Goal: Information Seeking & Learning: Learn about a topic

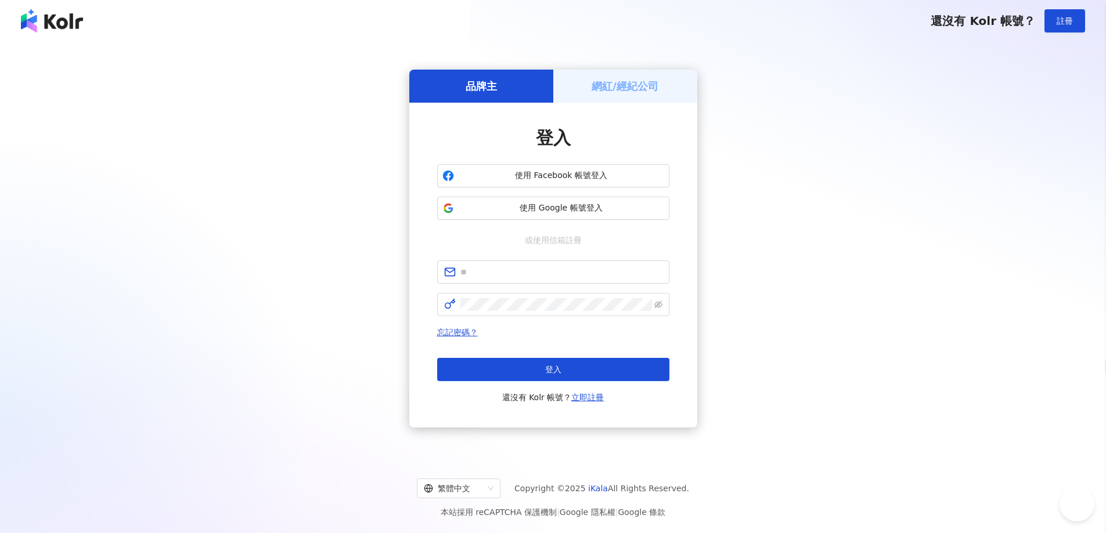
select select "*****"
click at [562, 204] on span "使用 Google 帳號登入" at bounding box center [561, 209] width 205 height 12
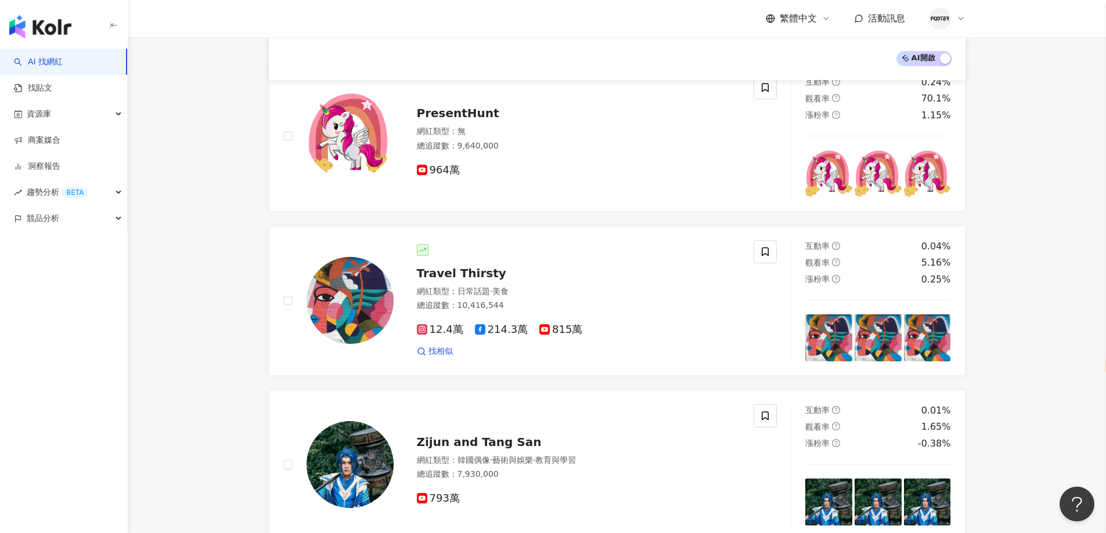
scroll to position [403, 0]
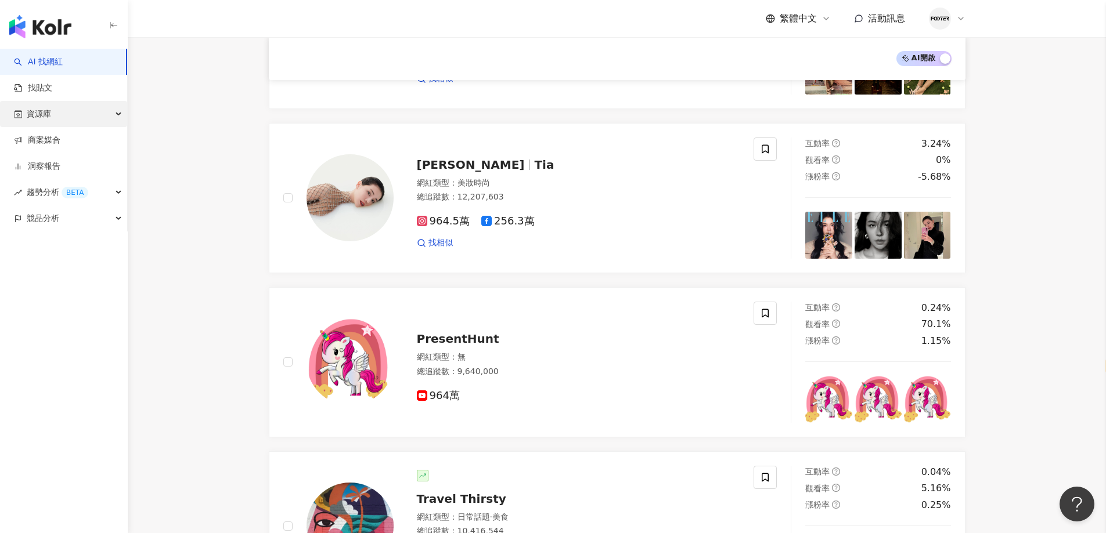
click at [107, 113] on div "資源庫" at bounding box center [63, 114] width 127 height 26
click at [60, 143] on link "網紅管理" at bounding box center [44, 141] width 33 height 12
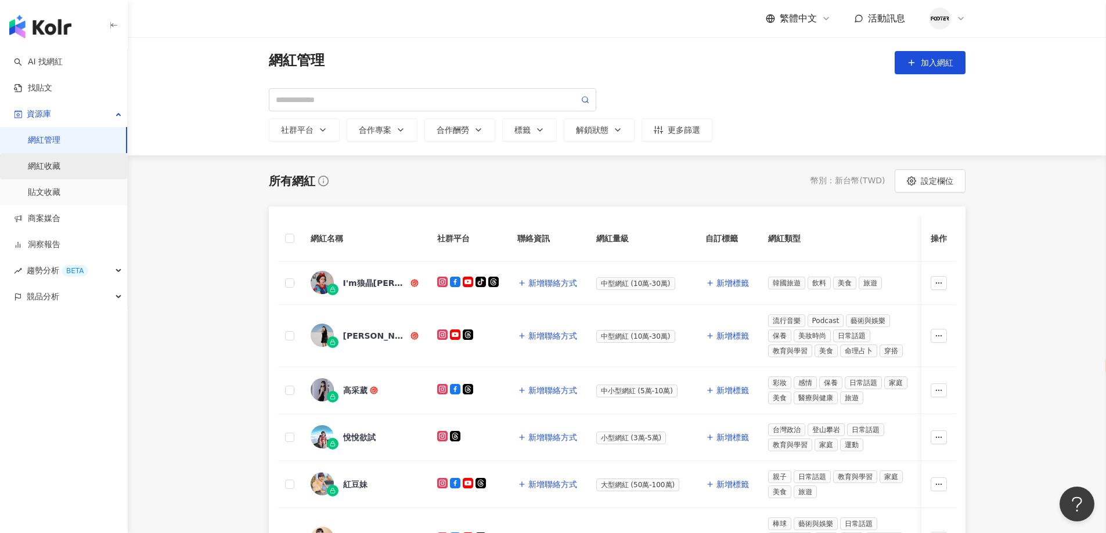
click at [60, 163] on link "網紅收藏" at bounding box center [44, 167] width 33 height 12
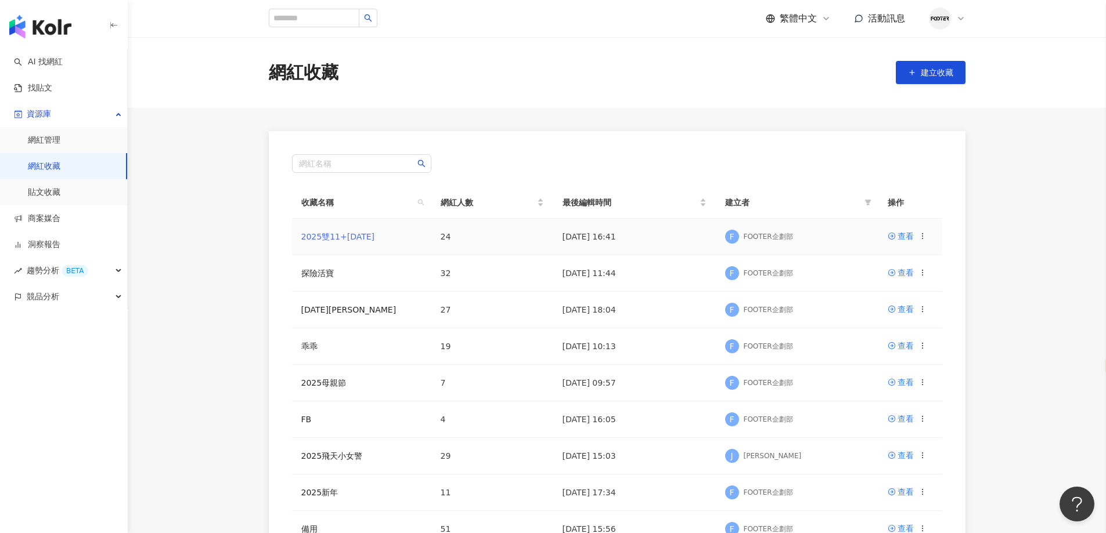
click at [358, 234] on link "2025雙11+[DATE]" at bounding box center [338, 236] width 74 height 9
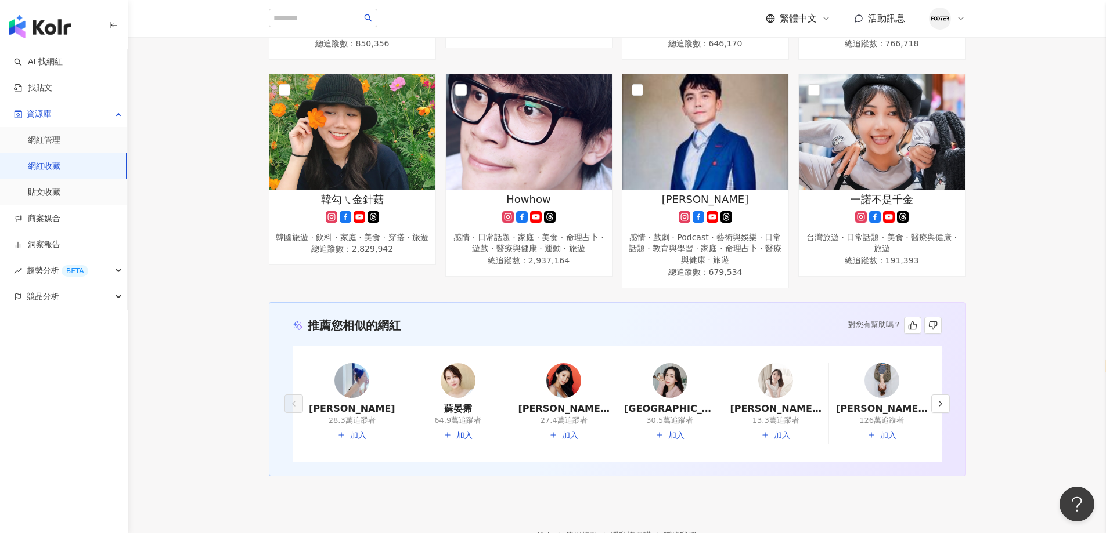
scroll to position [1318, 0]
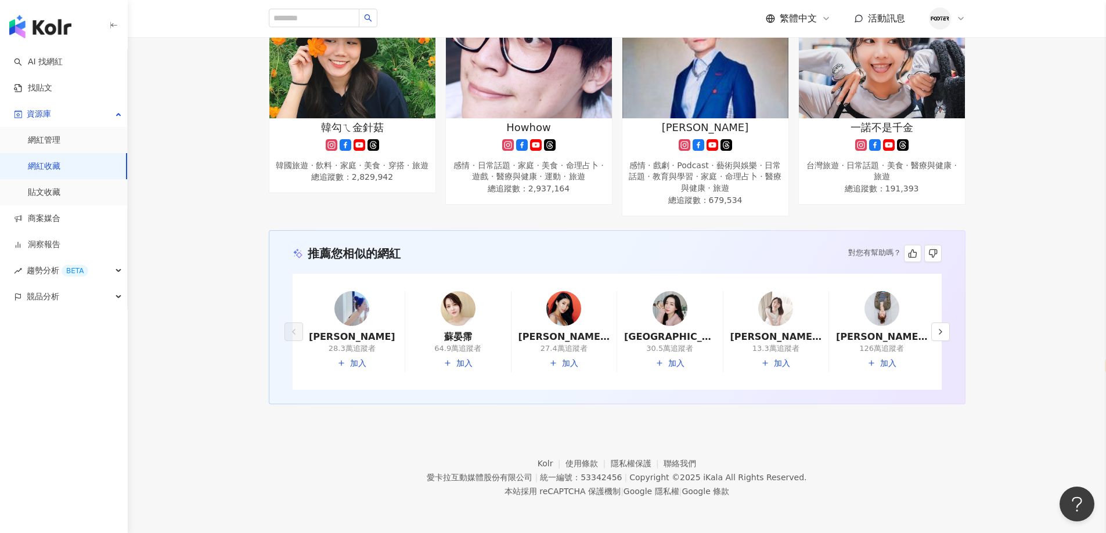
click at [681, 303] on img at bounding box center [669, 308] width 35 height 35
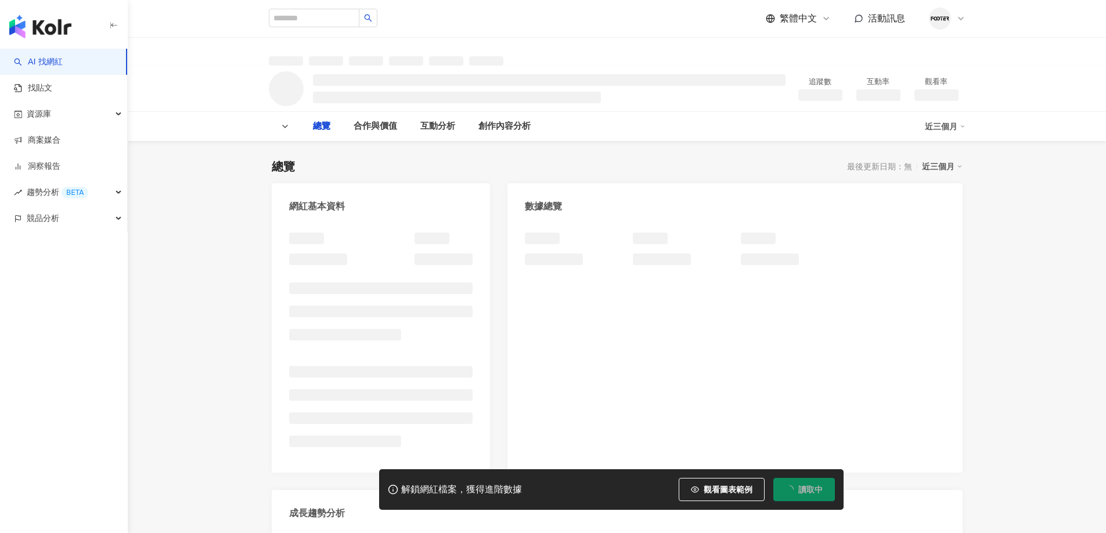
select select "*****"
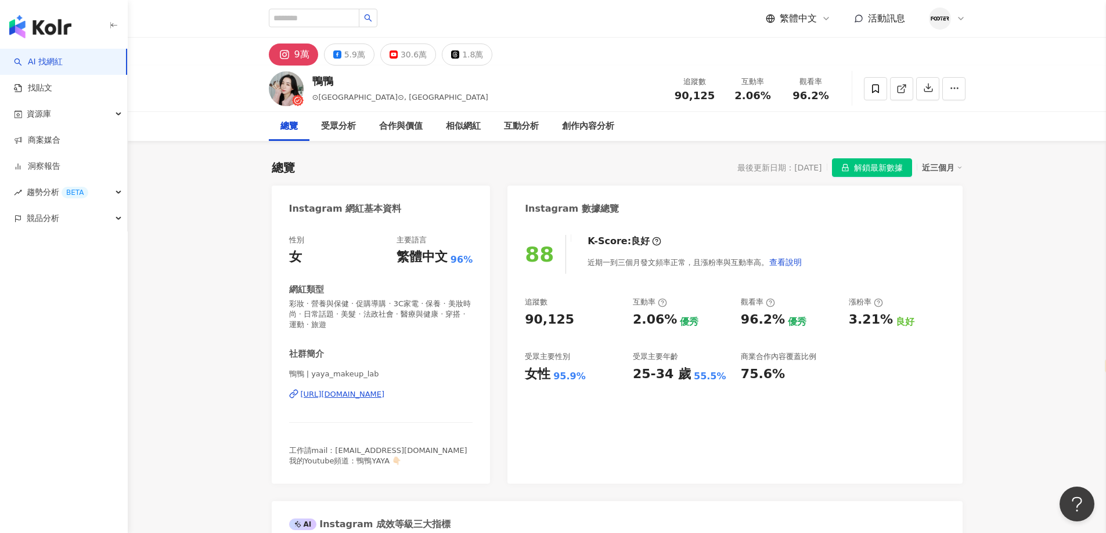
drag, startPoint x: 591, startPoint y: 33, endPoint x: 573, endPoint y: 187, distance: 155.5
click at [592, 33] on div "繁體中文 活動訊息" at bounding box center [617, 18] width 696 height 37
click at [860, 168] on span "解鎖最新數據" at bounding box center [878, 168] width 49 height 19
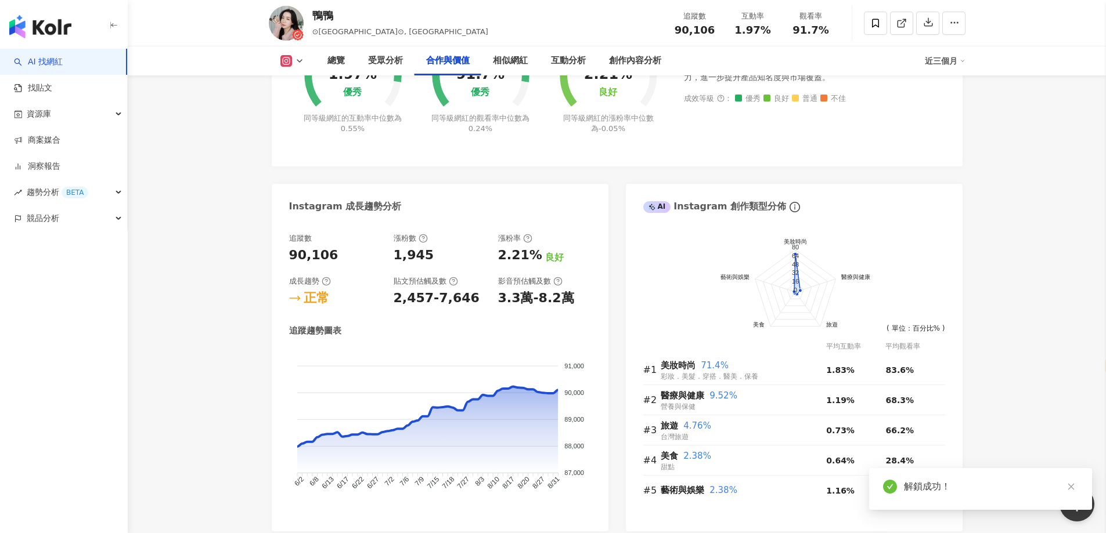
scroll to position [1857, 0]
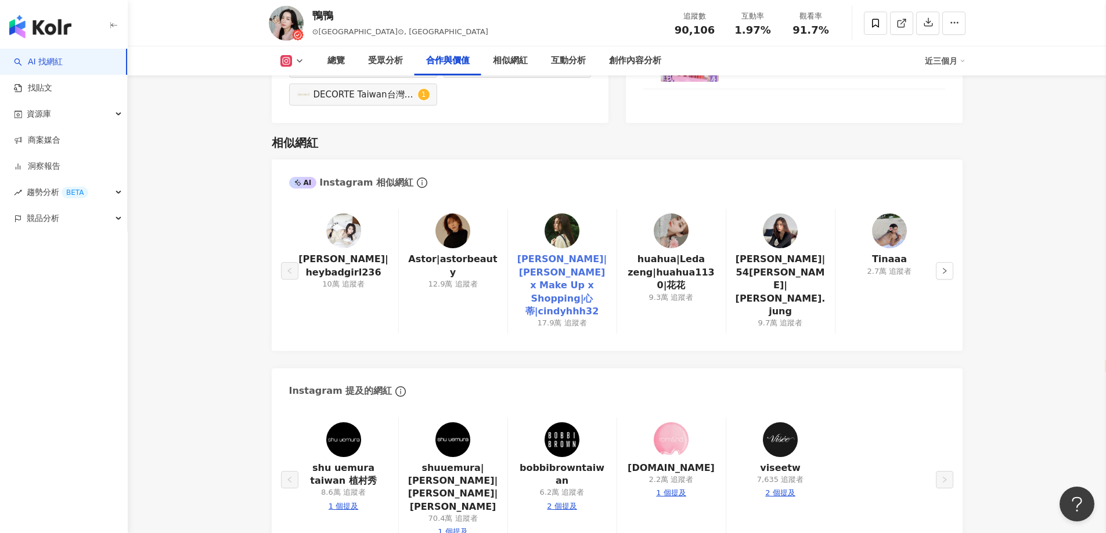
click at [546, 277] on link "[PERSON_NAME]|[PERSON_NAME] x Make Up x Shopping|心蒂|cindyhhh32" at bounding box center [562, 285] width 90 height 65
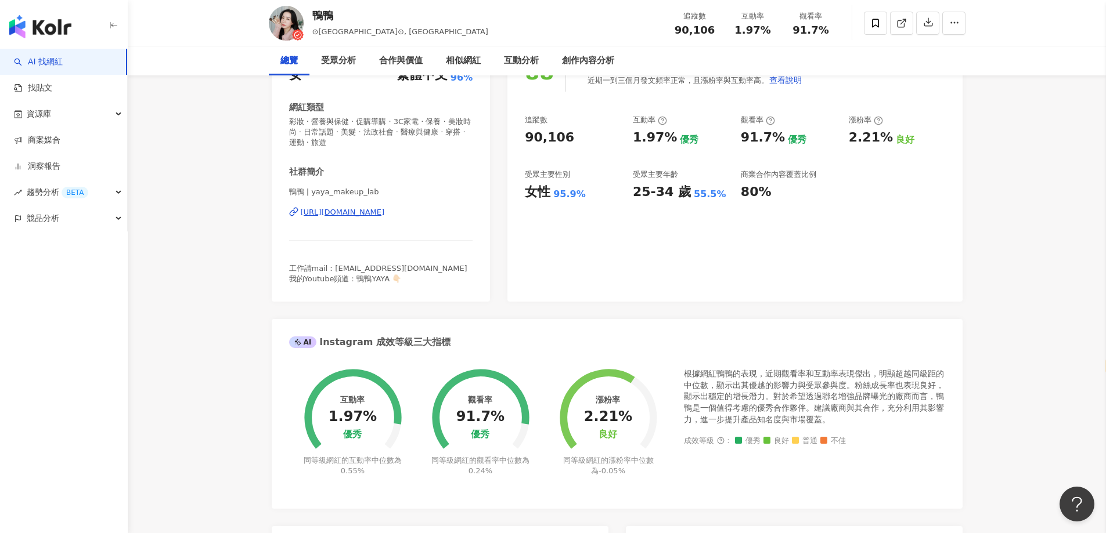
scroll to position [0, 0]
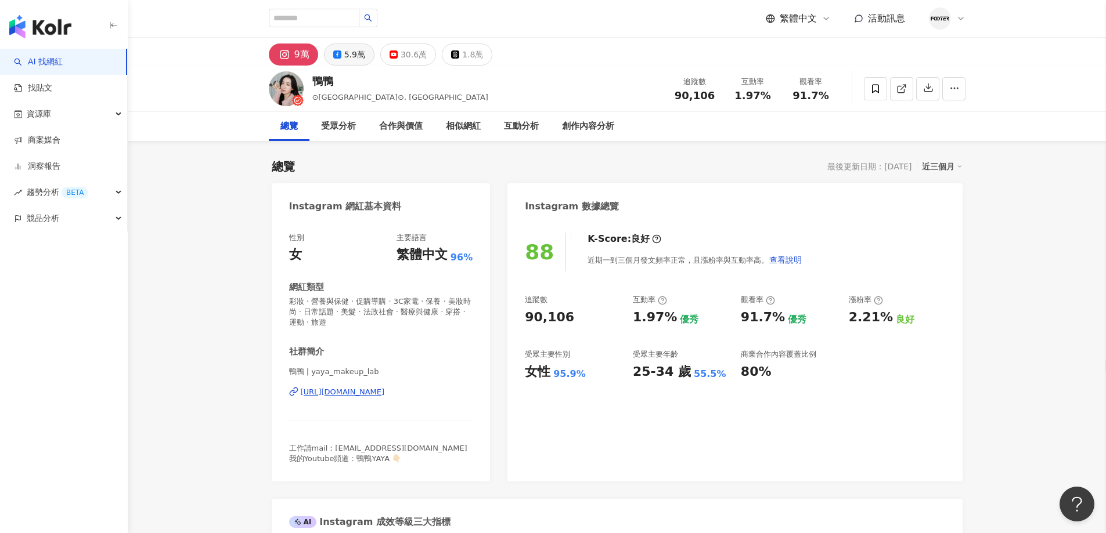
click at [339, 60] on button "5.9萬" at bounding box center [349, 55] width 50 height 22
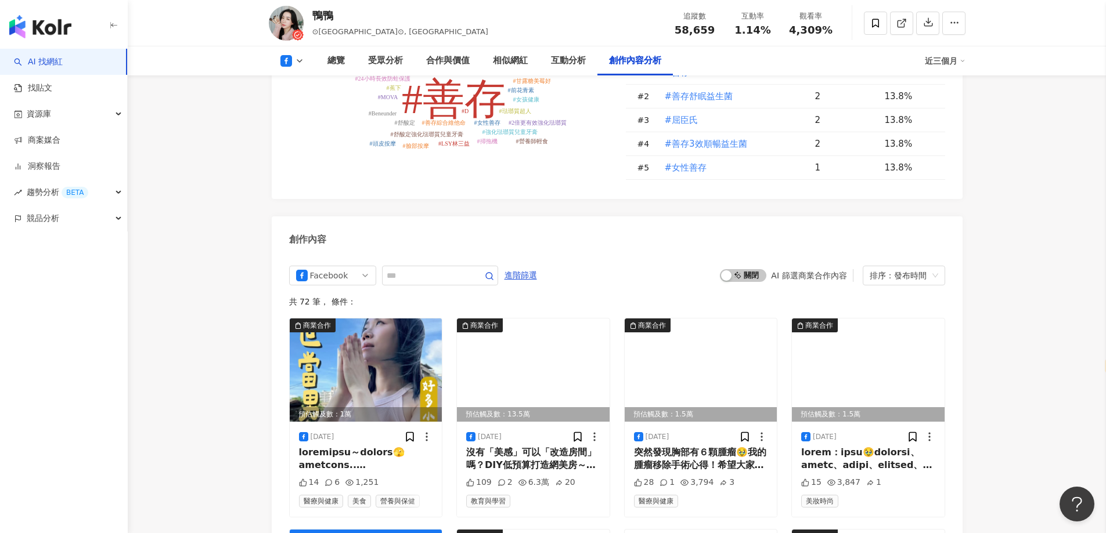
scroll to position [2902, 0]
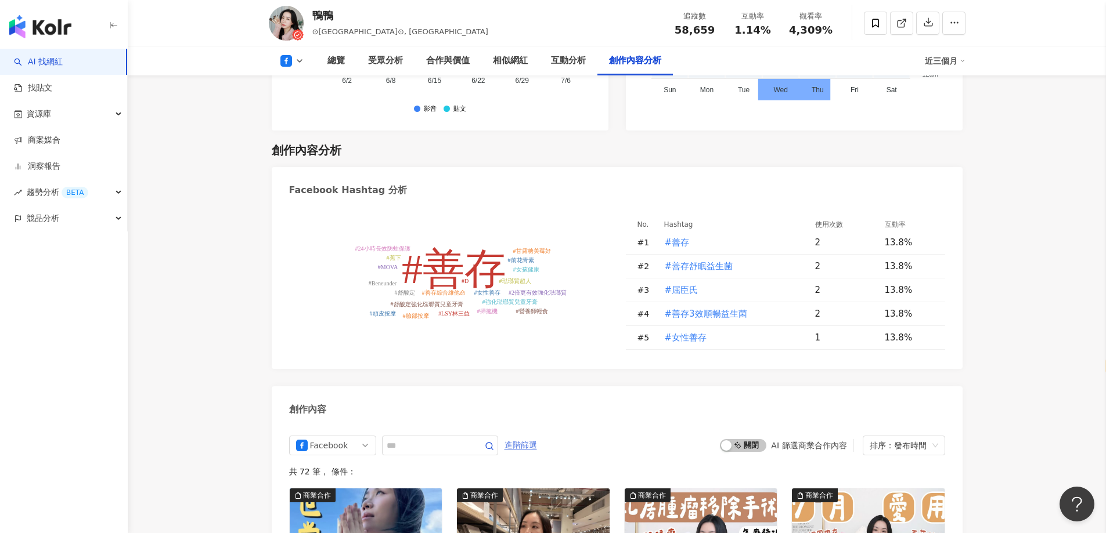
click at [537, 436] on span "進階篩選" at bounding box center [520, 445] width 33 height 19
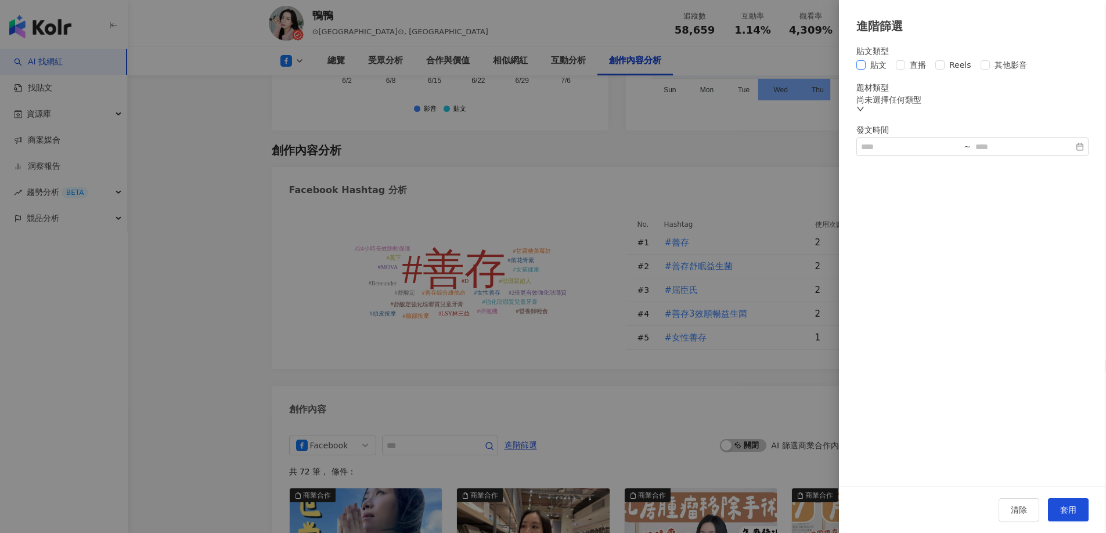
click at [868, 71] on span "貼文" at bounding box center [878, 65] width 26 height 13
click at [1066, 501] on button "套用" at bounding box center [1068, 510] width 41 height 23
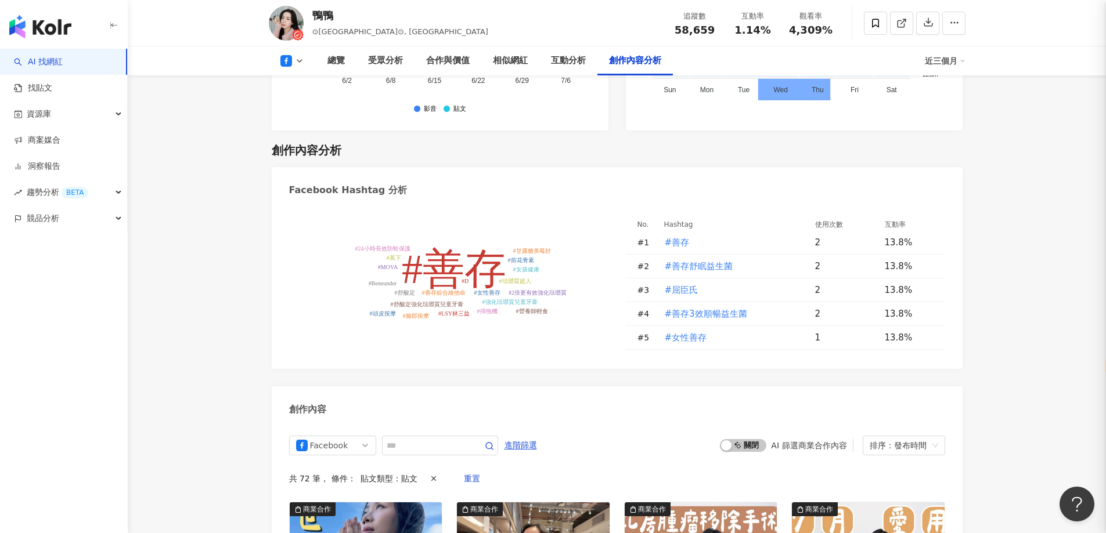
scroll to position [3161, 0]
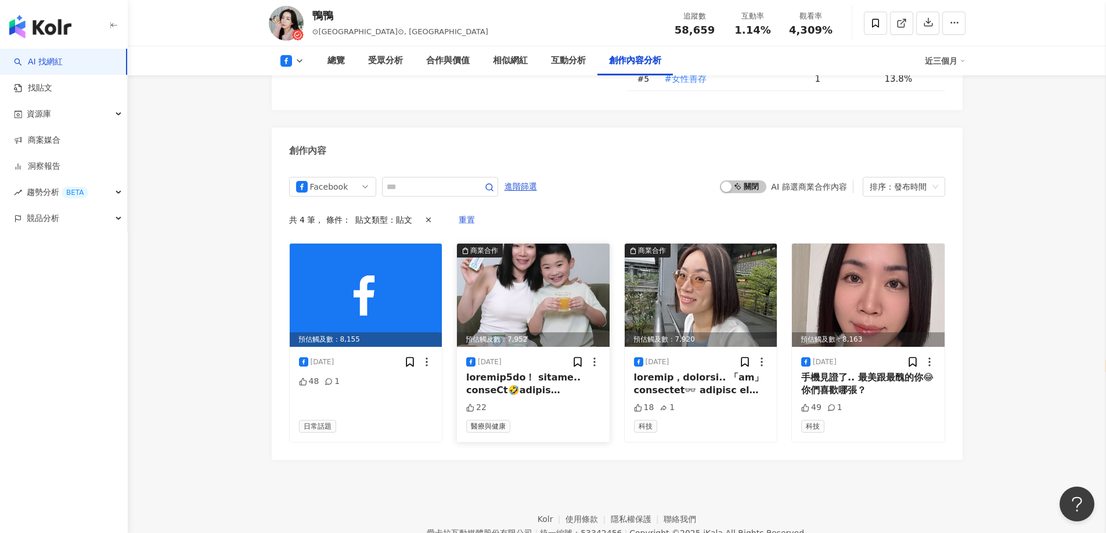
click at [569, 371] on div at bounding box center [533, 384] width 134 height 26
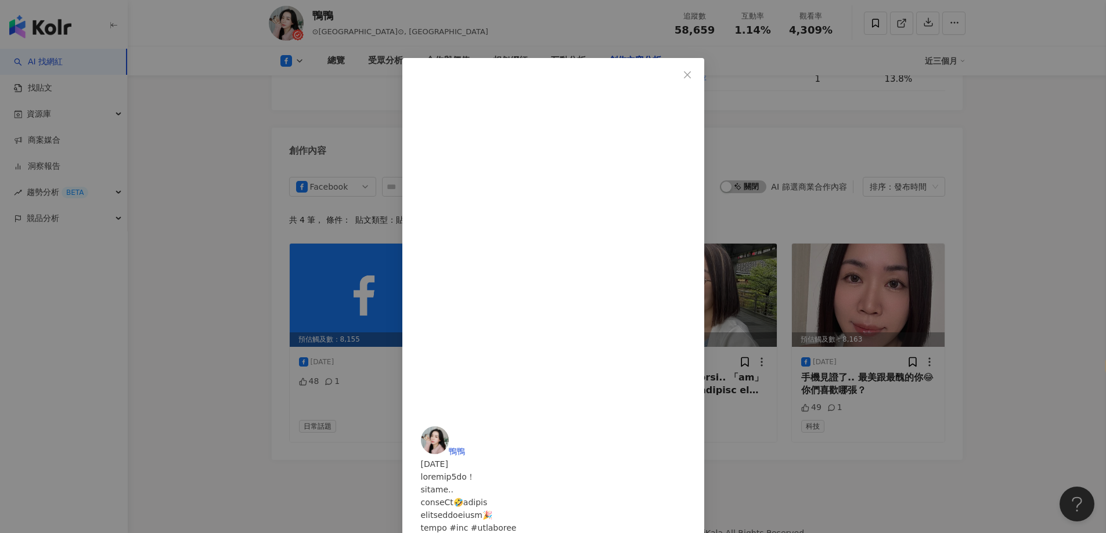
scroll to position [158, 0]
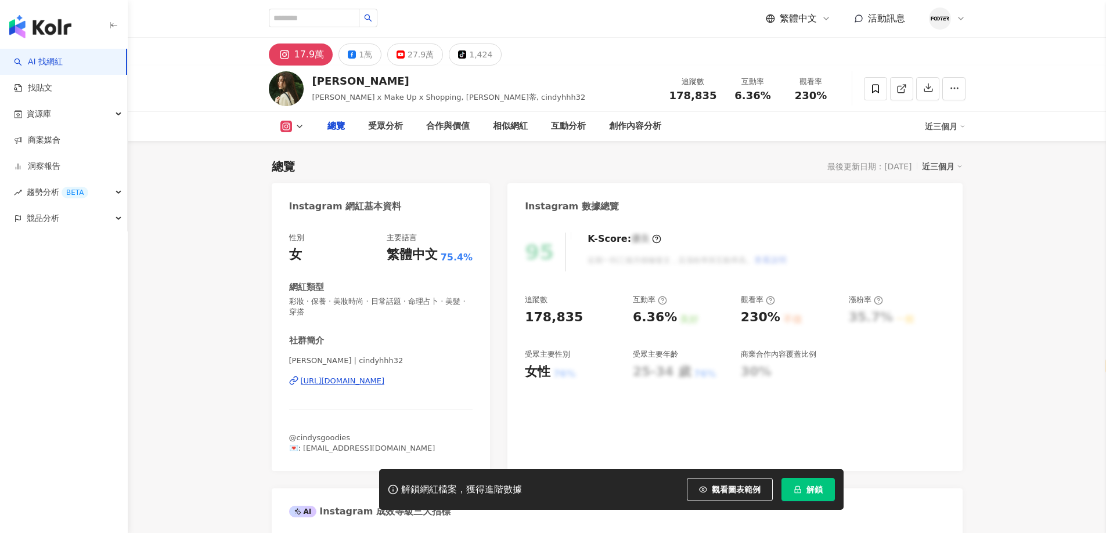
select select "*****"
click at [323, 385] on div "https://www.instagram.com/cindyhhh32/" at bounding box center [343, 381] width 84 height 10
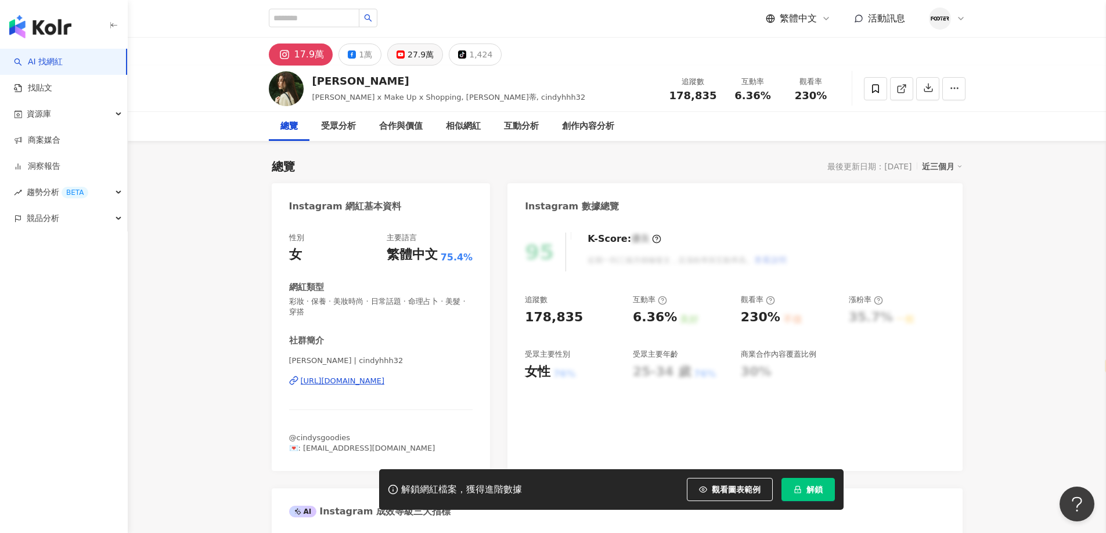
click at [405, 45] on button "27.9萬" at bounding box center [415, 55] width 56 height 22
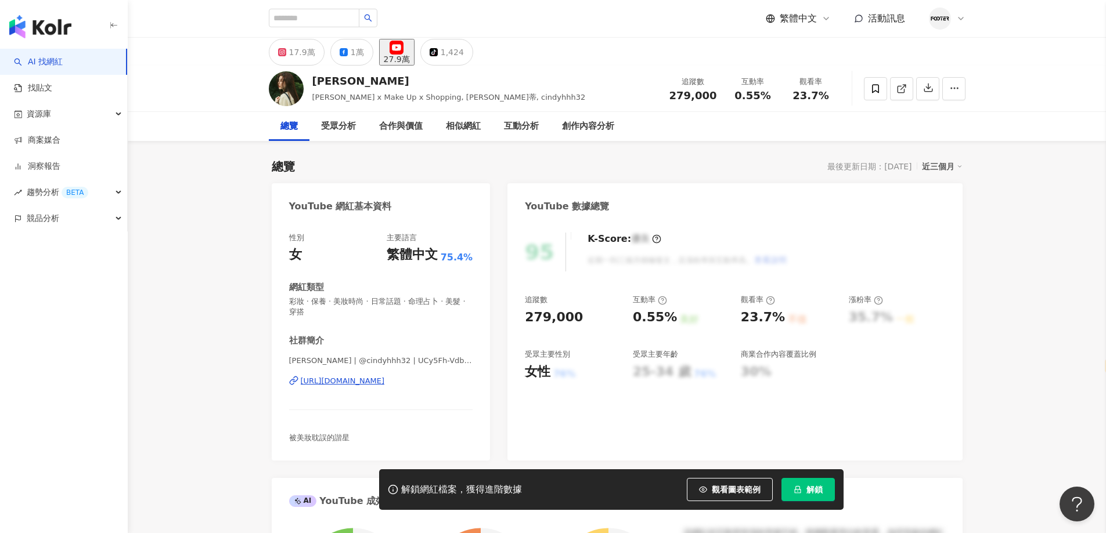
click at [385, 383] on div "https://www.youtube.com/channel/UCy5Fh-VdbzY80hLww2mORPA" at bounding box center [343, 381] width 84 height 10
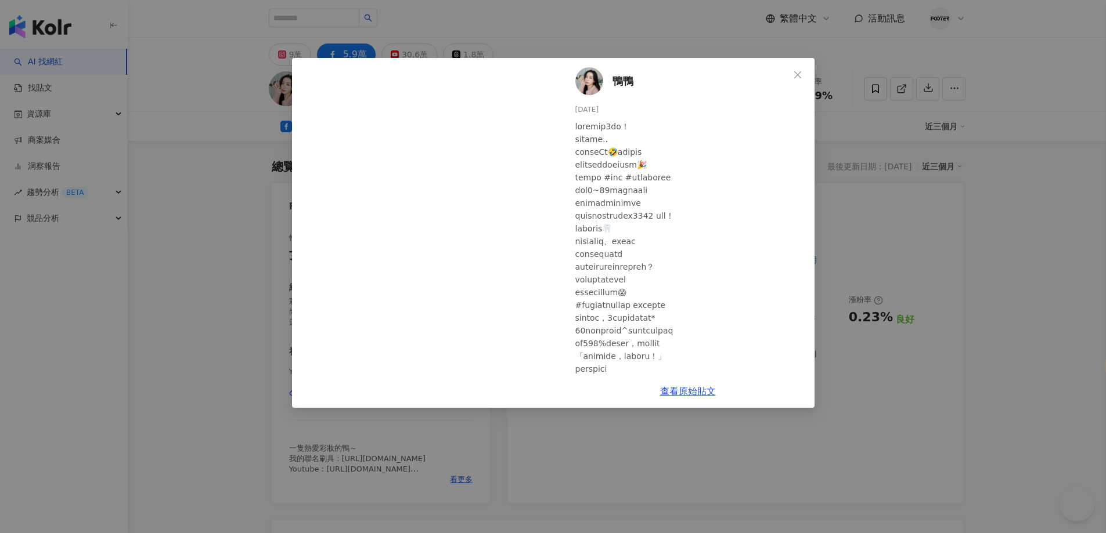
select select "*****"
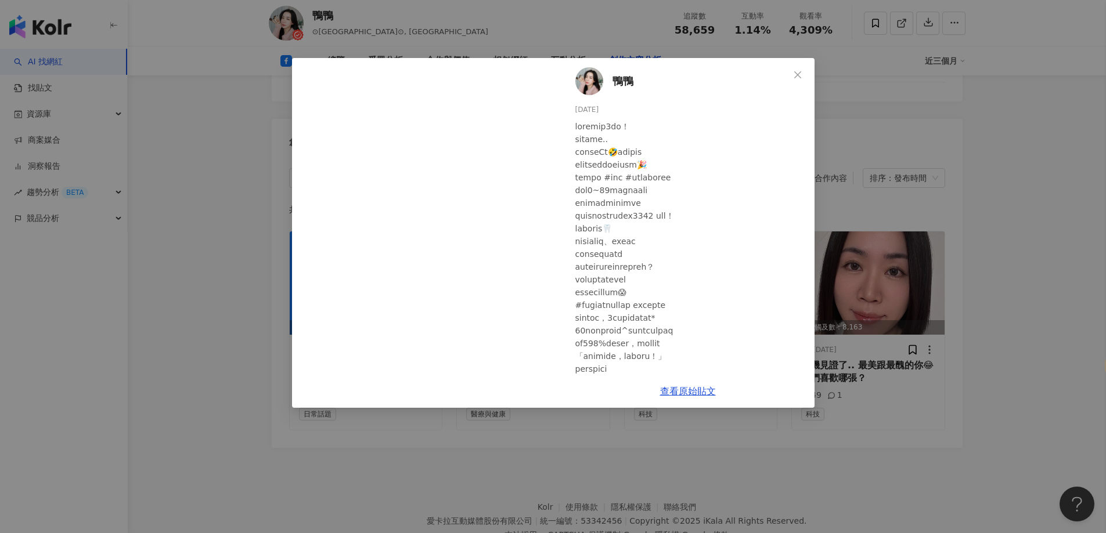
scroll to position [158, 0]
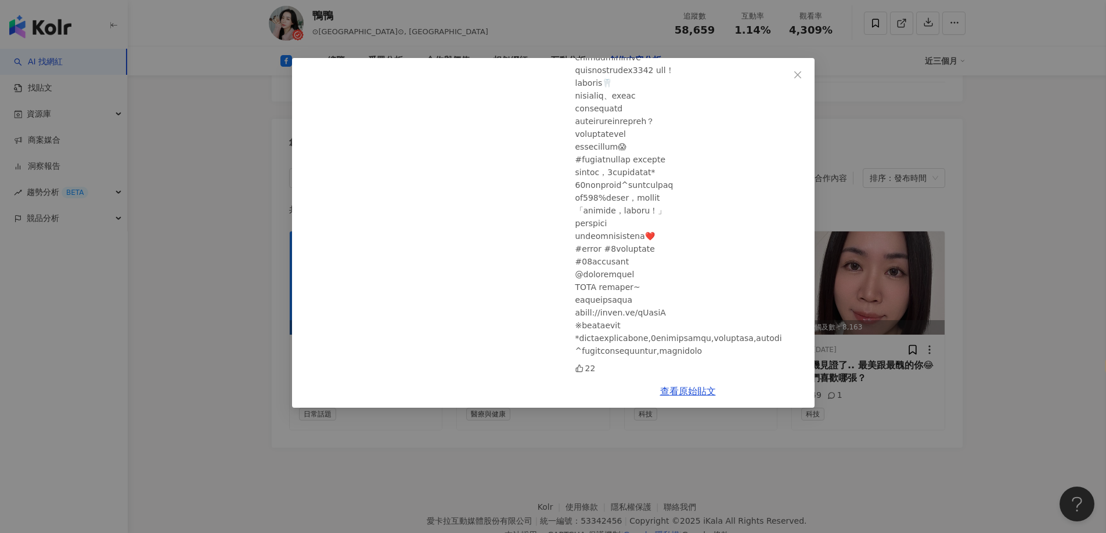
click at [903, 399] on div "鴨鴨 [DATE] 22 查看原始貼文" at bounding box center [553, 266] width 1106 height 533
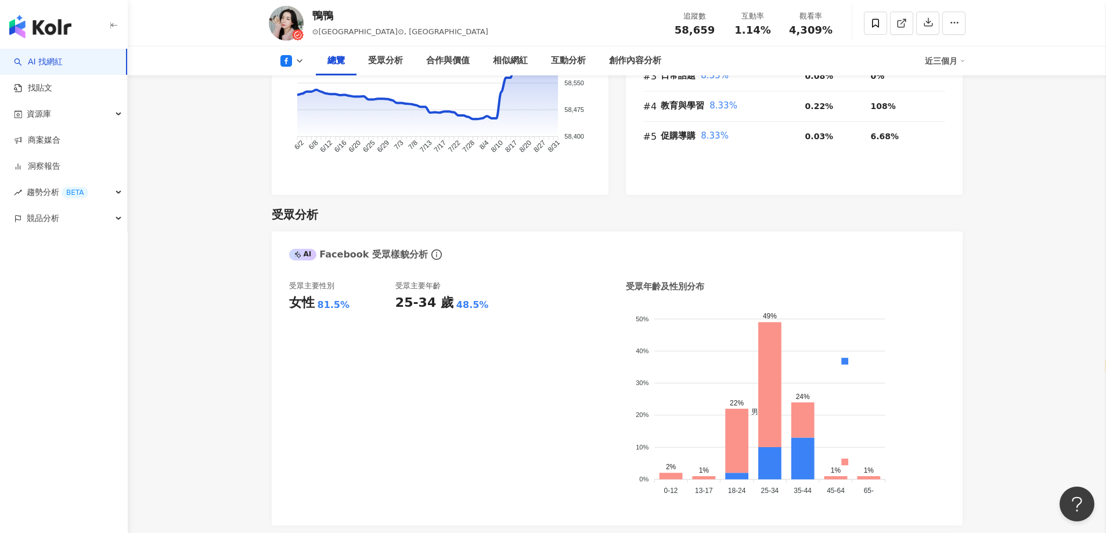
scroll to position [550, 0]
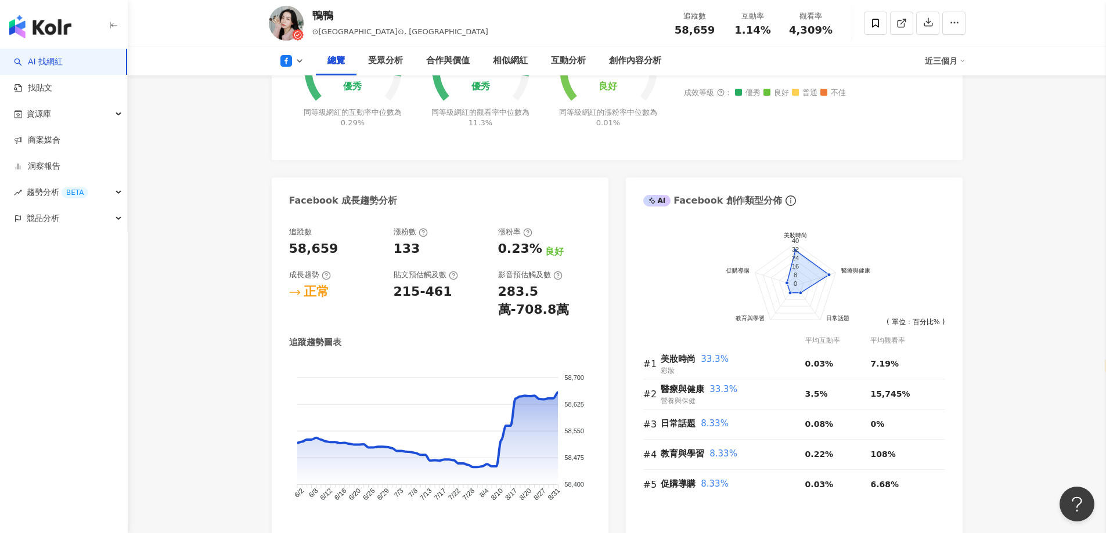
click at [181, 27] on div "鴨鴨 ⊙鴨鴨彩妝實驗室⊙, Ya Ya Makeup Lab 追蹤數 58,659 互動率 1.14% 觀看率 4,309%" at bounding box center [617, 23] width 978 height 46
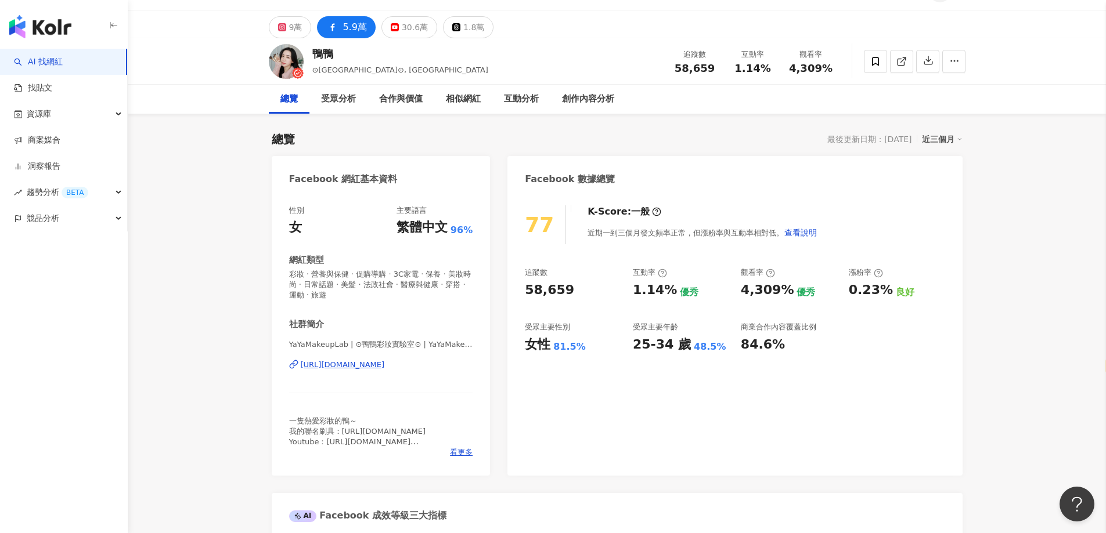
scroll to position [0, 0]
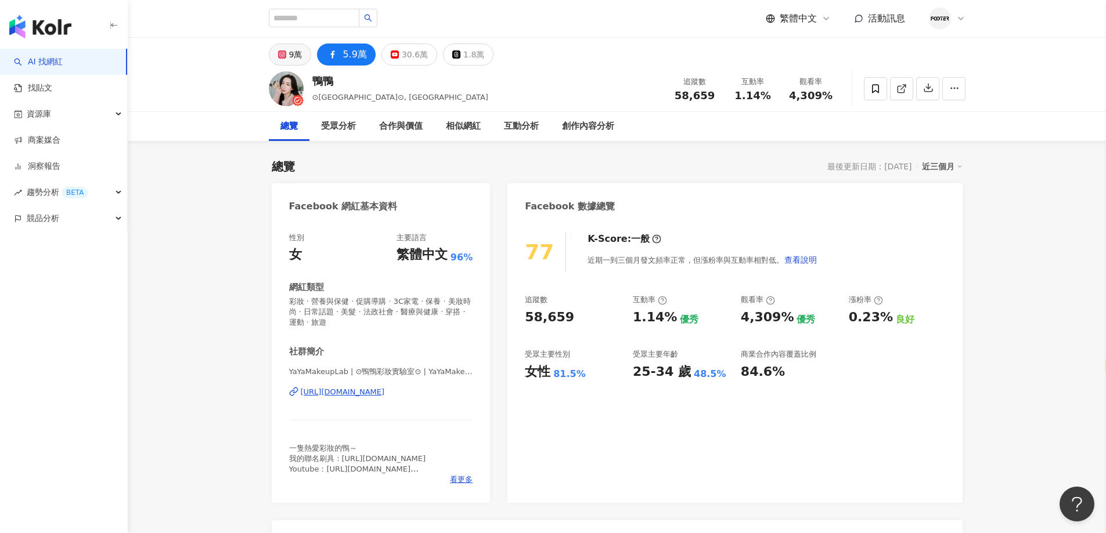
click at [289, 54] on div "9萬" at bounding box center [295, 54] width 13 height 16
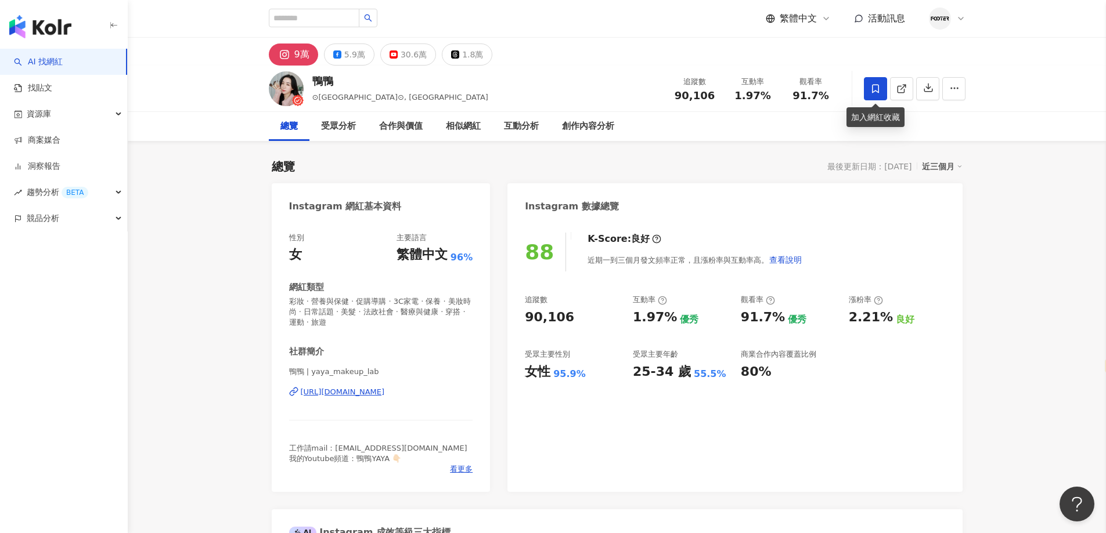
click at [876, 95] on span at bounding box center [875, 88] width 23 height 23
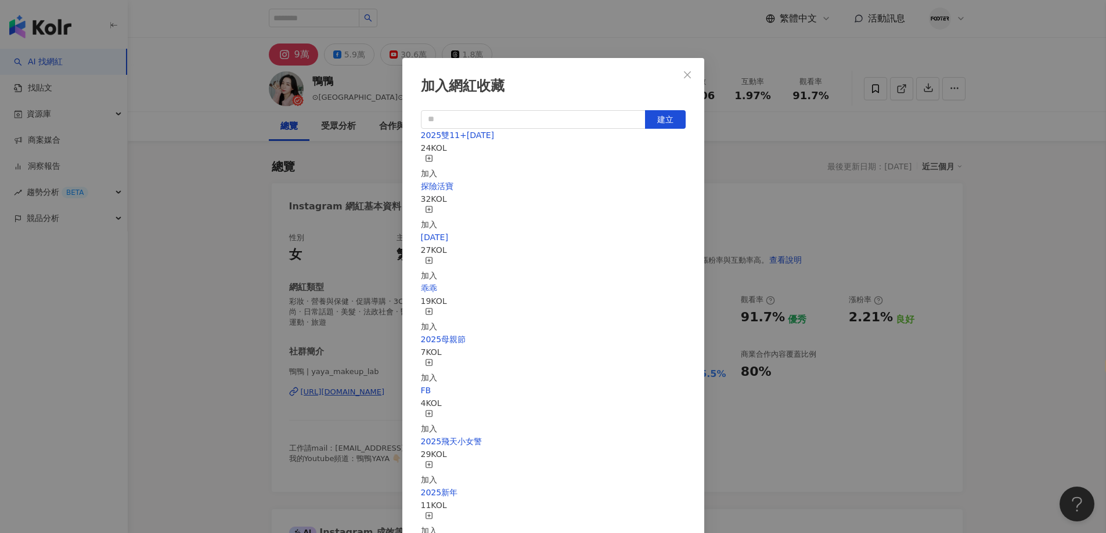
click at [767, 151] on div "加入網紅收藏 建立 2025雙11+聖誕節 24 KOL 加入 探險活寶 32 KOL 加入 父親節 27 KOL 加入 乖乖 19 KOL 加入 2025母…" at bounding box center [553, 266] width 1106 height 533
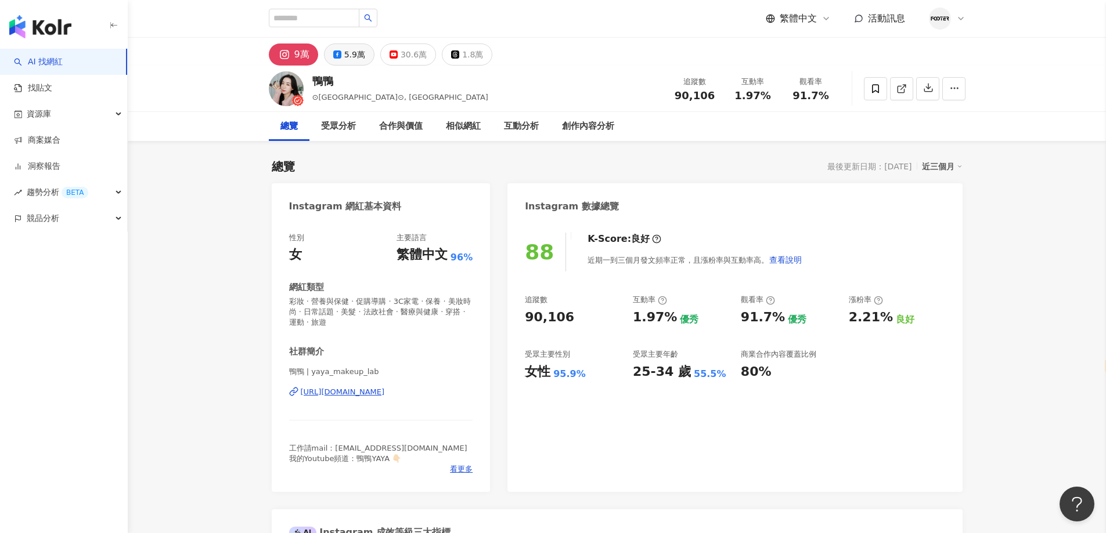
click at [337, 67] on div "鴨鴨 ⊙鴨鴨彩妝實驗室⊙, Ya Ya Makeup Lab 追蹤數 90,106 互動率 1.97% 觀看率 91.7%" at bounding box center [617, 89] width 743 height 46
click at [340, 64] on button "5.9萬" at bounding box center [349, 55] width 50 height 22
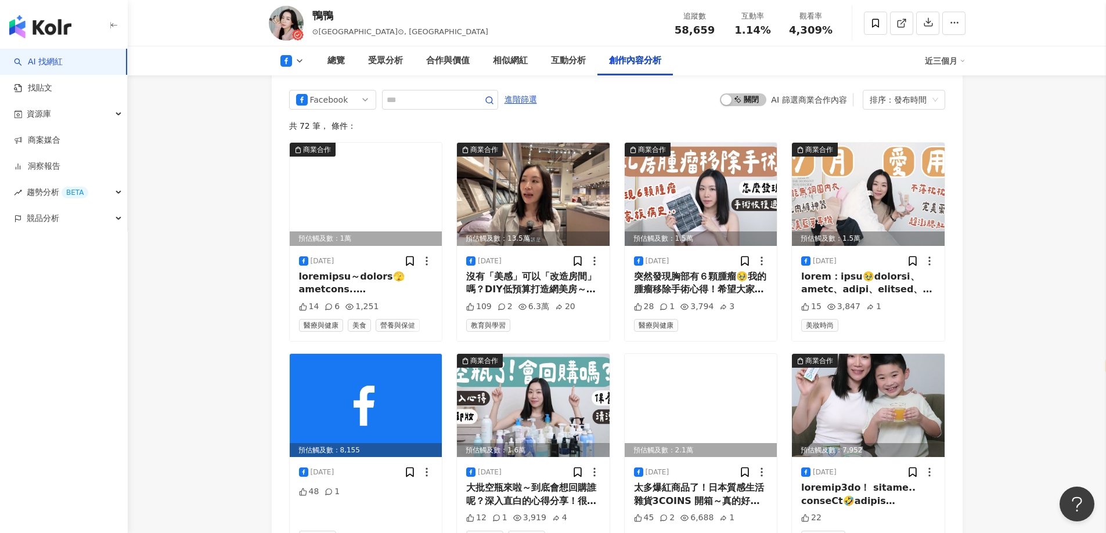
scroll to position [2973, 0]
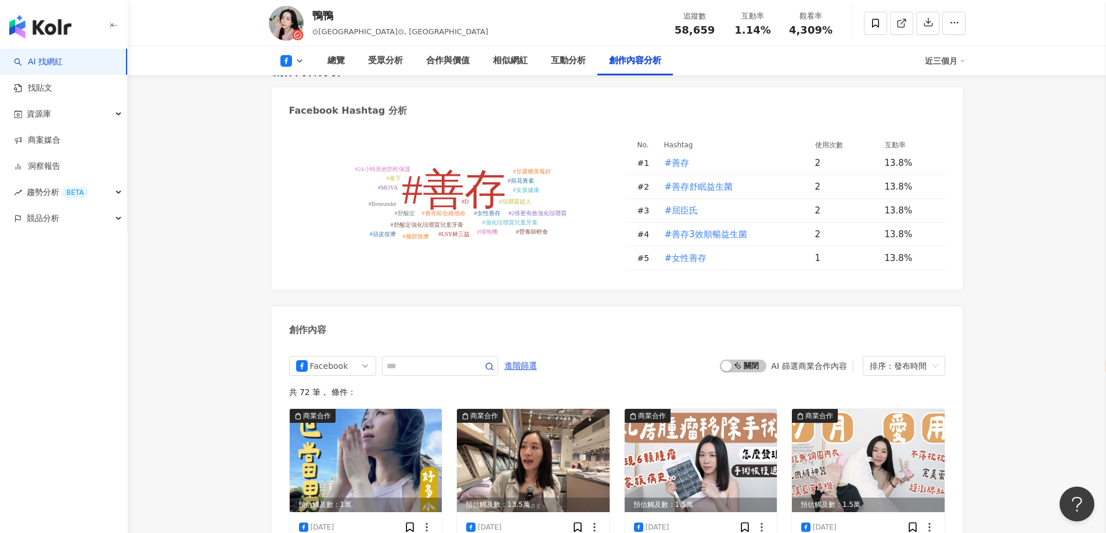
drag, startPoint x: 490, startPoint y: 15, endPoint x: 517, endPoint y: 199, distance: 185.3
click at [490, 15] on div "鴨鴨 ⊙鴨鴨彩妝實驗室⊙, Ya Ya Makeup Lab 追蹤數 58,659 互動率 1.14% 觀看率 4,309%" at bounding box center [617, 23] width 743 height 46
click at [876, 23] on icon at bounding box center [875, 23] width 10 height 10
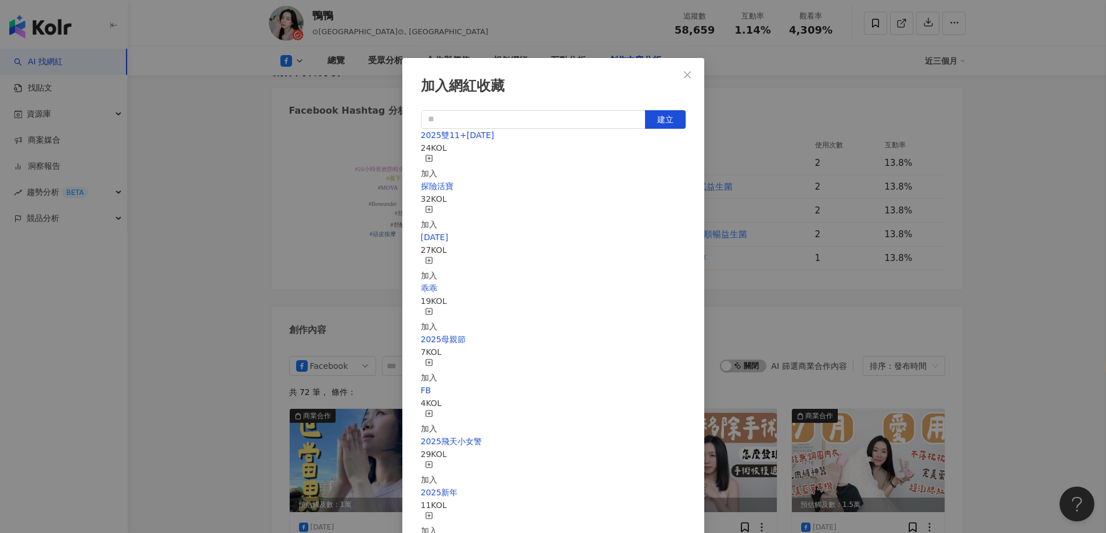
click at [437, 154] on div "加入" at bounding box center [429, 167] width 16 height 26
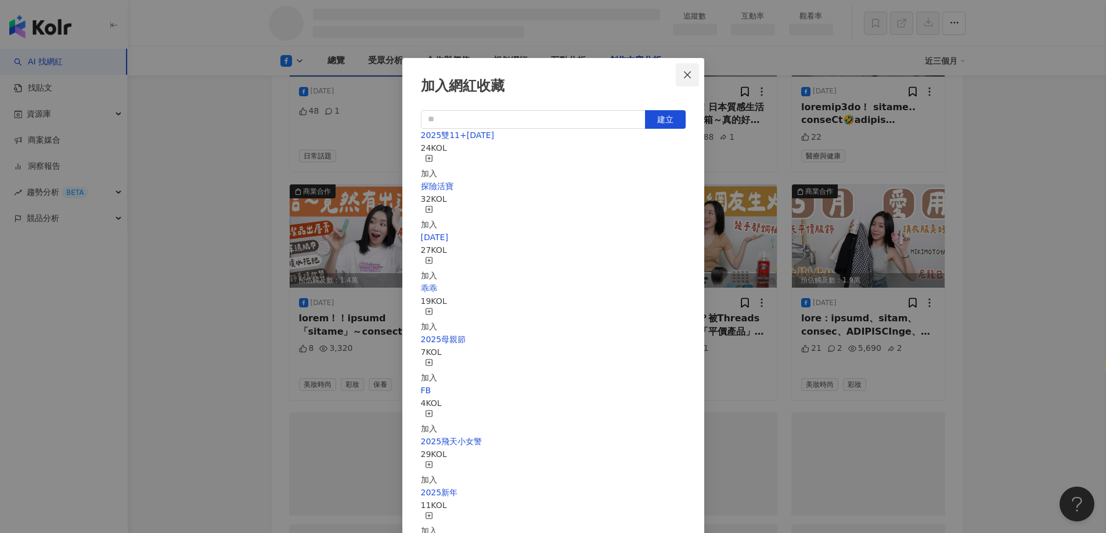
click at [684, 83] on button "Close" at bounding box center [687, 74] width 23 height 23
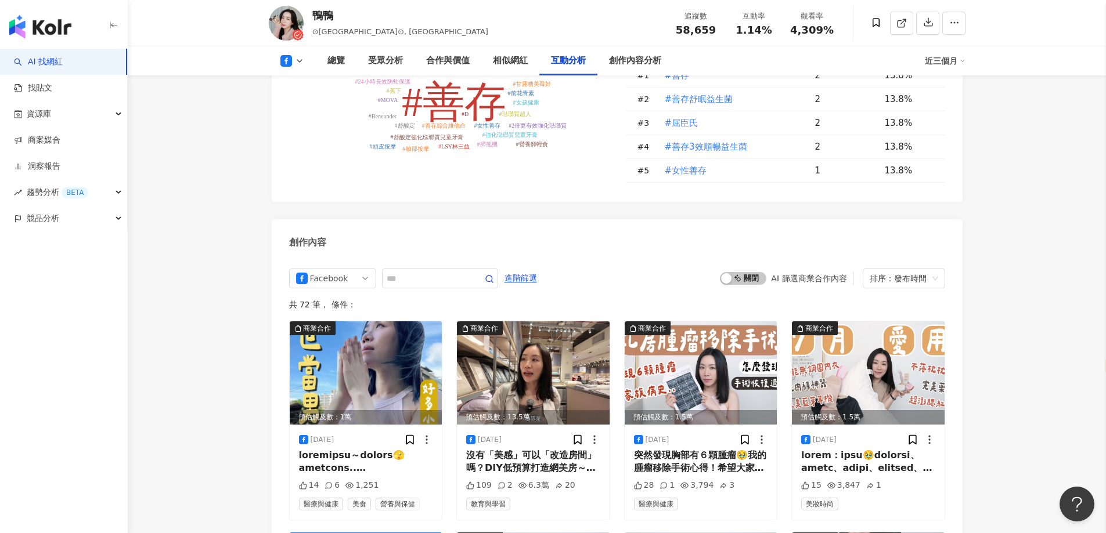
scroll to position [2712, 0]
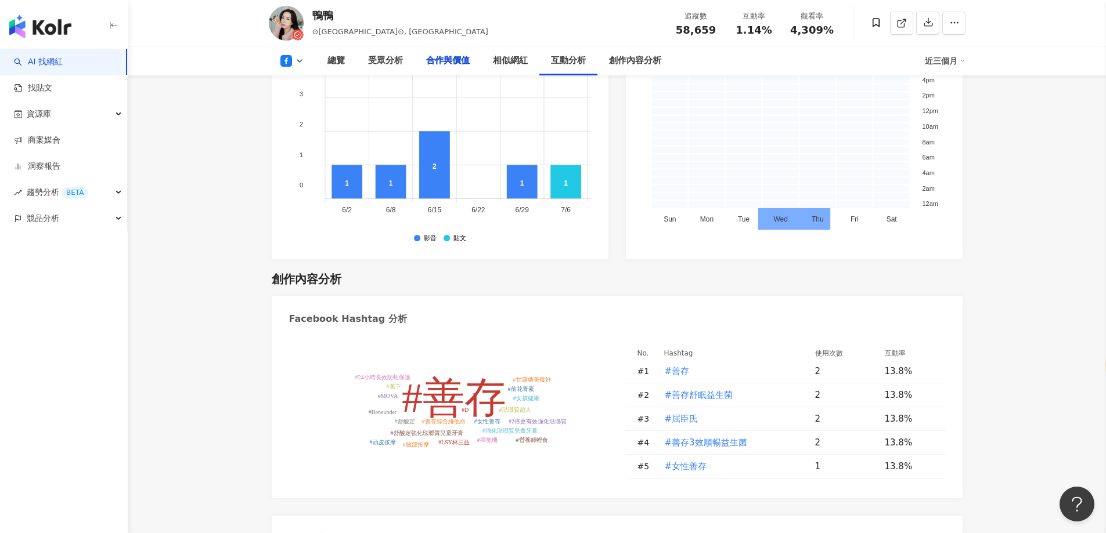
scroll to position [1493, 0]
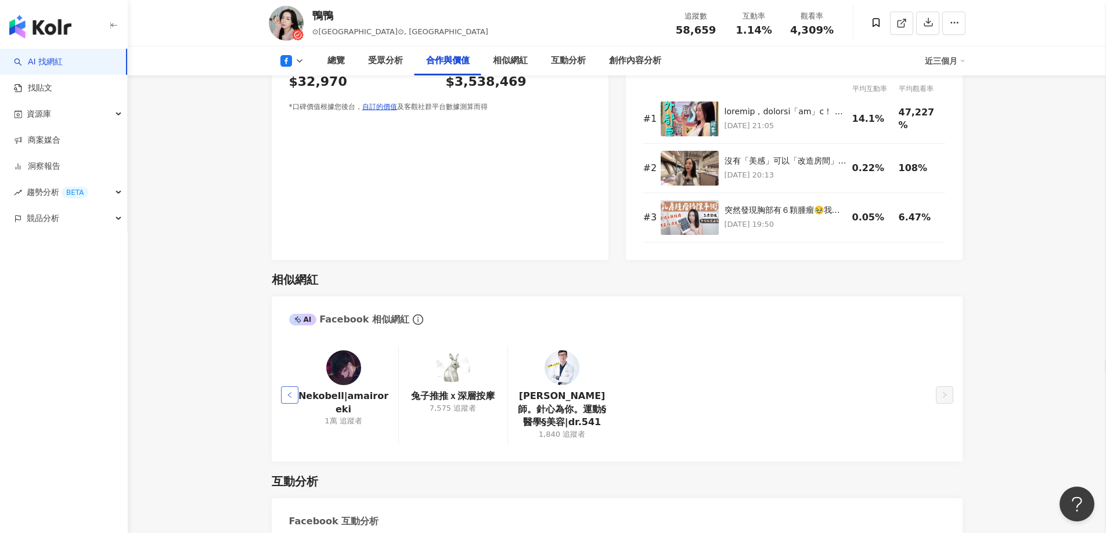
click at [290, 400] on button "button" at bounding box center [289, 395] width 17 height 17
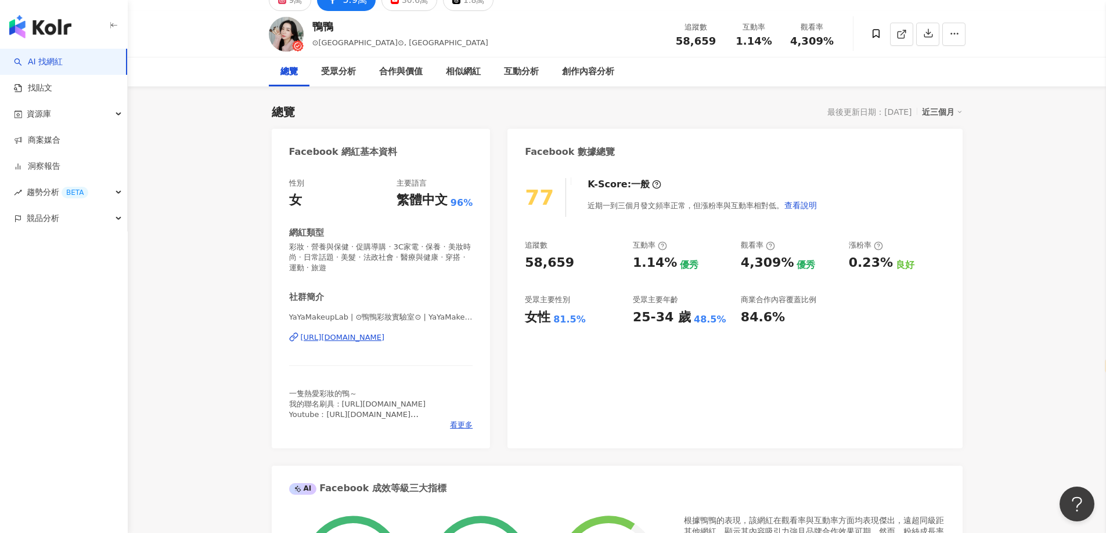
scroll to position [0, 0]
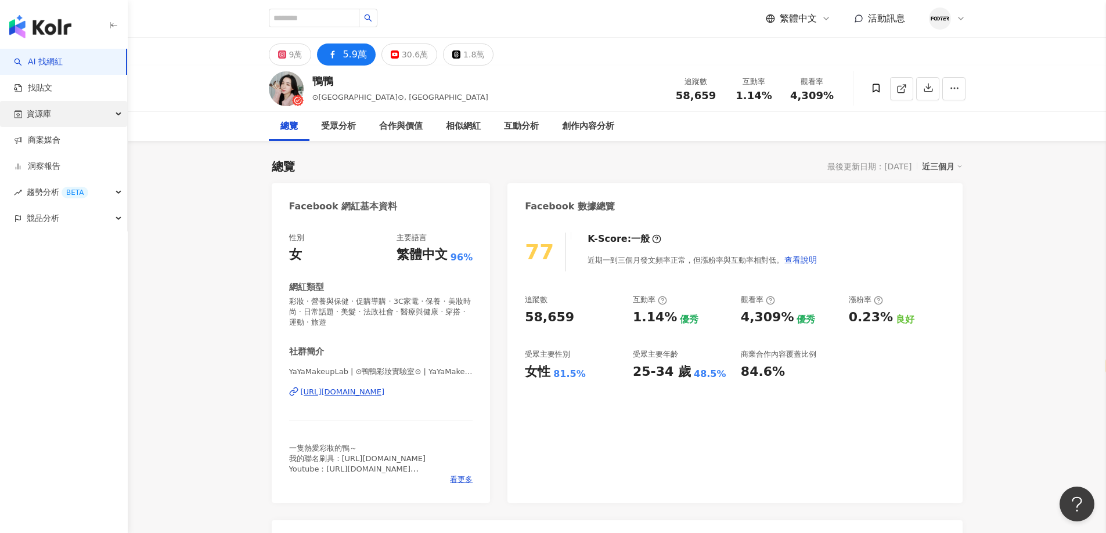
click at [117, 109] on div "資源庫" at bounding box center [63, 114] width 127 height 26
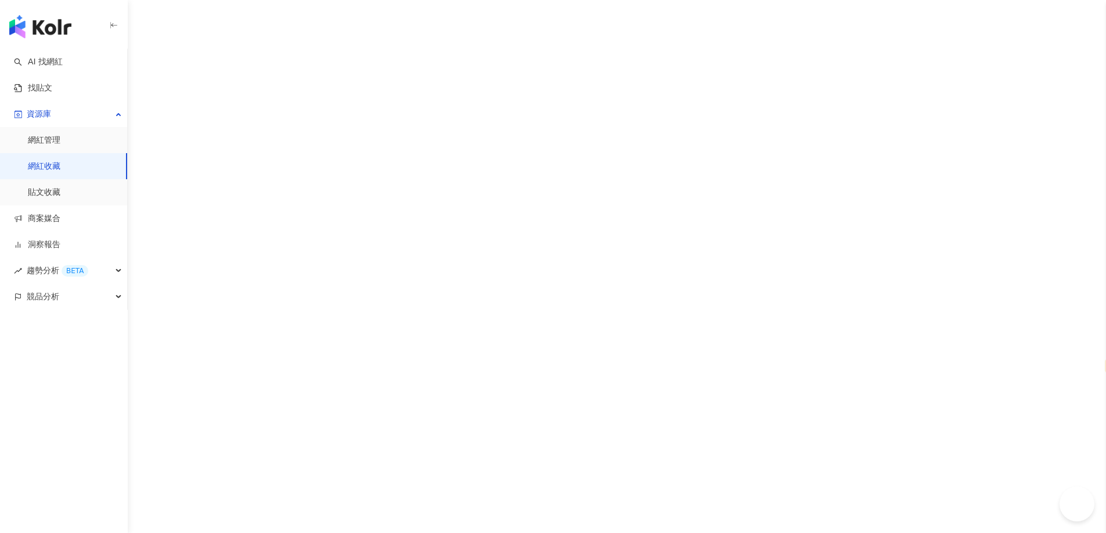
select select "*****"
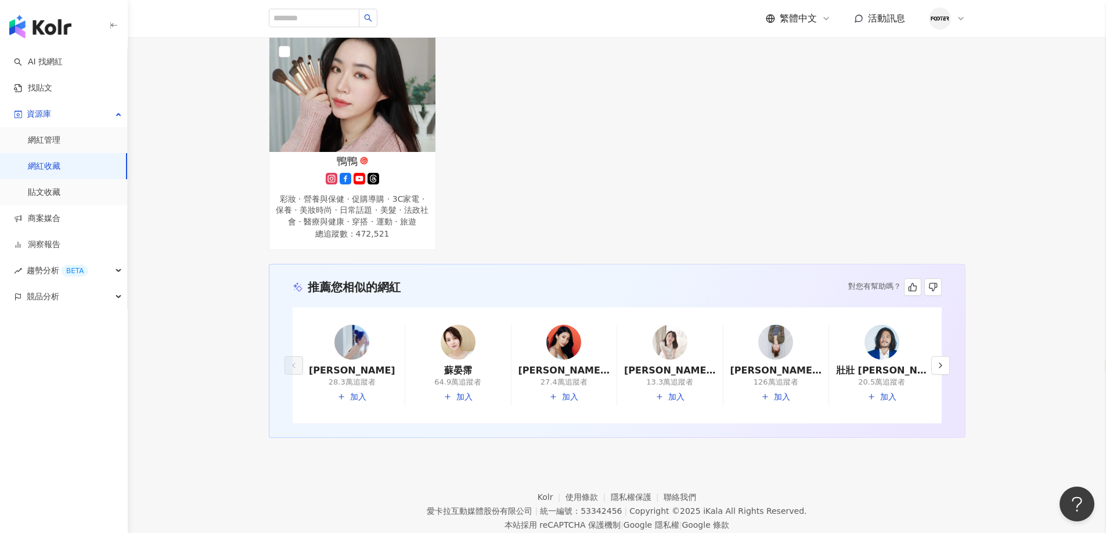
scroll to position [1509, 0]
click at [940, 369] on icon "button" at bounding box center [940, 364] width 9 height 9
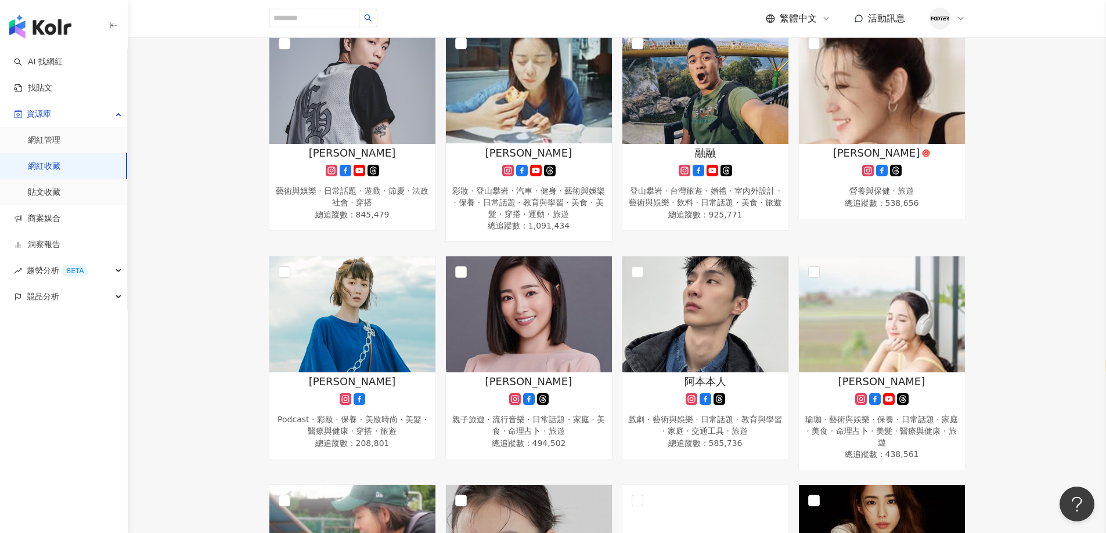
scroll to position [464, 0]
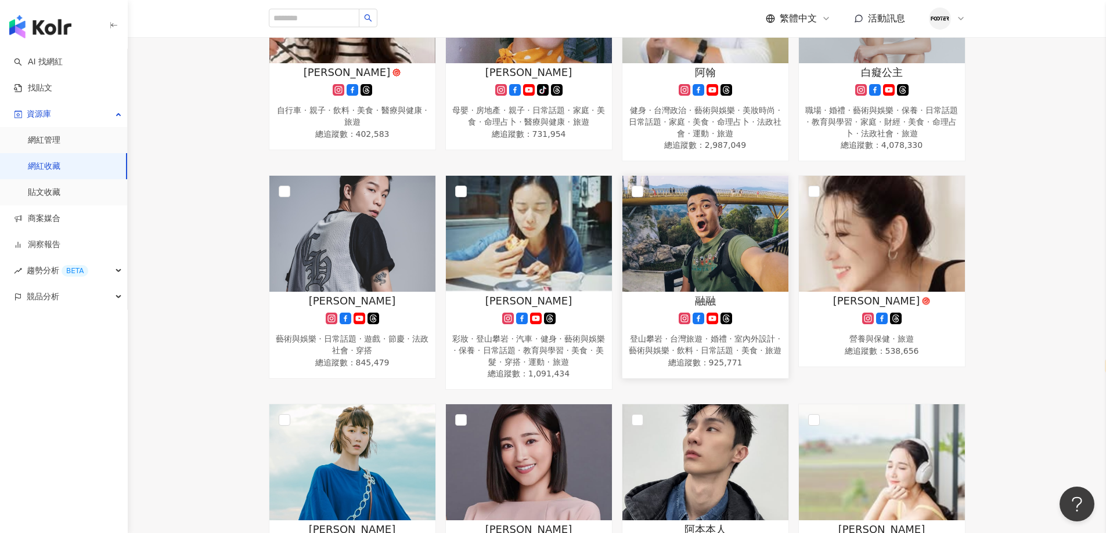
drag, startPoint x: 1028, startPoint y: 114, endPoint x: 734, endPoint y: 241, distance: 320.8
click at [1028, 114] on div "Cindy 田徑、馬拉松 · 運動 · 旅遊 總追蹤數 ： 93,718 Zoebitalk肉比頭 登山攀岩 · 台灣旅遊 · 韓國旅遊 · 日常話題 · 美…" at bounding box center [617, 512] width 978 height 1564
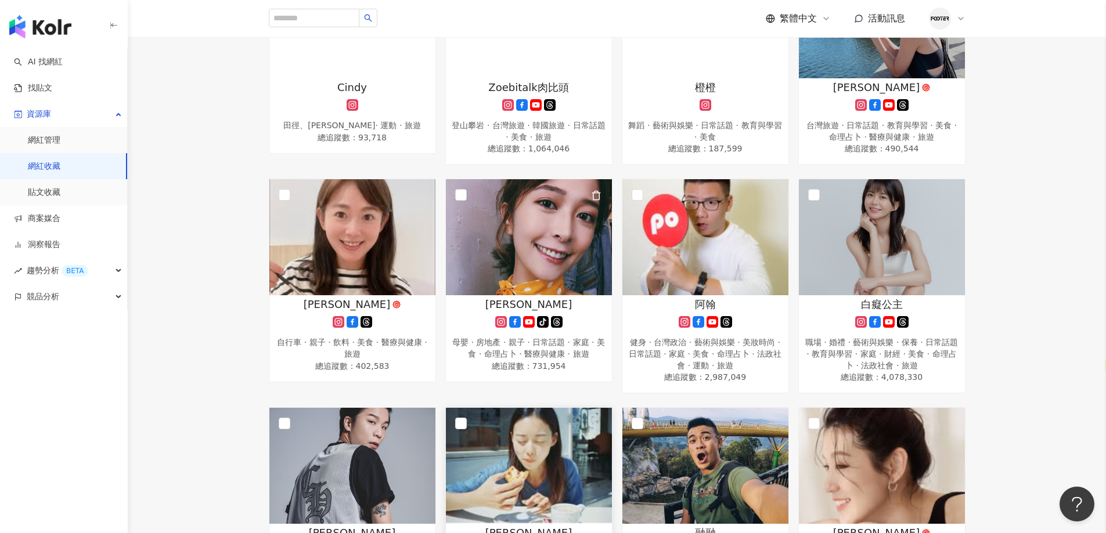
scroll to position [0, 0]
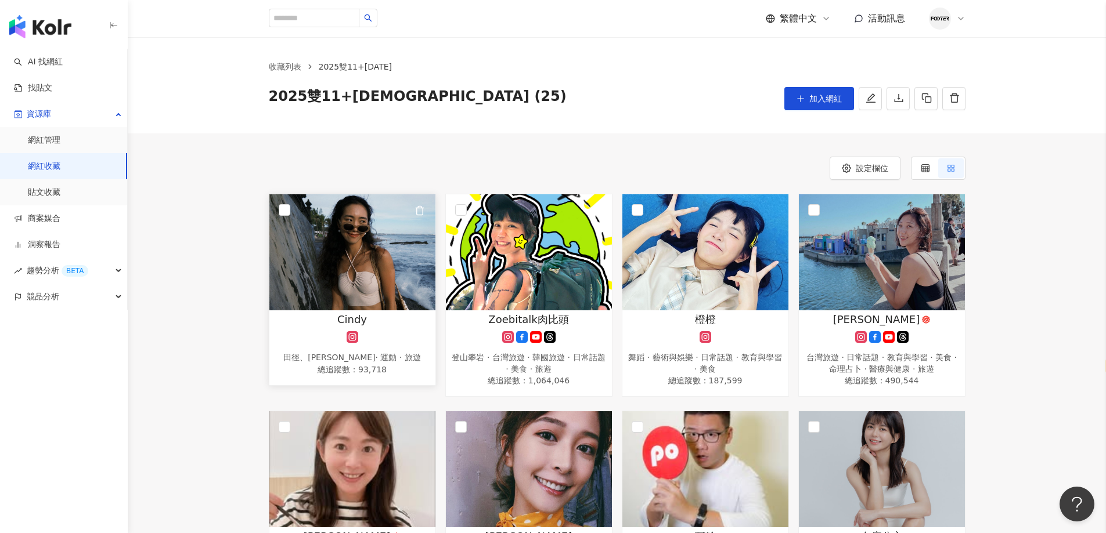
click at [358, 280] on img at bounding box center [352, 252] width 166 height 116
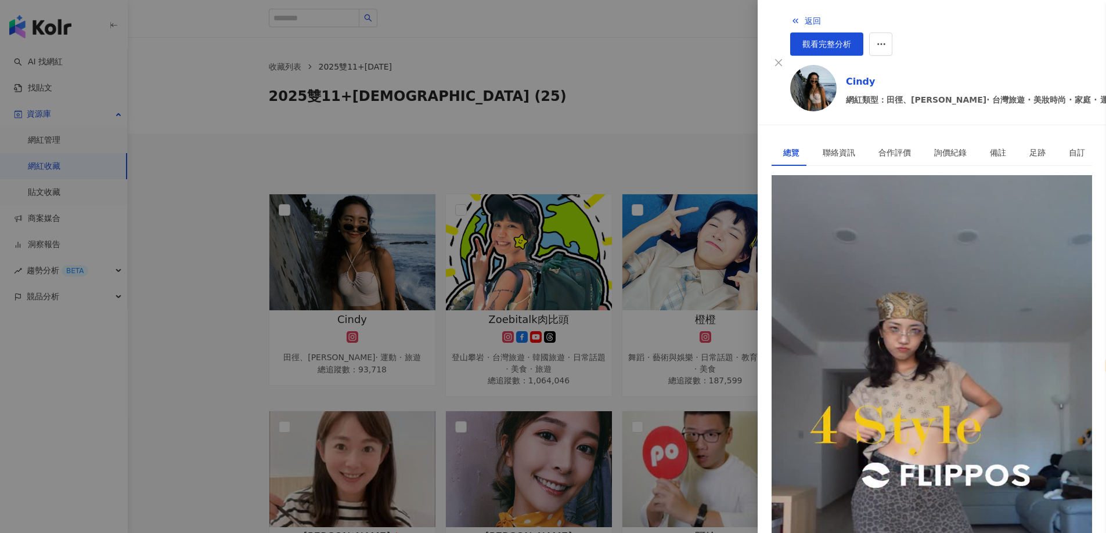
scroll to position [348, 0]
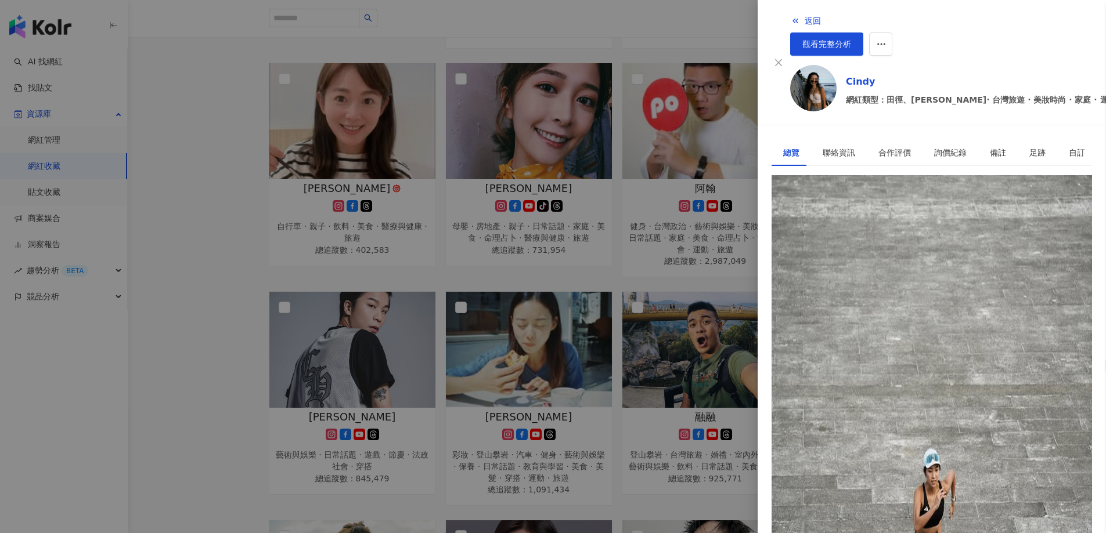
click at [860, 222] on div "[URL][DOMAIN_NAME]" at bounding box center [828, 228] width 91 height 13
click at [477, 122] on div at bounding box center [553, 266] width 1106 height 533
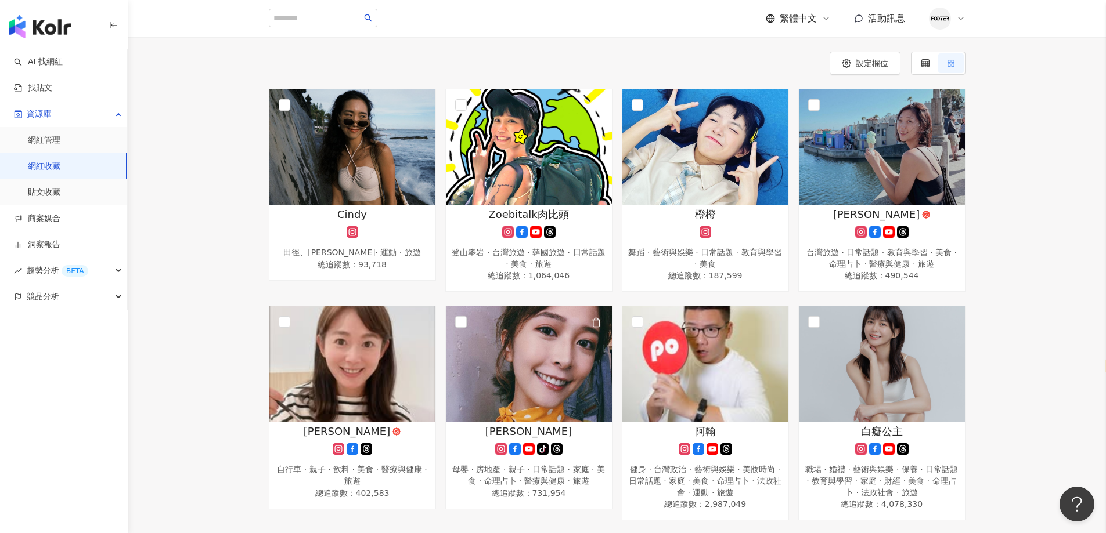
scroll to position [58, 0]
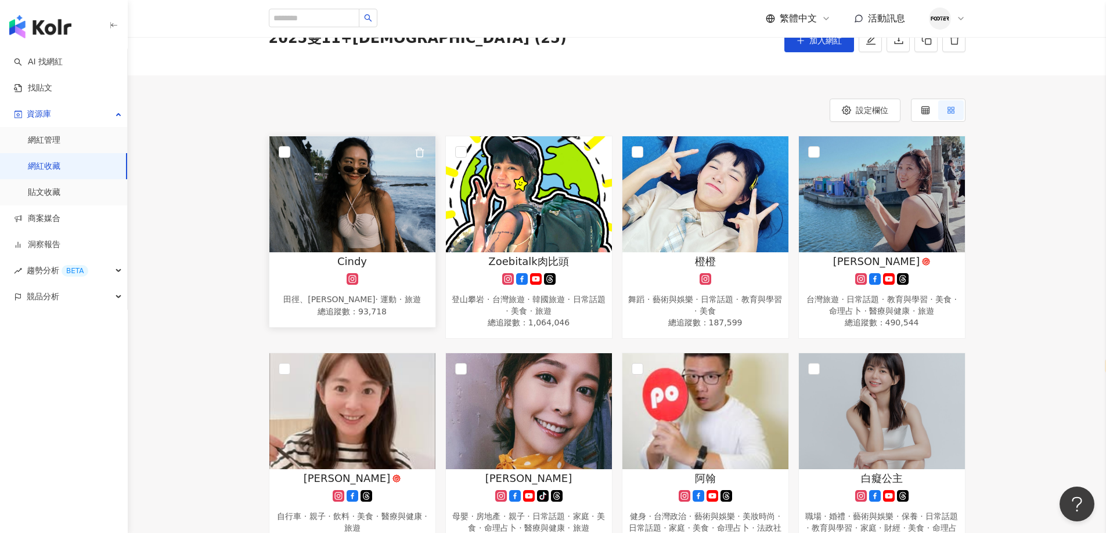
click at [316, 234] on img at bounding box center [352, 194] width 166 height 116
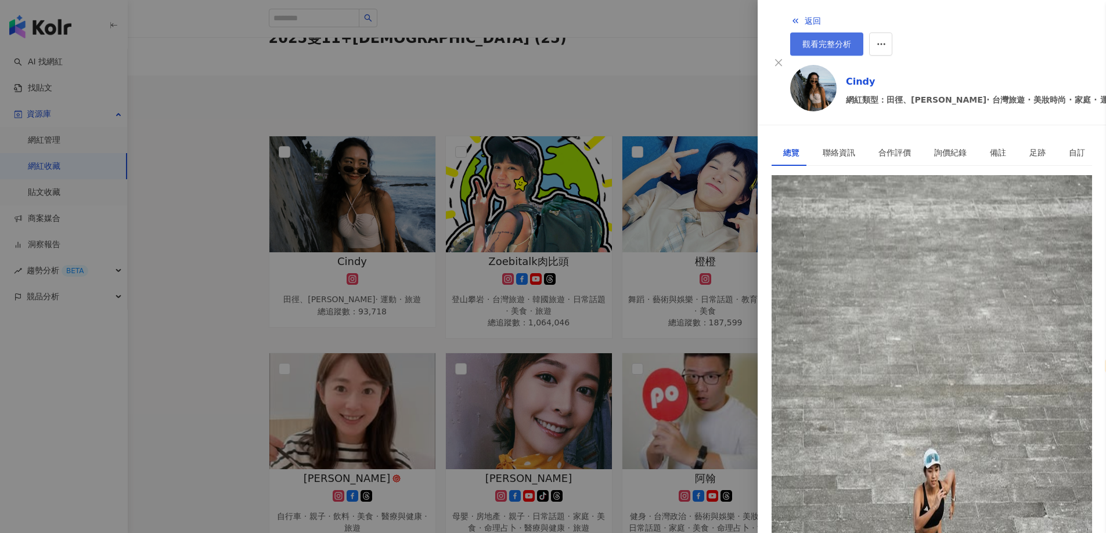
click at [851, 39] on span "觀看完整分析" at bounding box center [826, 43] width 49 height 9
click at [444, 162] on div at bounding box center [553, 266] width 1106 height 533
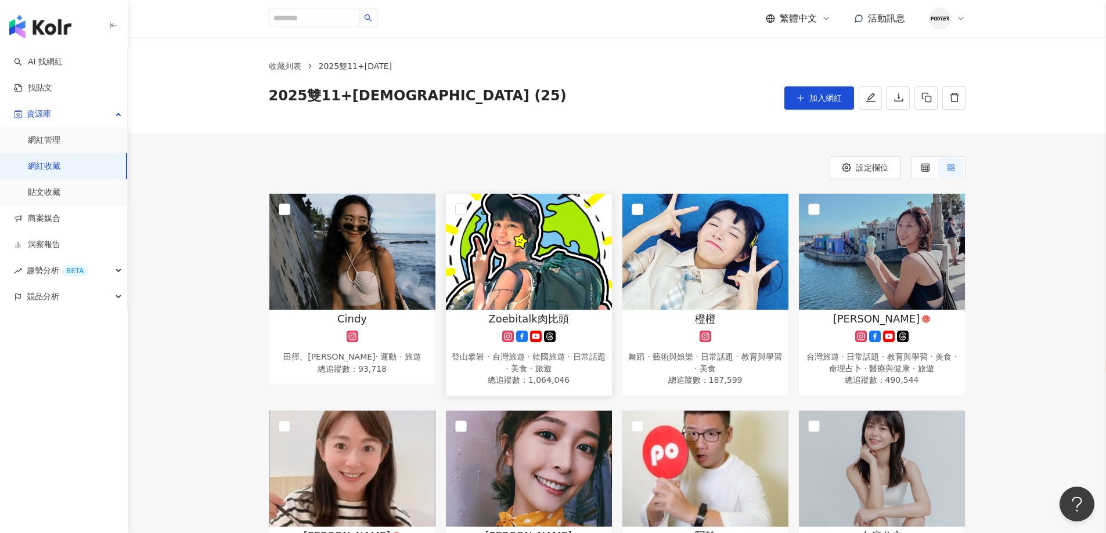
scroll to position [0, 0]
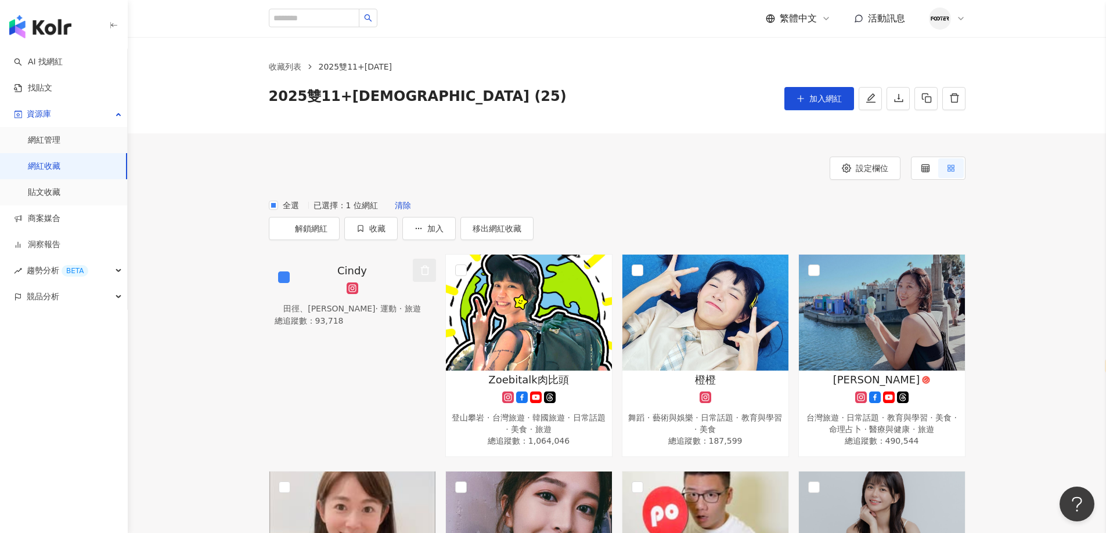
click at [420, 265] on icon "button" at bounding box center [425, 270] width 10 height 10
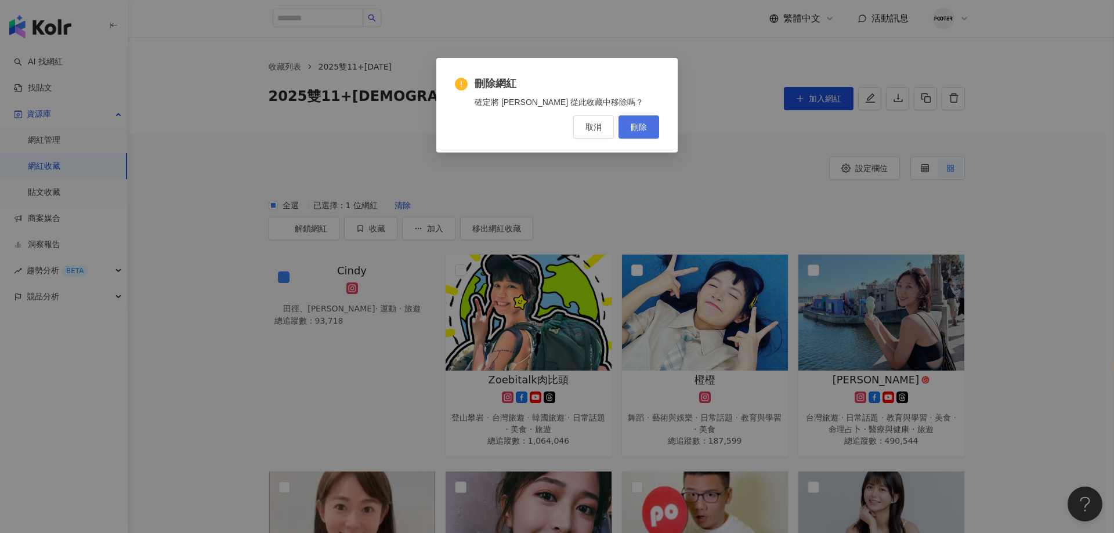
click at [636, 131] on span "刪除" at bounding box center [639, 126] width 16 height 9
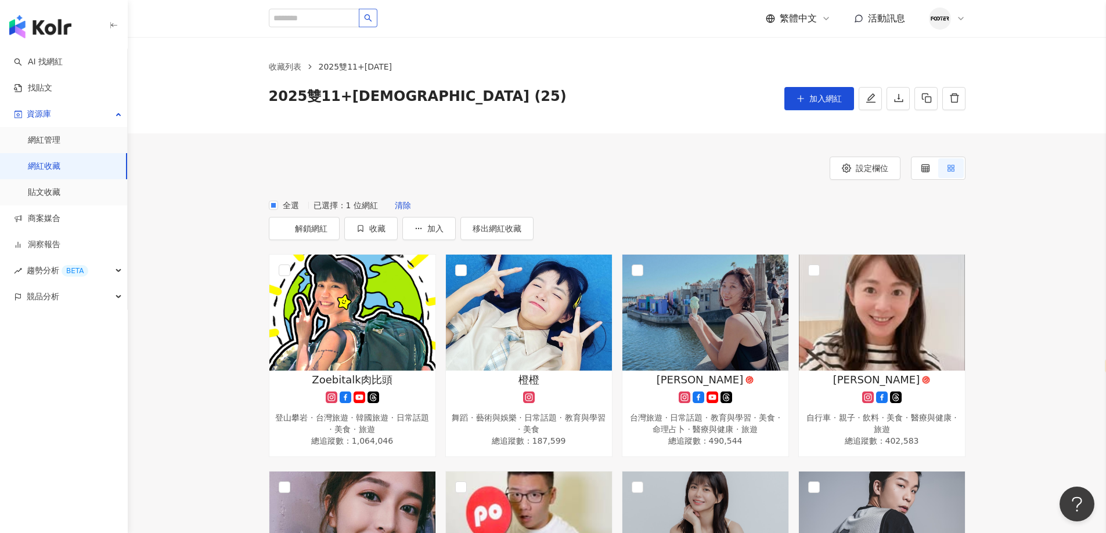
scroll to position [116, 0]
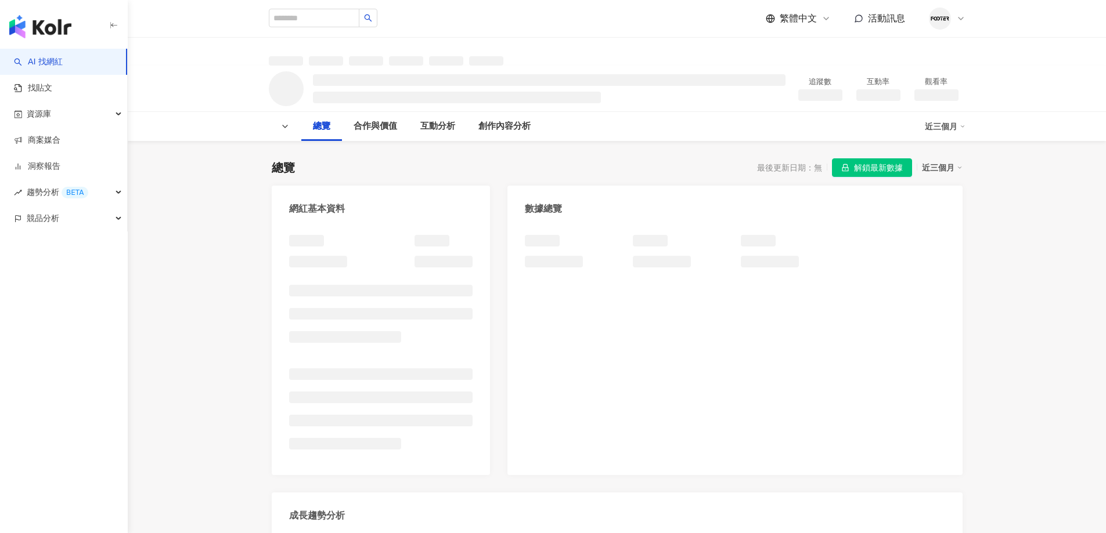
select select "*****"
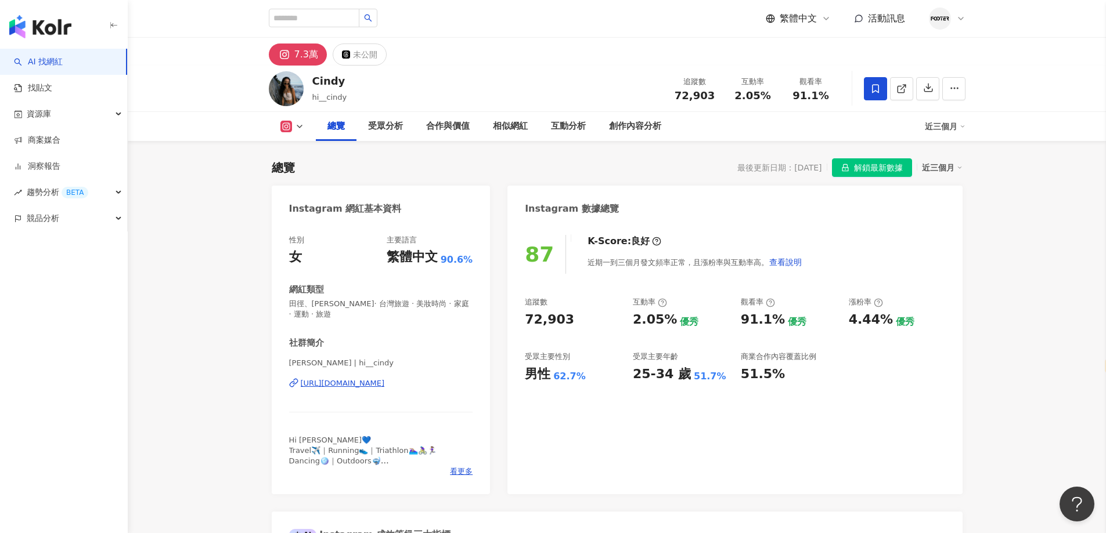
click at [658, 45] on div "7.3萬 未公開" at bounding box center [617, 52] width 743 height 28
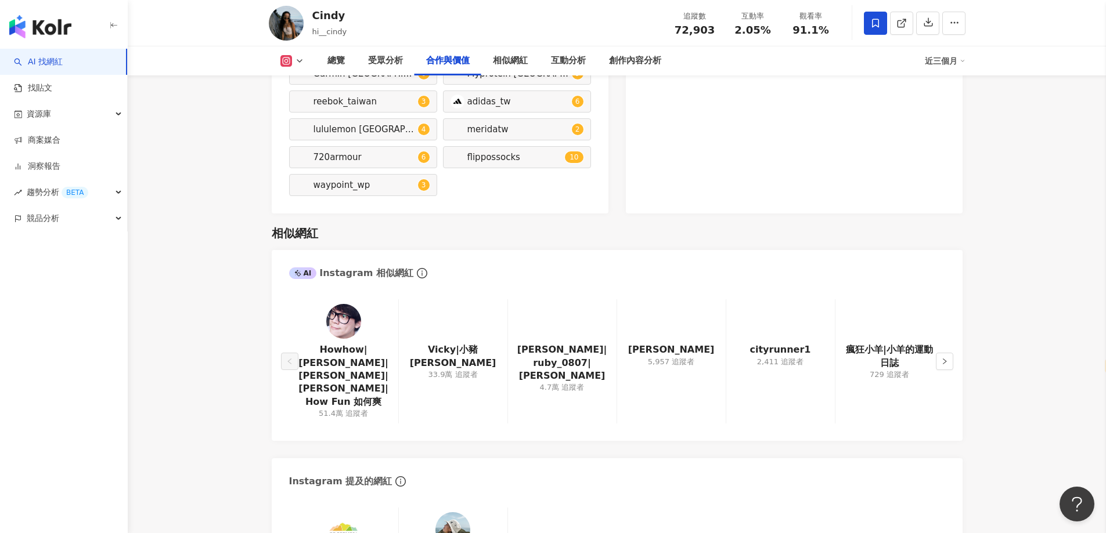
scroll to position [1915, 0]
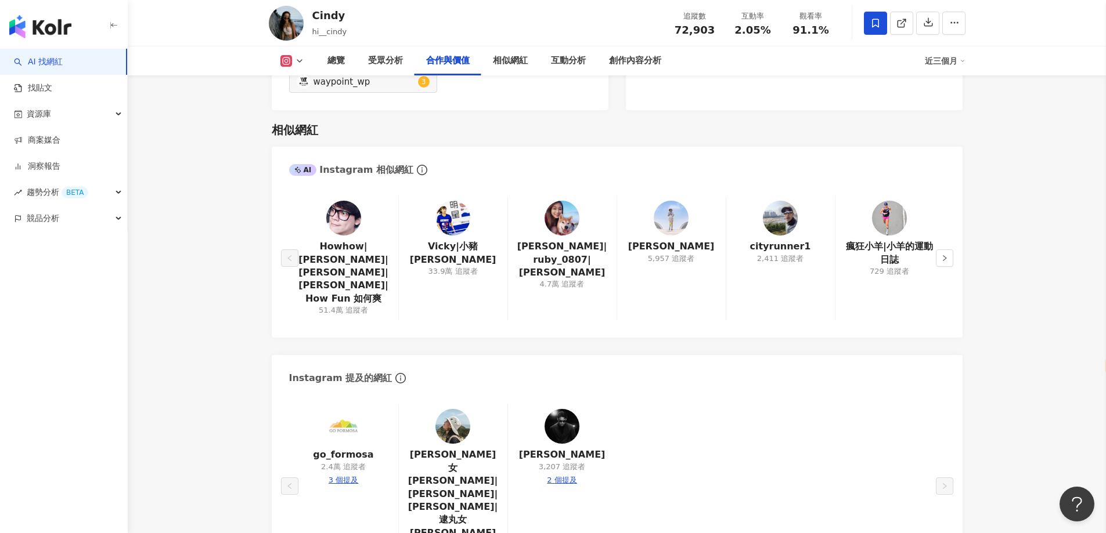
click at [446, 217] on img at bounding box center [452, 218] width 35 height 35
click at [939, 250] on button "button" at bounding box center [944, 258] width 17 height 17
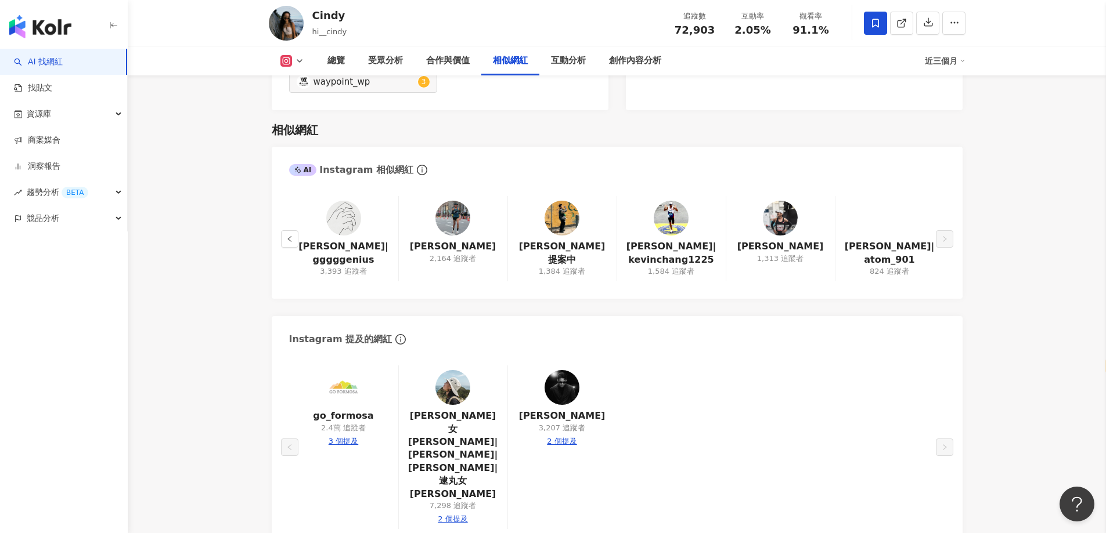
scroll to position [2148, 0]
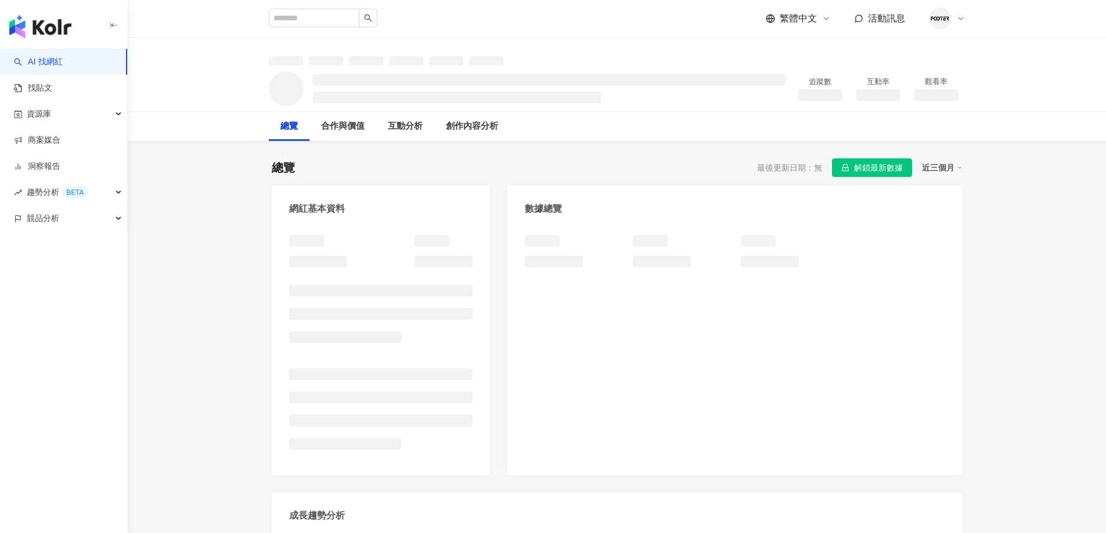
select select "*****"
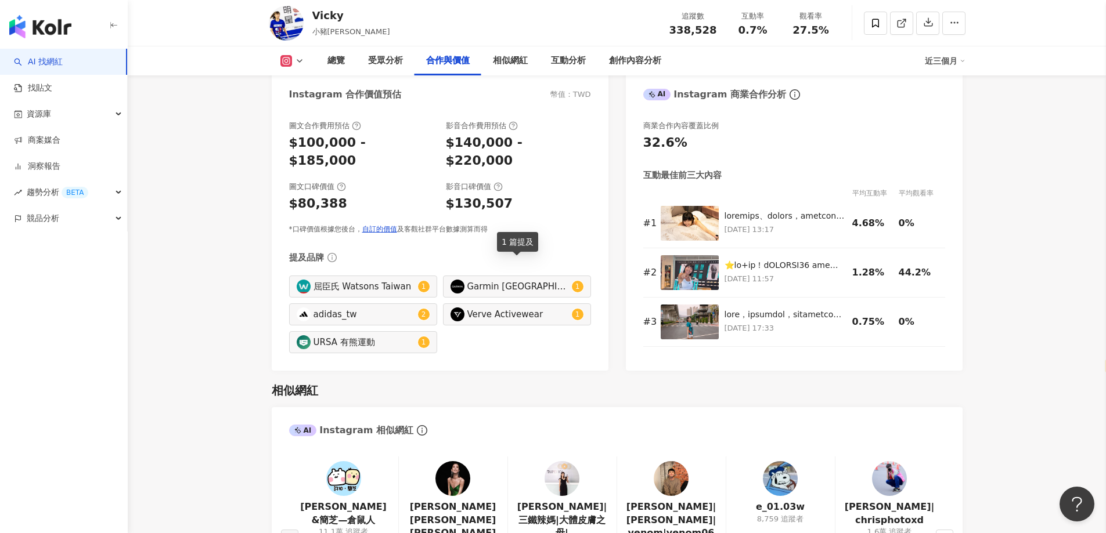
scroll to position [1857, 0]
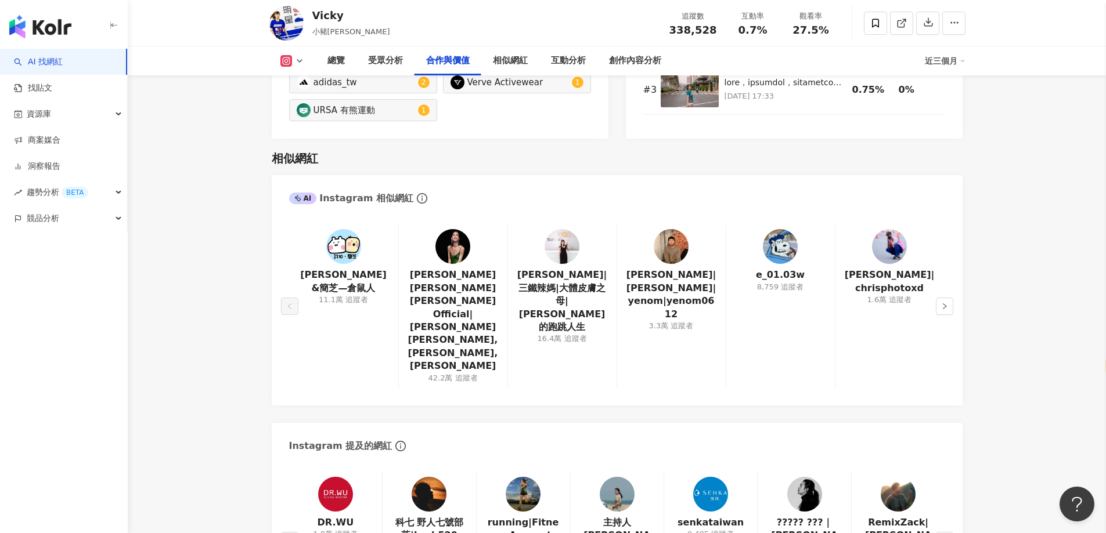
click at [552, 248] on img at bounding box center [561, 246] width 35 height 35
click at [952, 298] on button "button" at bounding box center [944, 306] width 17 height 17
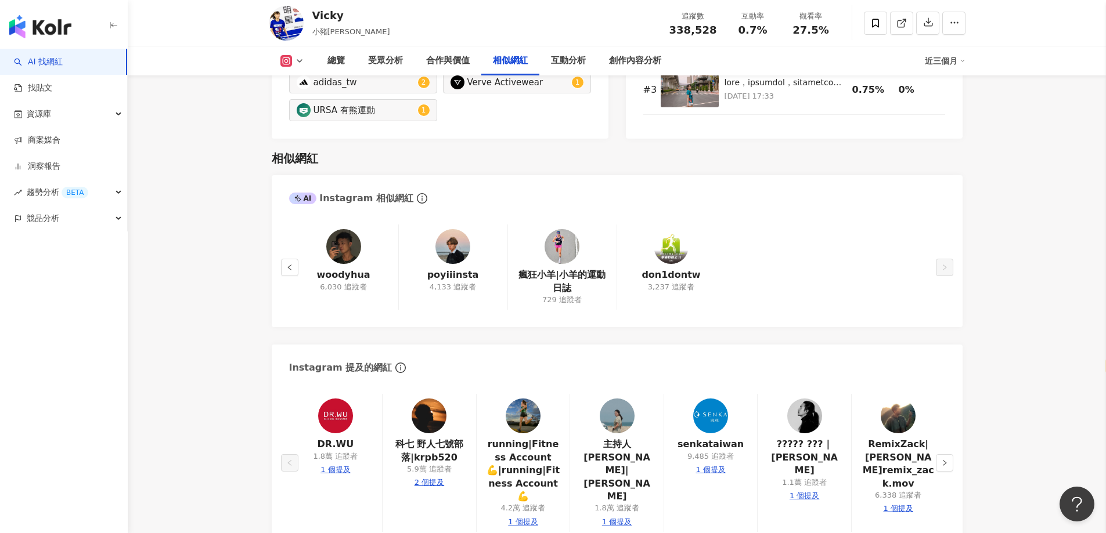
scroll to position [2031, 0]
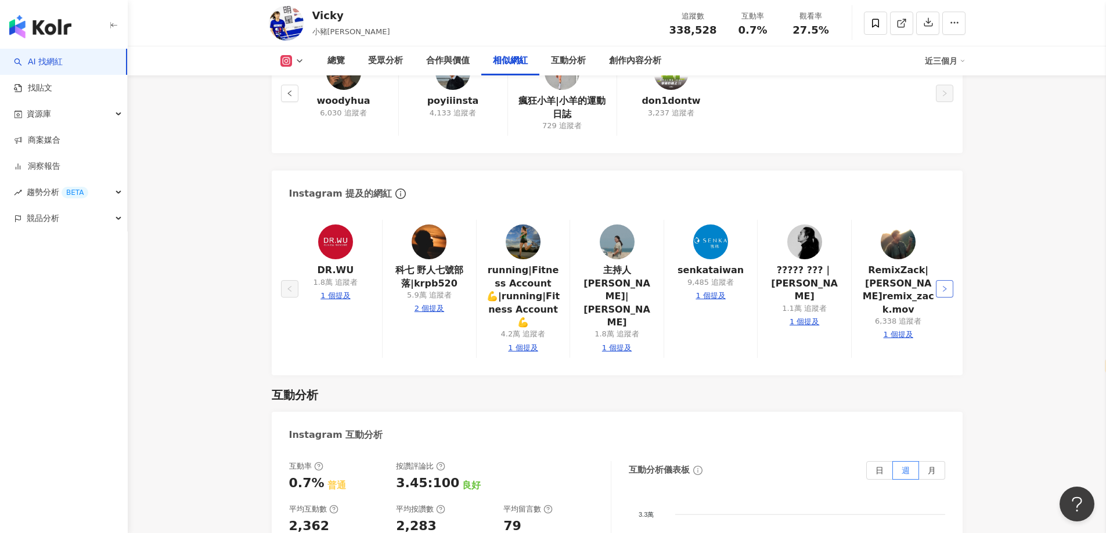
click at [945, 286] on icon "right" at bounding box center [944, 289] width 7 height 7
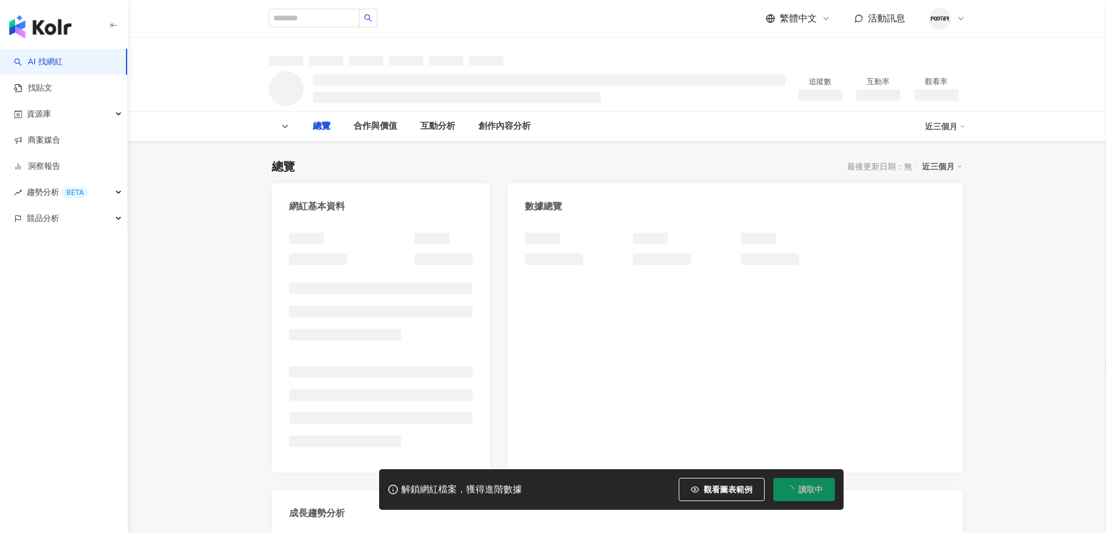
select select "*****"
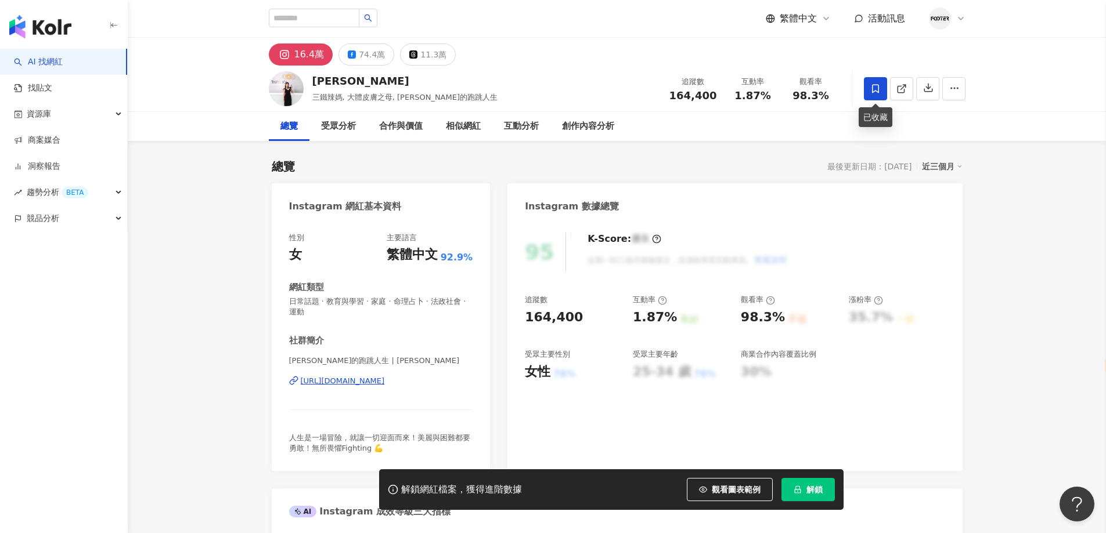
click at [872, 91] on icon at bounding box center [875, 88] width 7 height 9
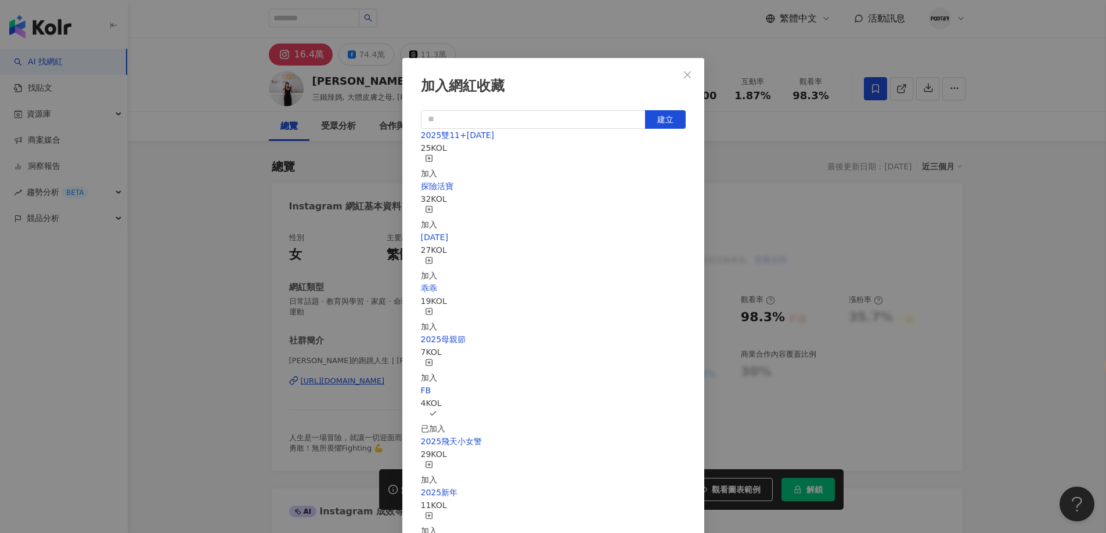
click at [437, 157] on div "加入" at bounding box center [429, 167] width 16 height 26
click at [687, 72] on icon "close" at bounding box center [687, 74] width 9 height 9
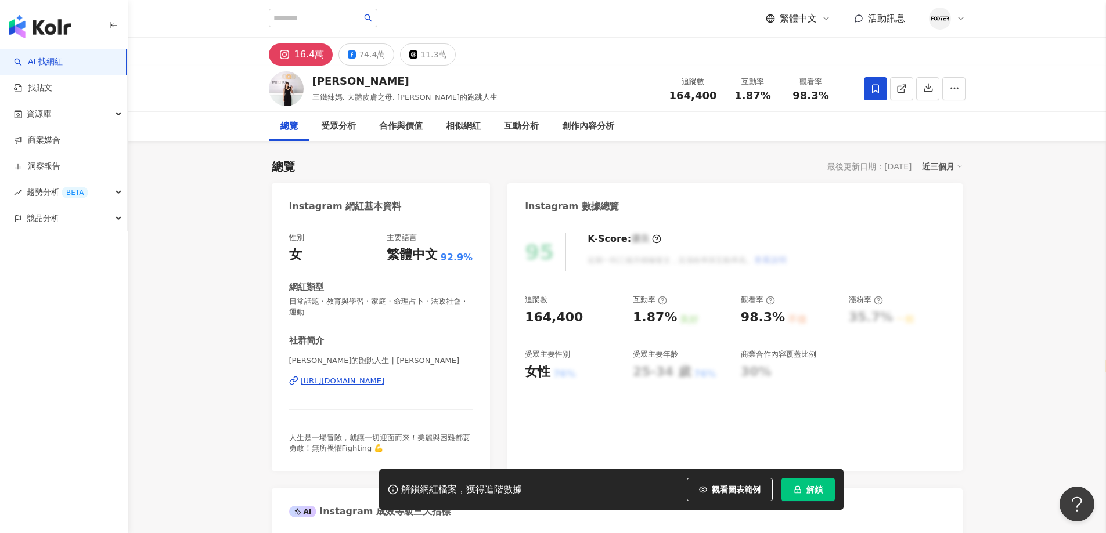
click at [821, 485] on span "解鎖" at bounding box center [814, 489] width 16 height 9
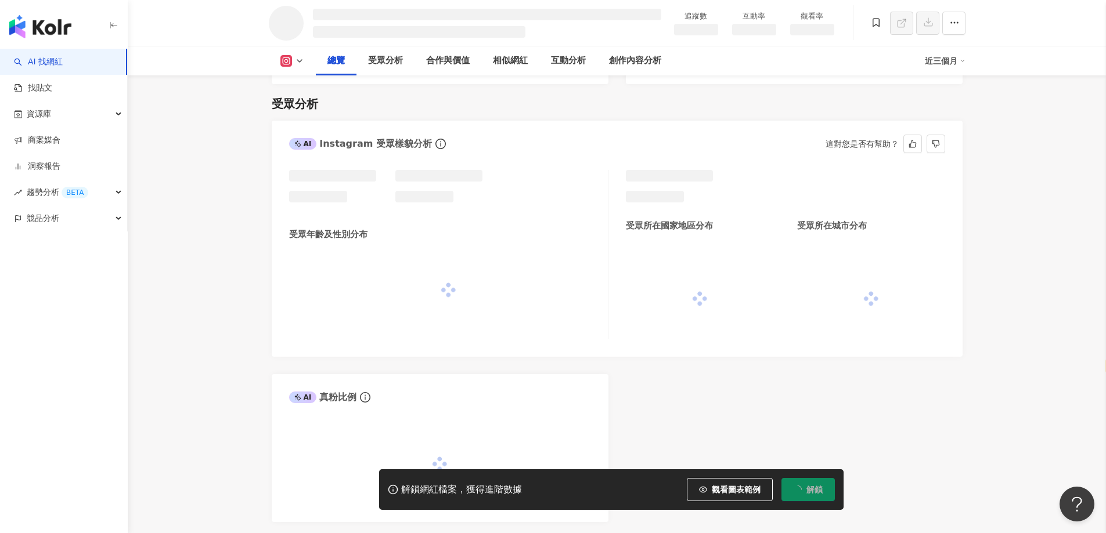
scroll to position [859, 0]
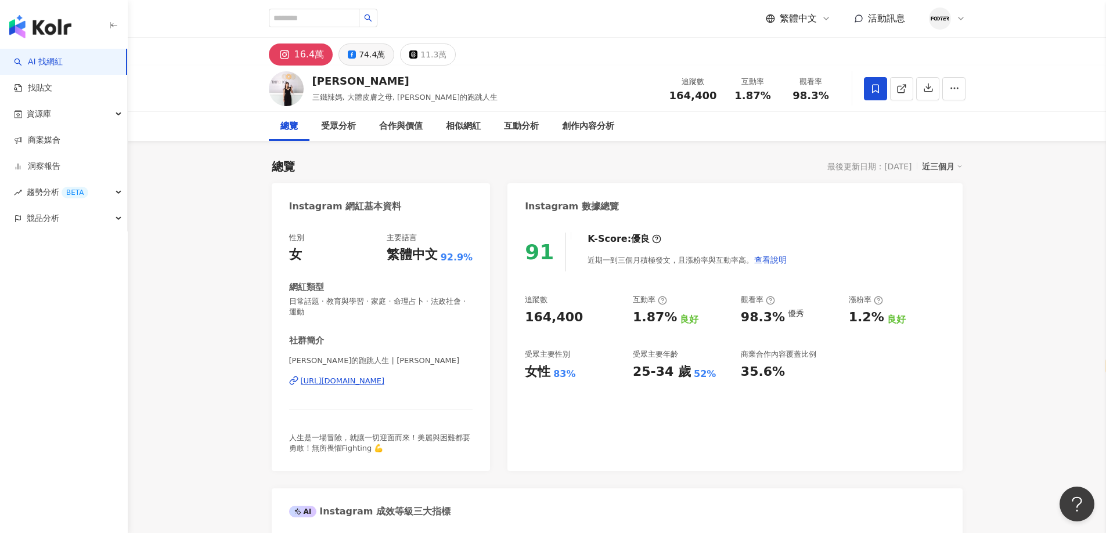
click at [378, 48] on div "74.4萬" at bounding box center [372, 54] width 26 height 16
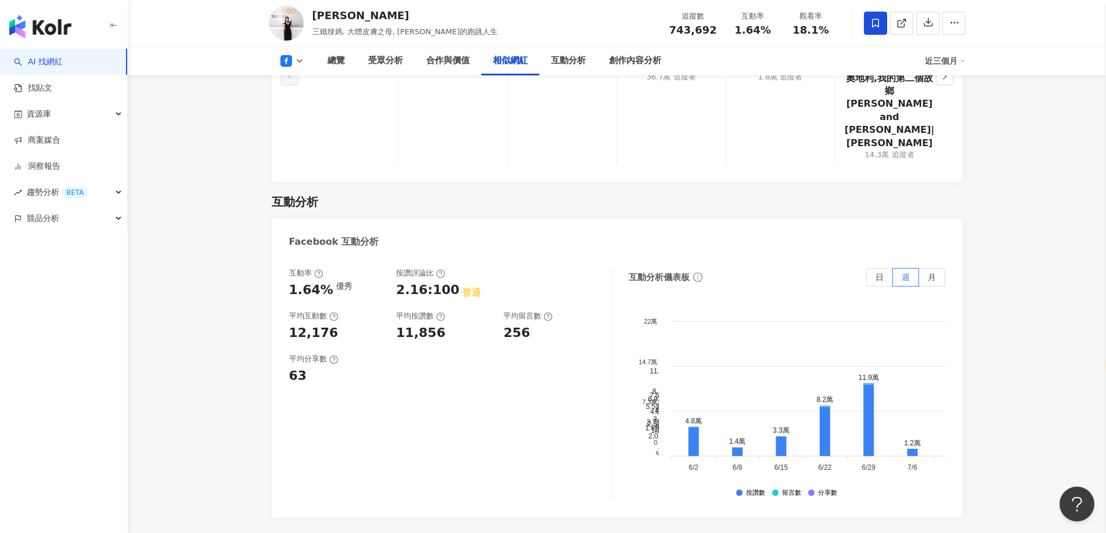
scroll to position [1617, 0]
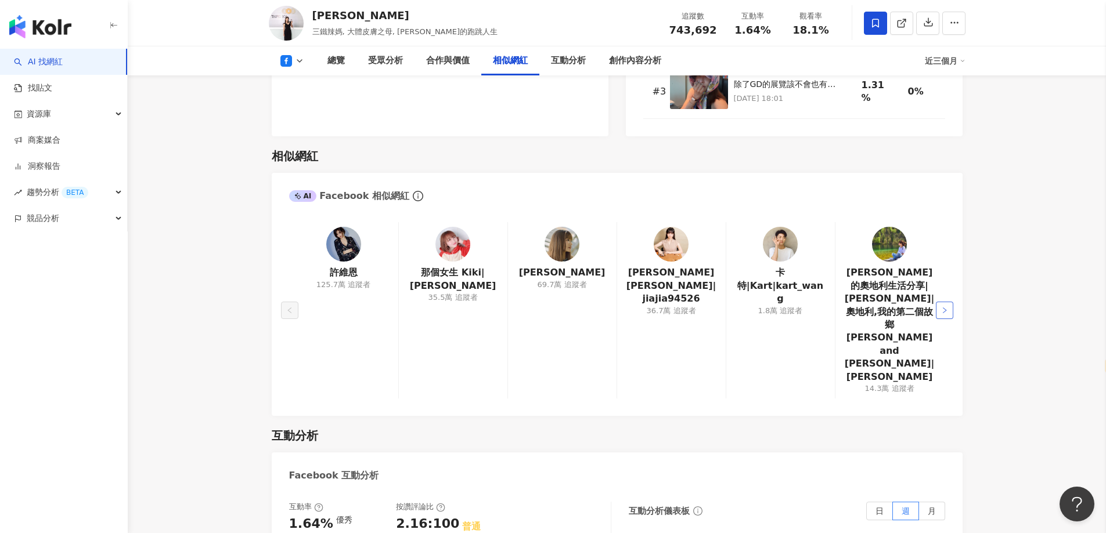
click at [941, 307] on icon "right" at bounding box center [944, 310] width 7 height 7
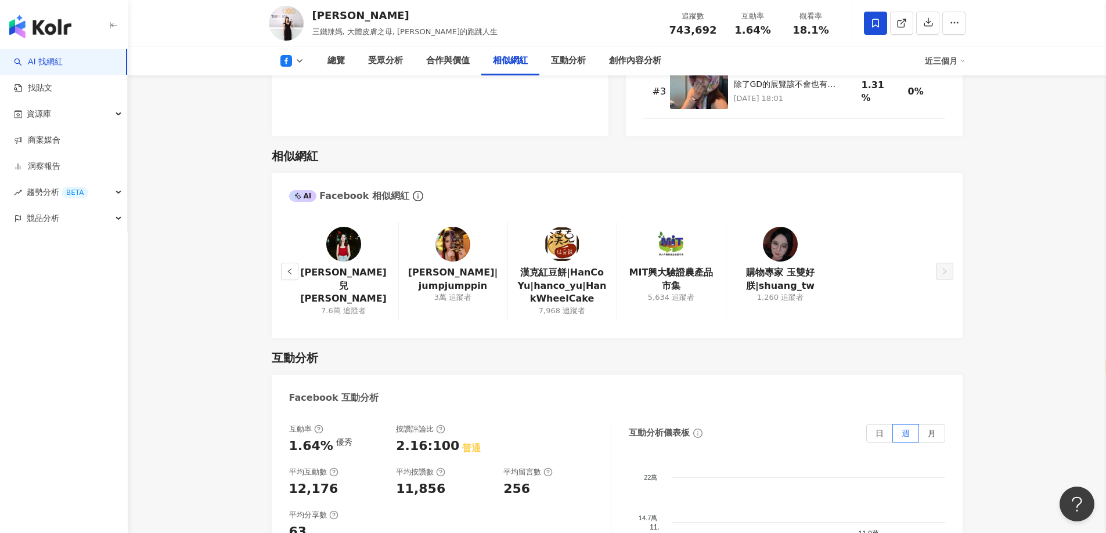
click at [352, 227] on img at bounding box center [343, 244] width 35 height 35
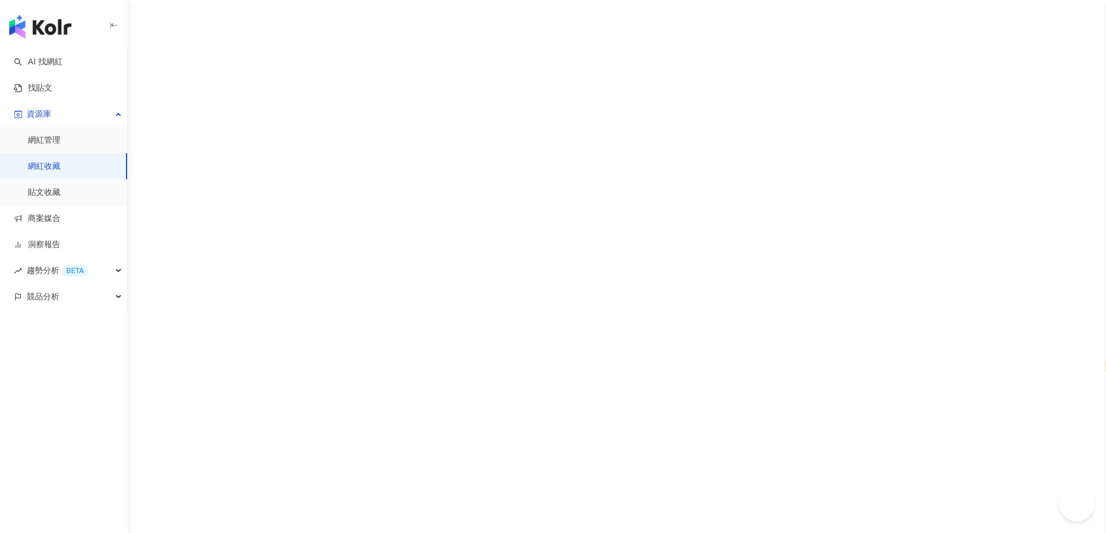
select select "*****"
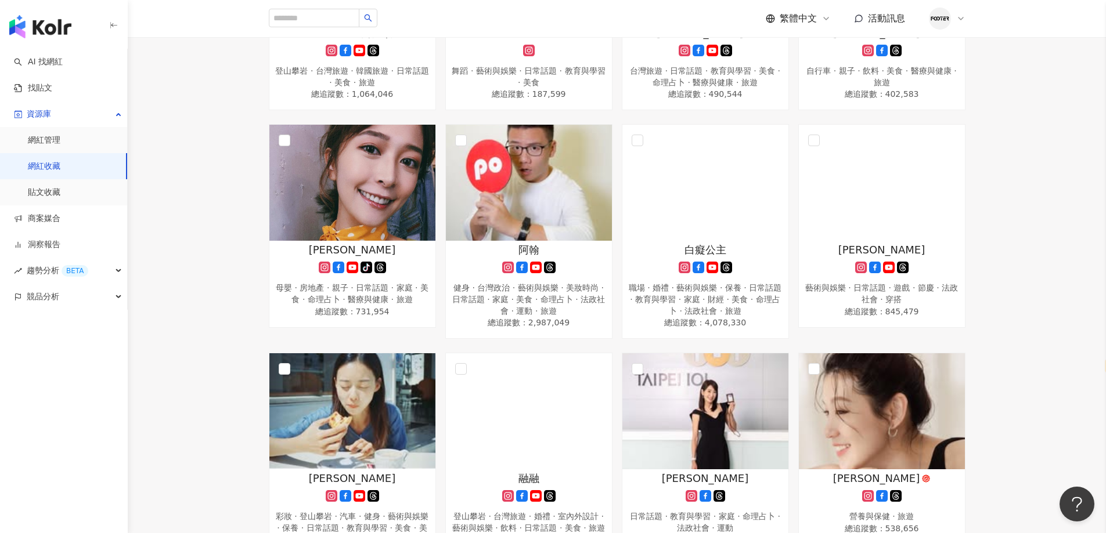
scroll to position [58, 0]
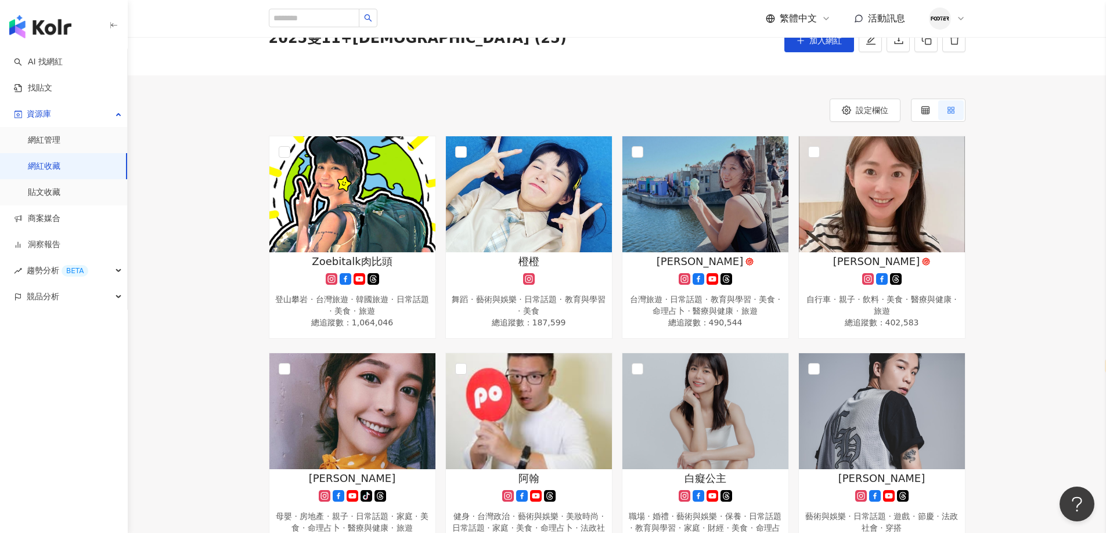
click at [60, 172] on link "網紅收藏" at bounding box center [44, 167] width 33 height 12
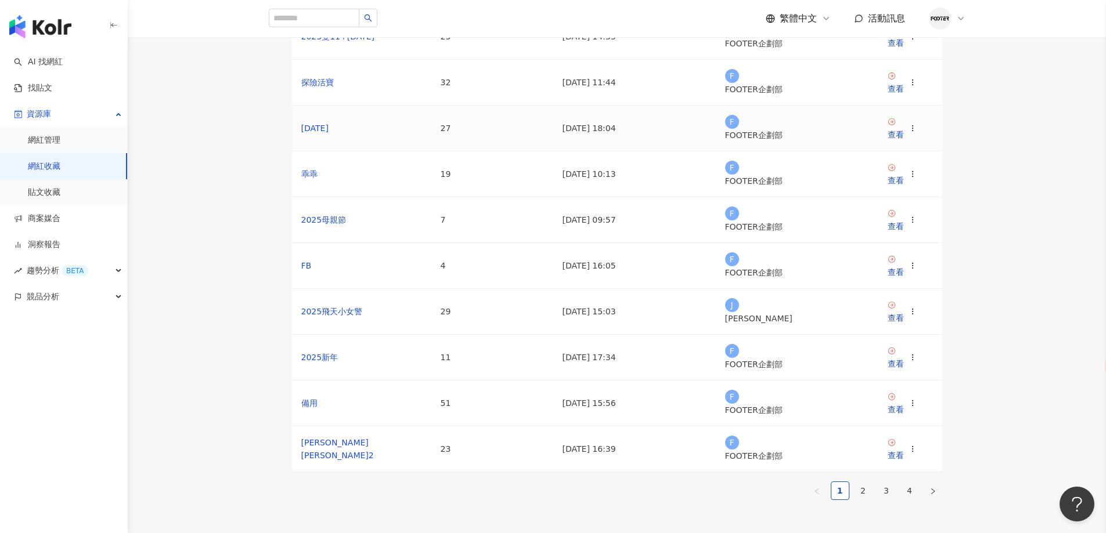
scroll to position [232, 0]
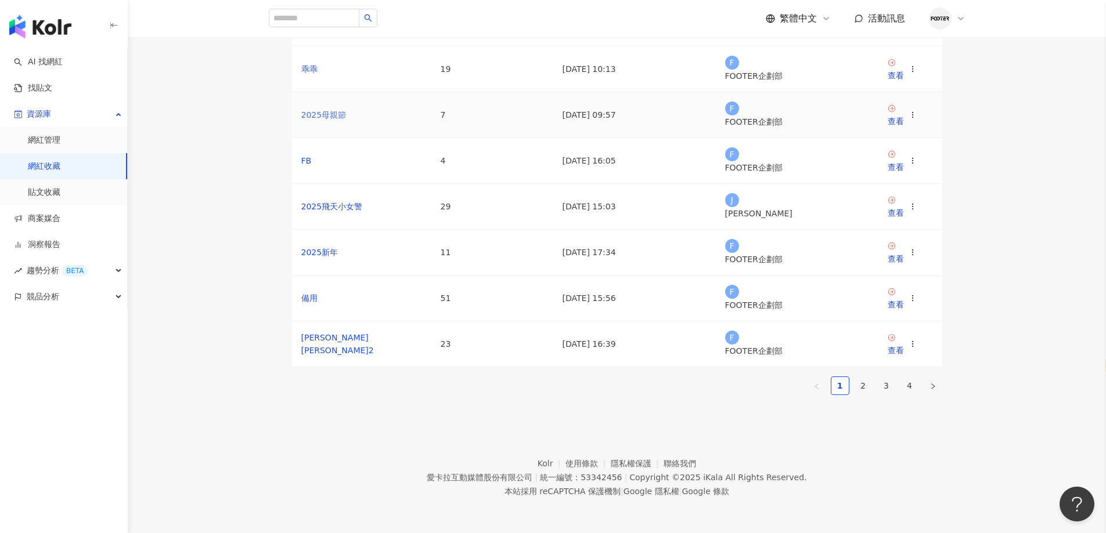
click at [330, 120] on link "2025母親節" at bounding box center [323, 114] width 45 height 9
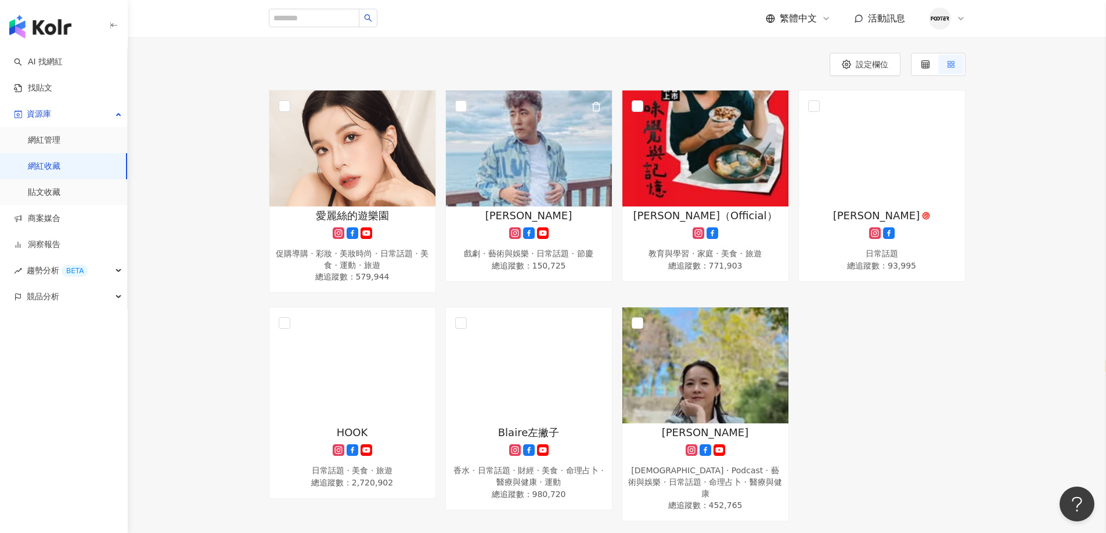
scroll to position [208, 0]
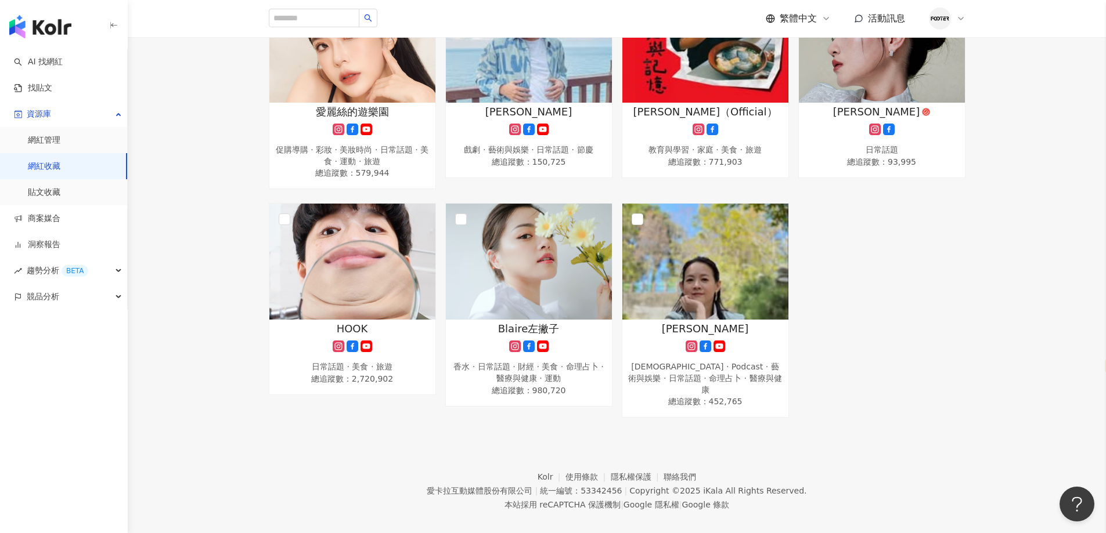
click at [60, 170] on link "網紅收藏" at bounding box center [44, 167] width 33 height 12
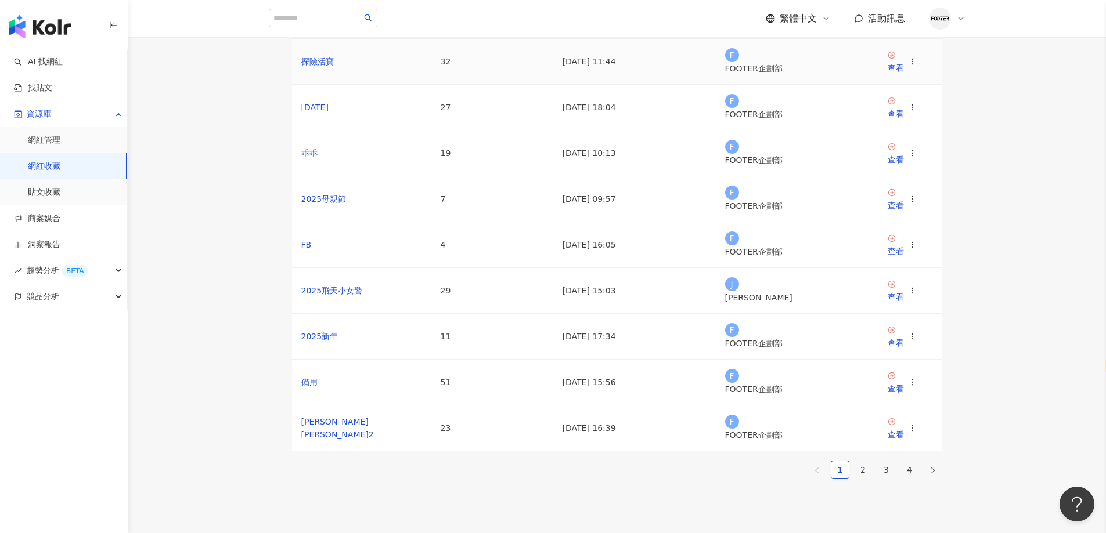
scroll to position [240, 0]
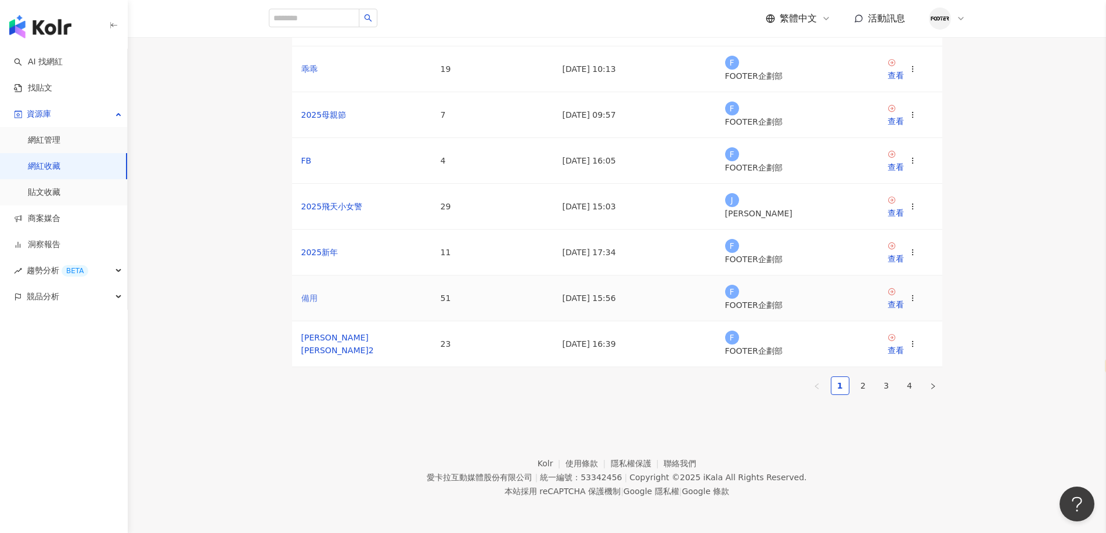
click at [317, 294] on link "備用" at bounding box center [309, 298] width 16 height 9
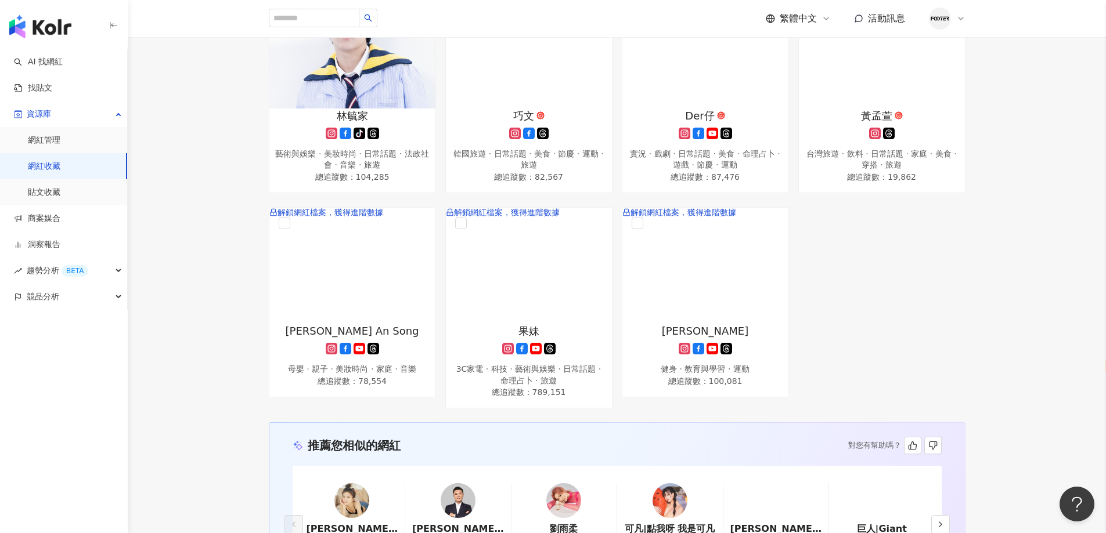
scroll to position [2728, 0]
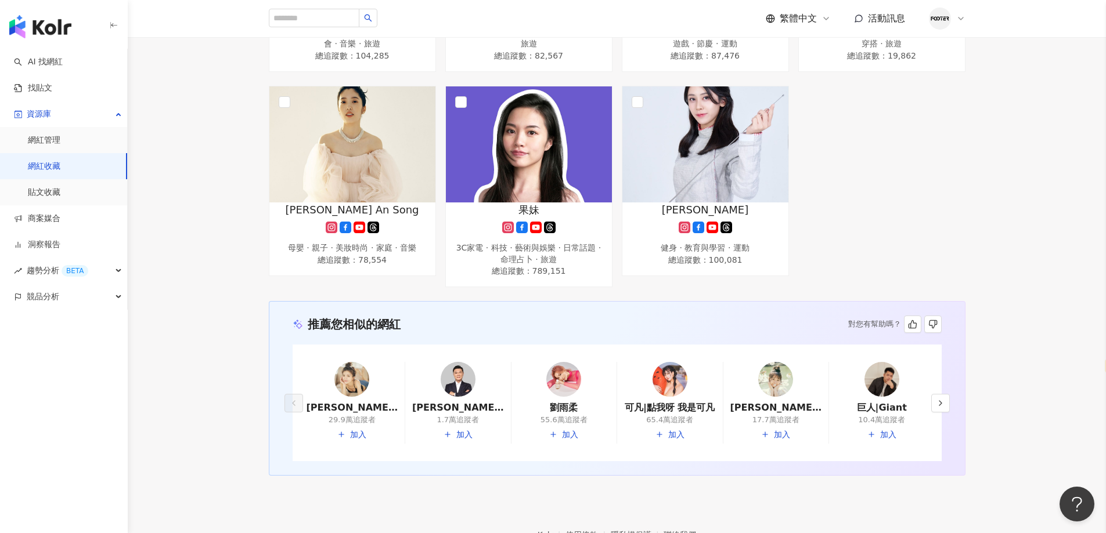
click at [60, 170] on link "網紅收藏" at bounding box center [44, 167] width 33 height 12
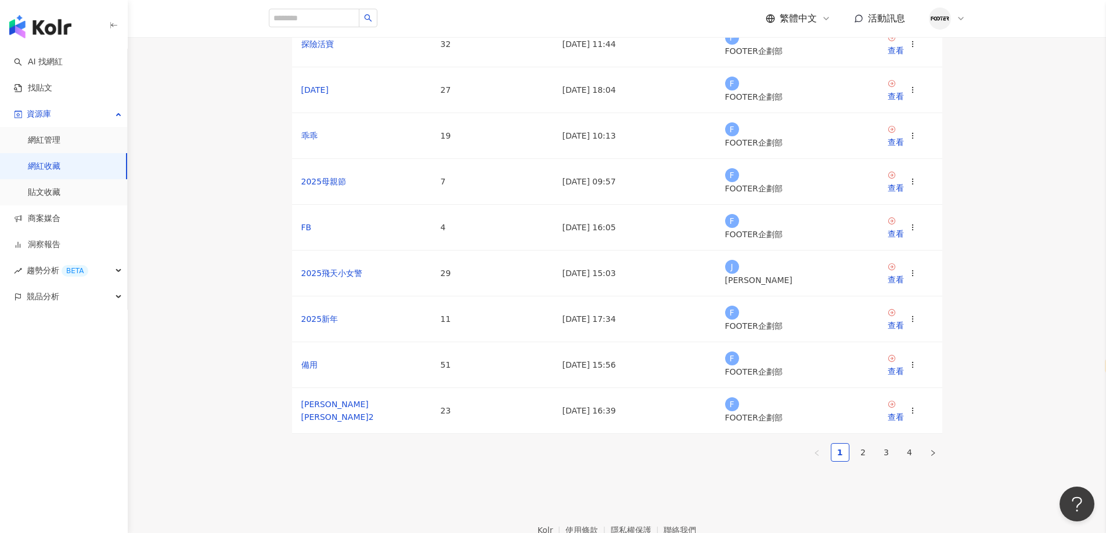
scroll to position [232, 0]
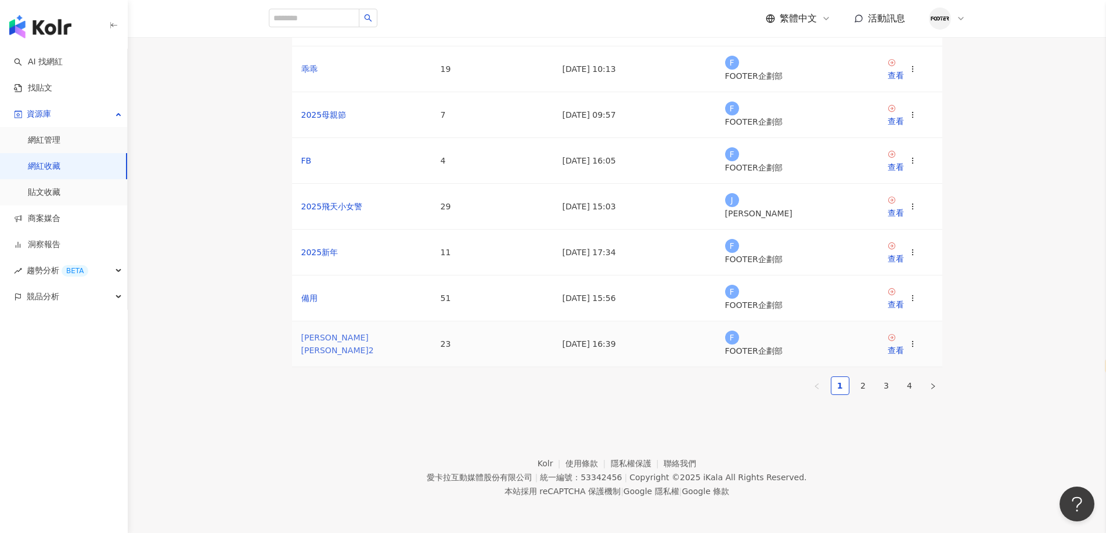
click at [314, 333] on link "哈利波特2" at bounding box center [337, 344] width 73 height 22
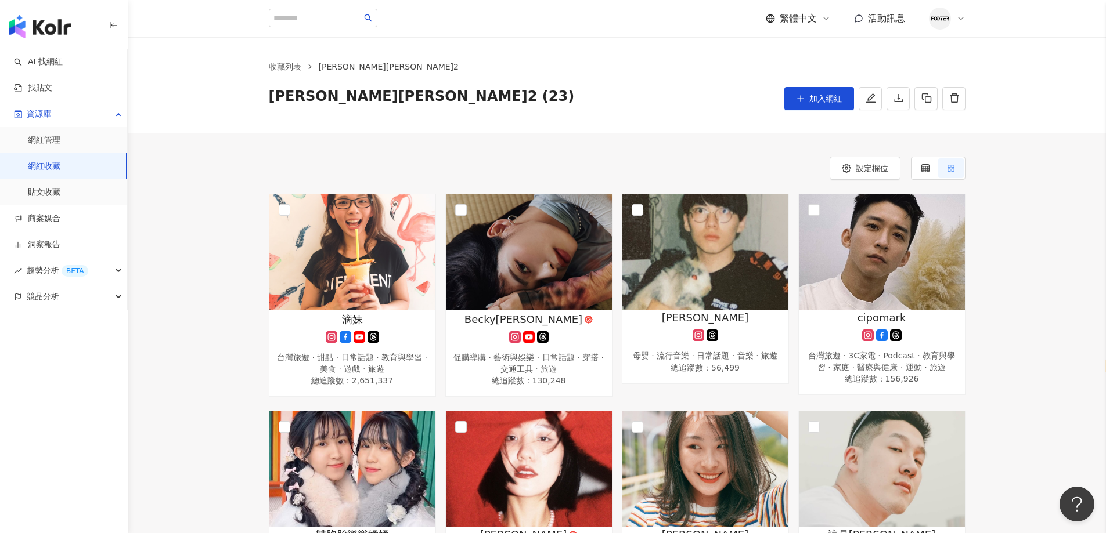
click at [60, 172] on link "網紅收藏" at bounding box center [44, 167] width 33 height 12
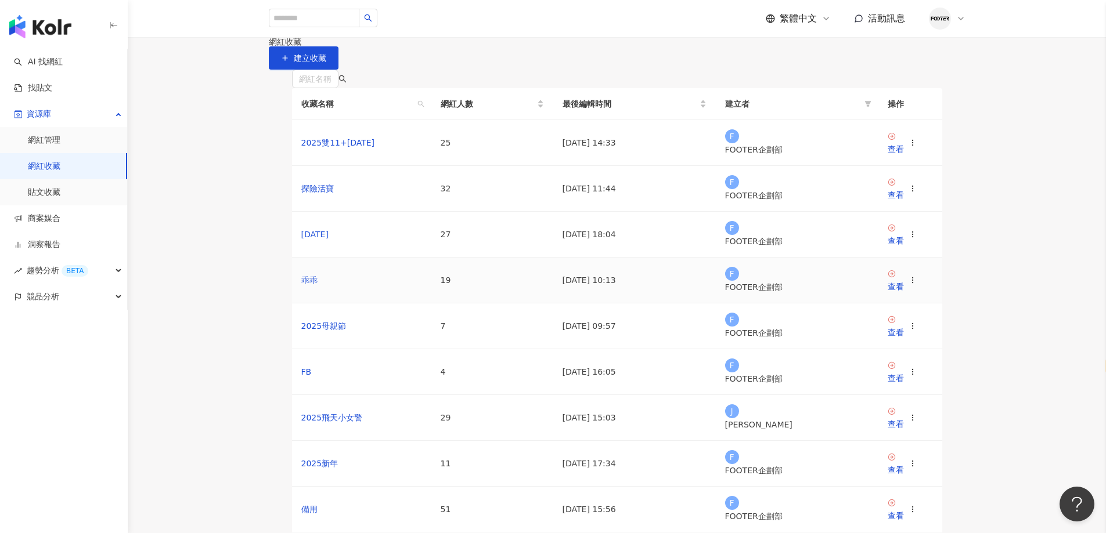
scroll to position [240, 0]
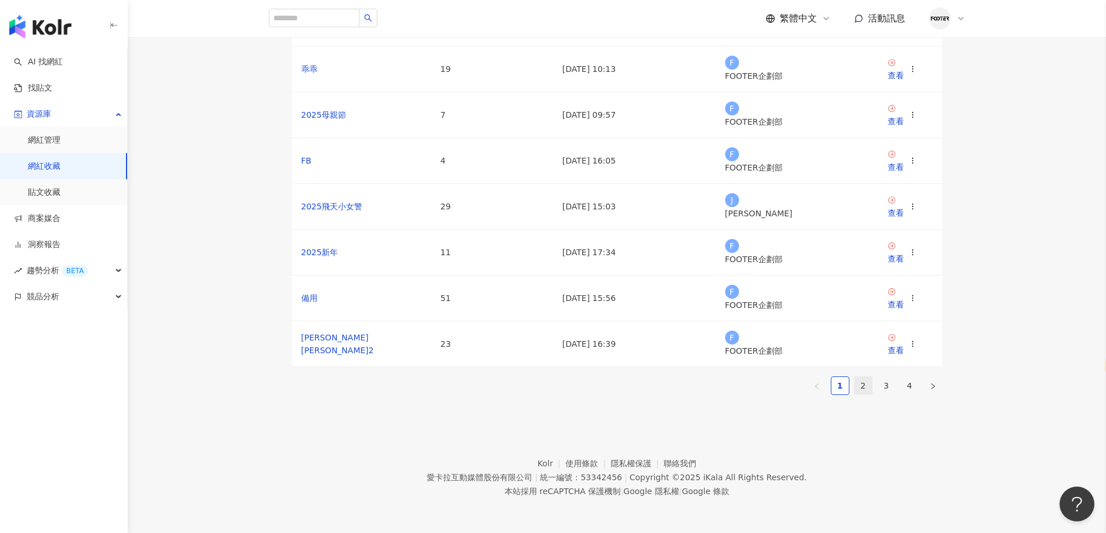
click at [861, 377] on link "2" at bounding box center [862, 385] width 17 height 17
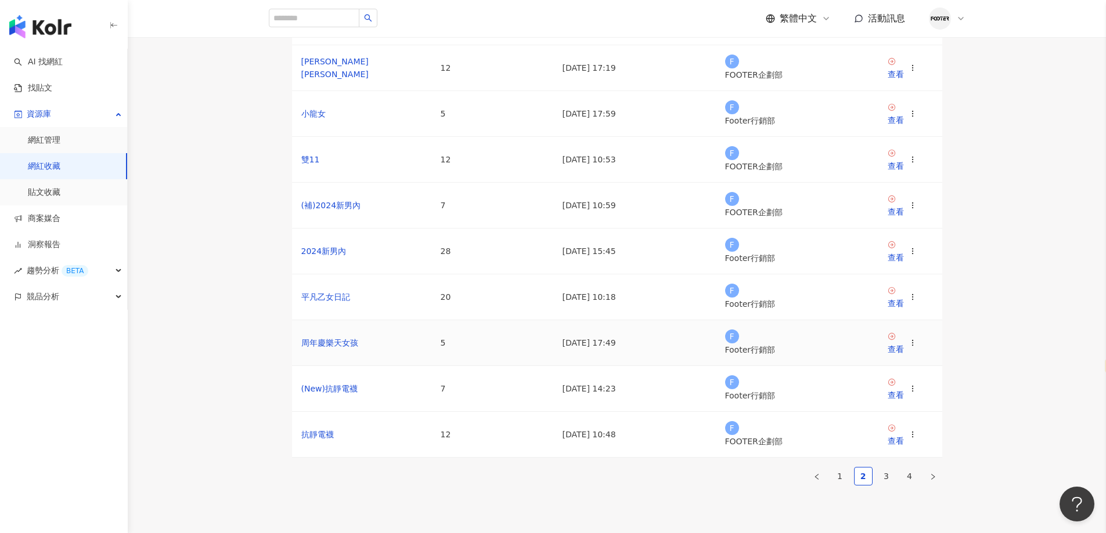
scroll to position [0, 0]
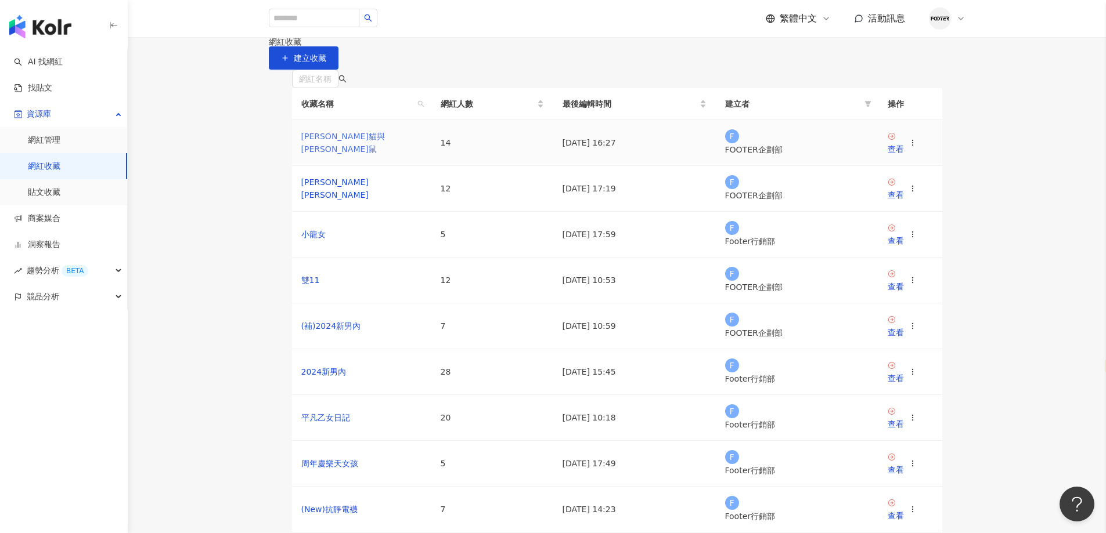
click at [347, 154] on link "湯姆貓與傑利鼠" at bounding box center [343, 143] width 84 height 22
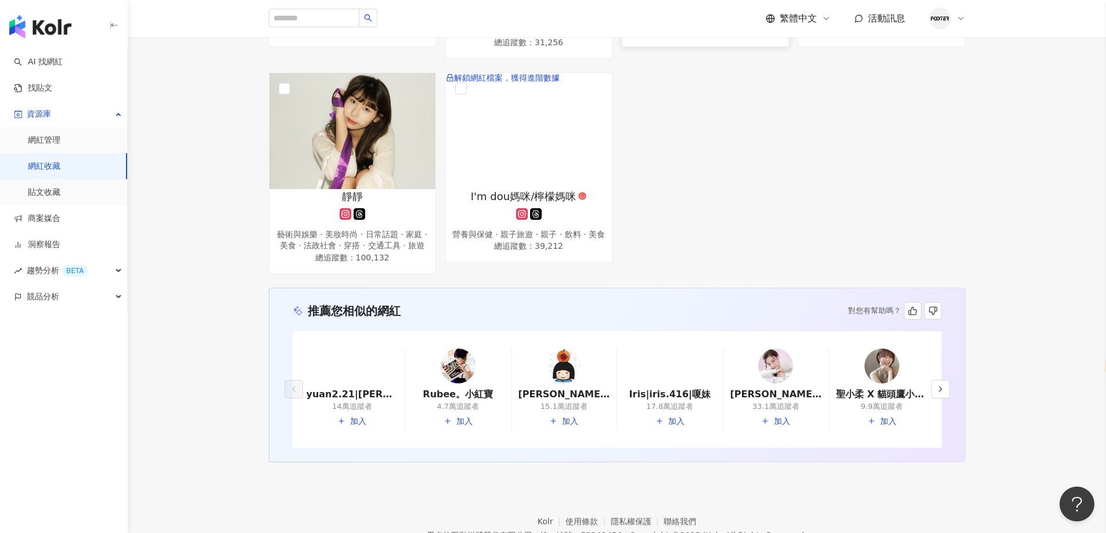
scroll to position [840, 0]
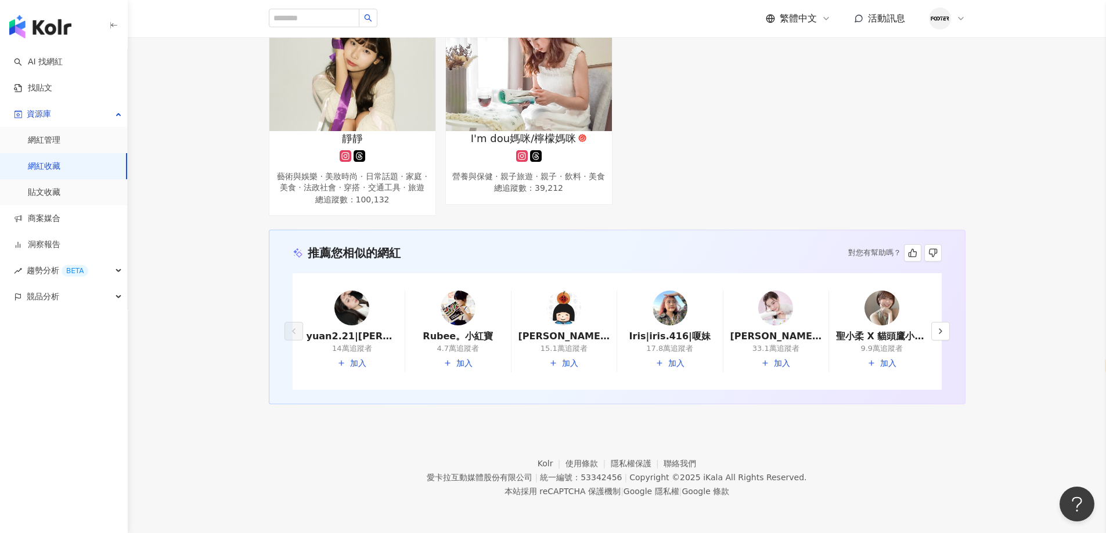
click at [556, 313] on img at bounding box center [563, 308] width 35 height 35
click at [943, 327] on icon "button" at bounding box center [940, 331] width 9 height 9
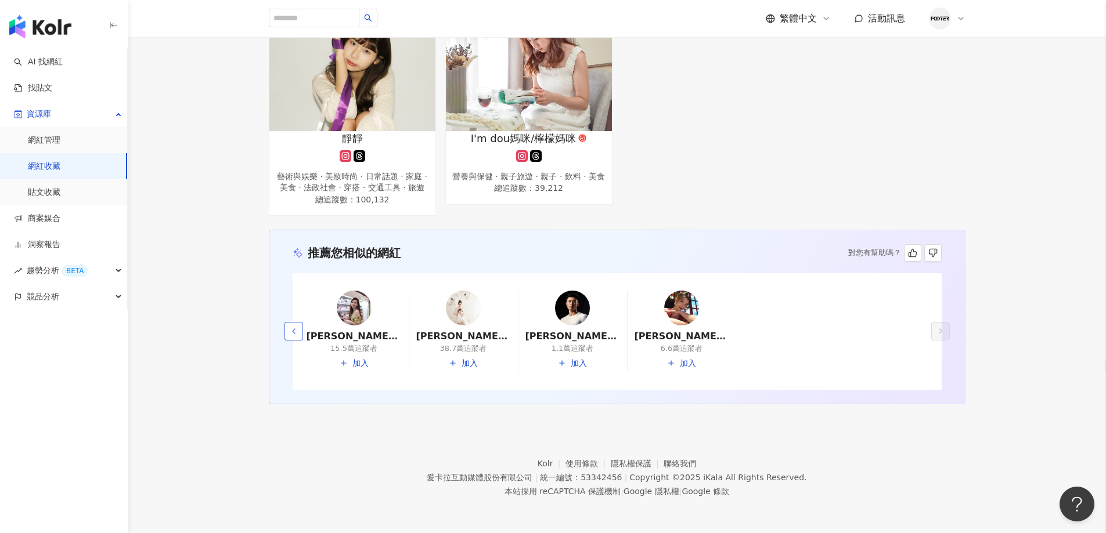
click at [293, 333] on polyline "button" at bounding box center [294, 331] width 2 height 5
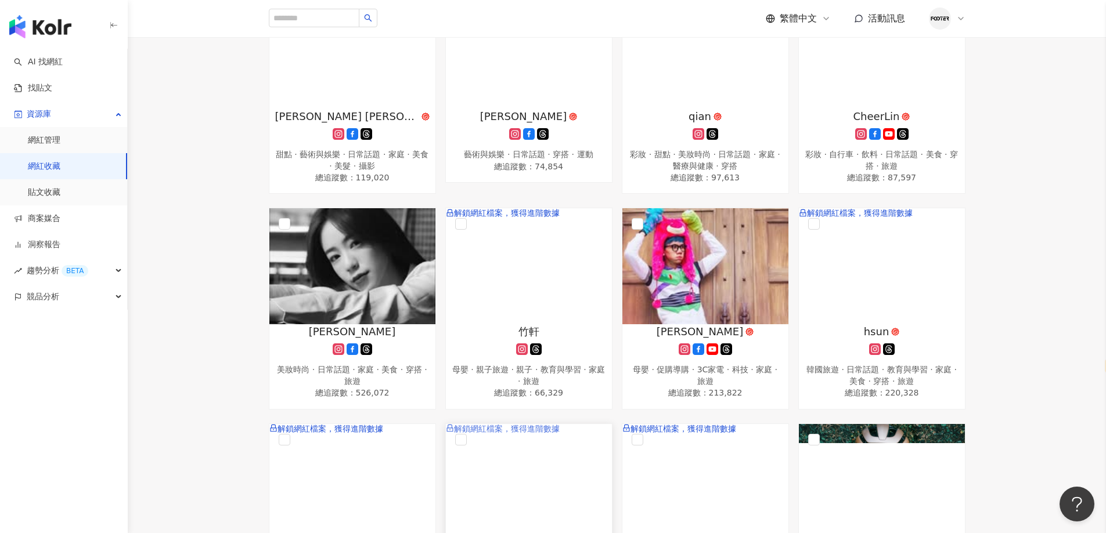
scroll to position [0, 0]
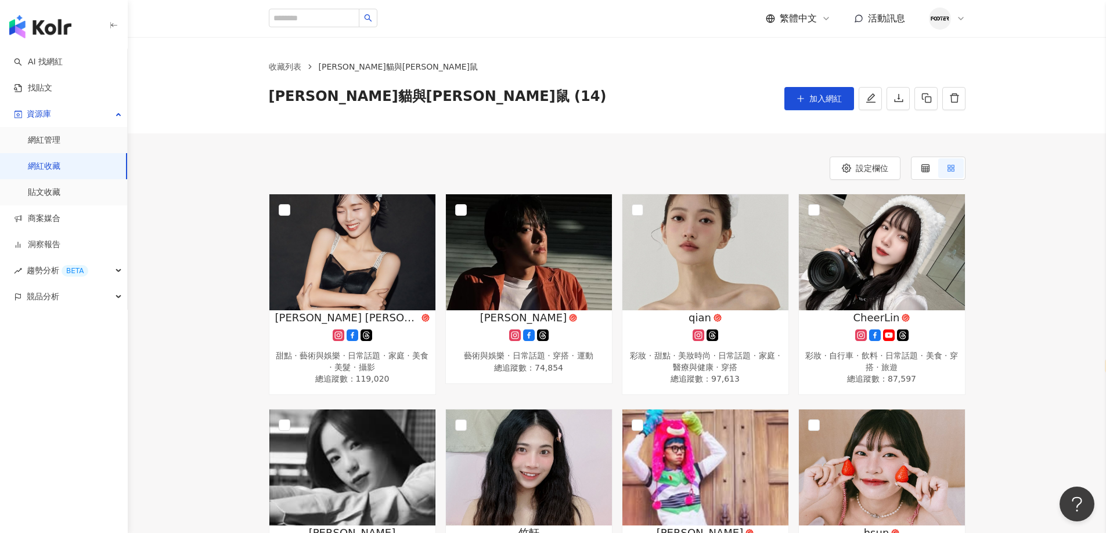
click at [58, 163] on link "網紅收藏" at bounding box center [44, 167] width 33 height 12
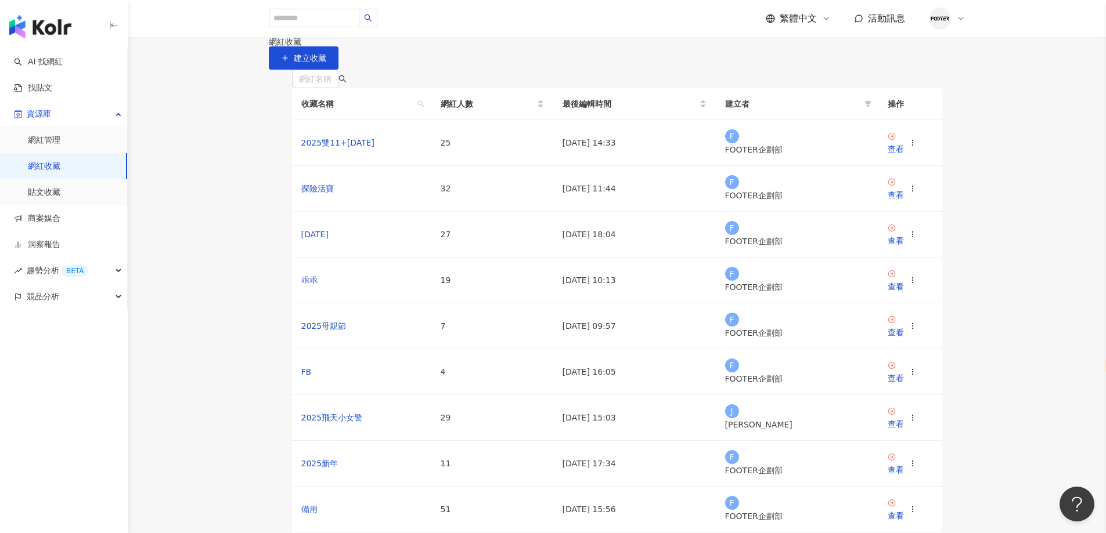
click at [523, 44] on div "網紅收藏 建立收藏" at bounding box center [617, 53] width 978 height 33
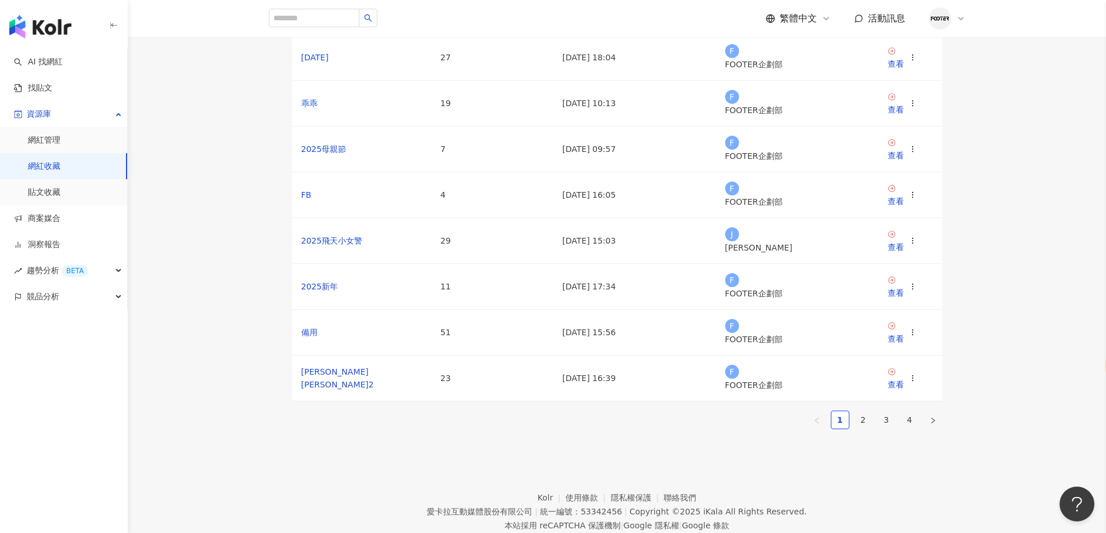
scroll to position [232, 0]
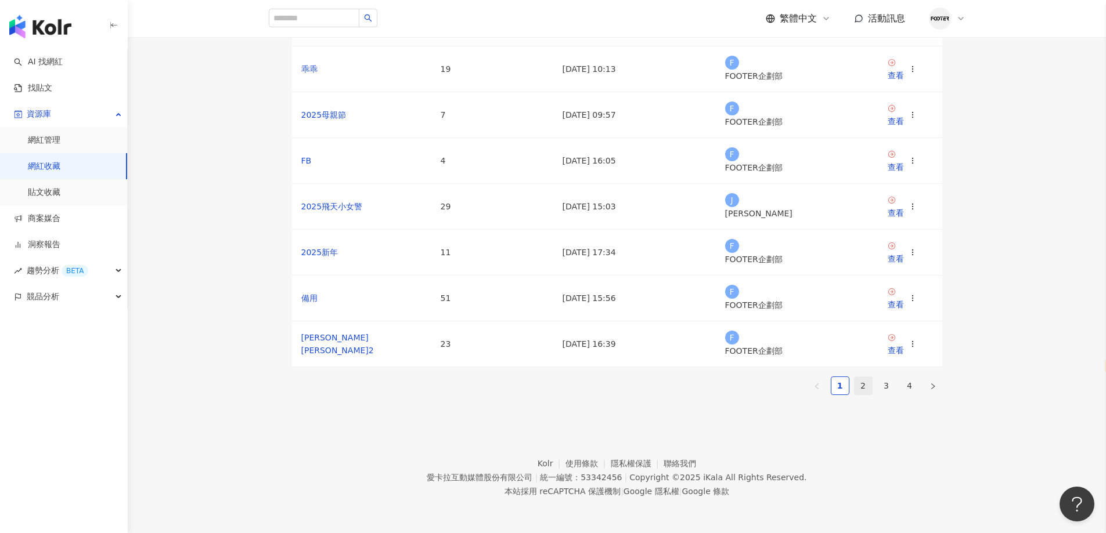
click at [858, 377] on link "2" at bounding box center [862, 385] width 17 height 17
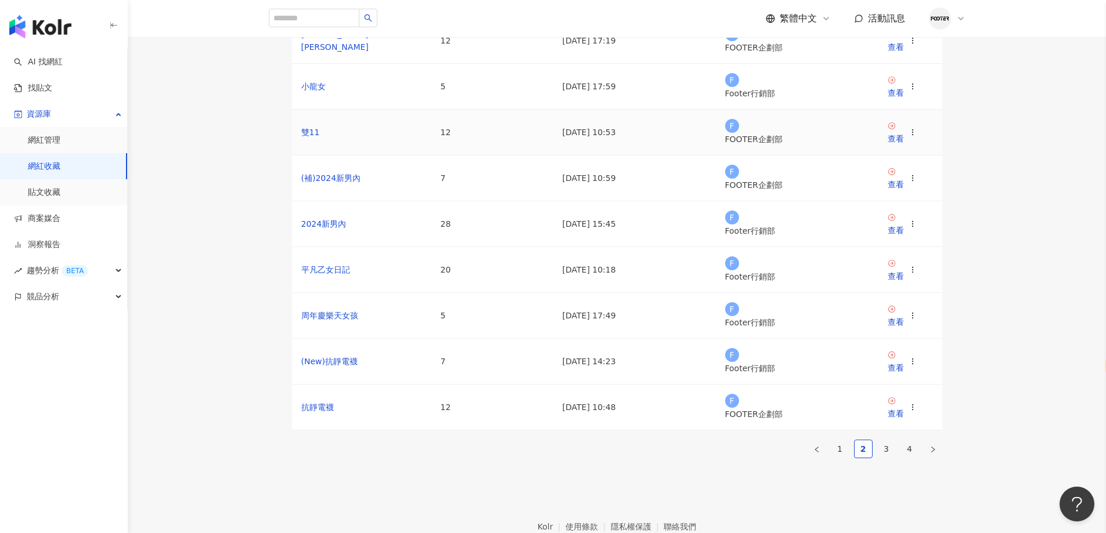
scroll to position [240, 0]
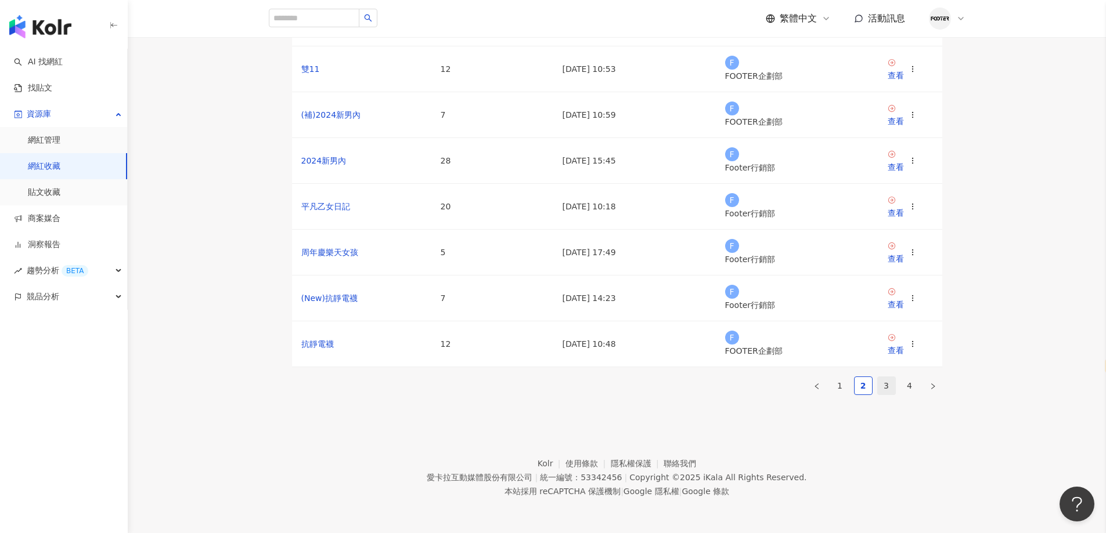
click at [886, 377] on link "3" at bounding box center [886, 385] width 17 height 17
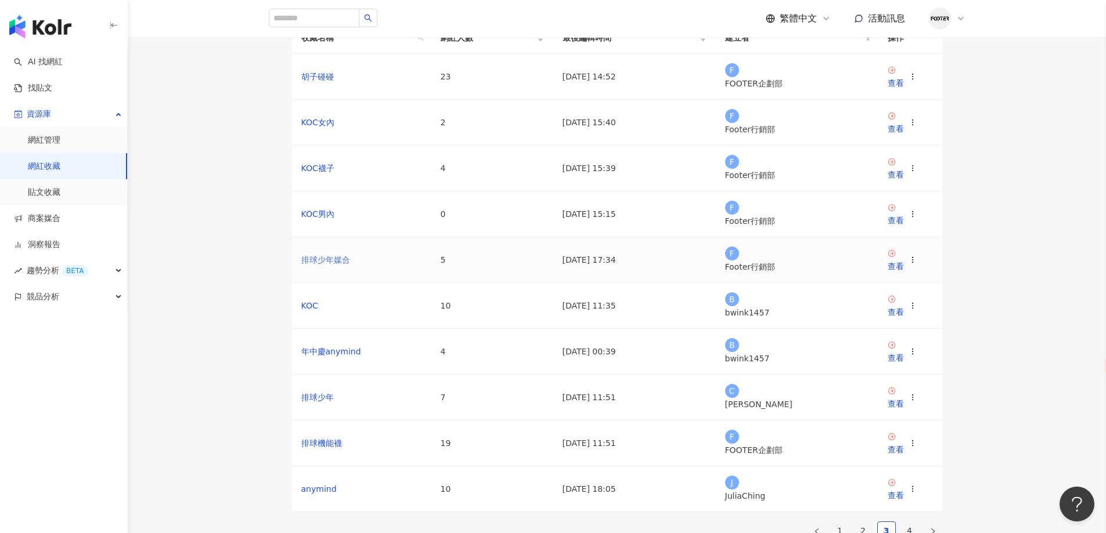
scroll to position [124, 0]
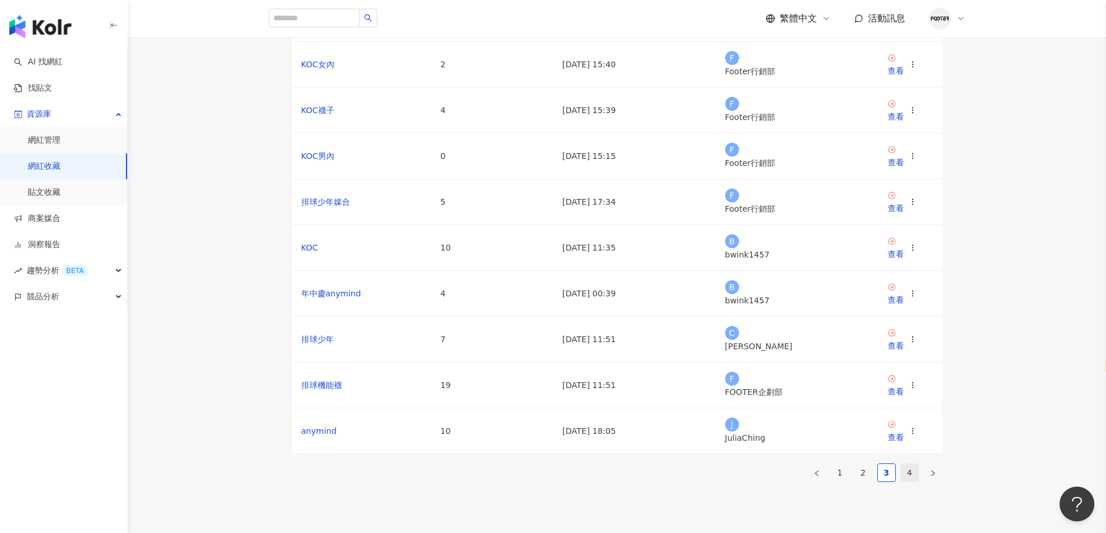
click at [910, 479] on link "4" at bounding box center [909, 472] width 17 height 17
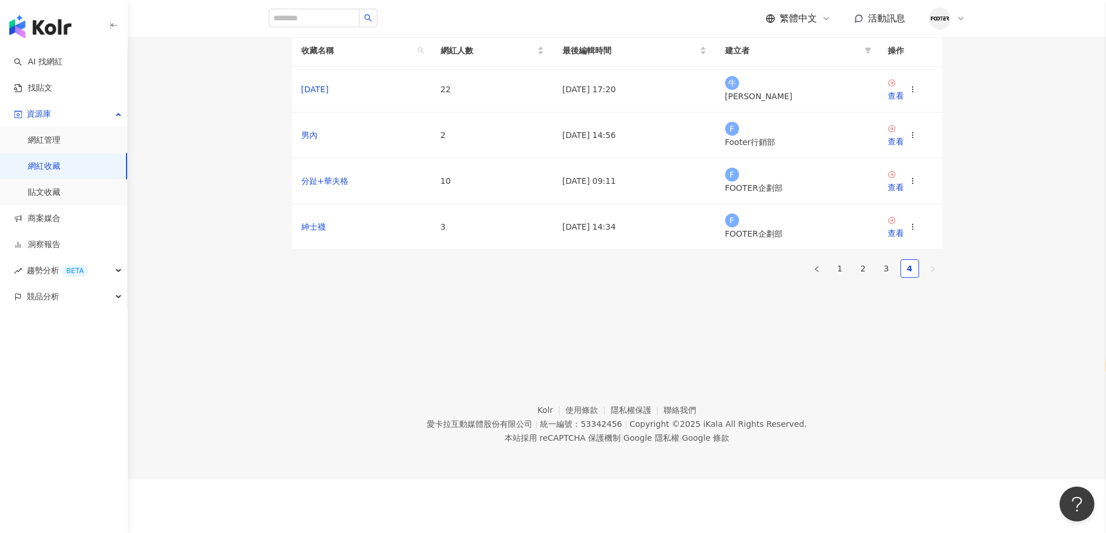
scroll to position [53, 0]
click at [310, 113] on td "母親節" at bounding box center [361, 90] width 139 height 46
click at [311, 94] on link "母親節" at bounding box center [314, 89] width 27 height 9
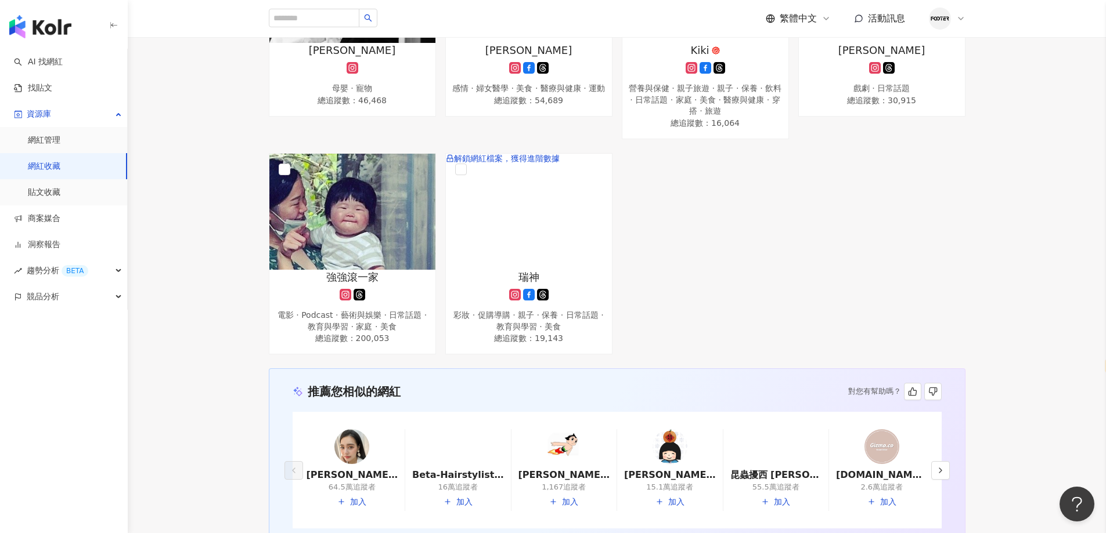
scroll to position [1283, 0]
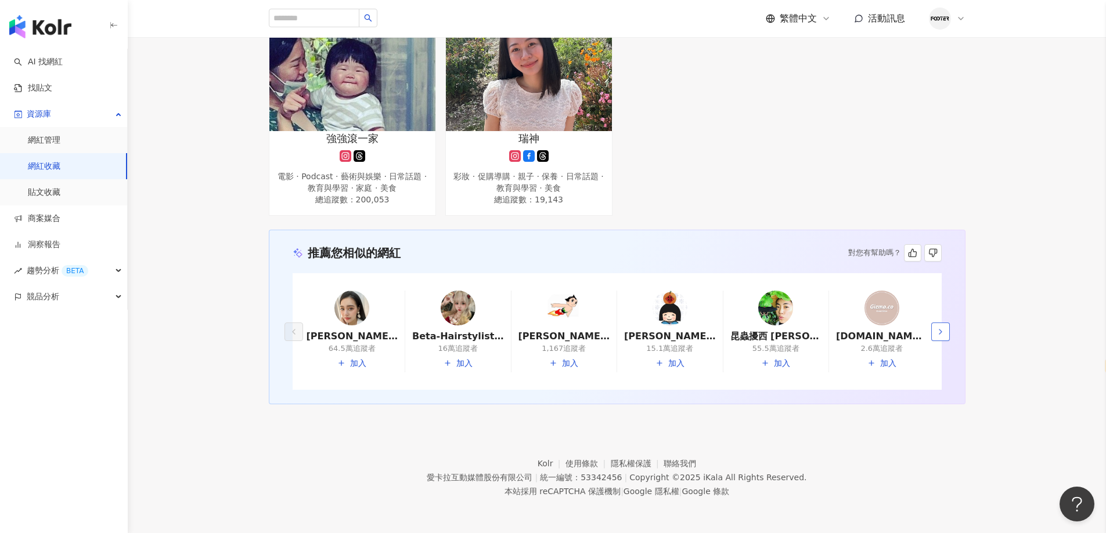
click at [939, 334] on icon "button" at bounding box center [940, 331] width 9 height 9
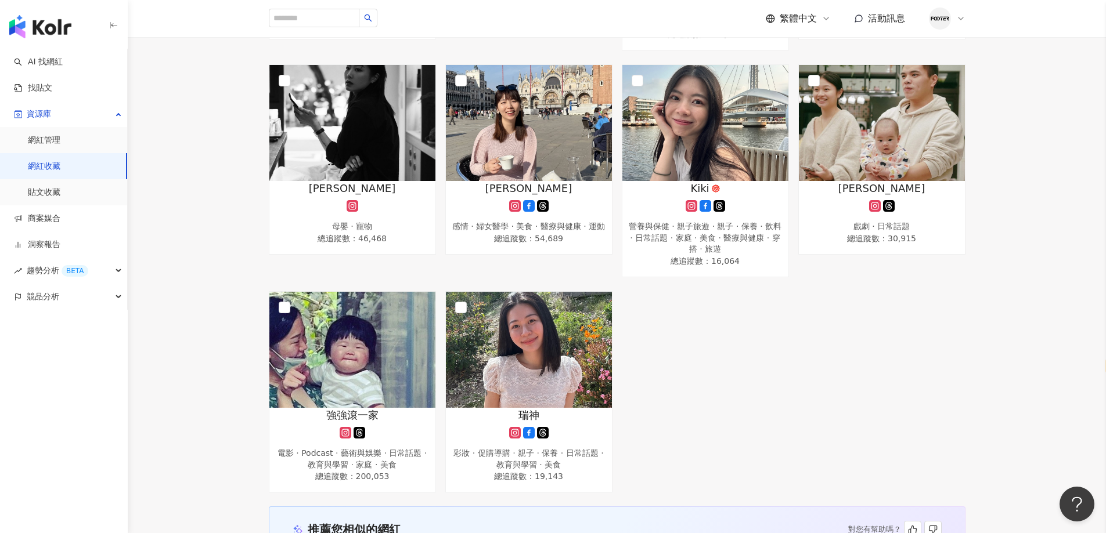
scroll to position [703, 0]
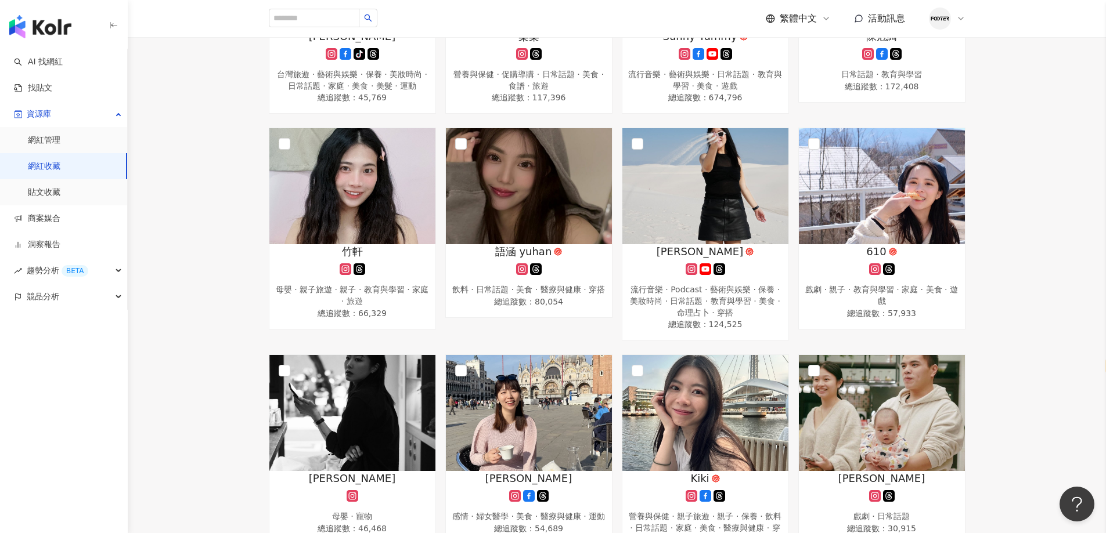
click at [60, 161] on link "網紅收藏" at bounding box center [44, 167] width 33 height 12
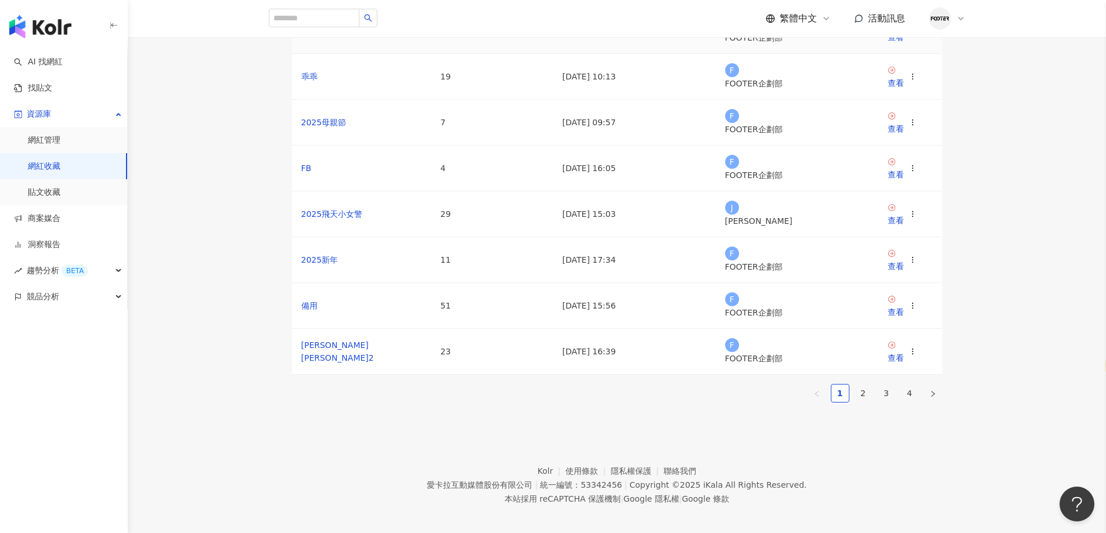
scroll to position [240, 0]
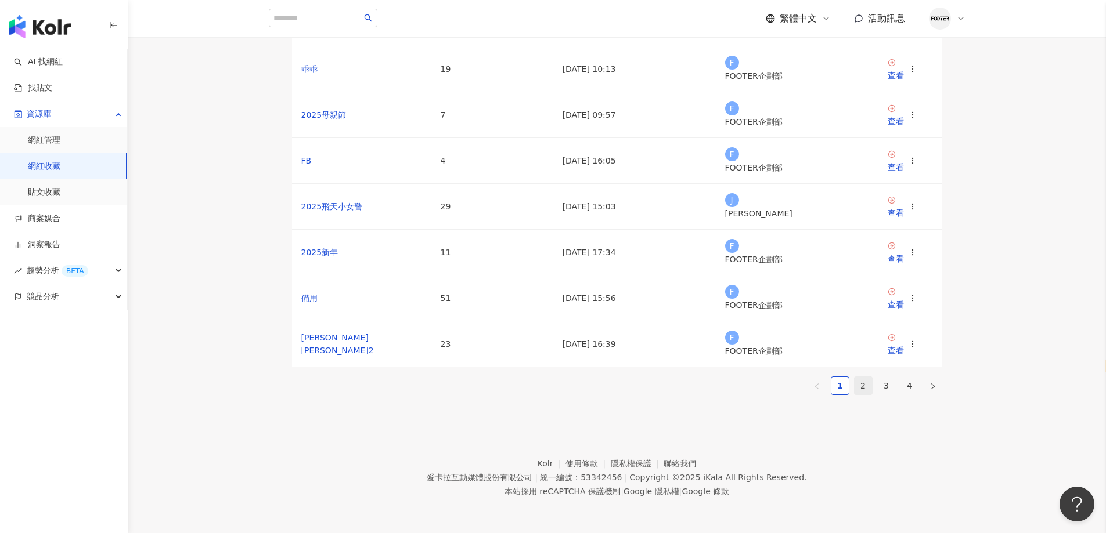
click at [865, 377] on li "2" at bounding box center [863, 386] width 19 height 19
click at [316, 340] on link "抗靜電襪" at bounding box center [317, 344] width 33 height 9
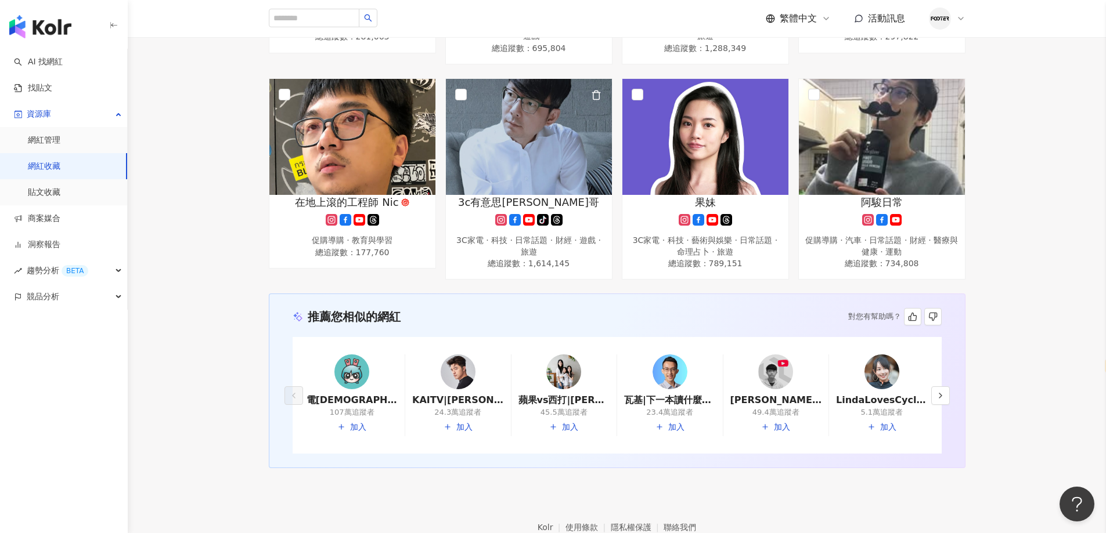
scroll to position [623, 0]
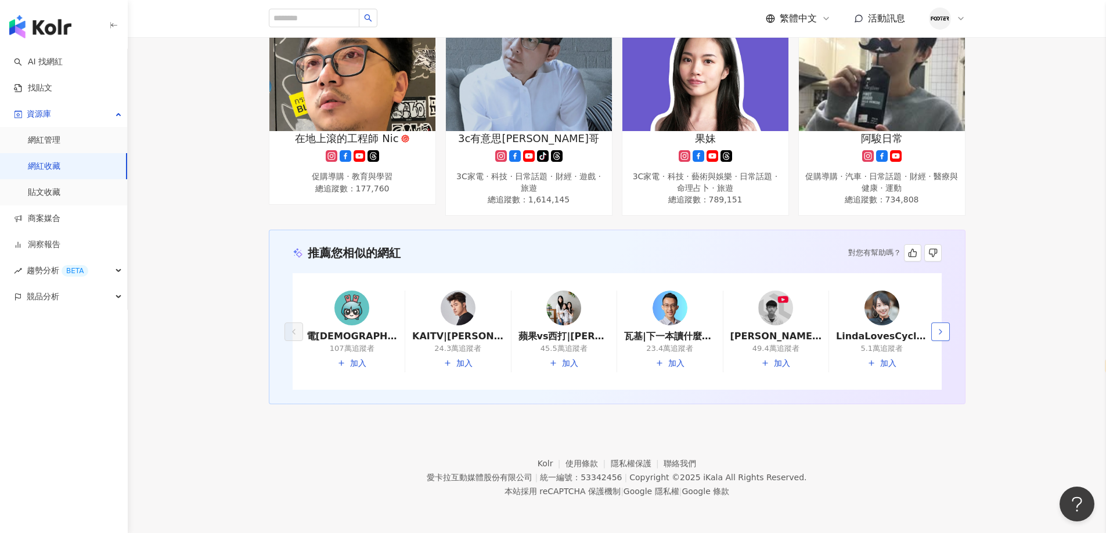
click at [945, 341] on button "button" at bounding box center [940, 332] width 19 height 19
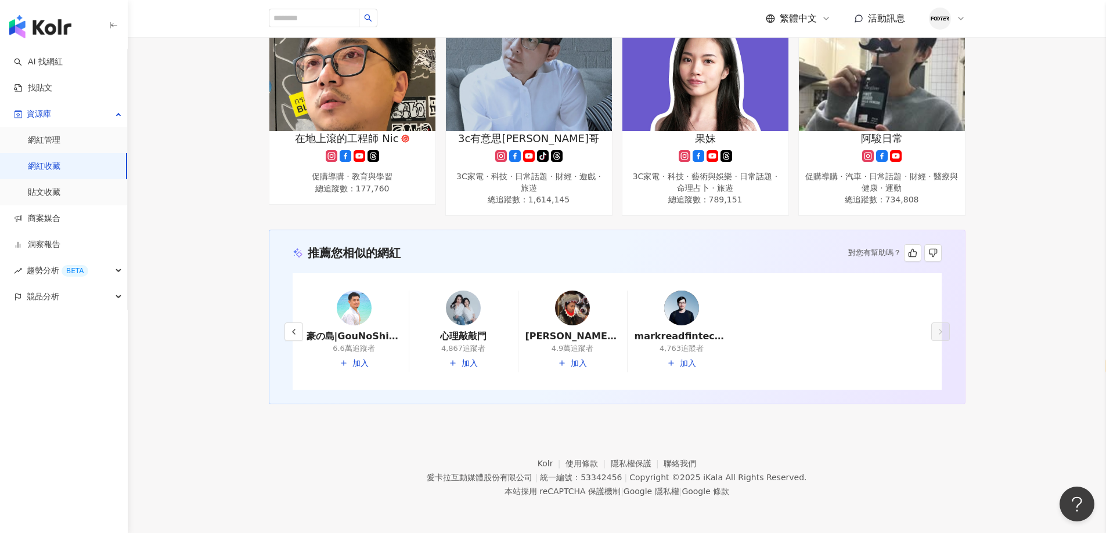
click at [60, 164] on link "網紅收藏" at bounding box center [44, 167] width 33 height 12
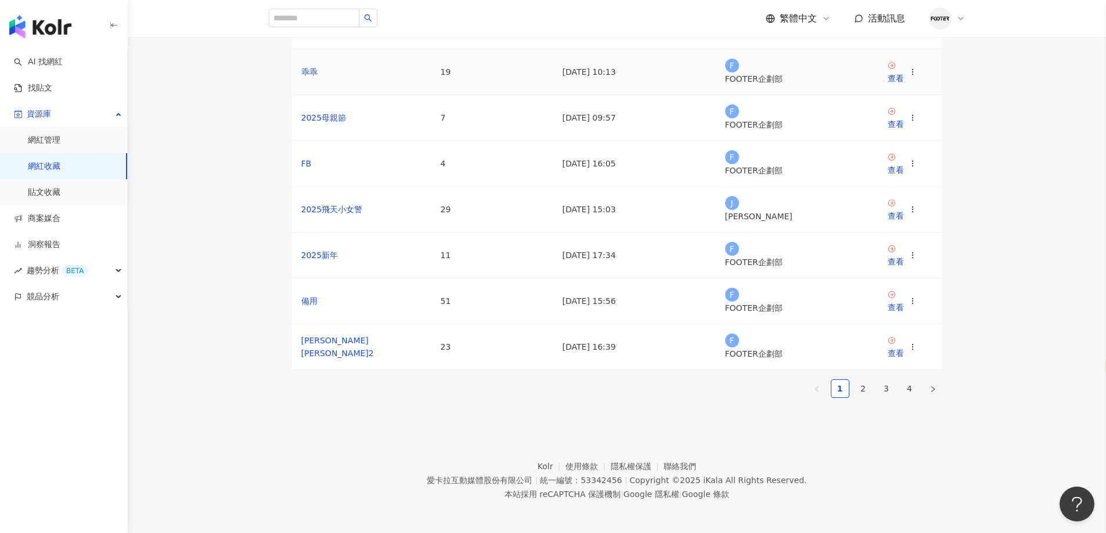
scroll to position [182, 0]
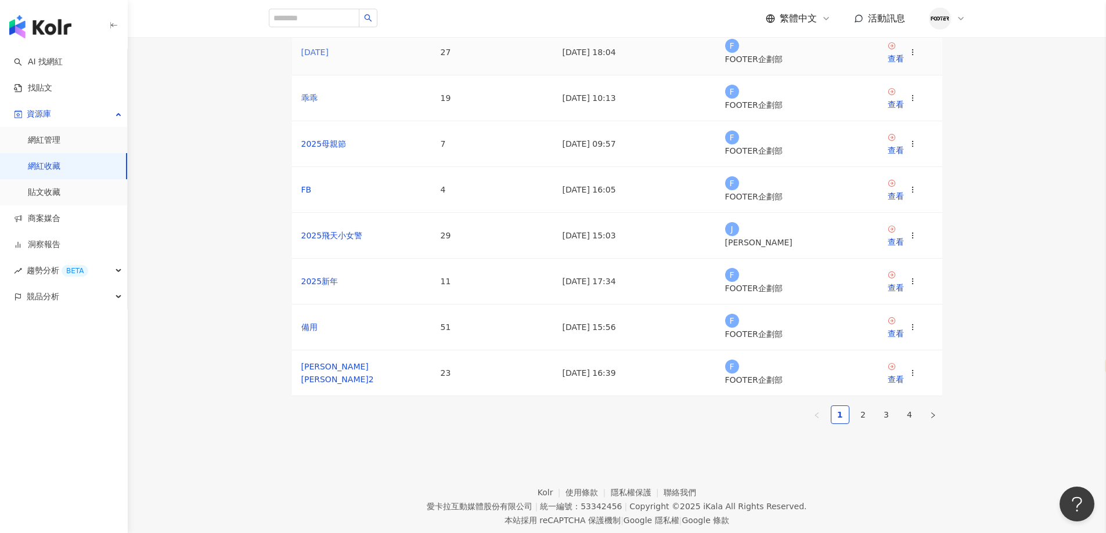
click at [320, 57] on link "父親節" at bounding box center [314, 52] width 27 height 9
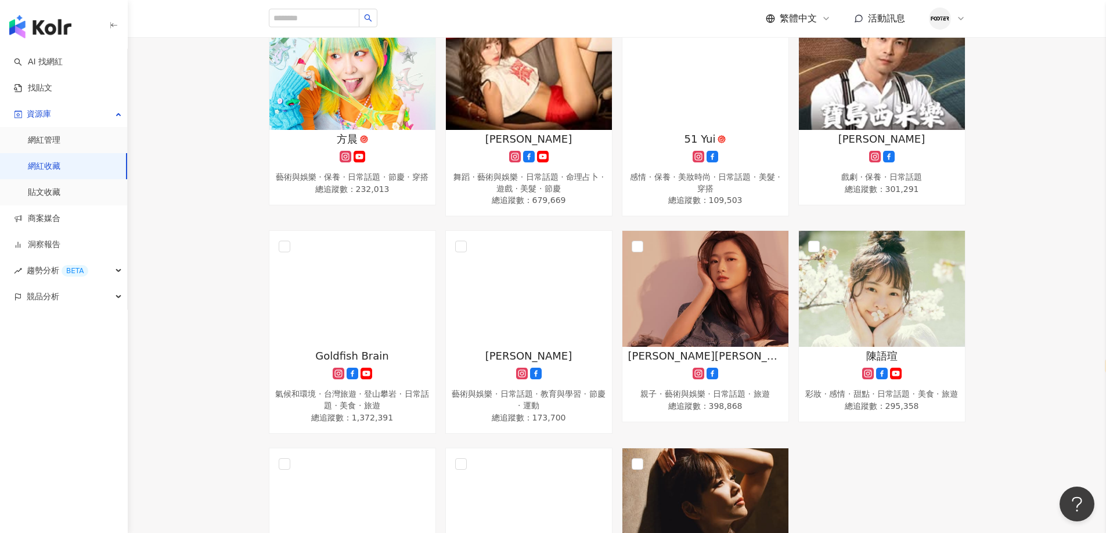
scroll to position [1161, 0]
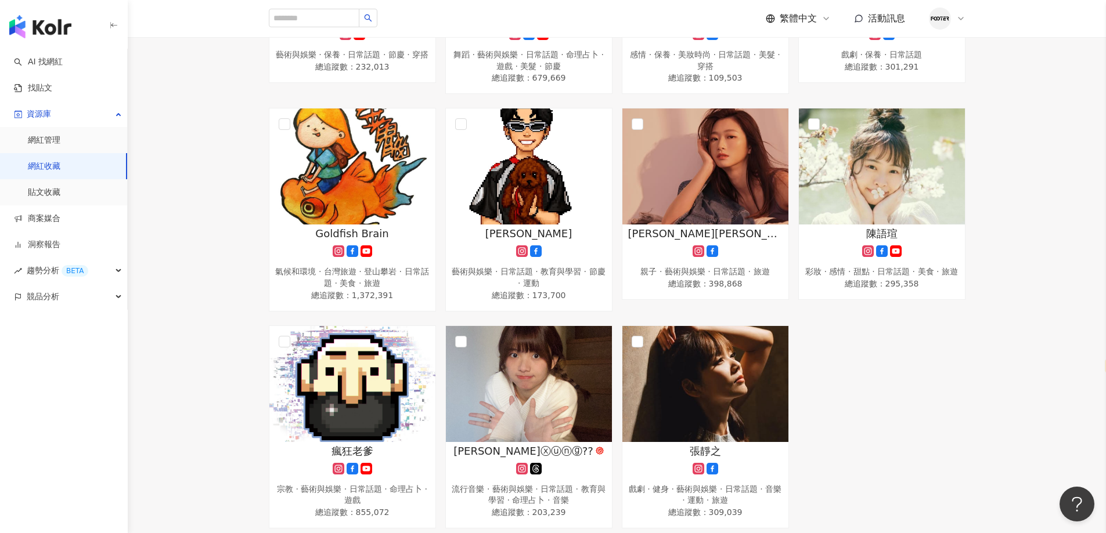
click at [60, 165] on link "網紅收藏" at bounding box center [44, 167] width 33 height 12
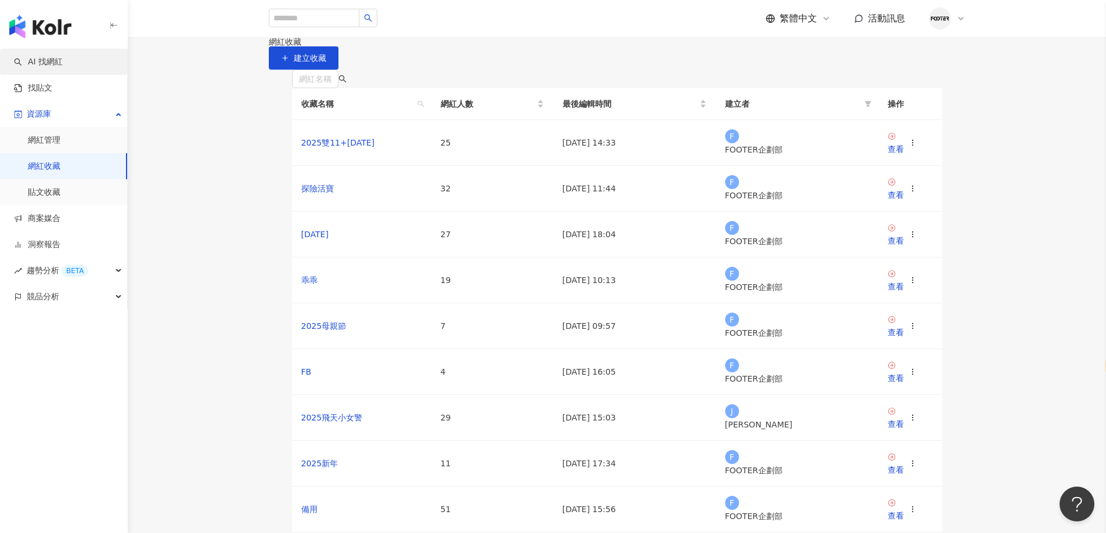
click at [63, 60] on link "AI 找網紅" at bounding box center [38, 62] width 49 height 12
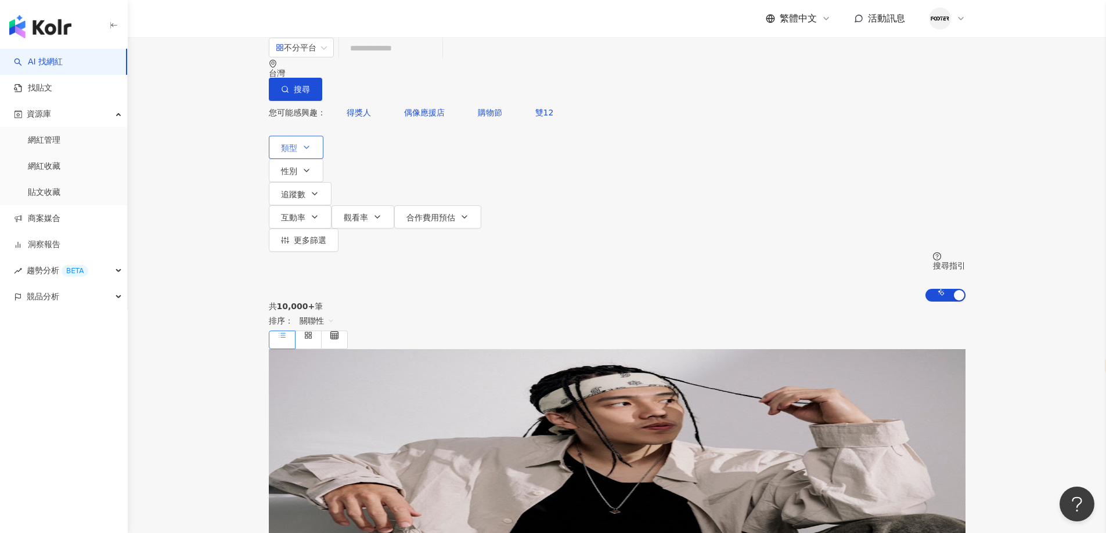
click at [309, 143] on icon "button" at bounding box center [306, 147] width 9 height 9
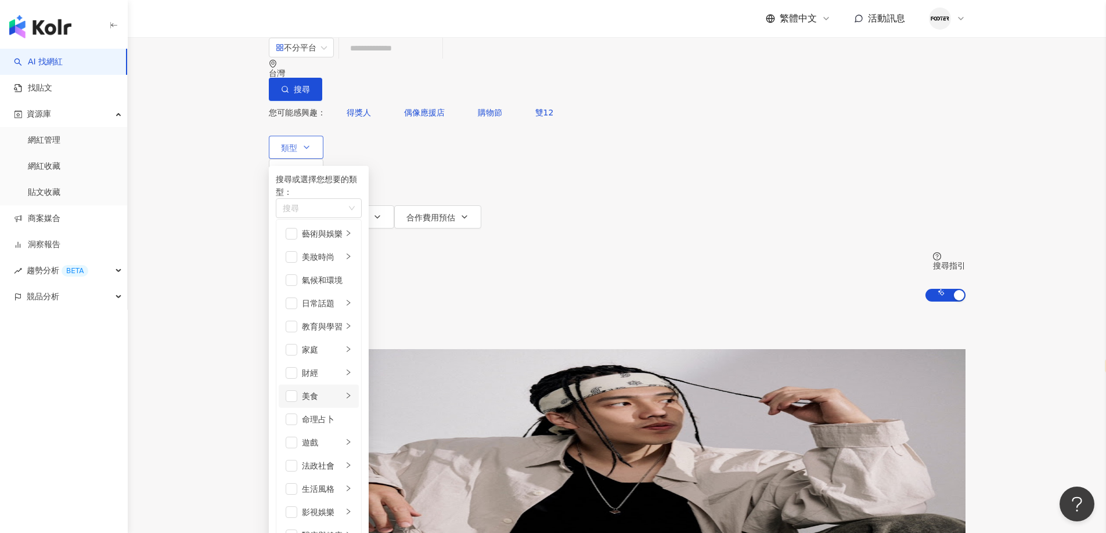
scroll to position [58, 0]
click at [298, 338] on li "家庭" at bounding box center [319, 349] width 80 height 23
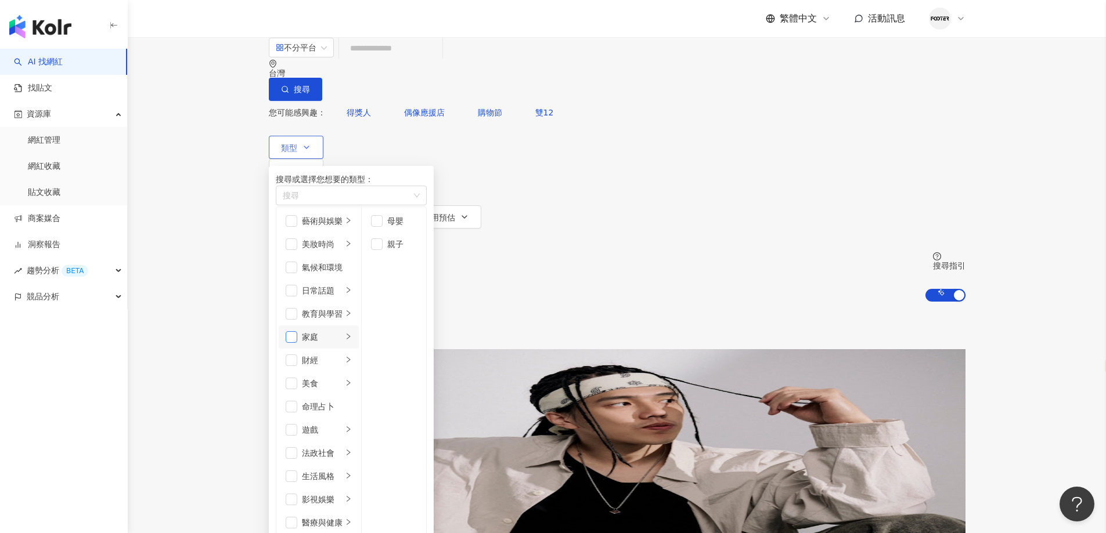
click at [295, 331] on span "button" at bounding box center [292, 337] width 12 height 12
click at [293, 471] on span "button" at bounding box center [292, 477] width 12 height 12
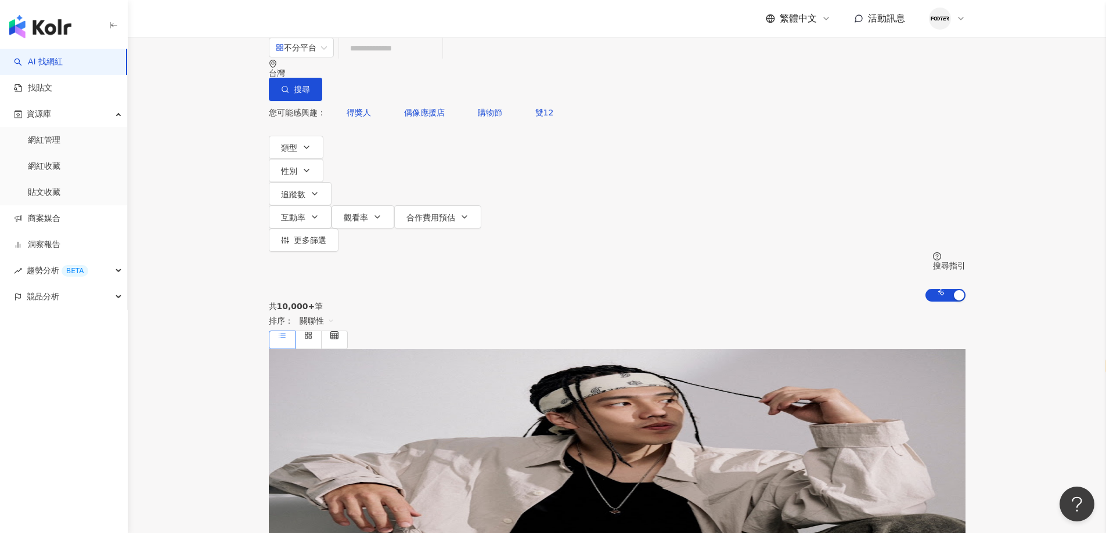
click at [667, 302] on div "共 10,000+ 筆 排序： 關聯性" at bounding box center [617, 326] width 696 height 48
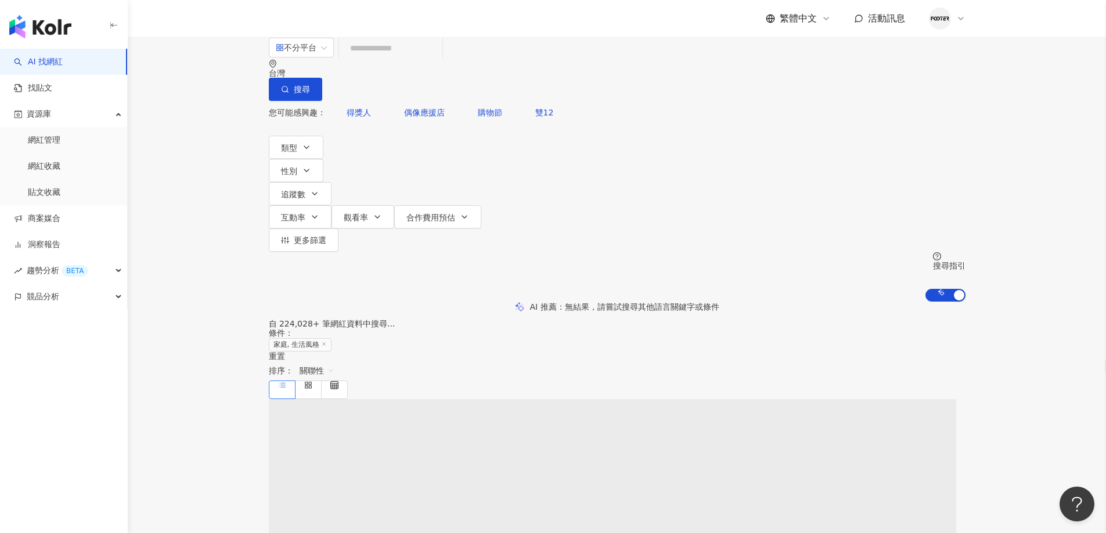
click at [305, 190] on span "追蹤數" at bounding box center [293, 194] width 24 height 9
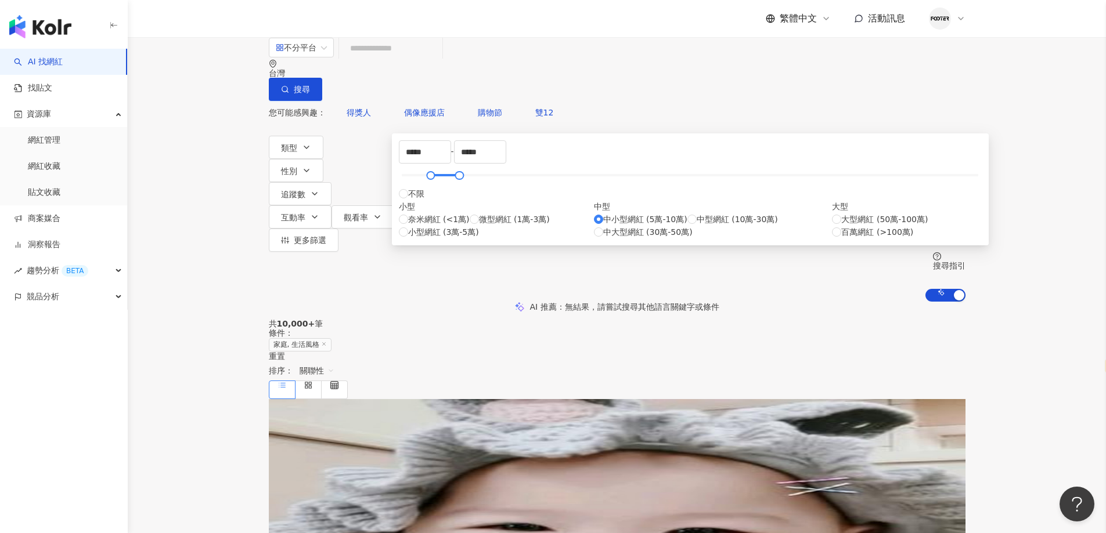
click at [774, 319] on div "共 10,000+ 筆 條件 ： 家庭, 生活風格 重置 排序： 關聯性" at bounding box center [617, 359] width 696 height 80
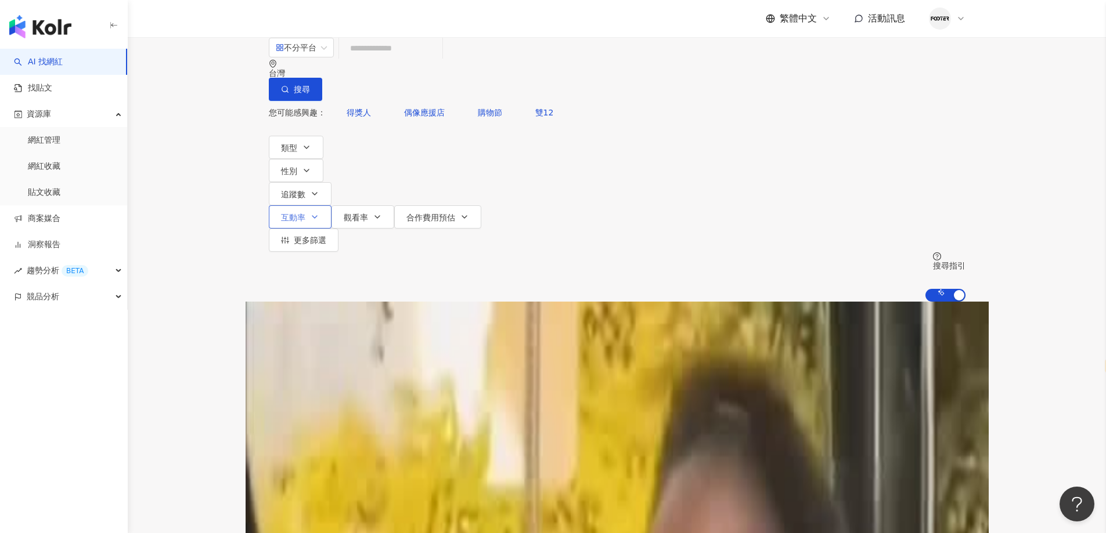
click at [331, 205] on button "互動率" at bounding box center [300, 216] width 63 height 23
click at [308, 57] on input "search" at bounding box center [301, 47] width 51 height 19
click at [291, 137] on div "Facebook" at bounding box center [311, 139] width 58 height 13
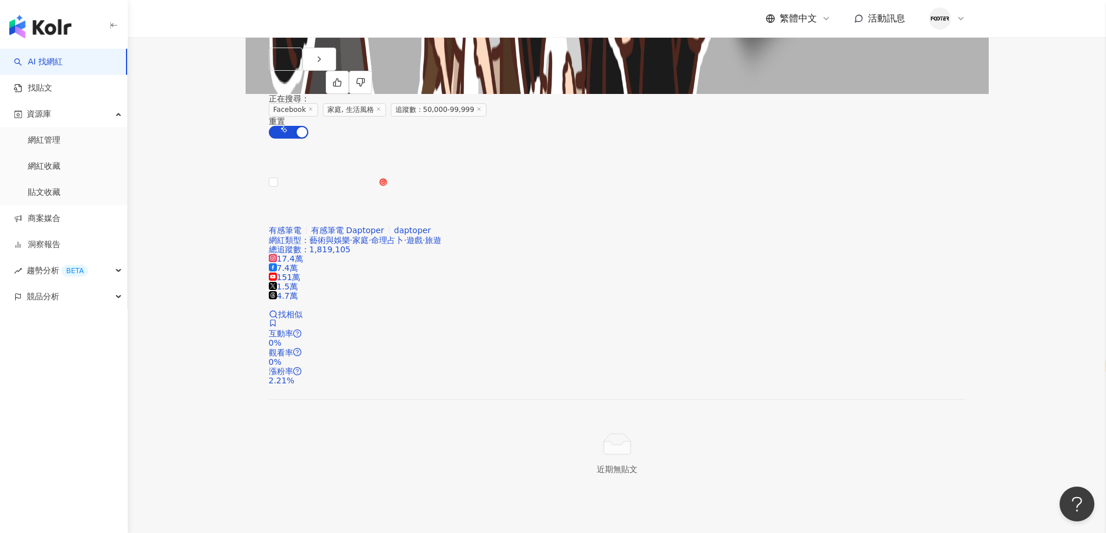
scroll to position [2089, 0]
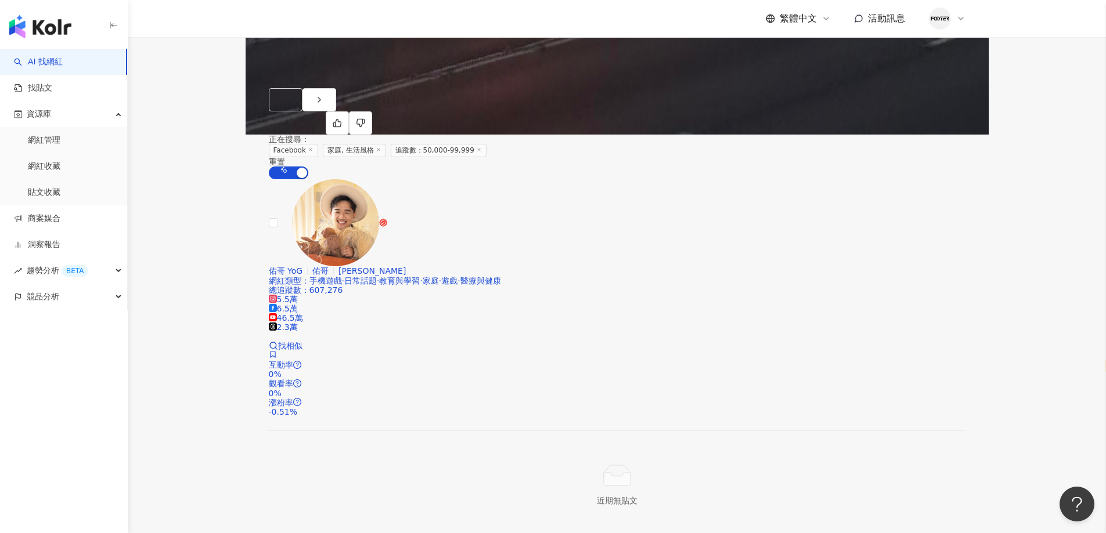
scroll to position [2148, 0]
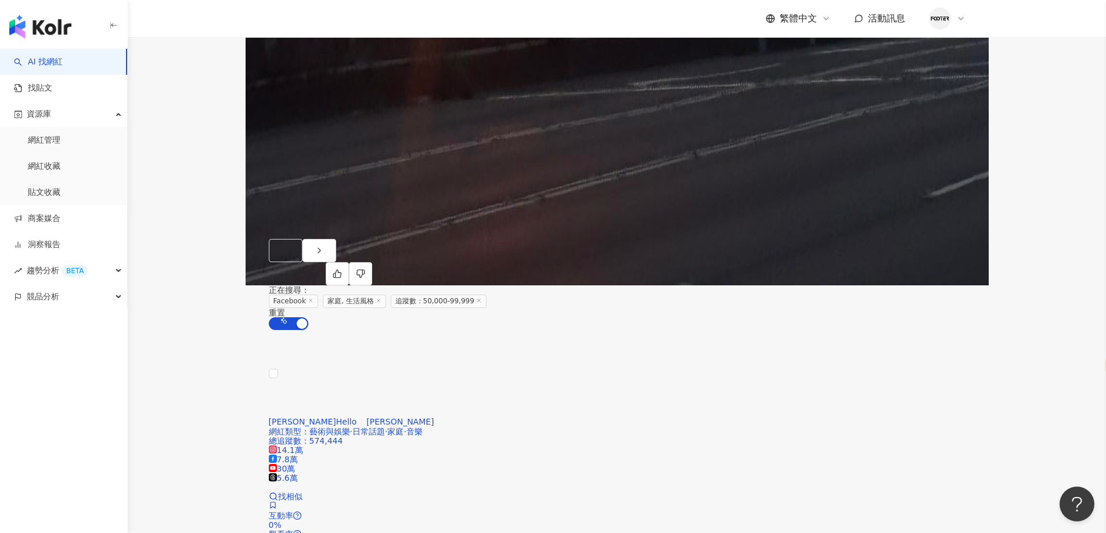
scroll to position [1958, 0]
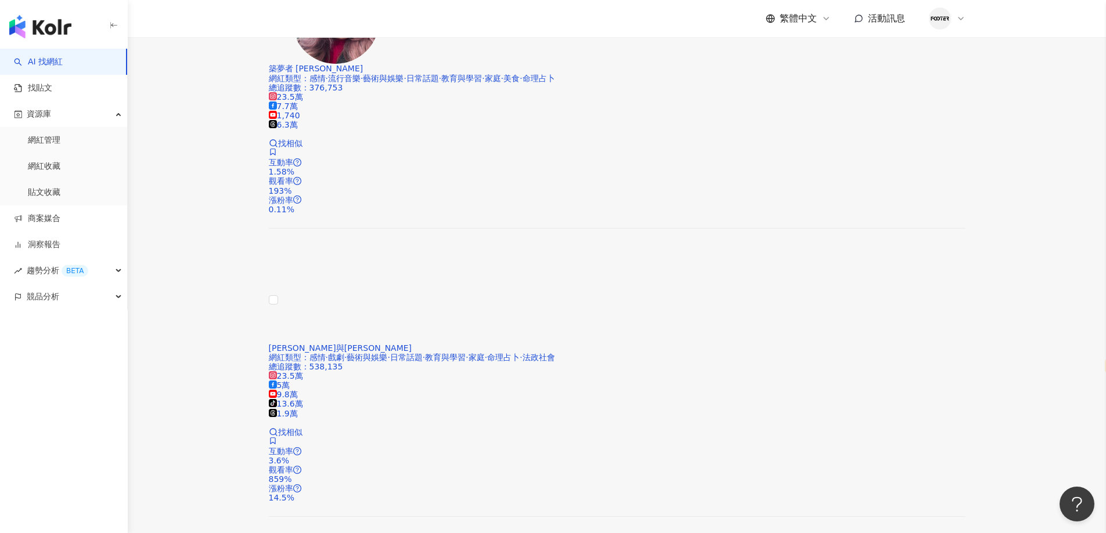
scroll to position [1122, 0]
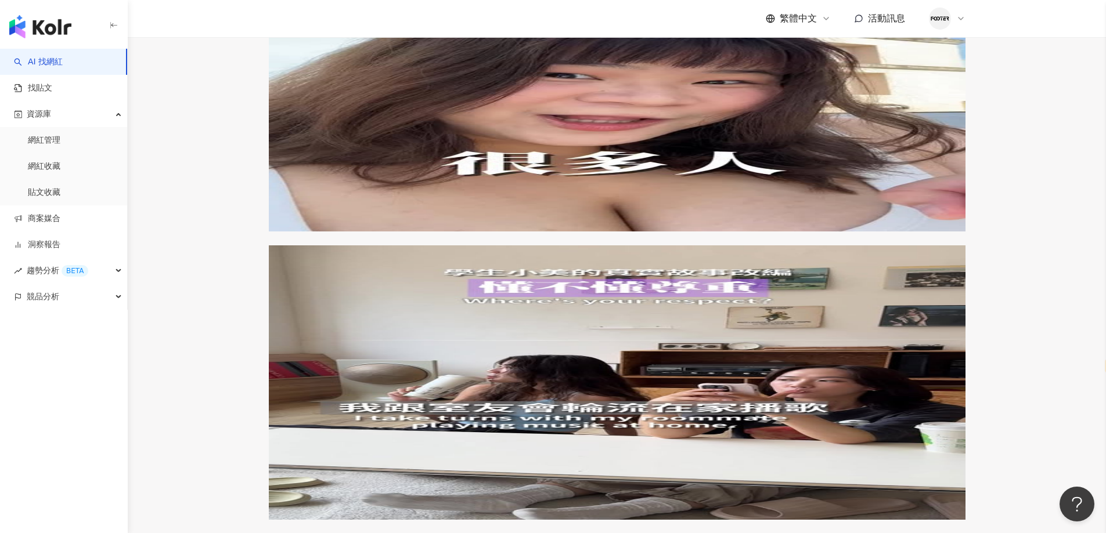
scroll to position [2236, 0]
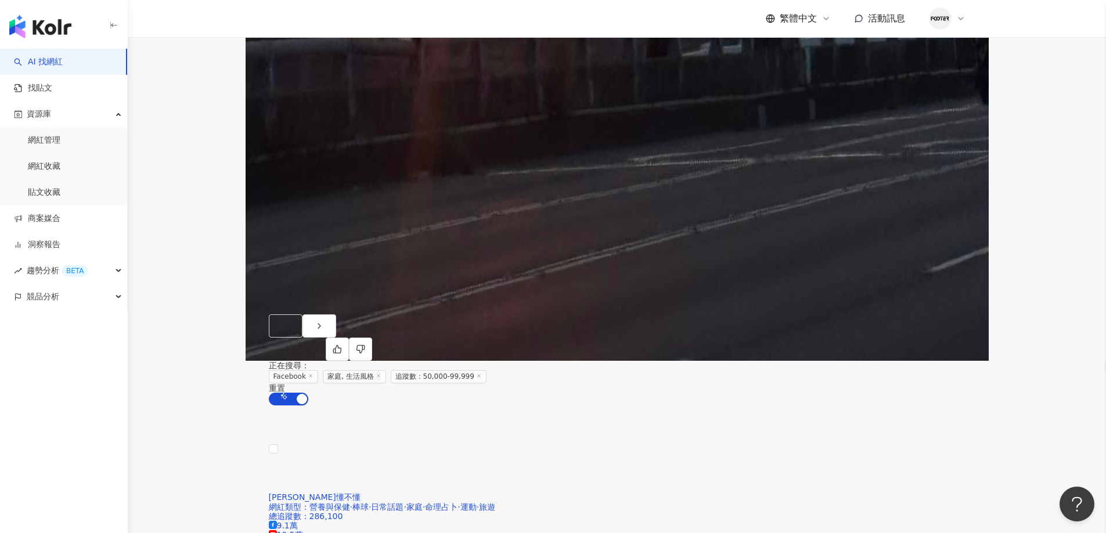
scroll to position [2144, 0]
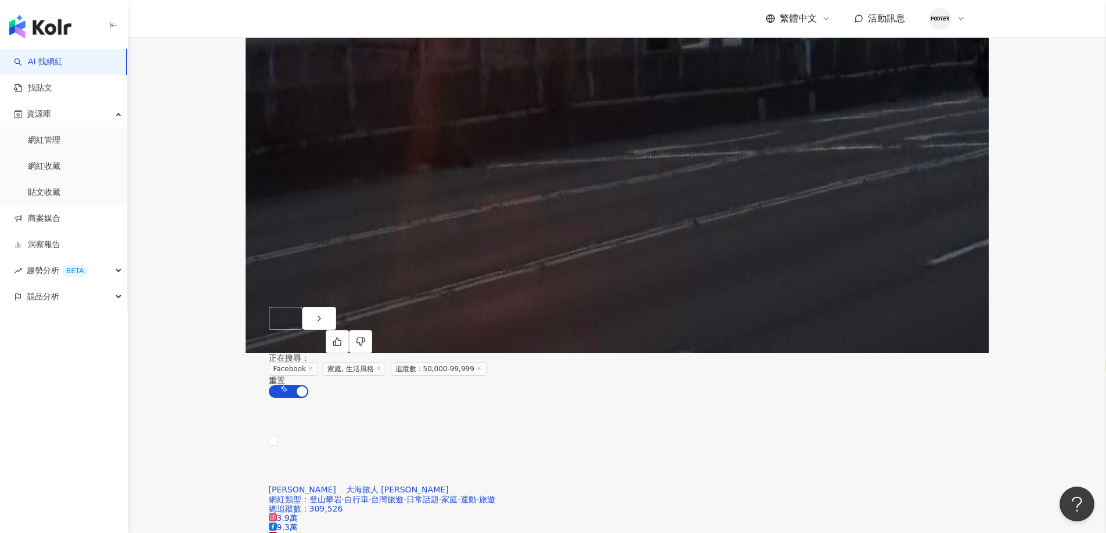
scroll to position [2036, 0]
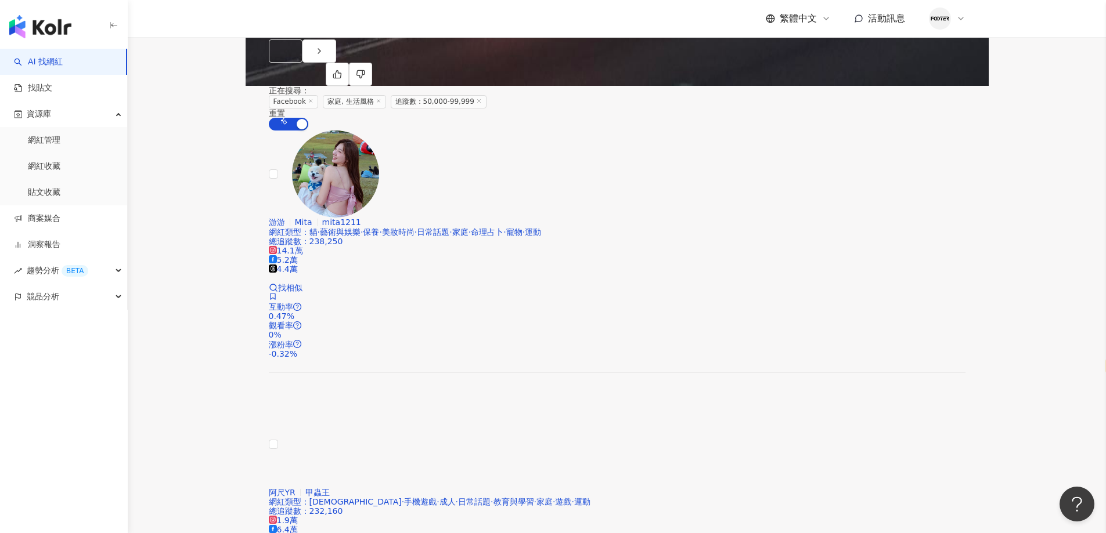
scroll to position [2168, 0]
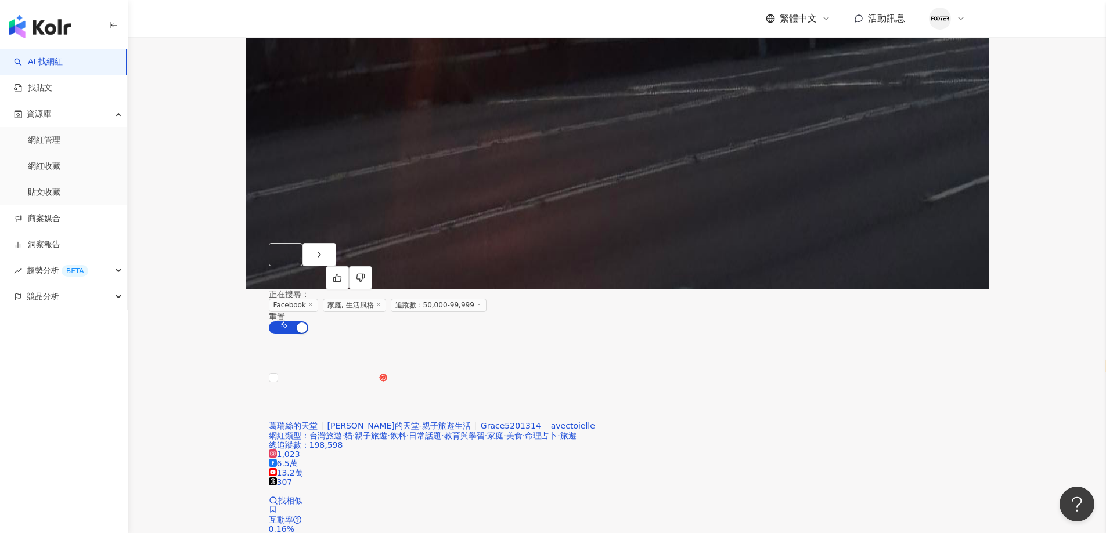
scroll to position [2176, 0]
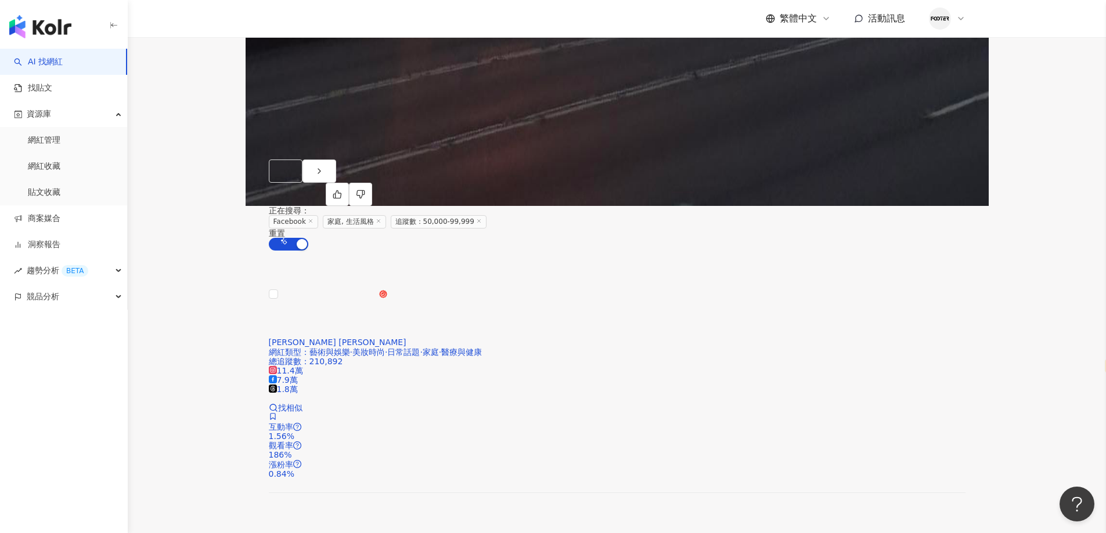
scroll to position [2168, 0]
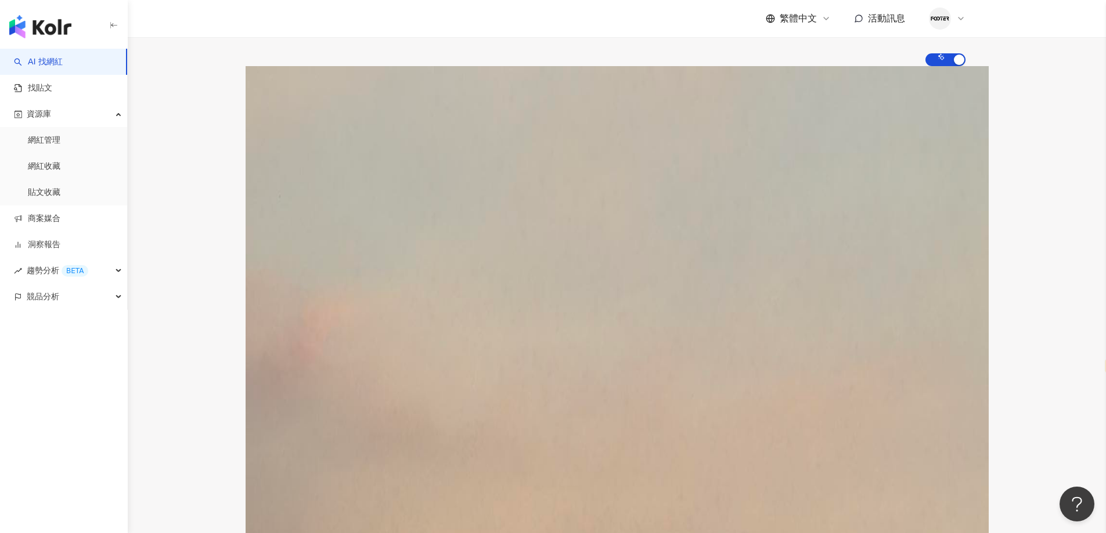
scroll to position [0, 0]
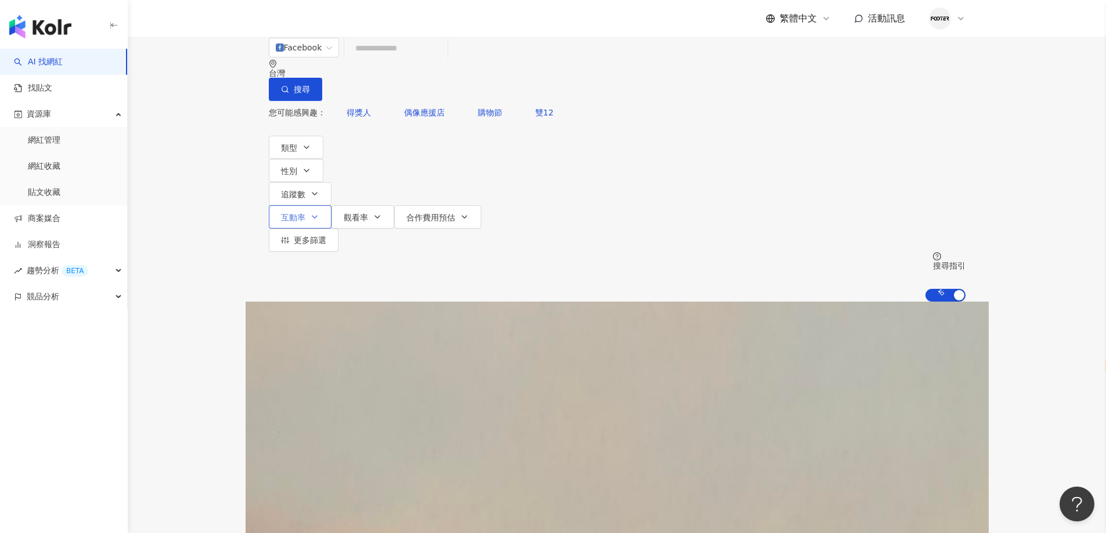
click at [305, 213] on span "互動率" at bounding box center [293, 217] width 24 height 9
click at [517, 236] on span "5% 以下" at bounding box center [537, 229] width 41 height 13
click at [529, 158] on input "number" at bounding box center [571, 152] width 192 height 13
type input "*"
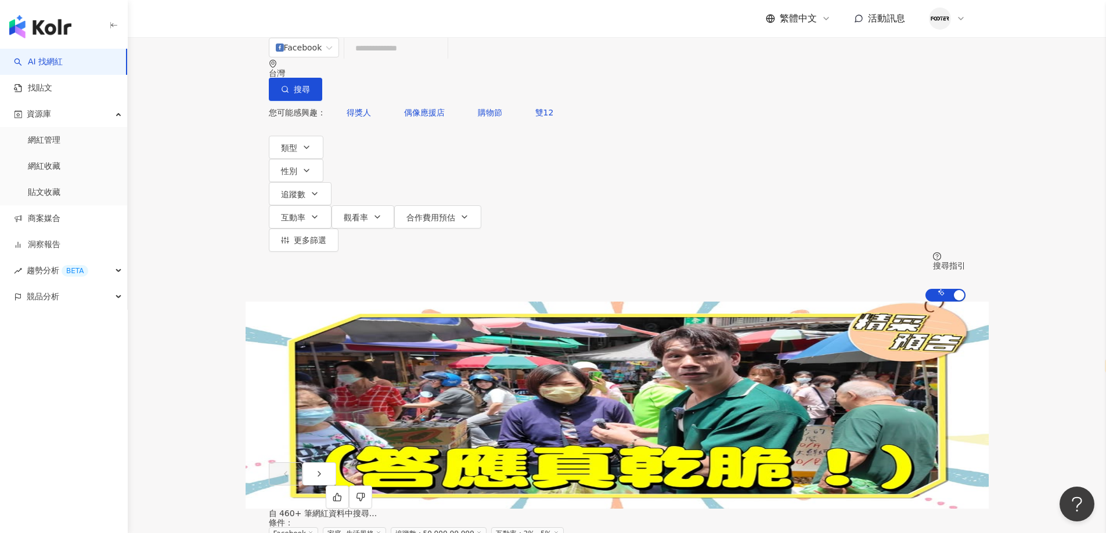
scroll to position [290, 0]
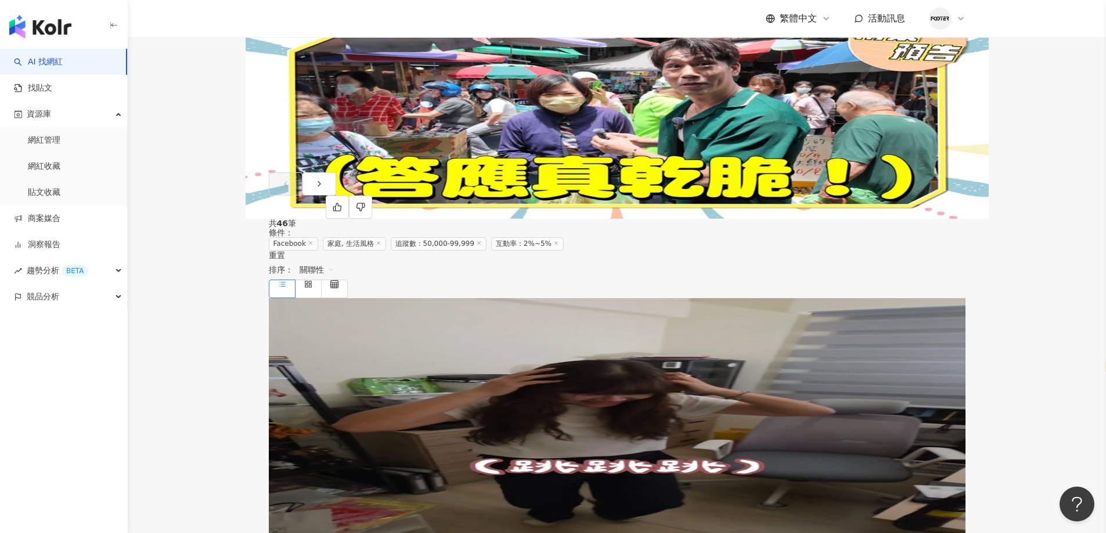
click at [342, 395] on span "台灣旅遊" at bounding box center [325, 399] width 33 height 9
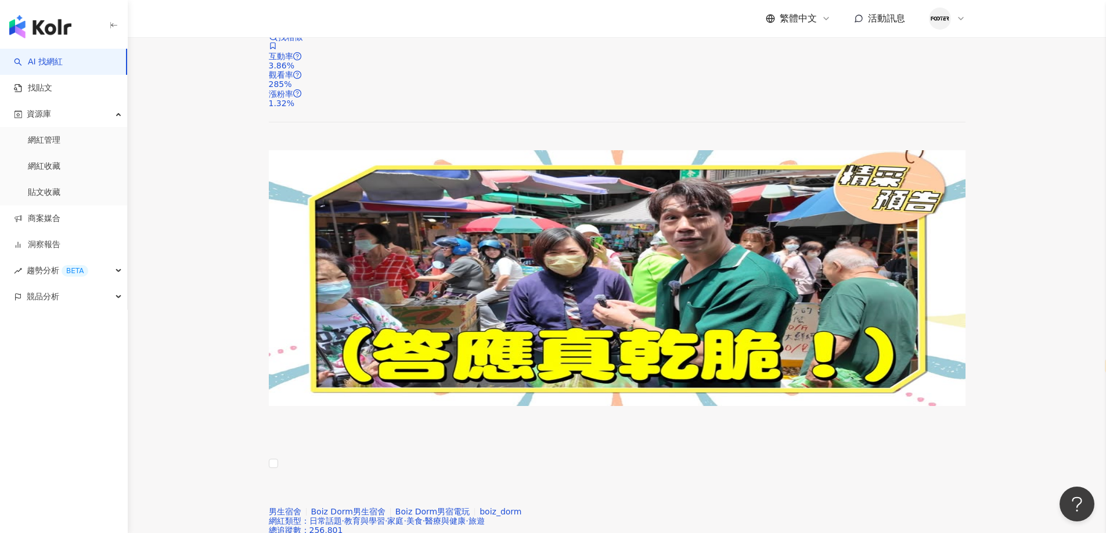
scroll to position [2160, 0]
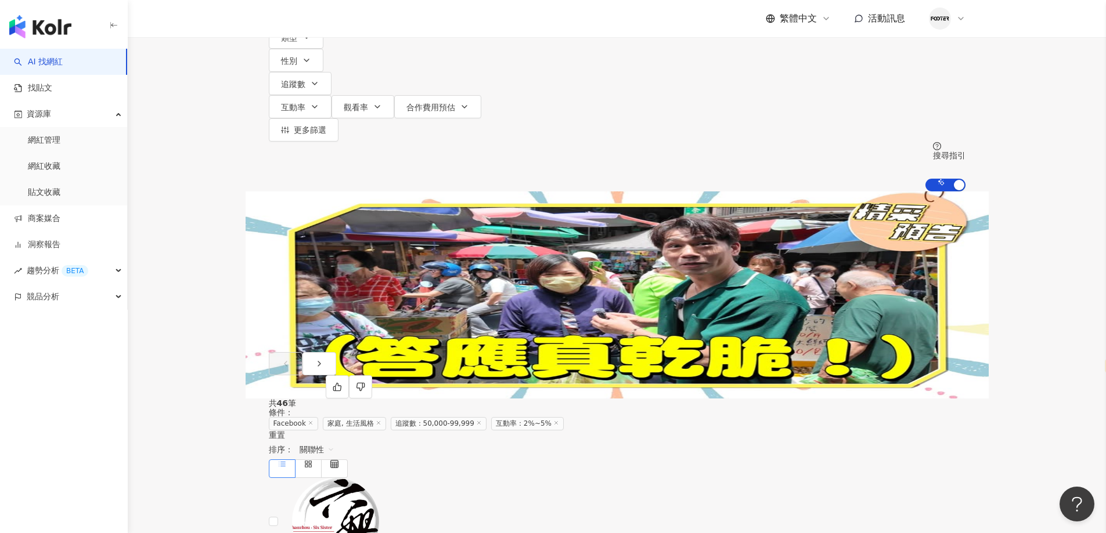
scroll to position [0, 0]
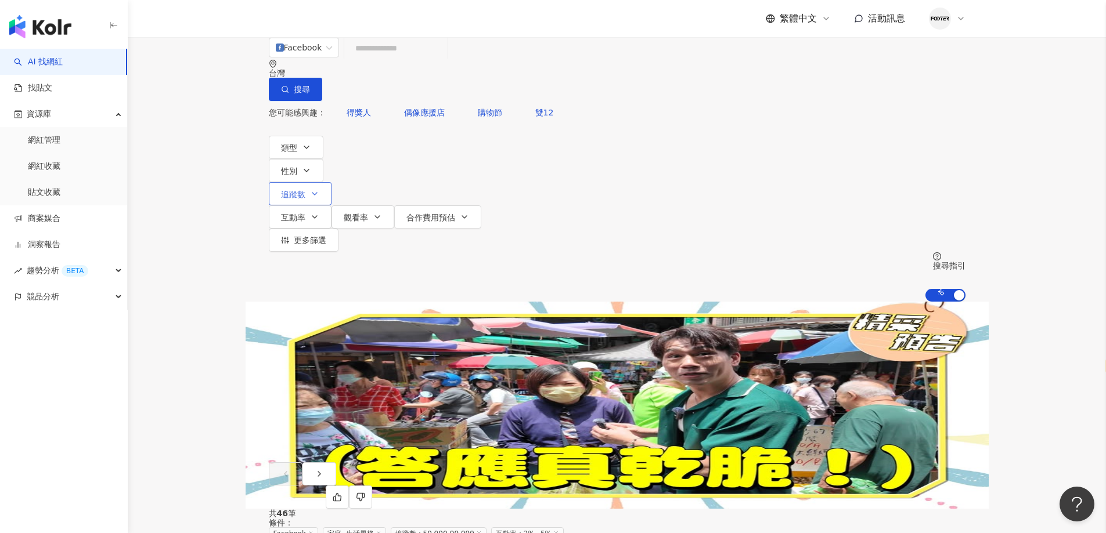
click at [319, 189] on icon "button" at bounding box center [314, 193] width 9 height 9
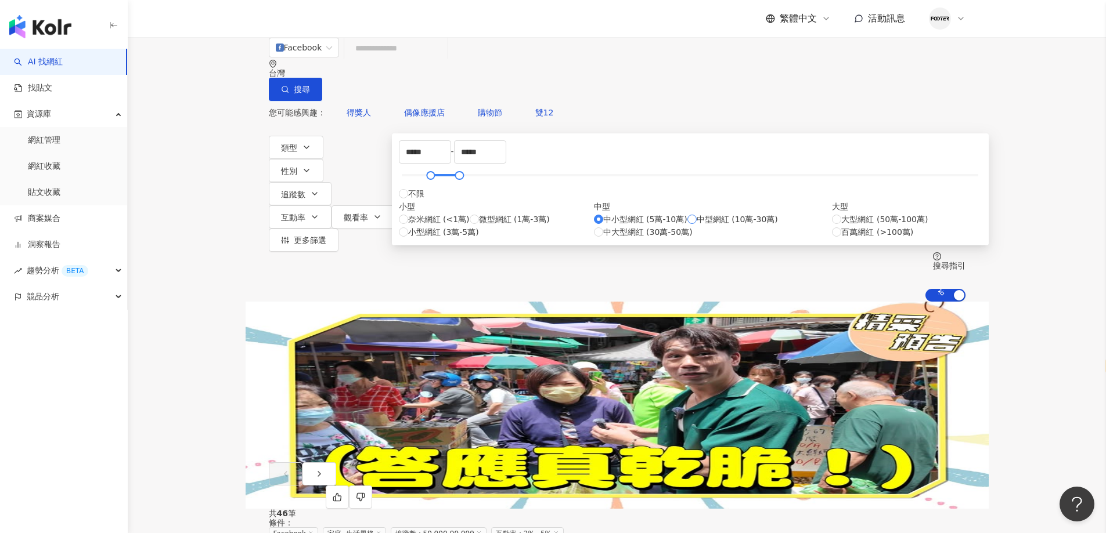
click at [696, 226] on span "中型網紅 (10萬-30萬)" at bounding box center [736, 219] width 81 height 13
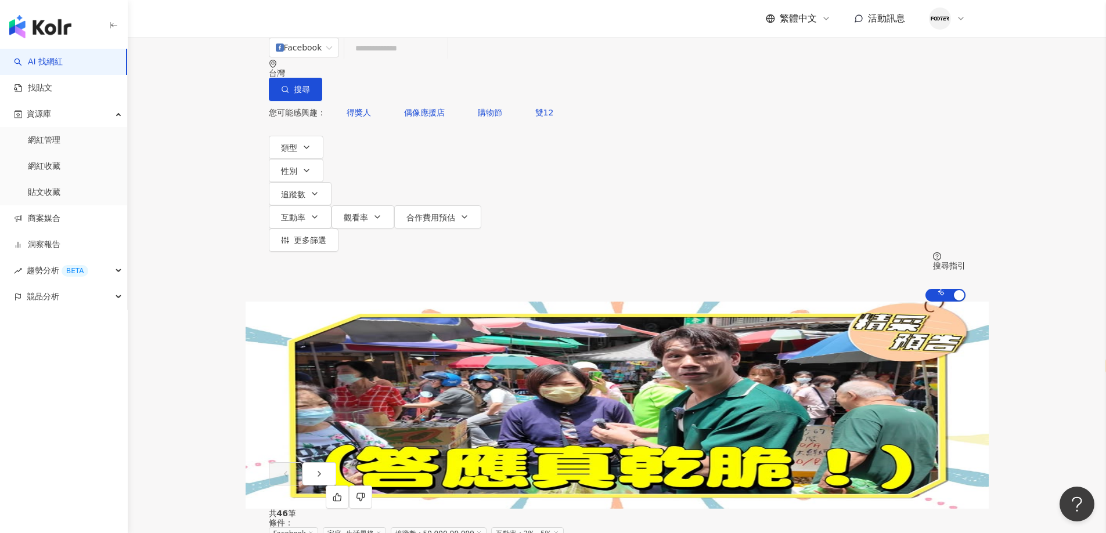
click at [779, 319] on div "大牛比較懶 6萬 17.3萬 互動率 1.25% 商業合作比例 30.8% 受眾性別 女" at bounding box center [617, 390] width 696 height 143
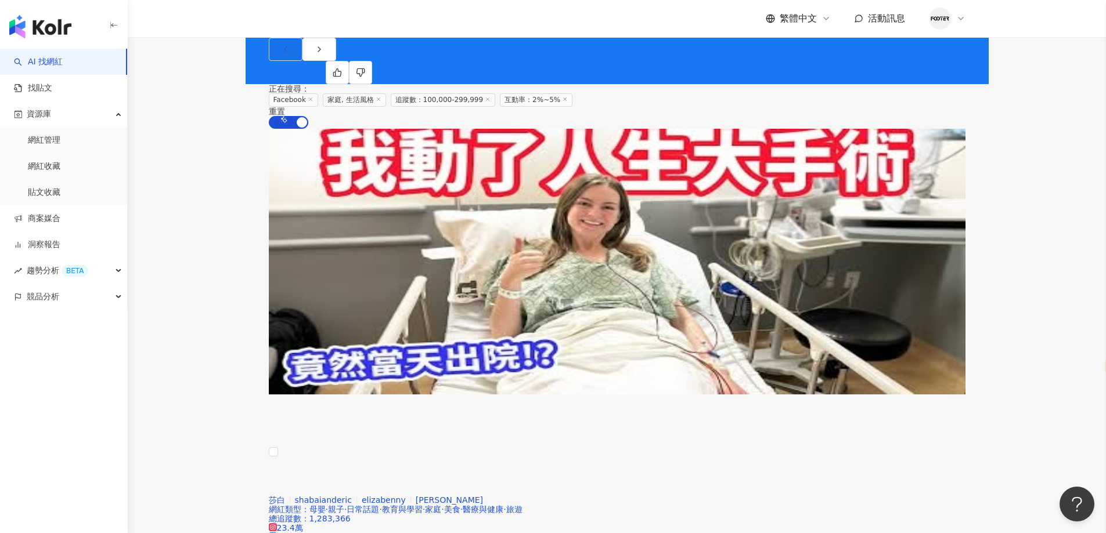
scroll to position [2089, 0]
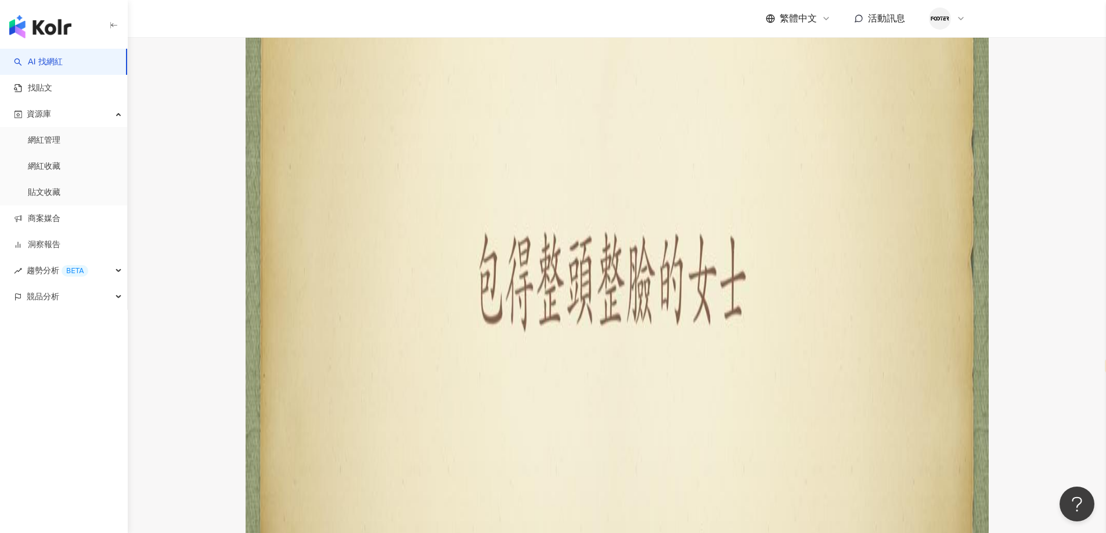
scroll to position [519, 0]
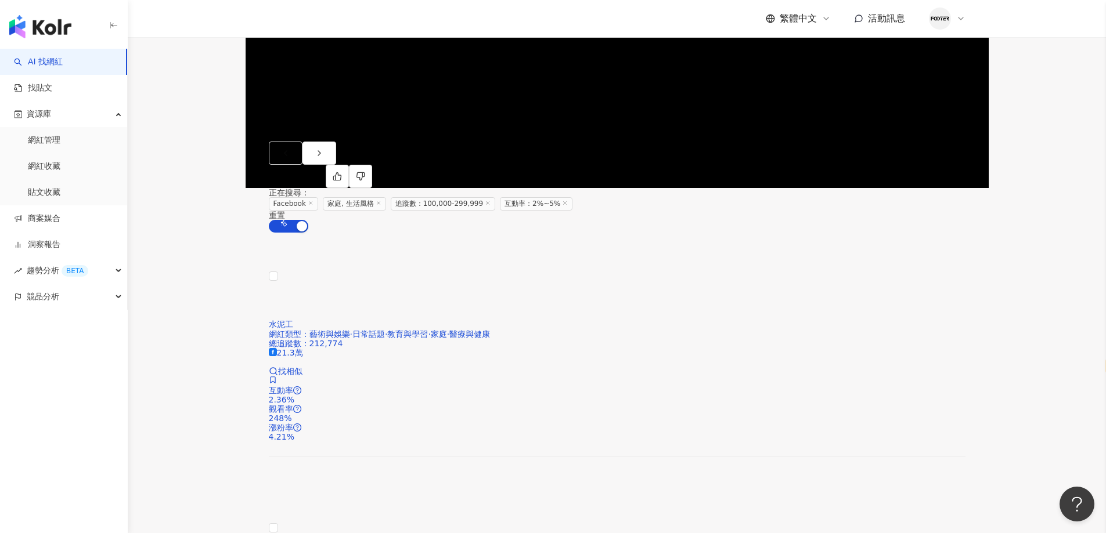
scroll to position [2183, 0]
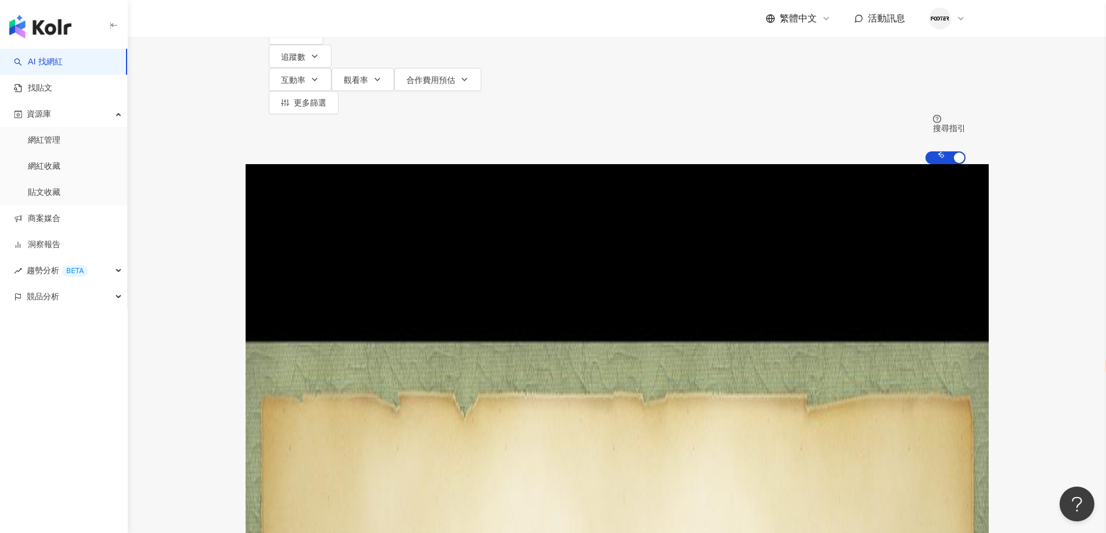
scroll to position [27, 0]
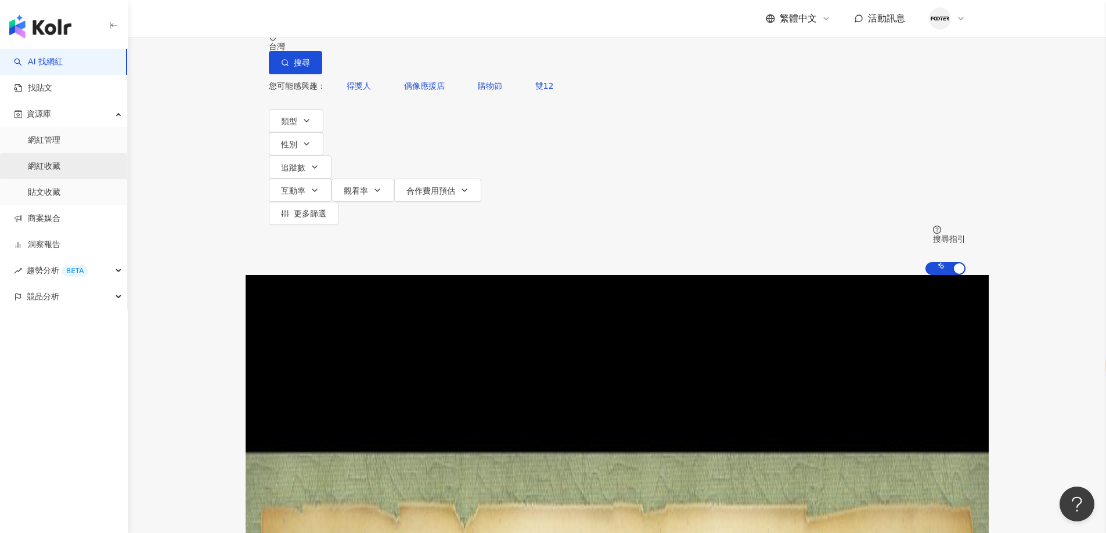
click at [60, 161] on link "網紅收藏" at bounding box center [44, 167] width 33 height 12
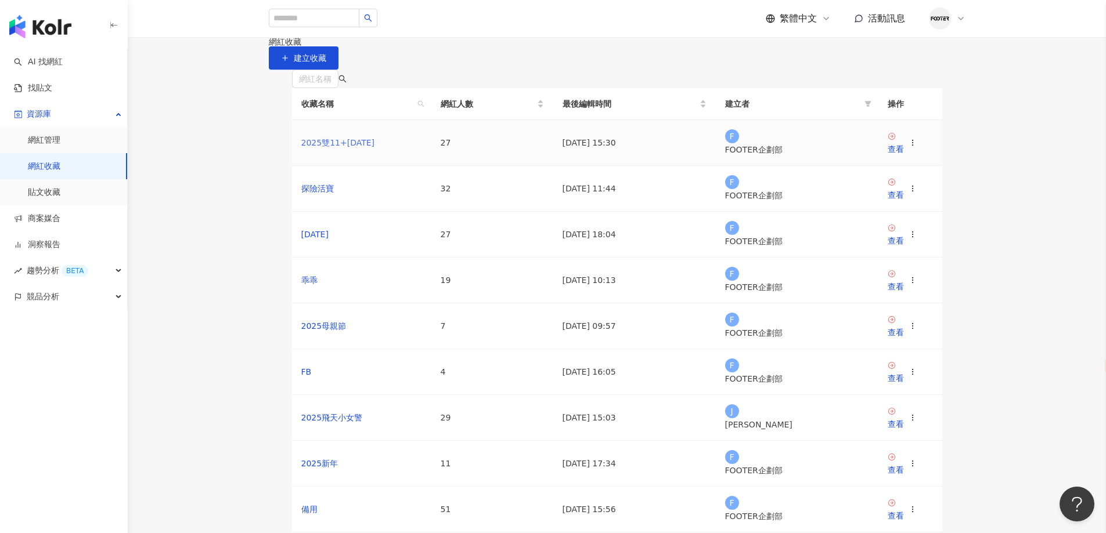
click at [347, 147] on link "2025雙11+聖誕節" at bounding box center [338, 142] width 74 height 9
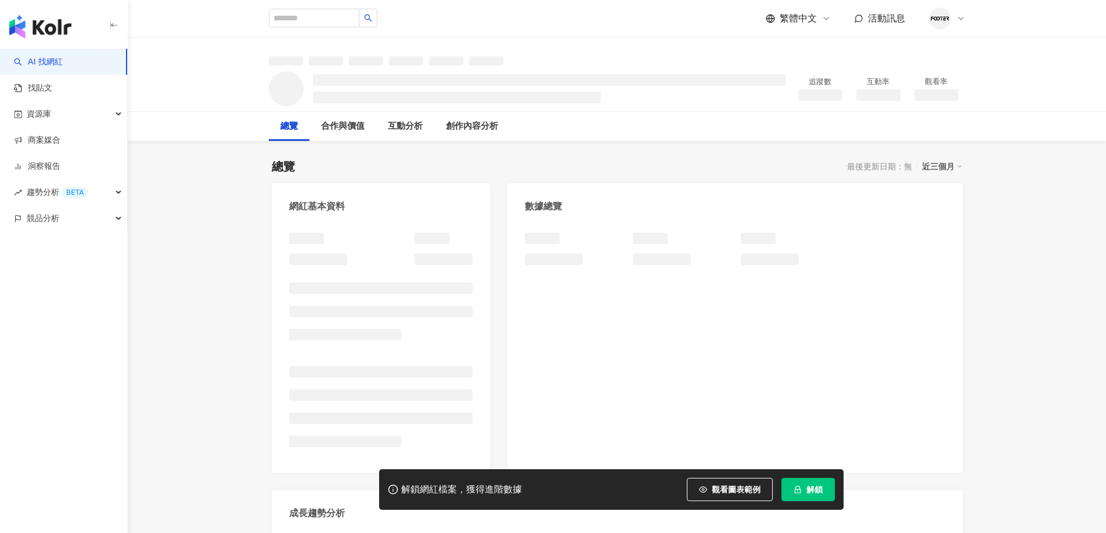
select select "*****"
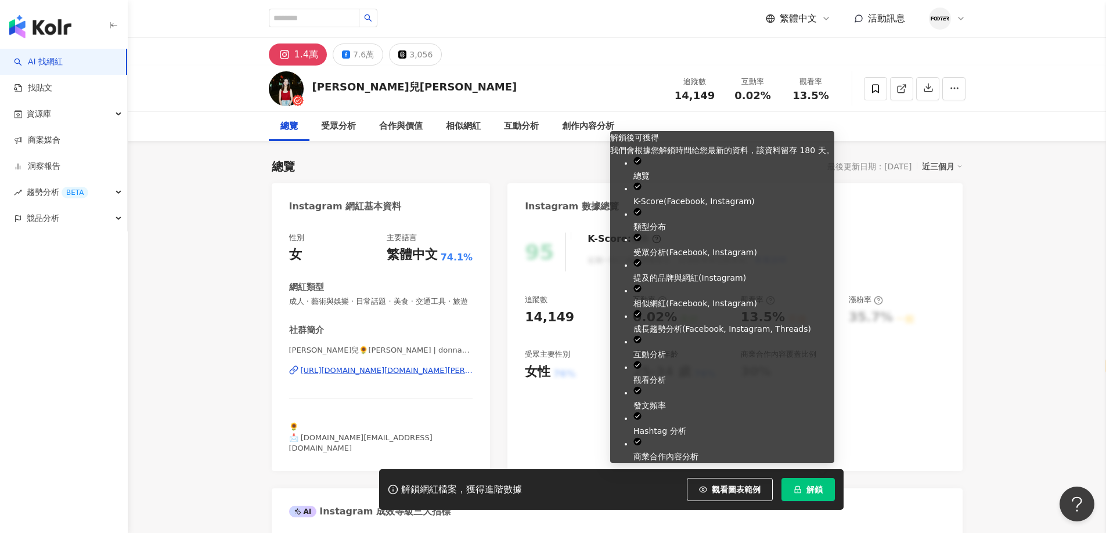
click at [820, 486] on span "解鎖" at bounding box center [814, 489] width 16 height 9
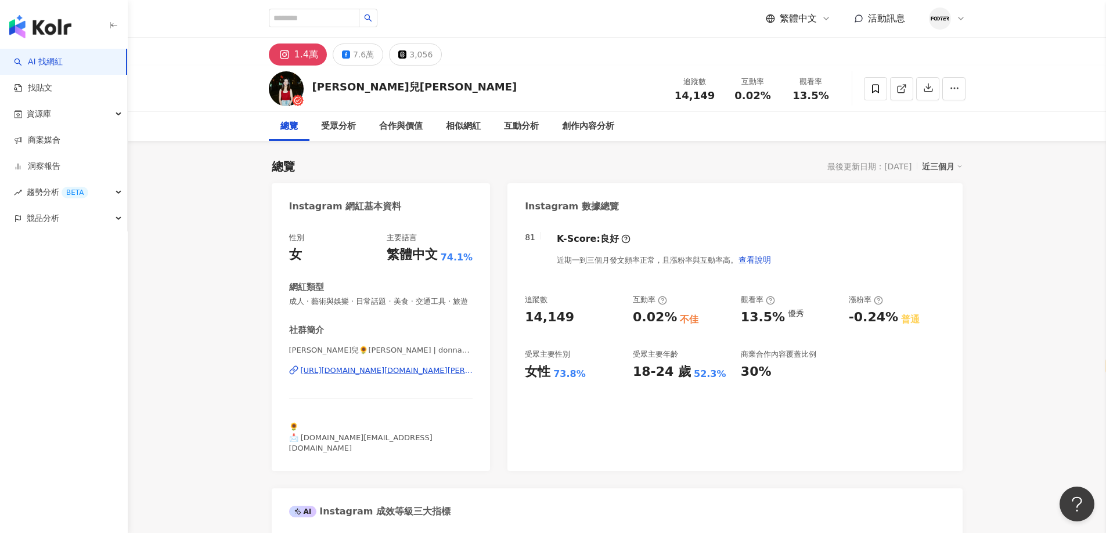
drag, startPoint x: 939, startPoint y: 259, endPoint x: 592, endPoint y: 345, distance: 357.0
click at [939, 259] on div "81 K-Score : 良好 近期一到三個月發文頻率正常，且漲粉率與互動率高。 查看說明" at bounding box center [735, 252] width 420 height 39
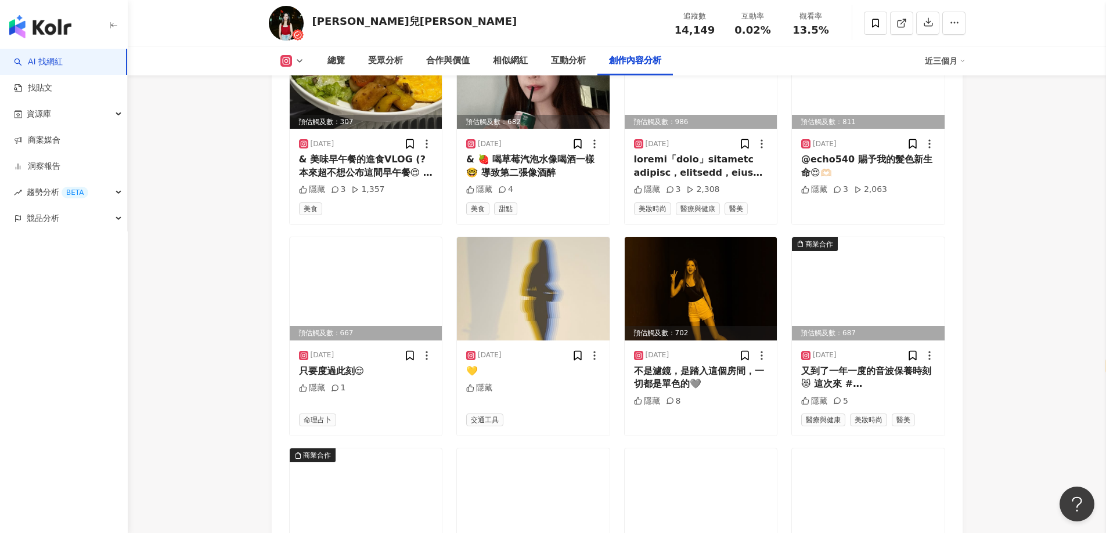
scroll to position [3633, 0]
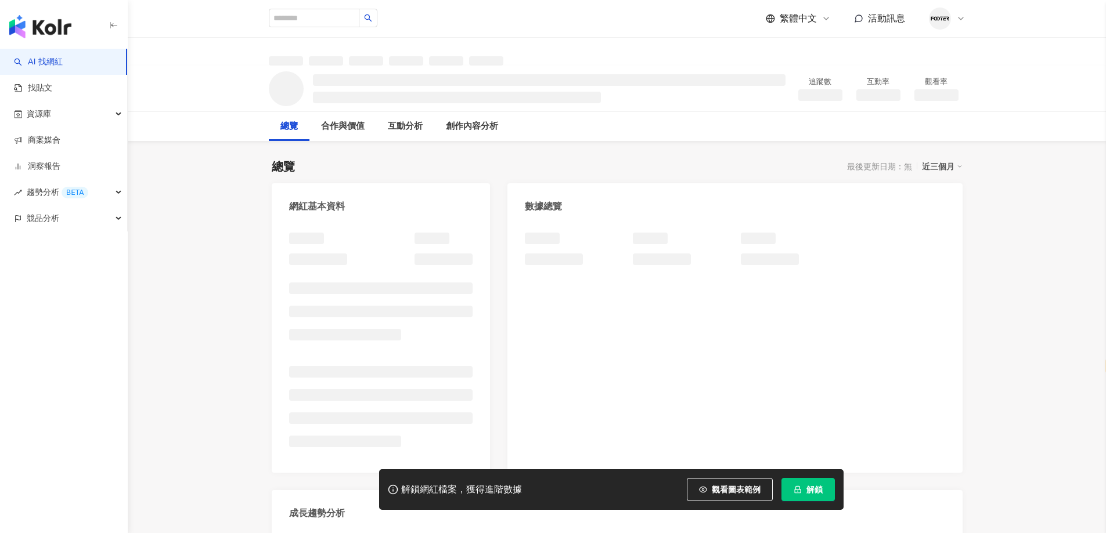
select select "*****"
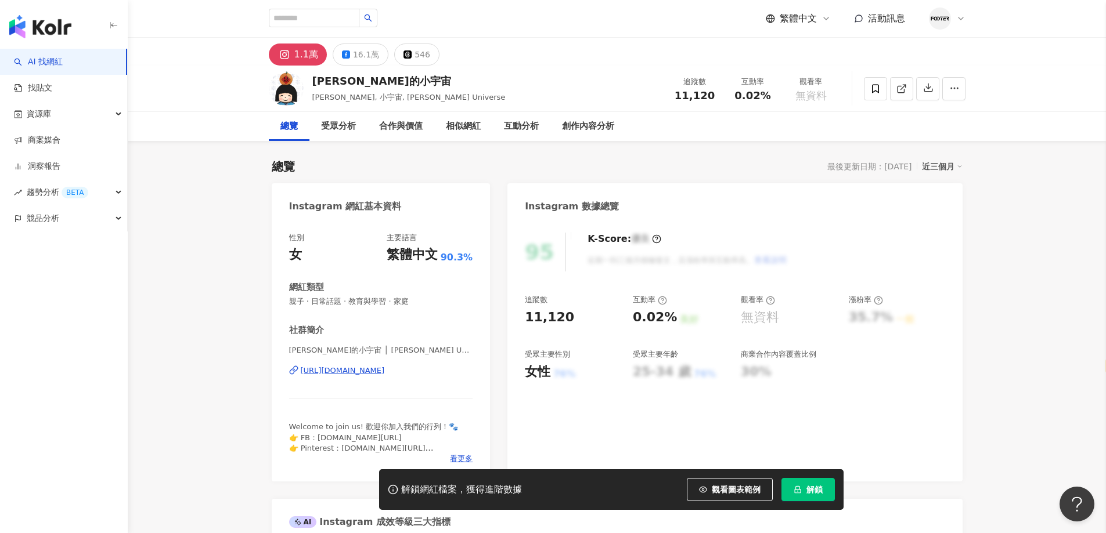
click at [355, 52] on div "16.1萬" at bounding box center [366, 54] width 26 height 16
click at [333, 369] on div "[URL][DOMAIN_NAME]" at bounding box center [343, 371] width 84 height 10
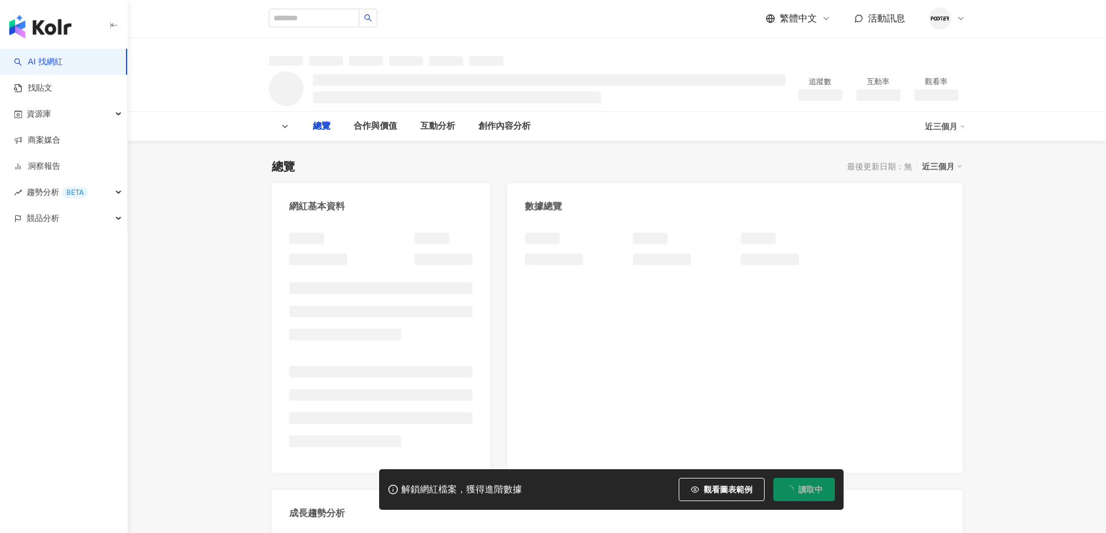
select select "*****"
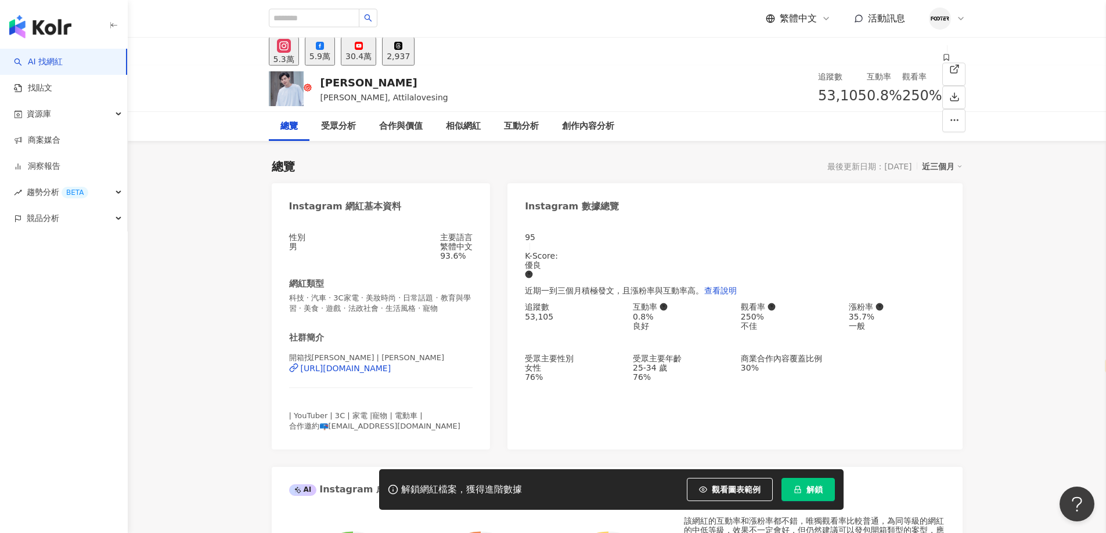
click at [359, 398] on div "開箱找[PERSON_NAME] | [PERSON_NAME] [URL][DOMAIN_NAME]" at bounding box center [381, 377] width 184 height 49
click at [353, 373] on div "https://www.instagram.com/attila_hsieh/" at bounding box center [346, 368] width 91 height 9
click at [360, 373] on div "https://www.instagram.com/attila_hsieh/" at bounding box center [346, 368] width 91 height 9
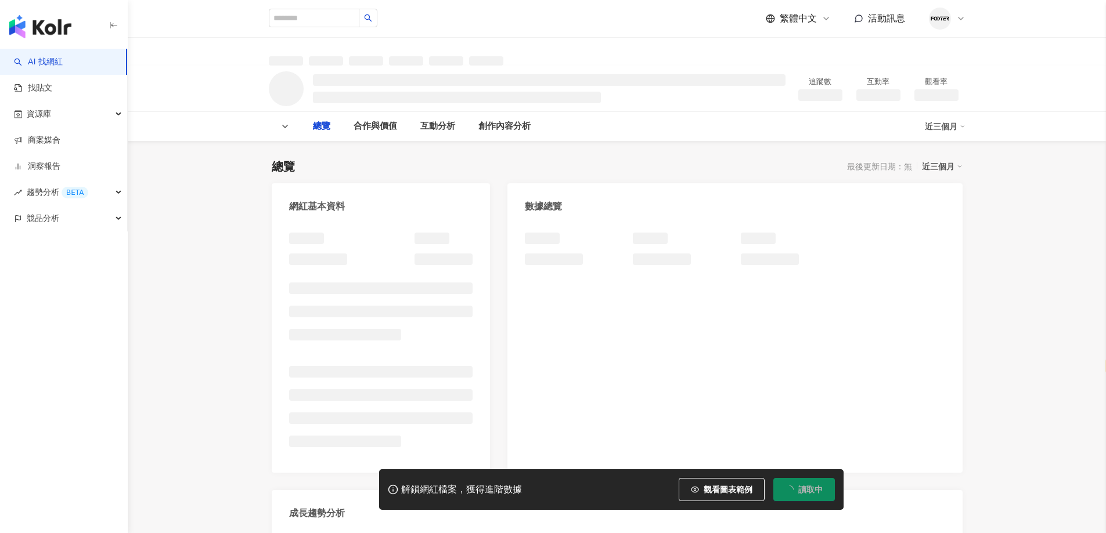
select select "*****"
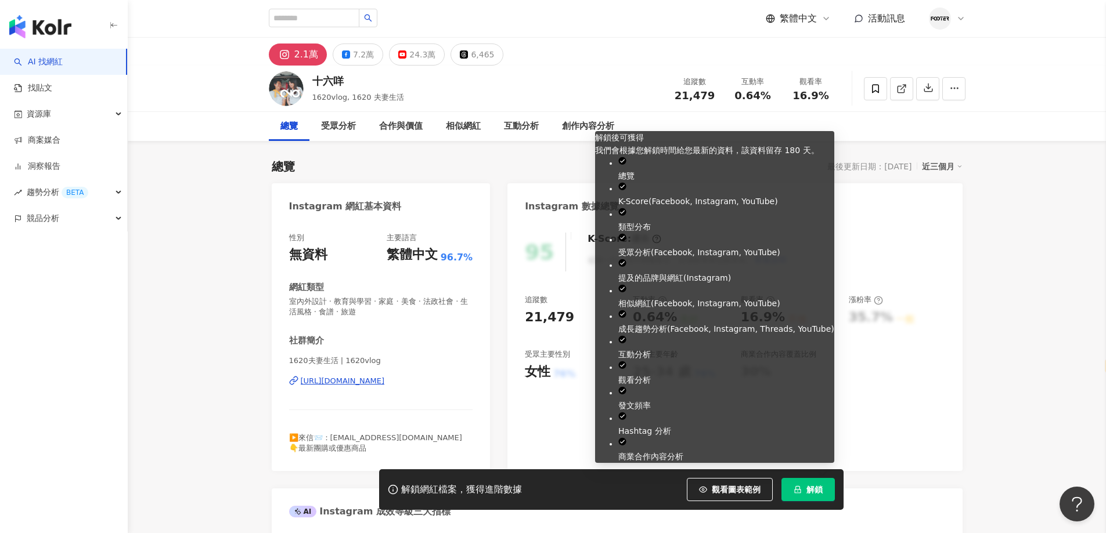
click at [809, 488] on span "解鎖" at bounding box center [814, 489] width 16 height 9
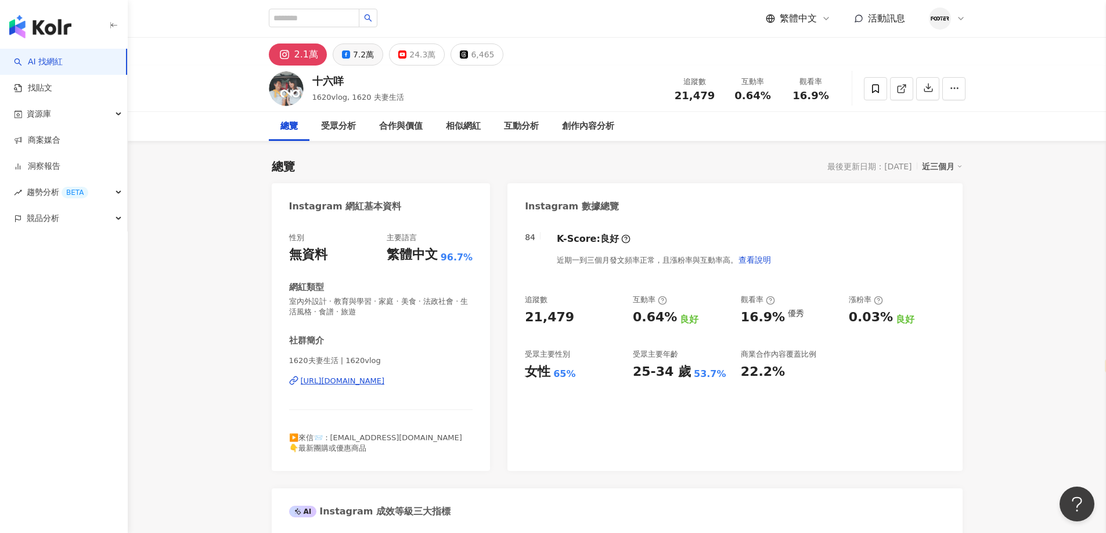
click at [356, 56] on div "7.2萬" at bounding box center [363, 54] width 21 height 16
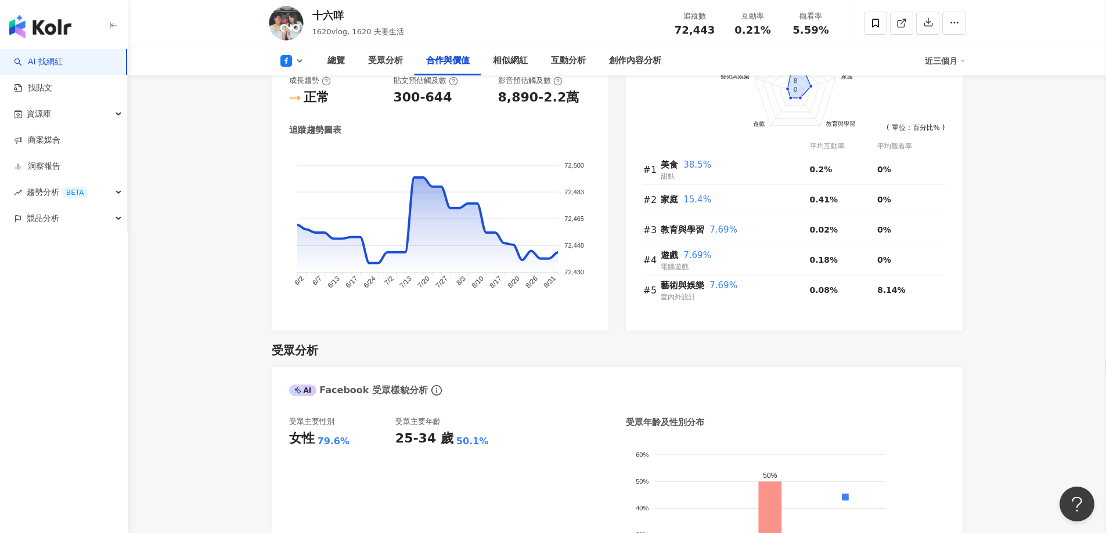
scroll to position [1509, 0]
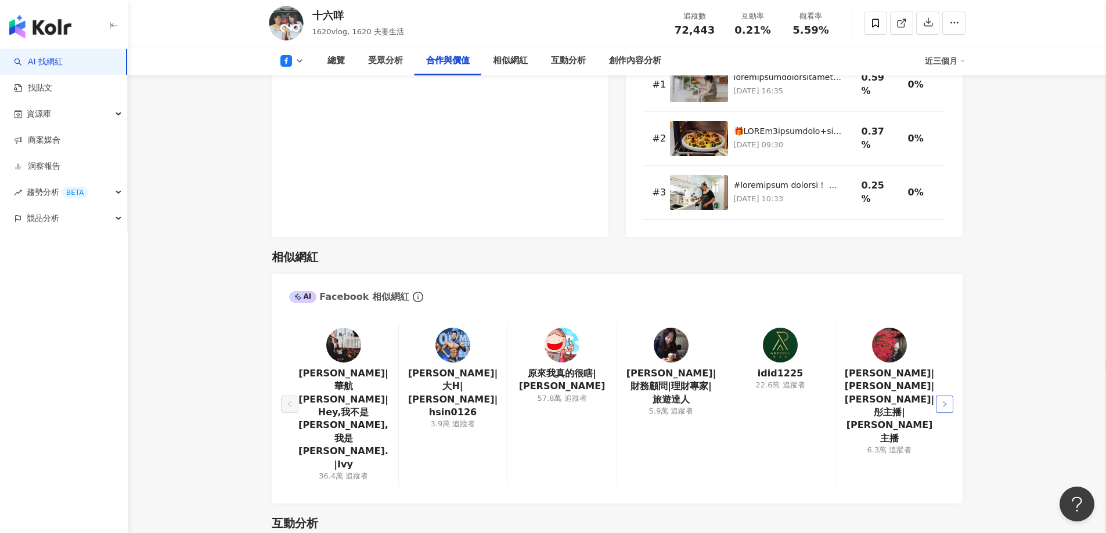
click at [945, 396] on button "button" at bounding box center [944, 404] width 17 height 17
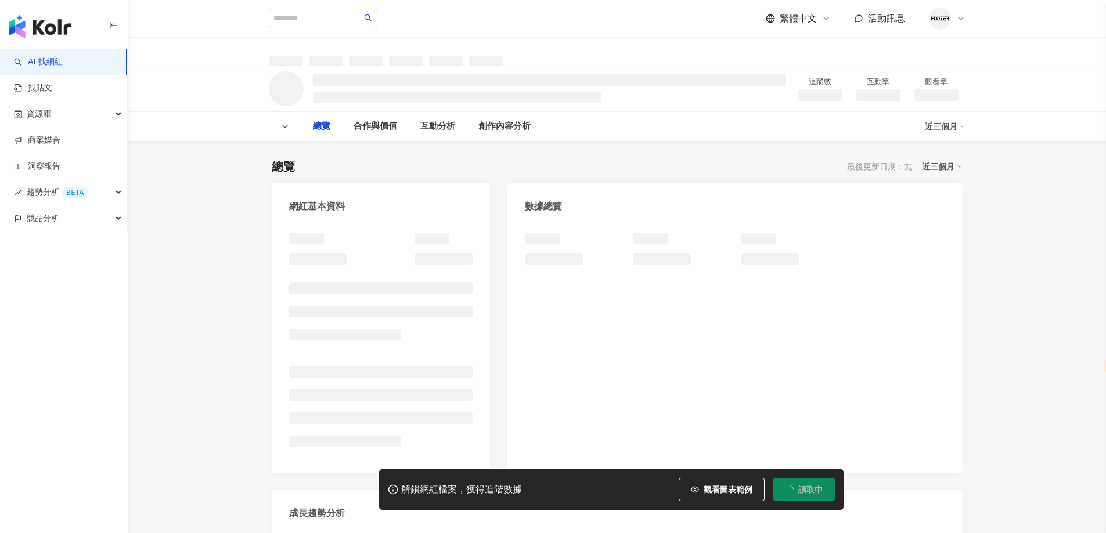
select select "*****"
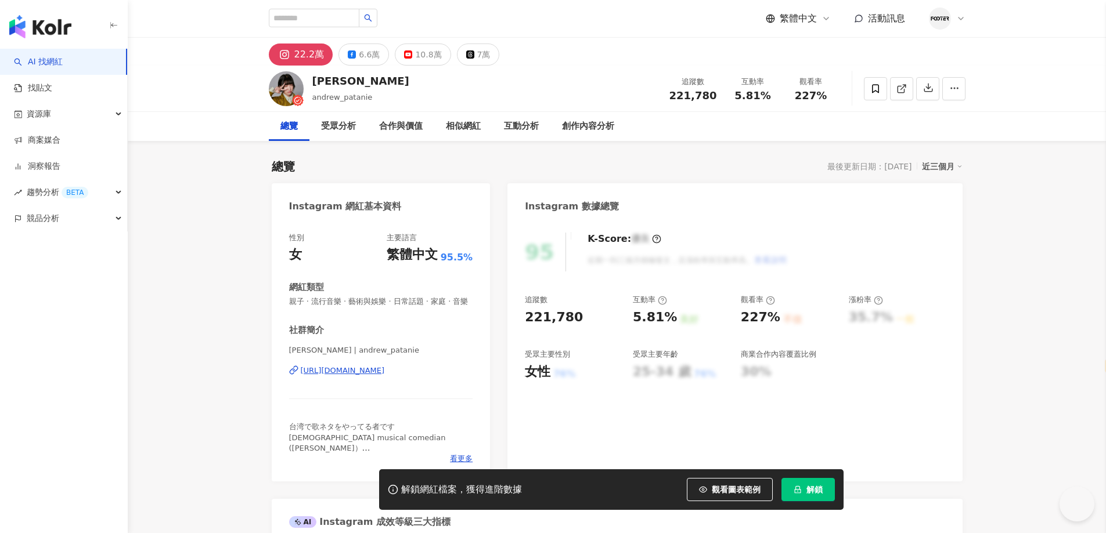
click at [806, 500] on button "解鎖" at bounding box center [807, 489] width 53 height 23
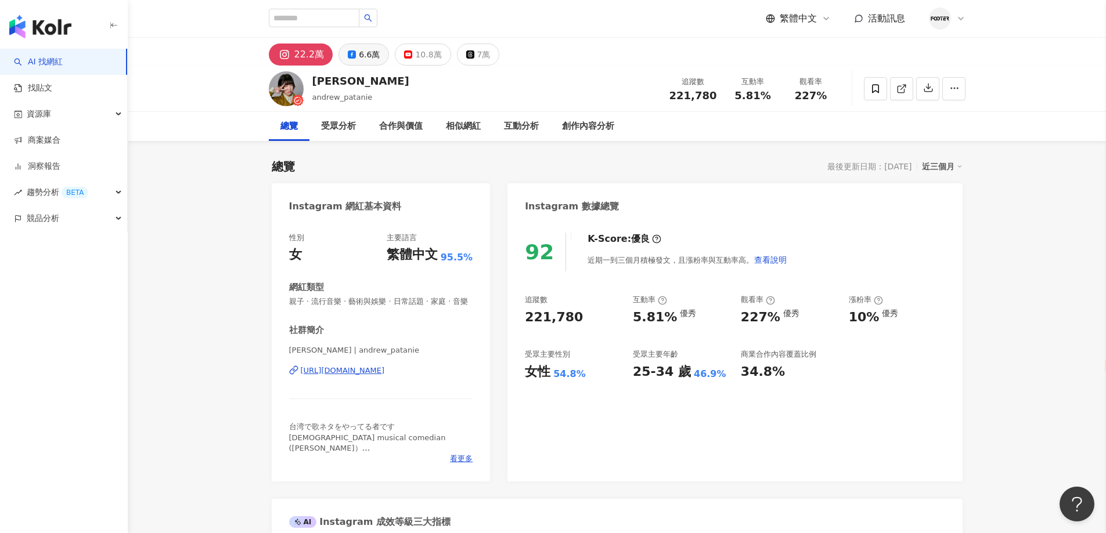
click at [376, 55] on div "6.6萬" at bounding box center [369, 54] width 21 height 16
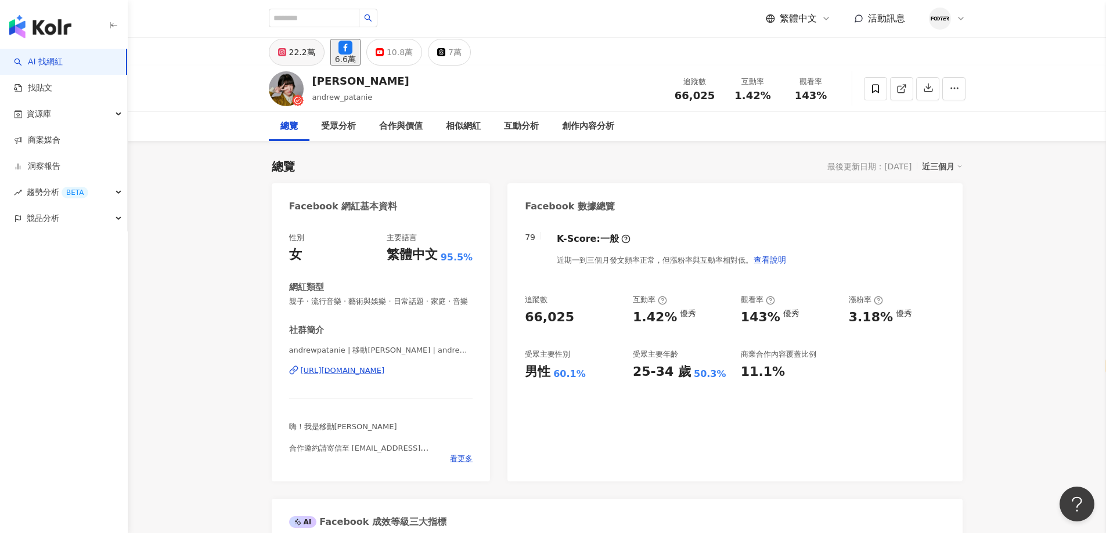
click at [300, 65] on button "22.2萬" at bounding box center [297, 52] width 56 height 27
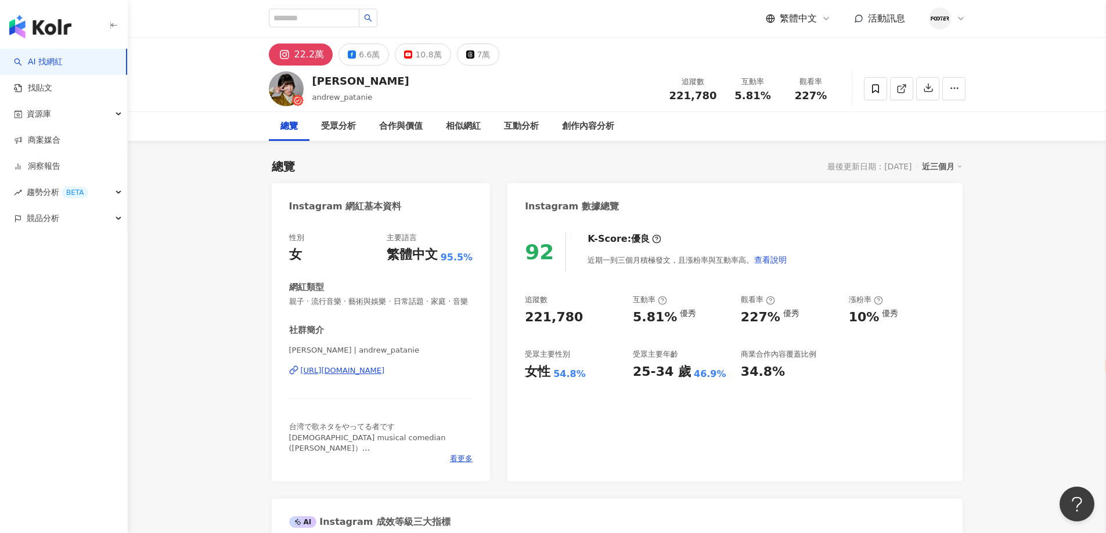
click at [385, 376] on div "[URL][DOMAIN_NAME]" at bounding box center [343, 371] width 84 height 10
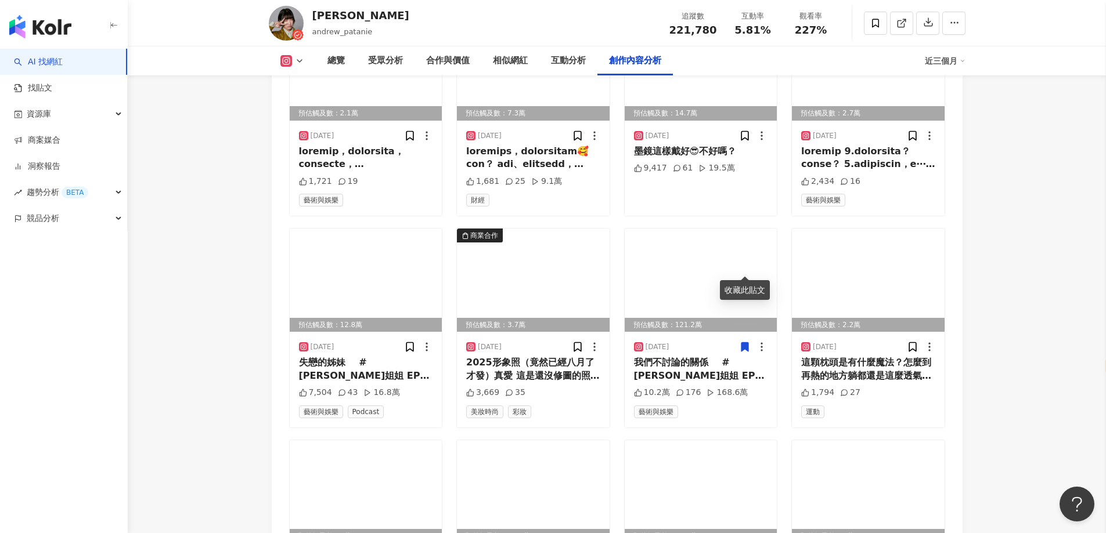
scroll to position [3541, 0]
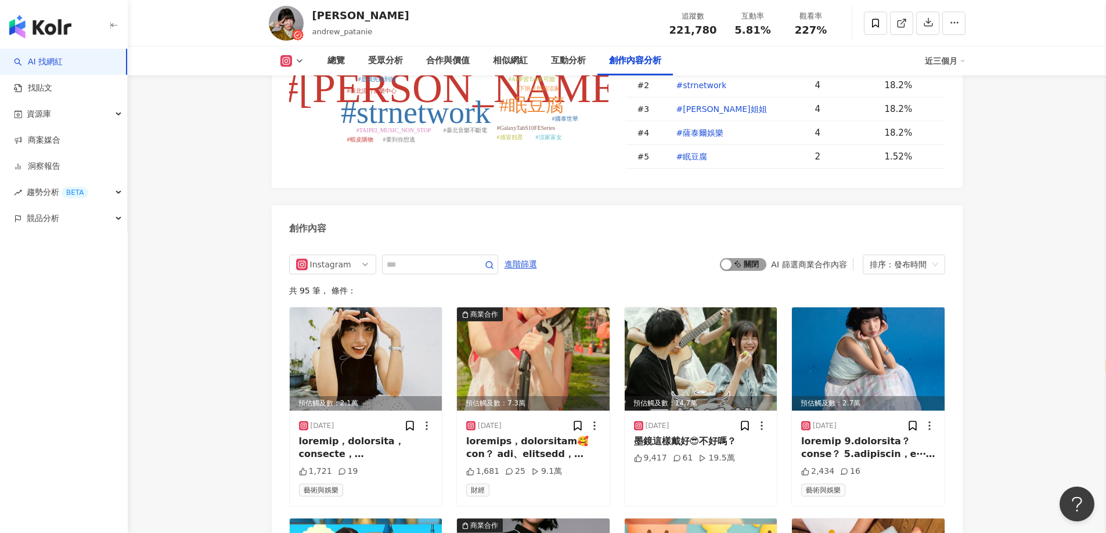
click at [731, 259] on div "button" at bounding box center [726, 264] width 10 height 10
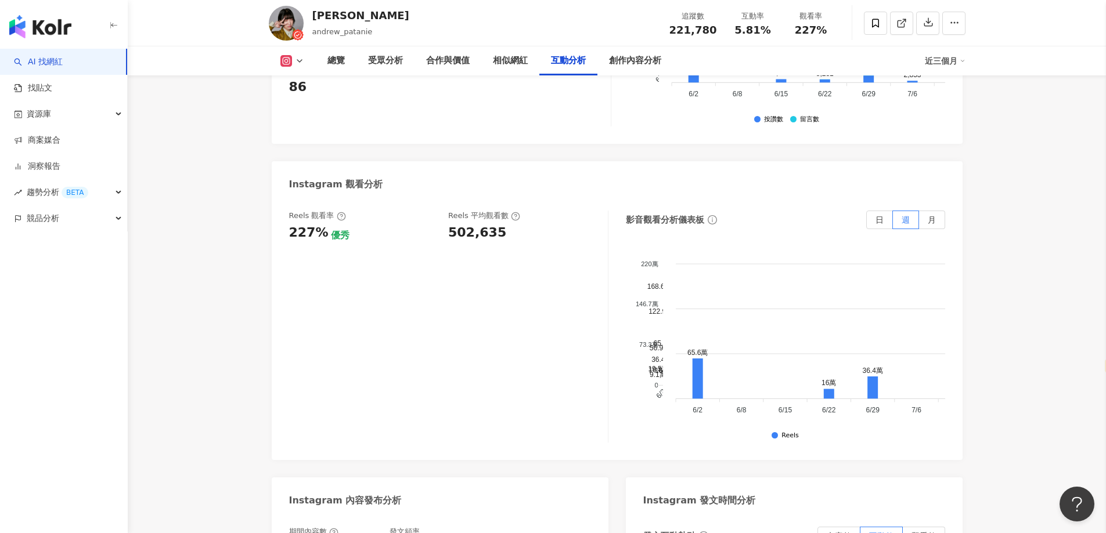
scroll to position [2662, 0]
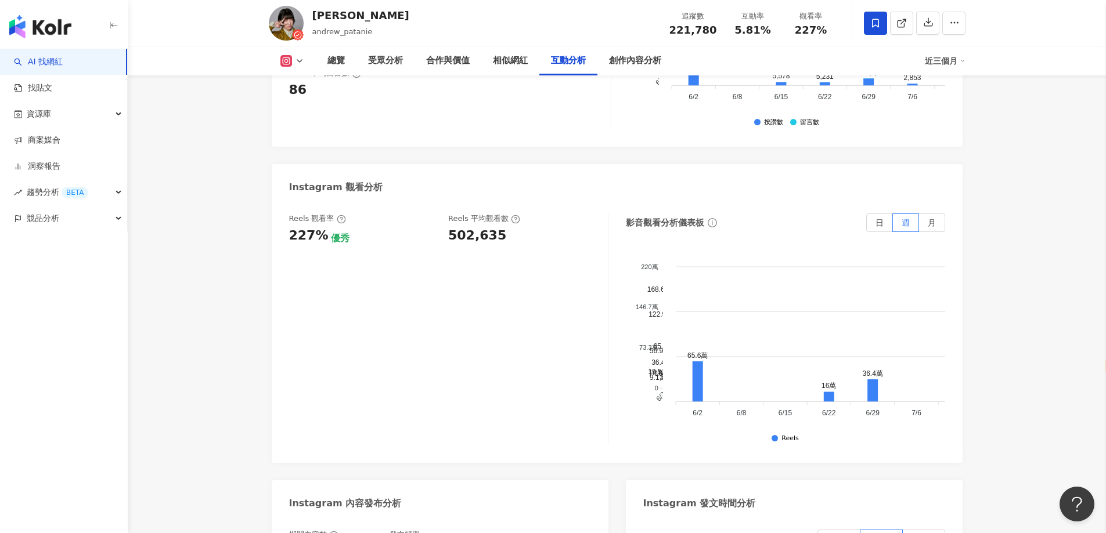
click at [872, 31] on span at bounding box center [875, 23] width 23 height 23
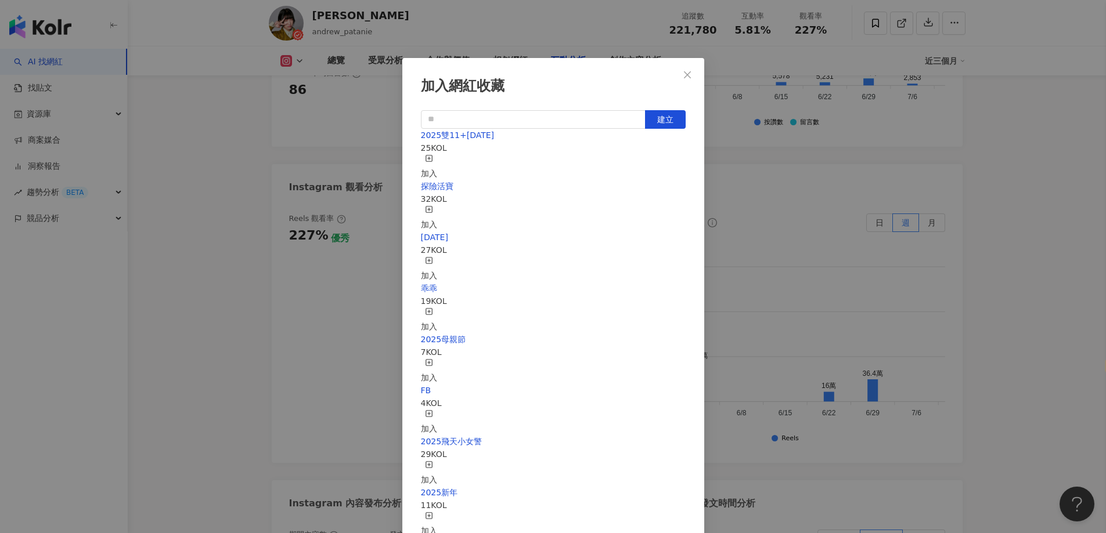
click at [437, 158] on div "加入" at bounding box center [429, 167] width 16 height 26
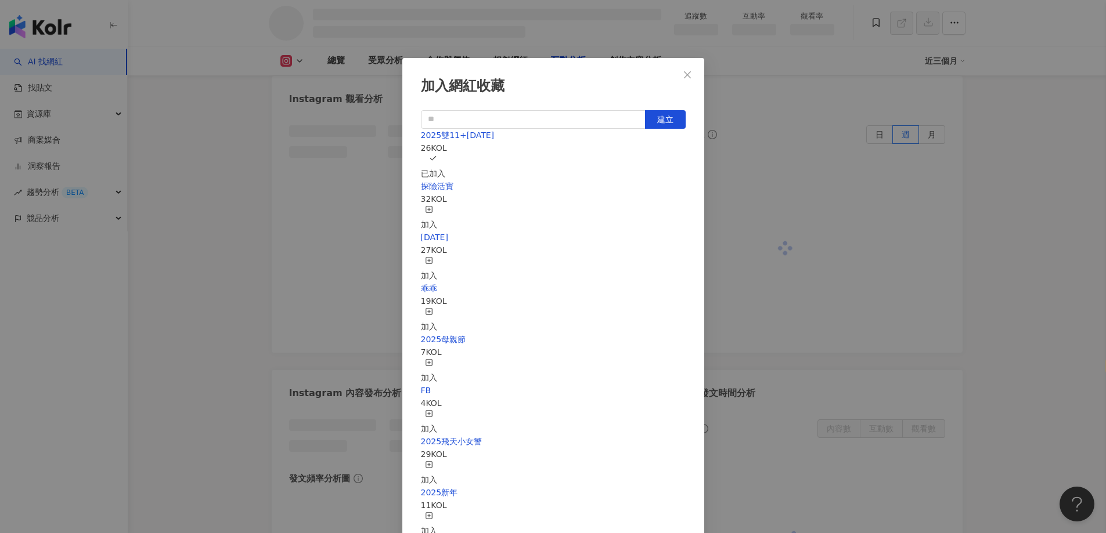
scroll to position [3458, 0]
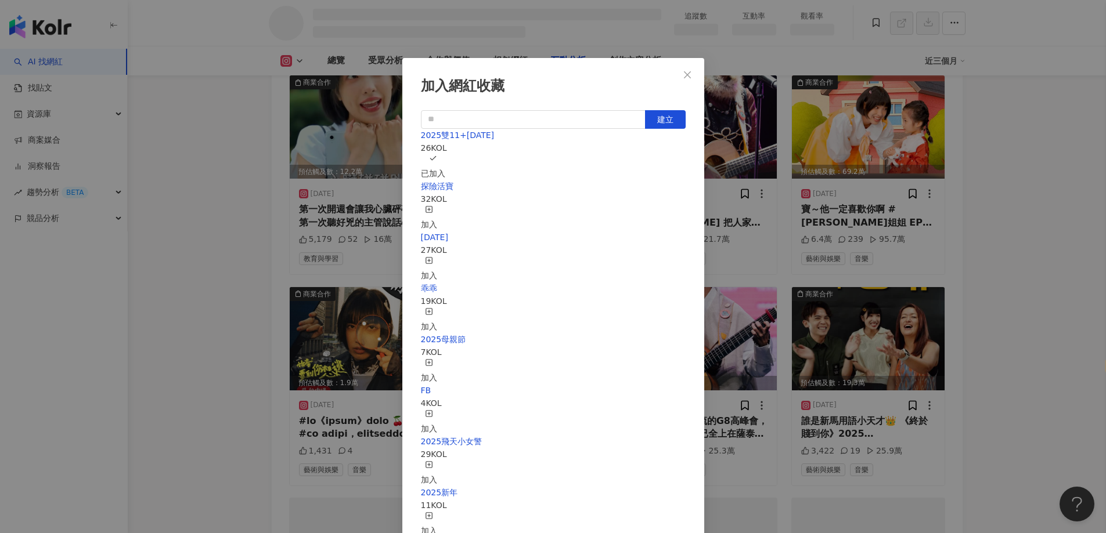
click at [991, 182] on div "加入網紅收藏 建立 2025雙11+聖誕節 26 KOL 已加入 探險活寶 32 KOL 加入 父親節 27 KOL 加入 乖乖 19 KOL 加入 2025…" at bounding box center [553, 266] width 1106 height 533
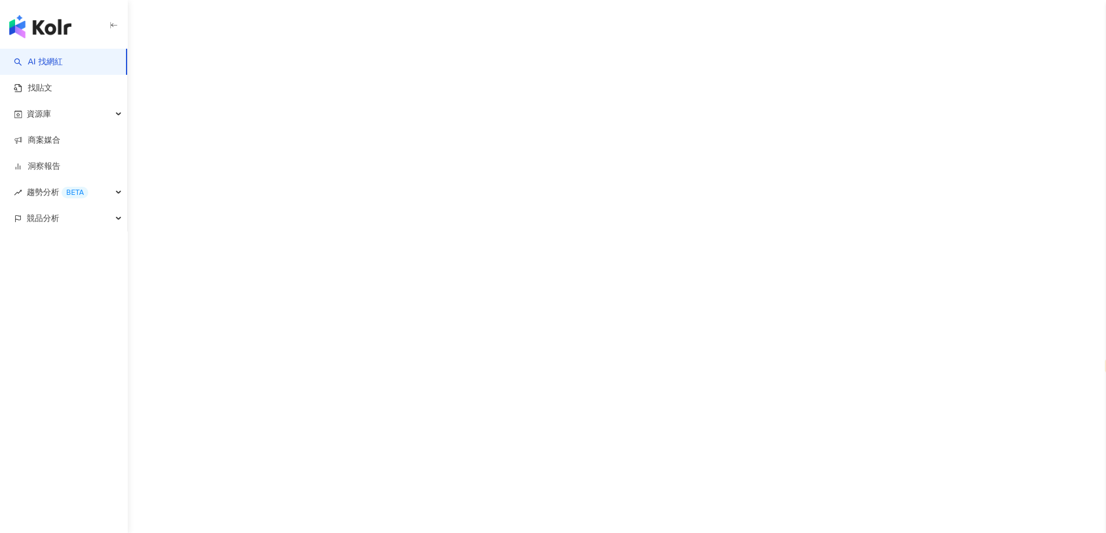
select select "*****"
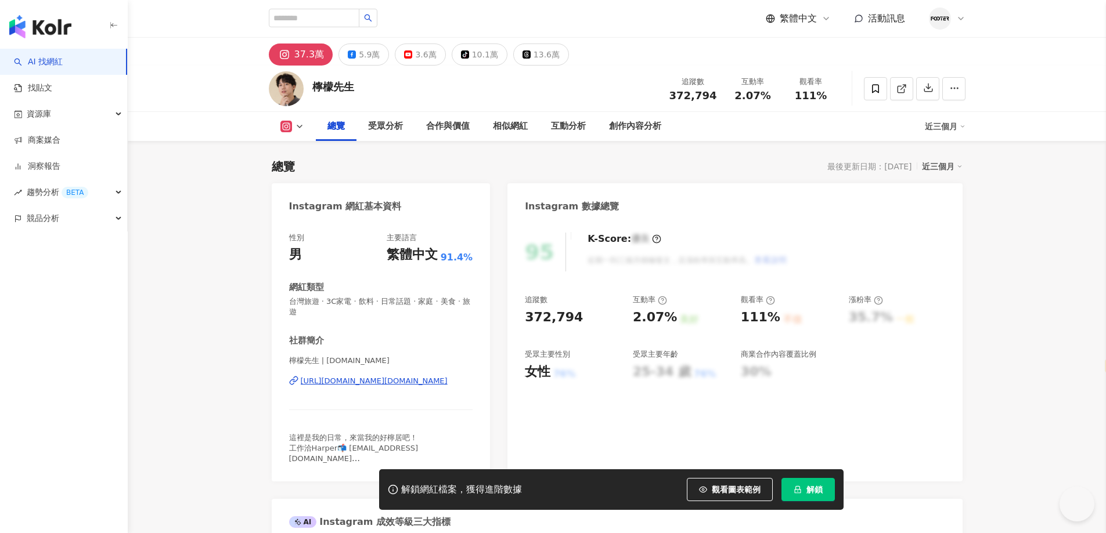
click at [810, 485] on span "解鎖" at bounding box center [814, 489] width 16 height 9
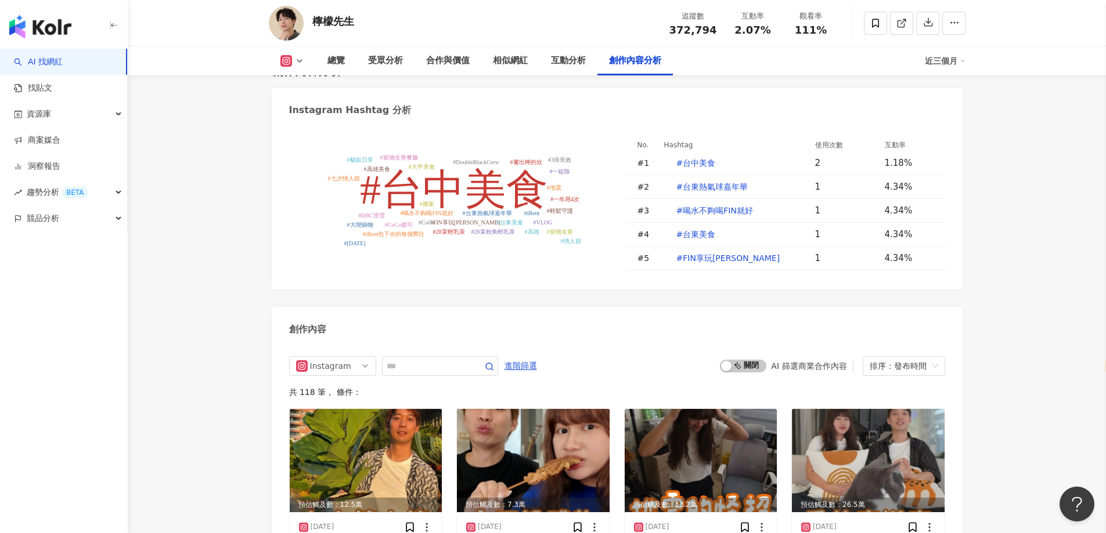
scroll to position [3424, 0]
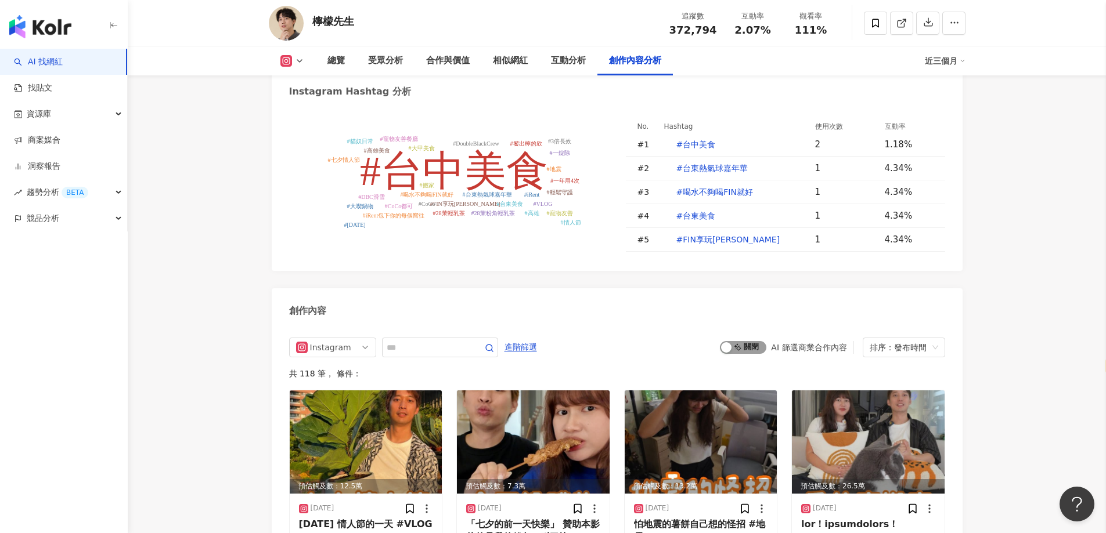
click at [725, 342] on div "button" at bounding box center [726, 347] width 10 height 10
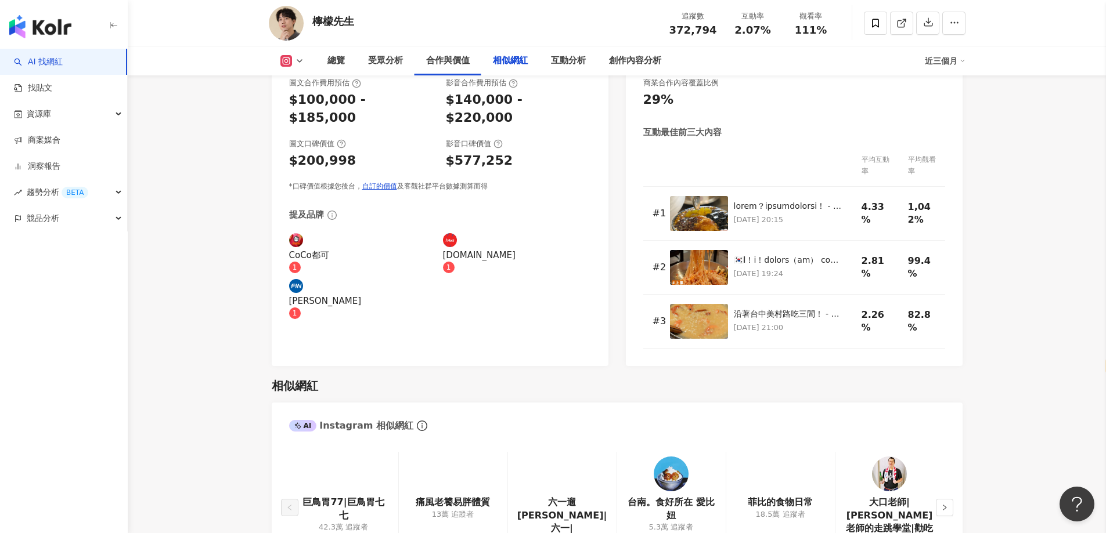
scroll to position [1915, 0]
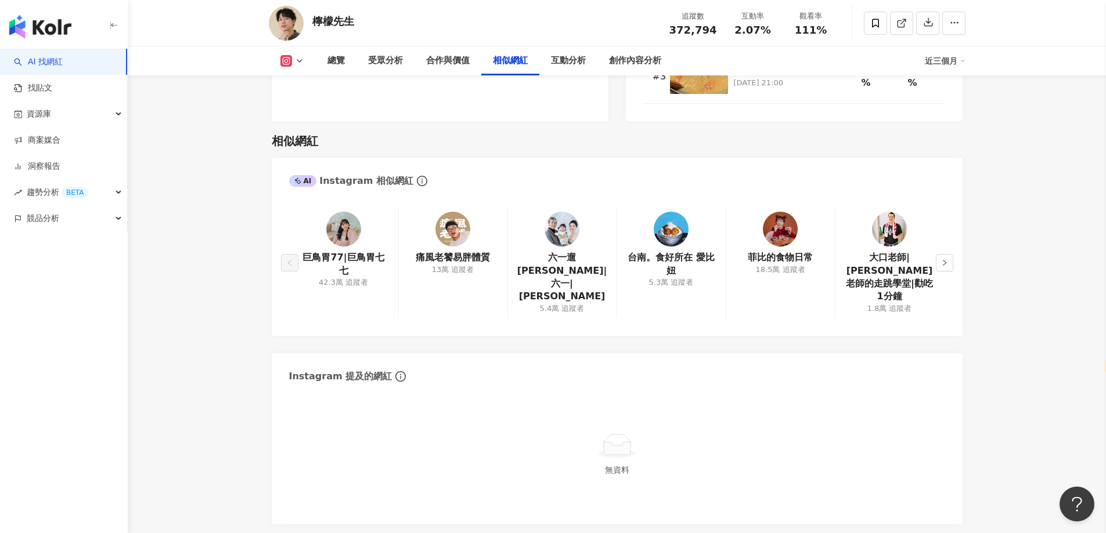
click at [554, 212] on img at bounding box center [561, 229] width 35 height 35
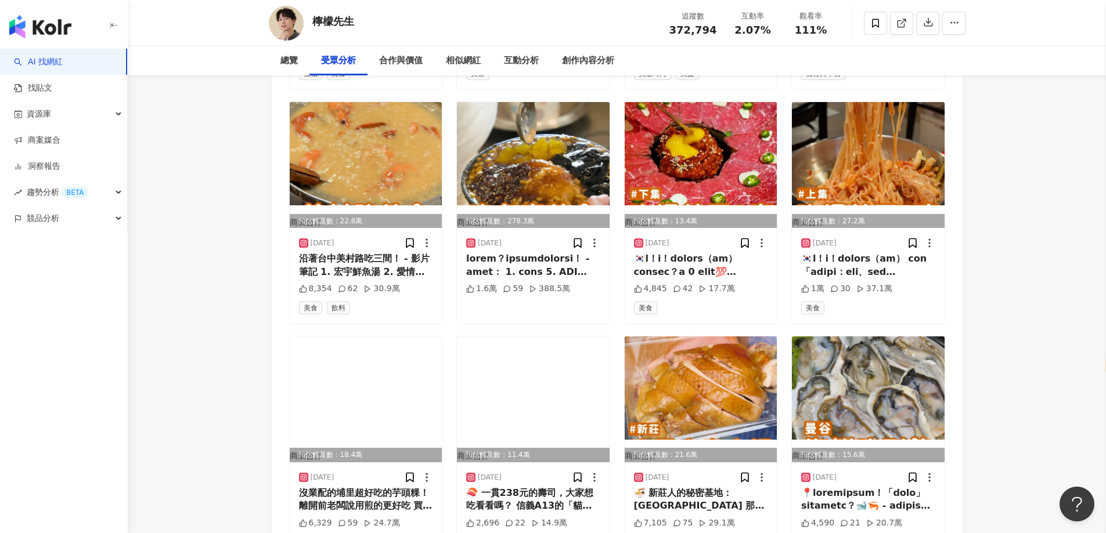
scroll to position [0, 0]
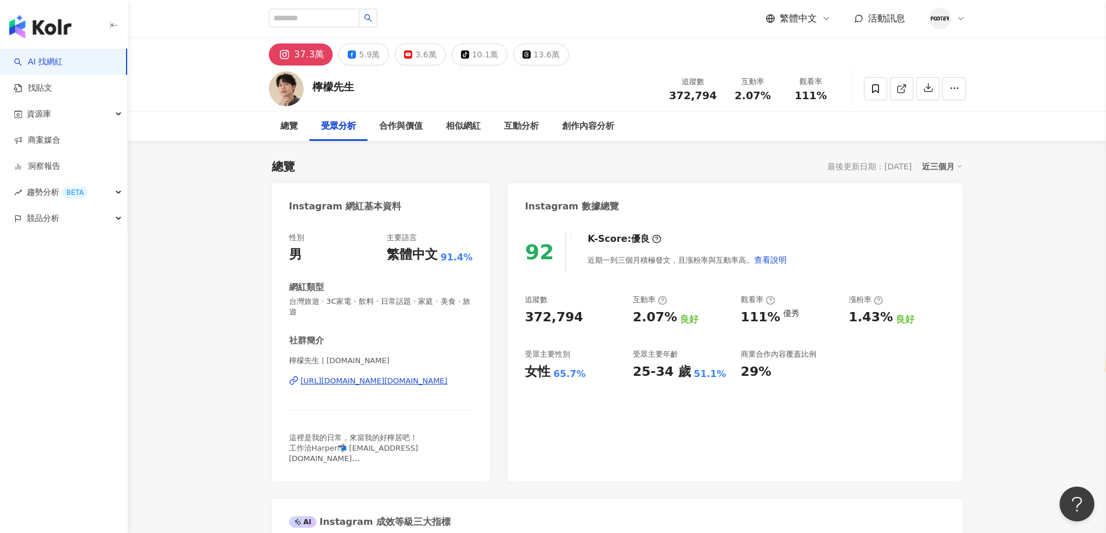
click at [426, 385] on div "https://www.instagram.com/mr.lemon.tw/" at bounding box center [374, 381] width 147 height 10
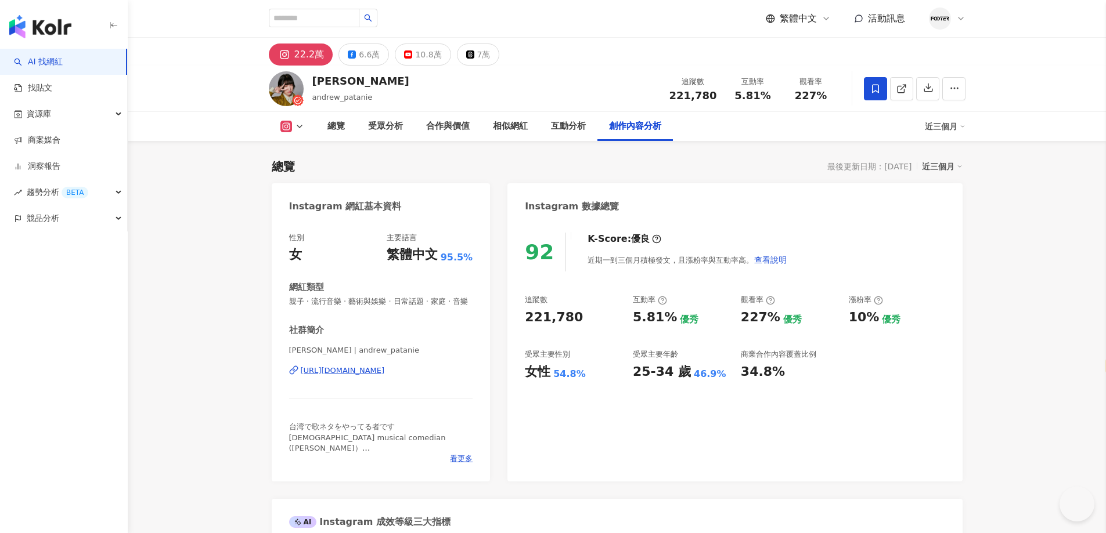
select select "*****"
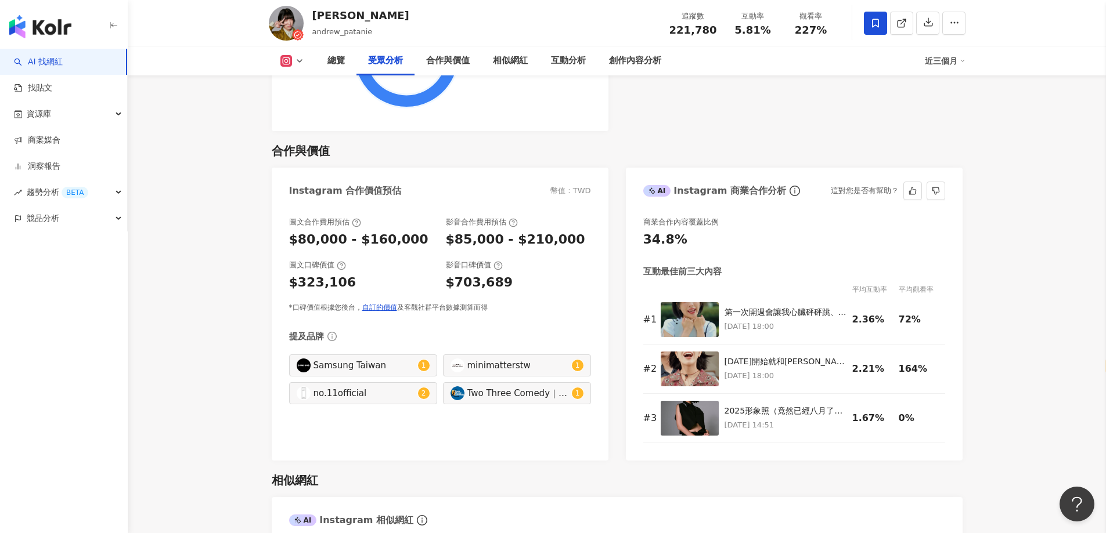
scroll to position [1857, 0]
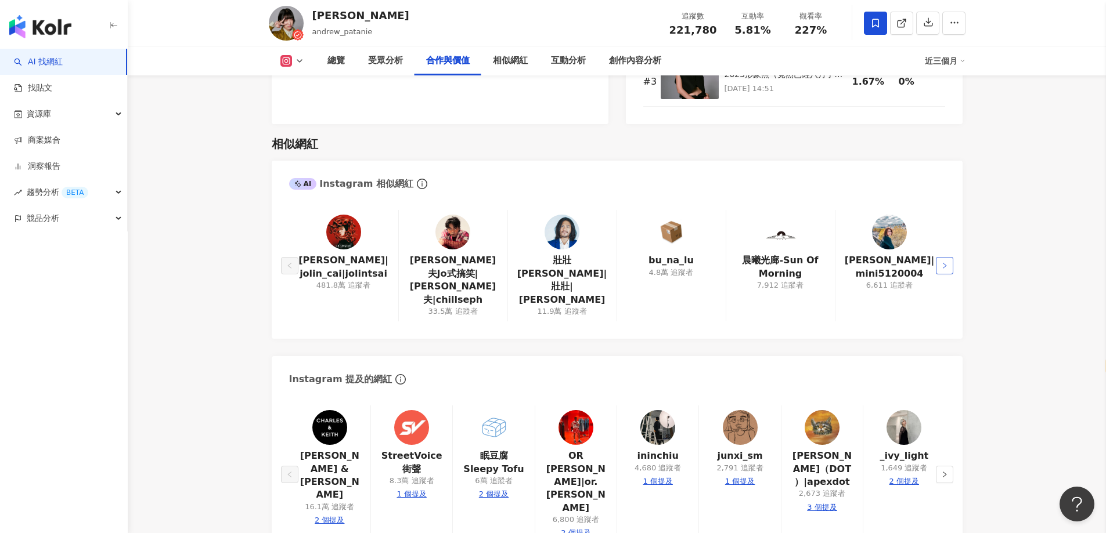
click at [941, 262] on icon "right" at bounding box center [944, 265] width 7 height 7
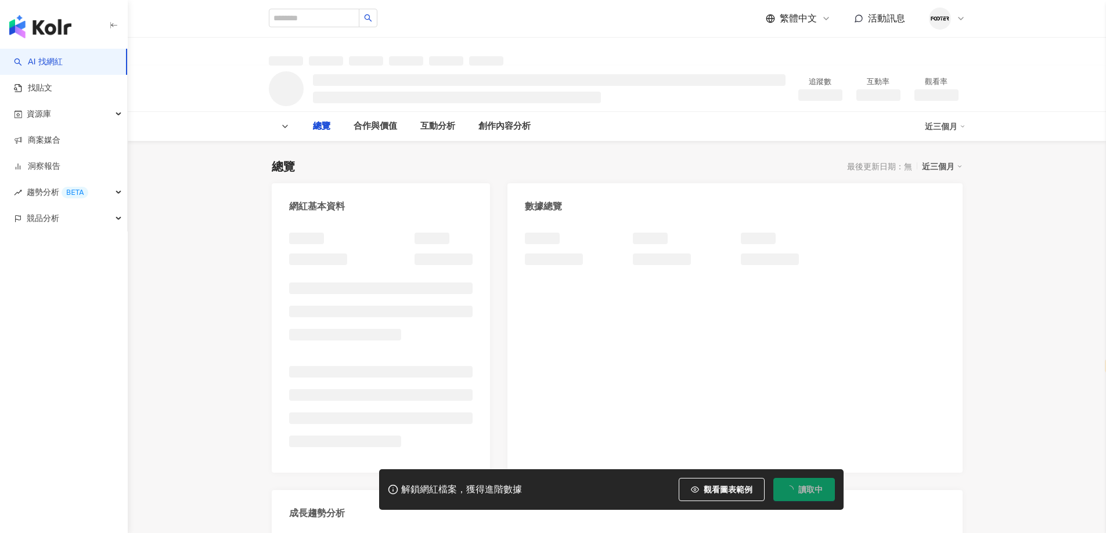
select select "*****"
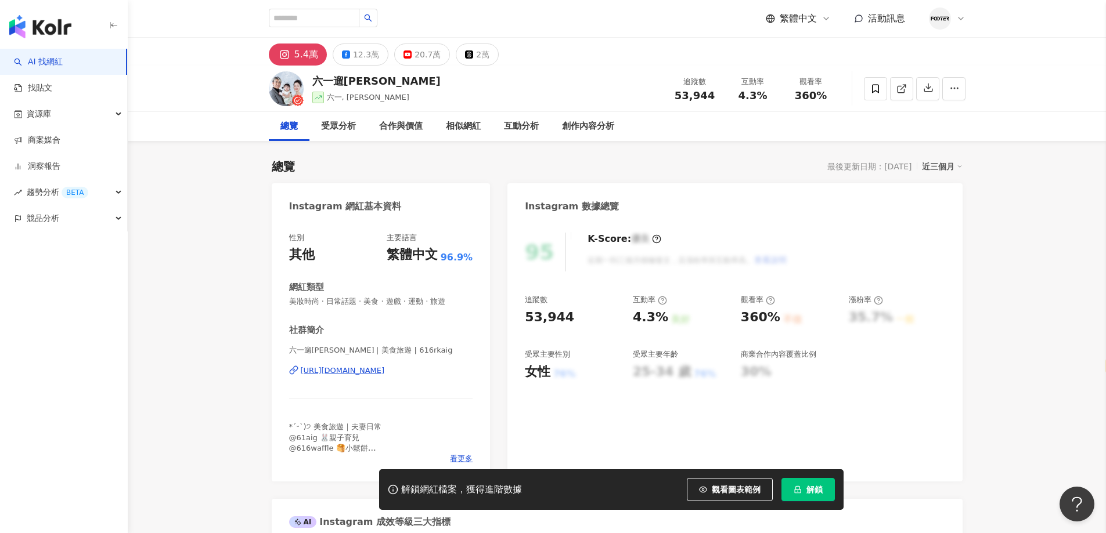
click at [371, 370] on div "[URL][DOMAIN_NAME]" at bounding box center [343, 371] width 84 height 10
click at [349, 62] on button "12.3萬" at bounding box center [361, 55] width 56 height 22
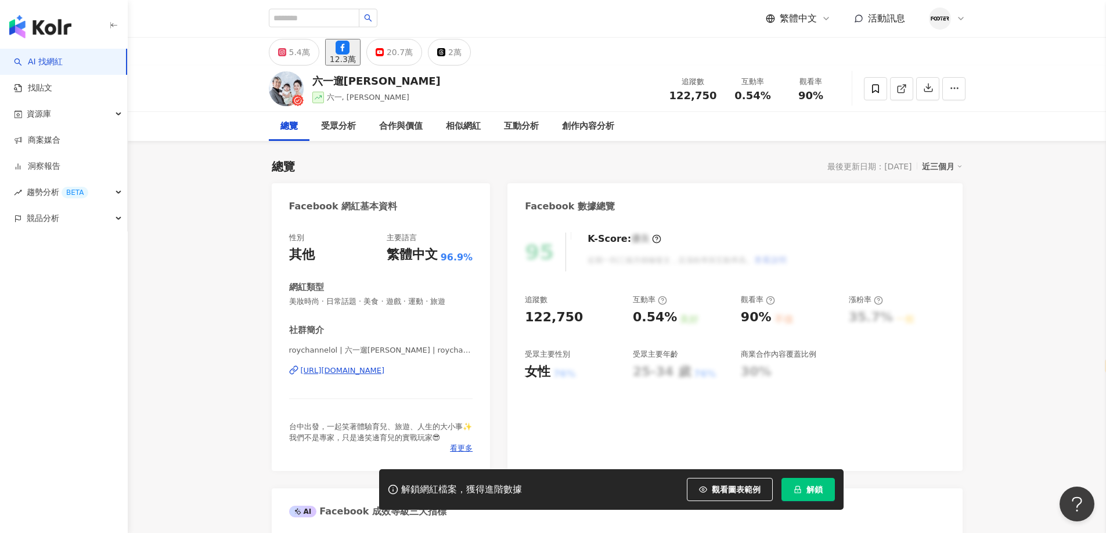
click at [345, 367] on div "https://www.facebook.com/1334213859974566" at bounding box center [343, 371] width 84 height 10
click at [814, 488] on span "解鎖" at bounding box center [814, 489] width 16 height 9
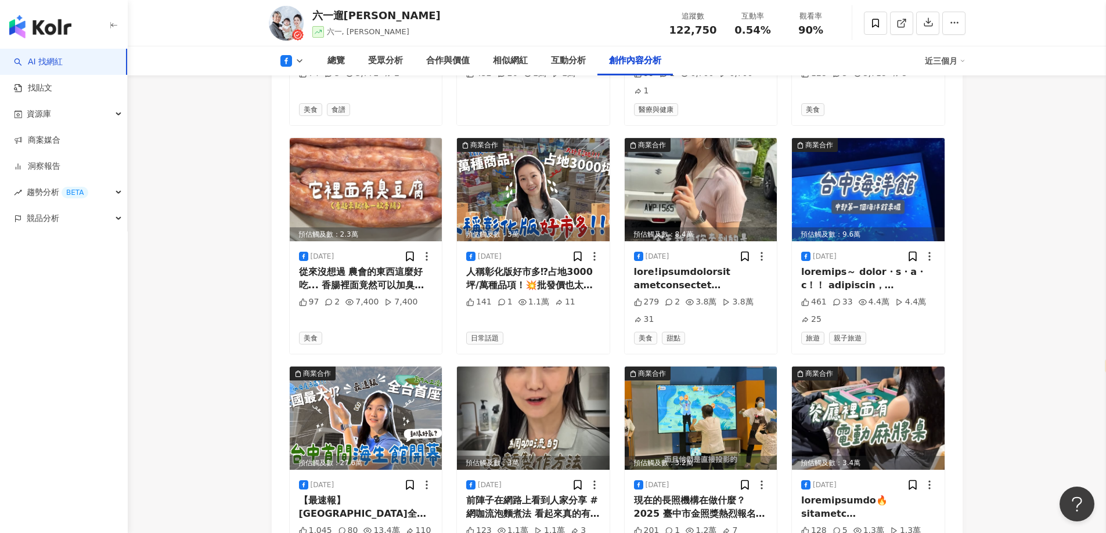
scroll to position [3459, 0]
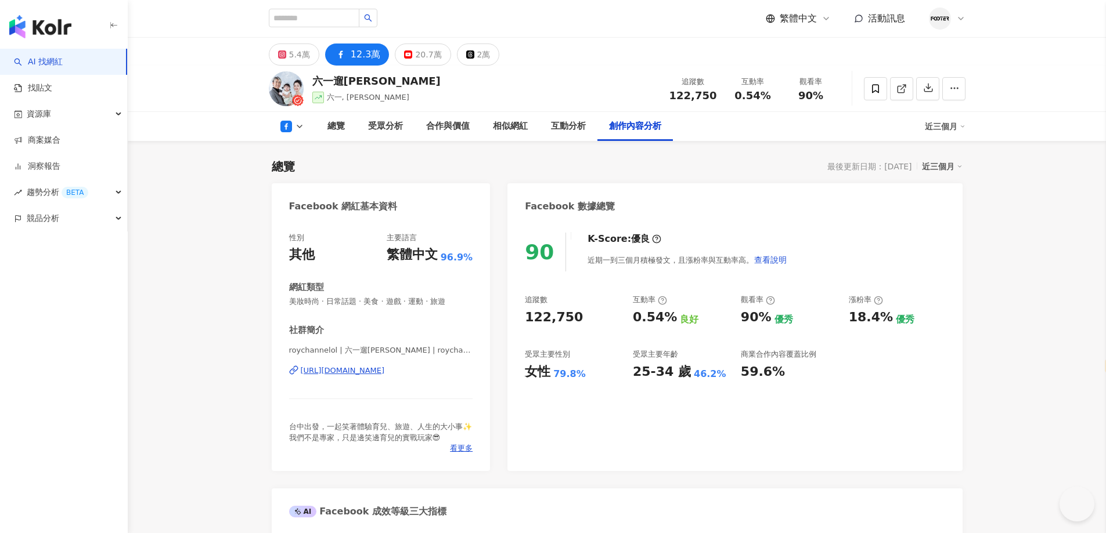
select select "*****"
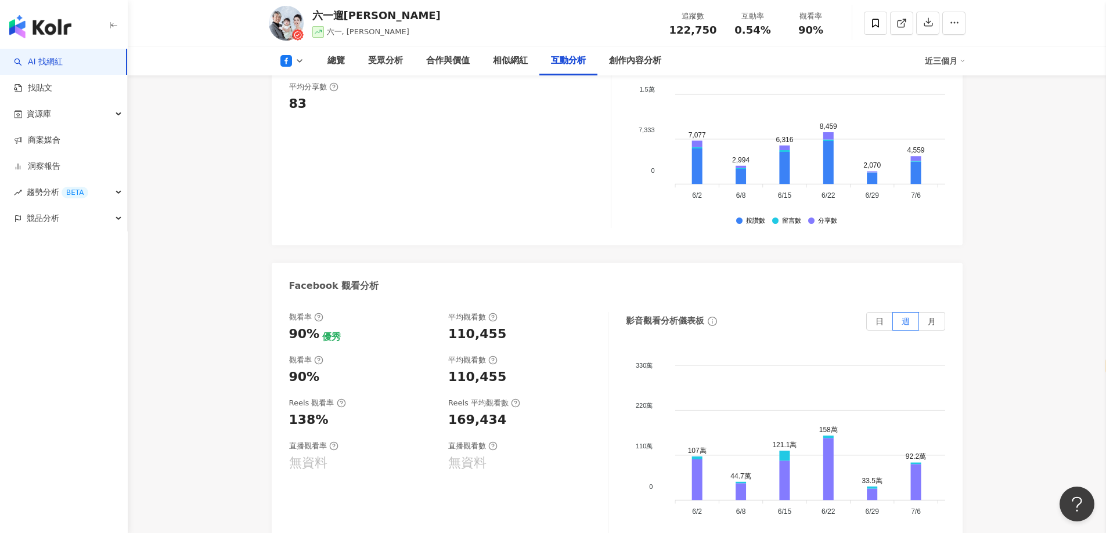
scroll to position [1892, 0]
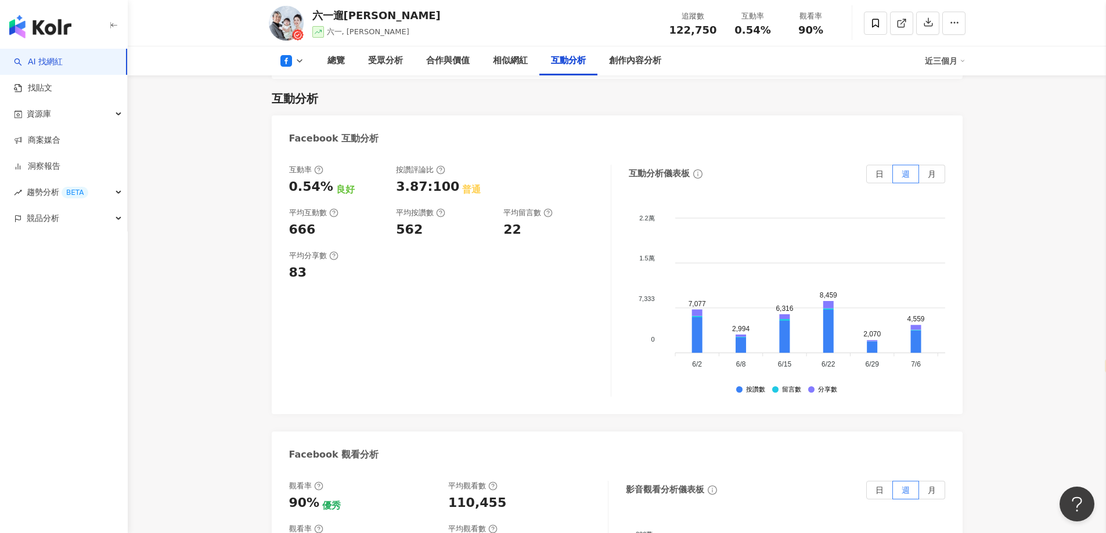
drag, startPoint x: 1015, startPoint y: 135, endPoint x: 689, endPoint y: 210, distance: 334.7
click at [1015, 135] on main "5.4萬 12.3萬 20.7萬 2萬 六一遛阿寬 六一, 阿寬 追蹤數 122,750 互動率 0.54% 觀看率 90% 總覽 受眾分析 合作與價值 相似…" at bounding box center [617, 164] width 978 height 4037
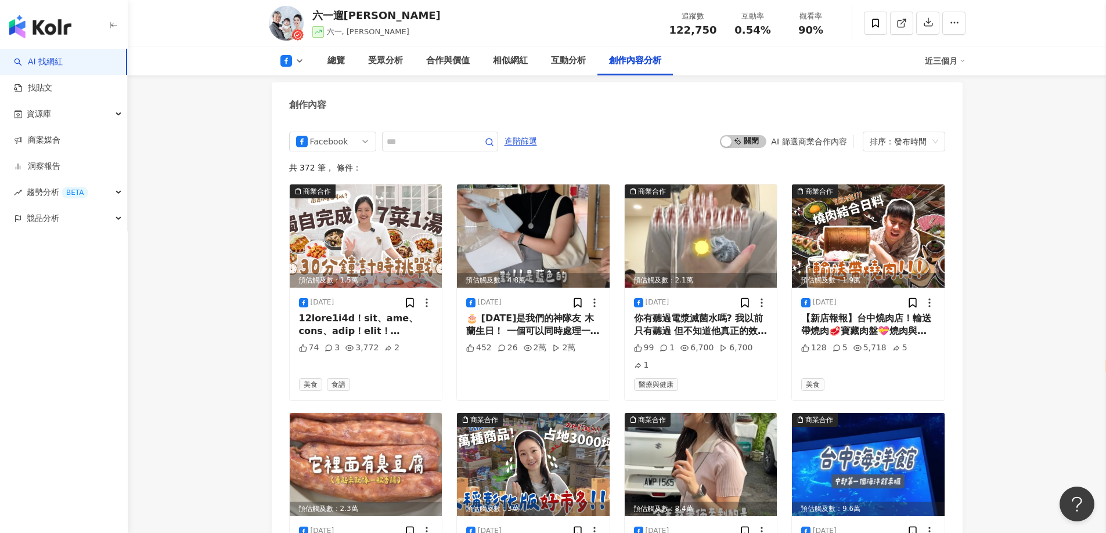
scroll to position [3168, 0]
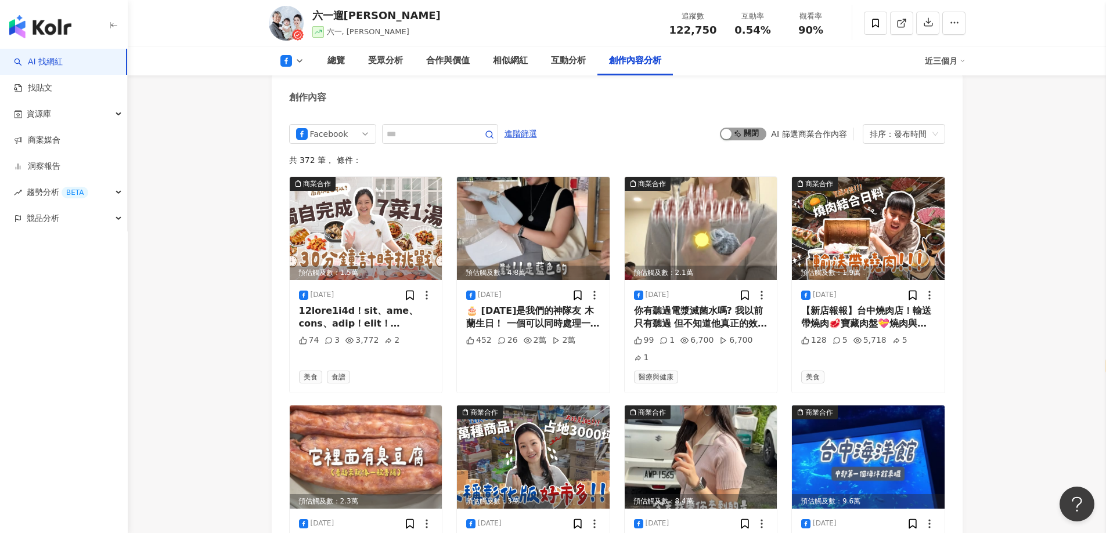
click at [728, 129] on div "button" at bounding box center [726, 134] width 10 height 10
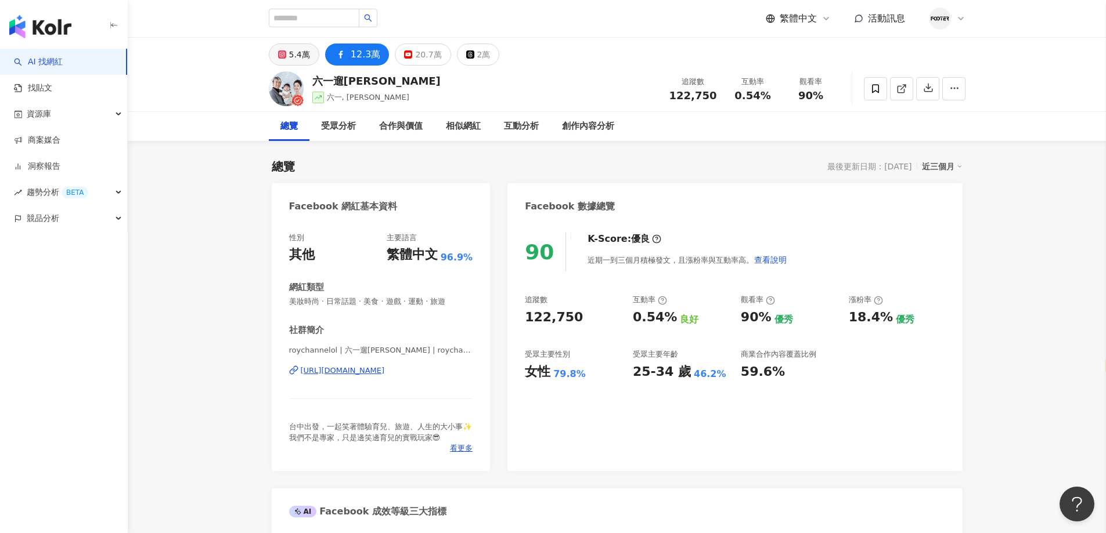
click at [288, 56] on button "5.4萬" at bounding box center [294, 55] width 50 height 22
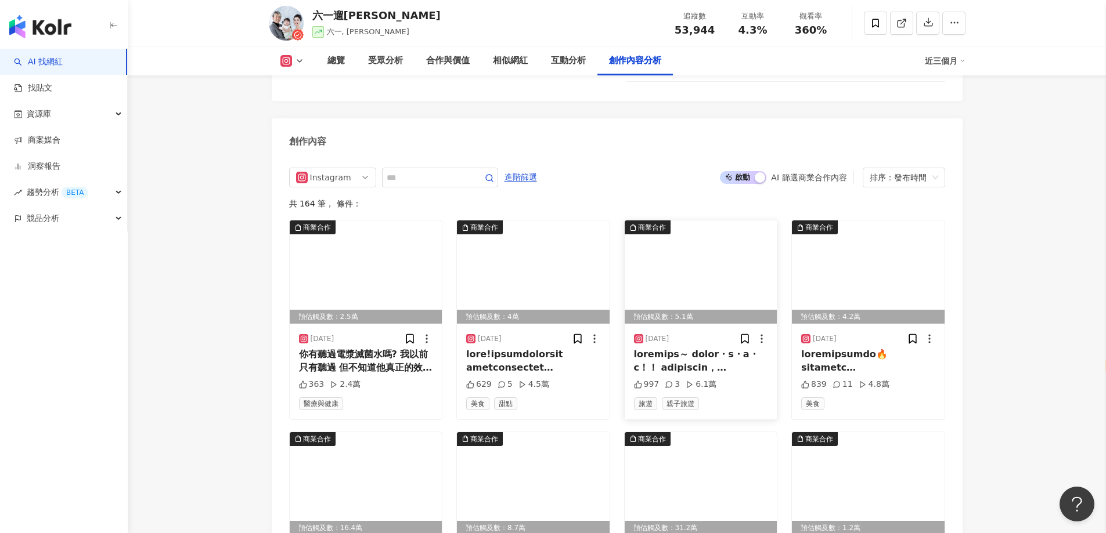
scroll to position [3566, 0]
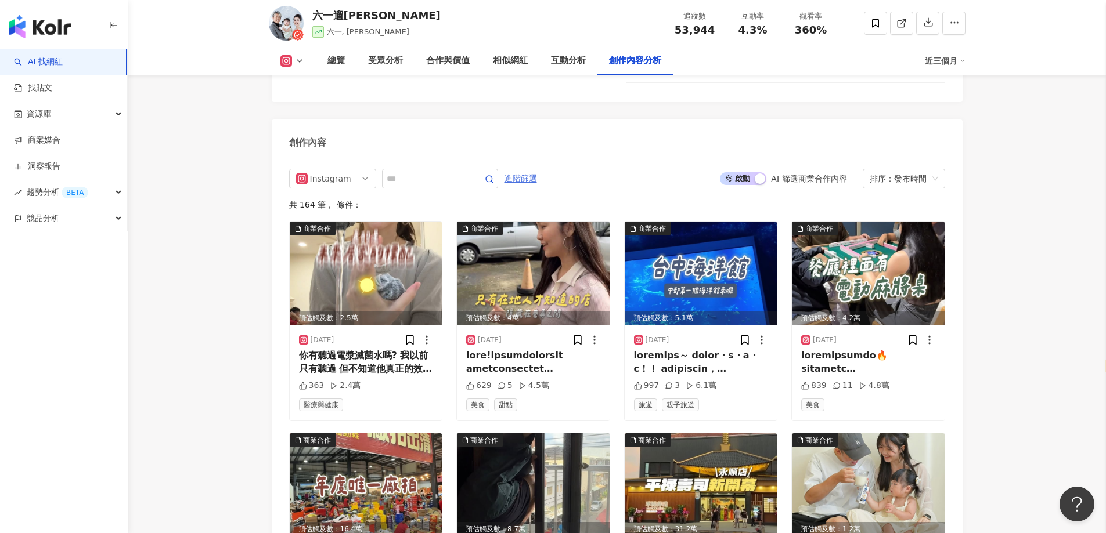
click at [537, 169] on span "進階篩選" at bounding box center [520, 178] width 33 height 19
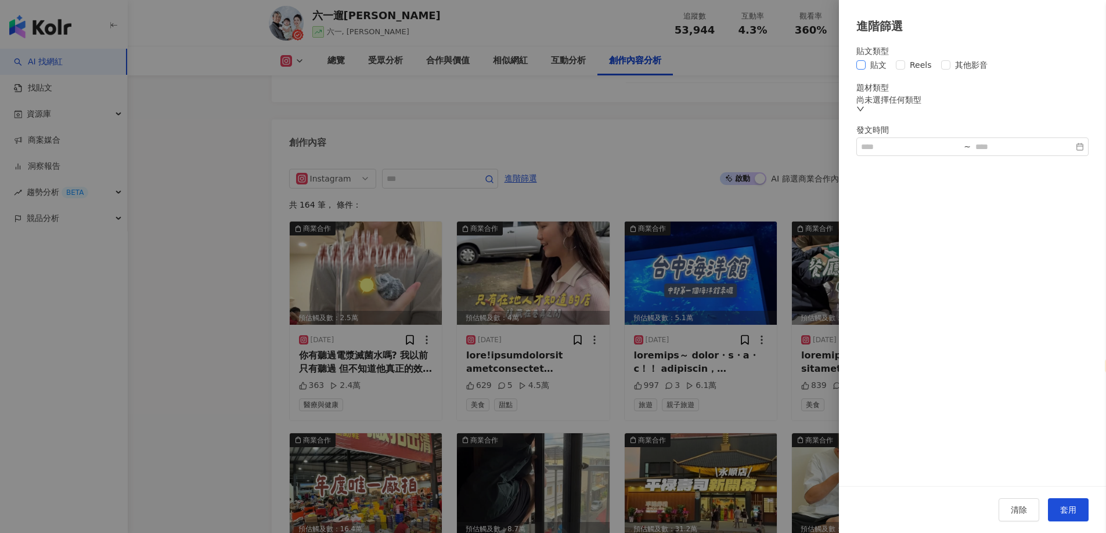
click at [879, 68] on span "貼文" at bounding box center [878, 65] width 26 height 13
click at [1082, 506] on button "套用" at bounding box center [1068, 510] width 41 height 23
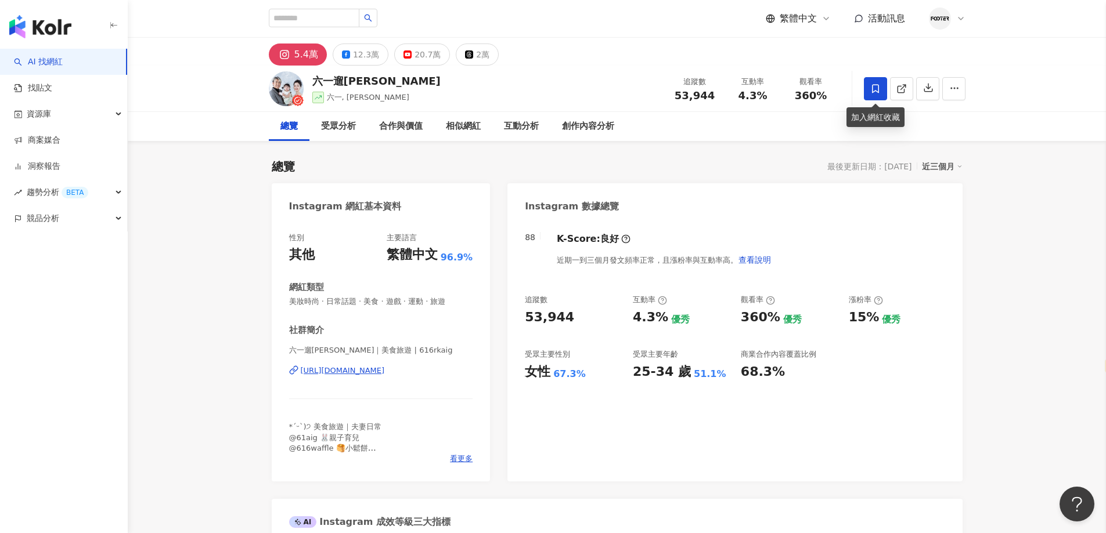
click at [883, 97] on span at bounding box center [875, 88] width 23 height 23
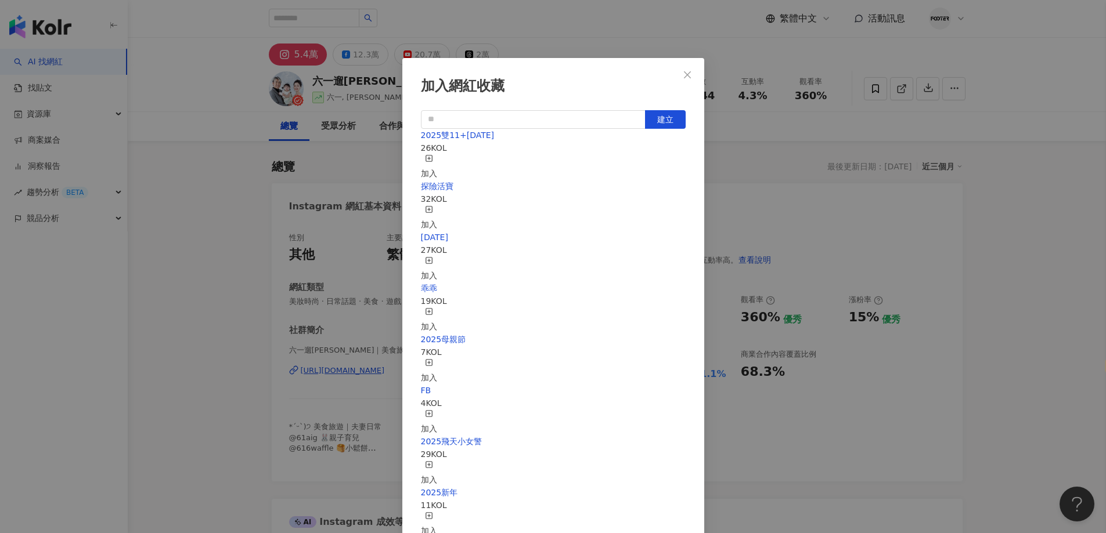
click at [437, 158] on div "加入" at bounding box center [429, 167] width 16 height 26
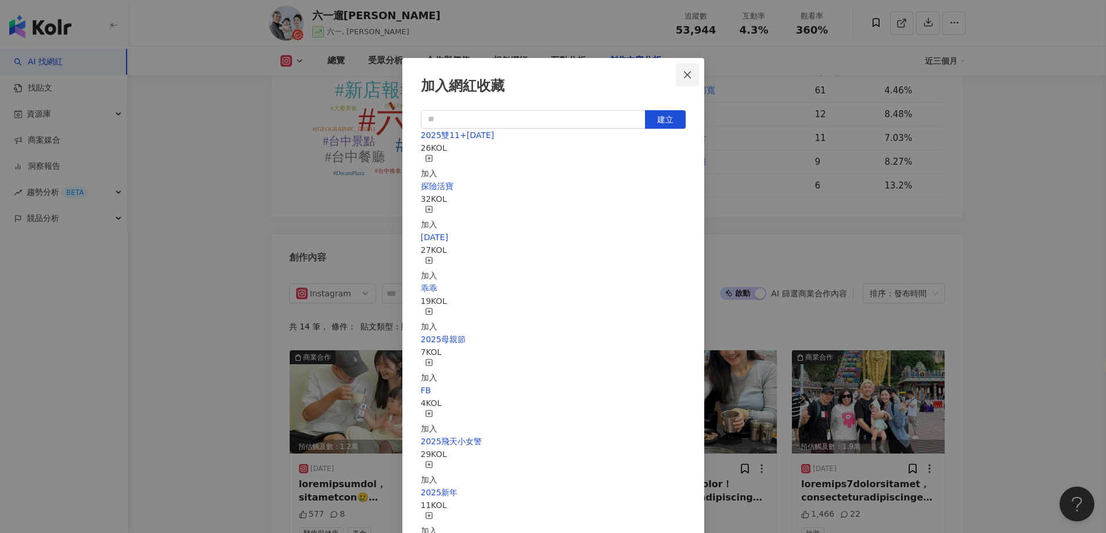
scroll to position [3566, 0]
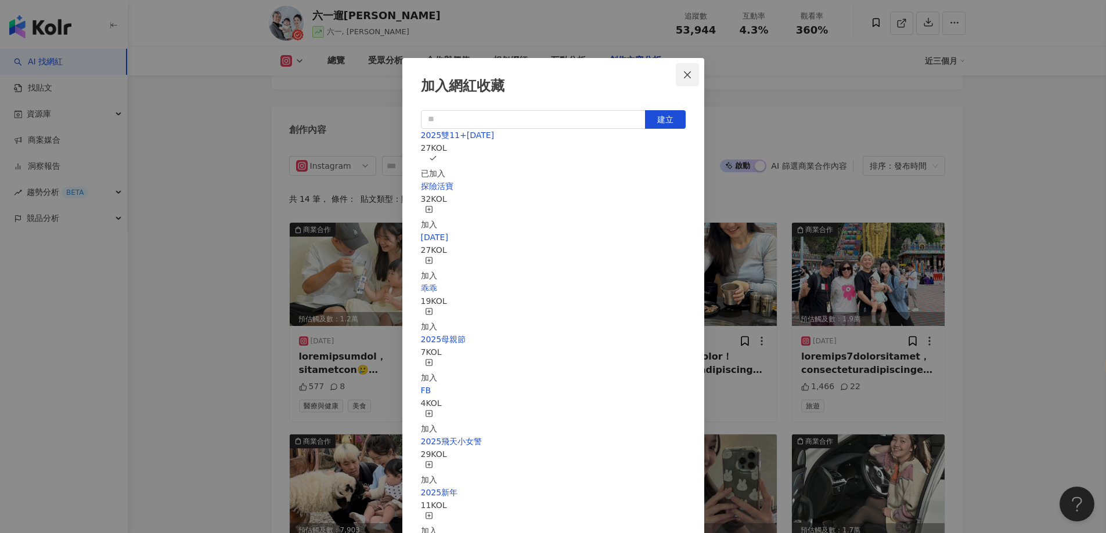
click at [687, 74] on icon "close" at bounding box center [687, 74] width 7 height 7
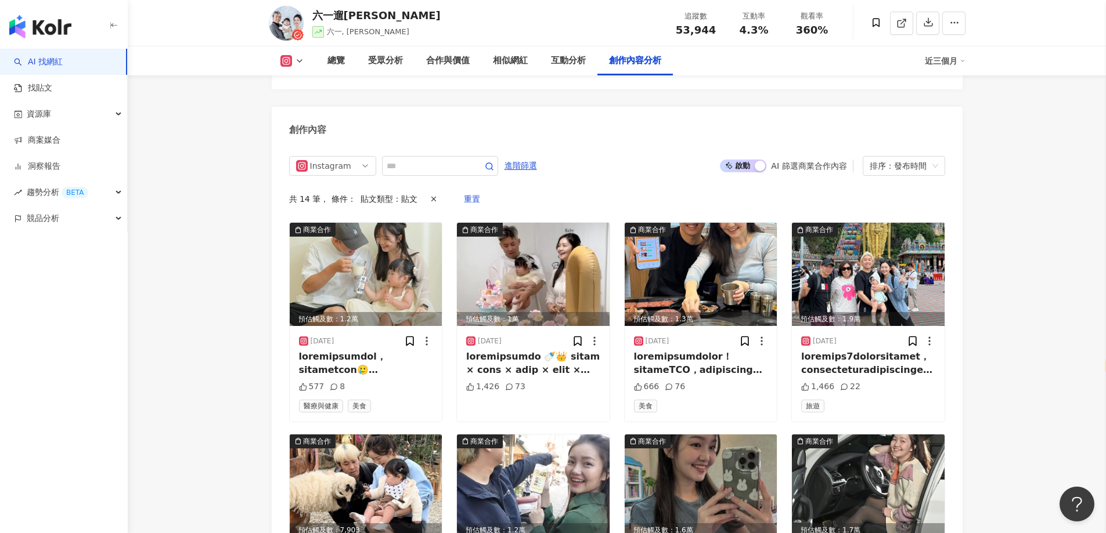
scroll to position [3567, 0]
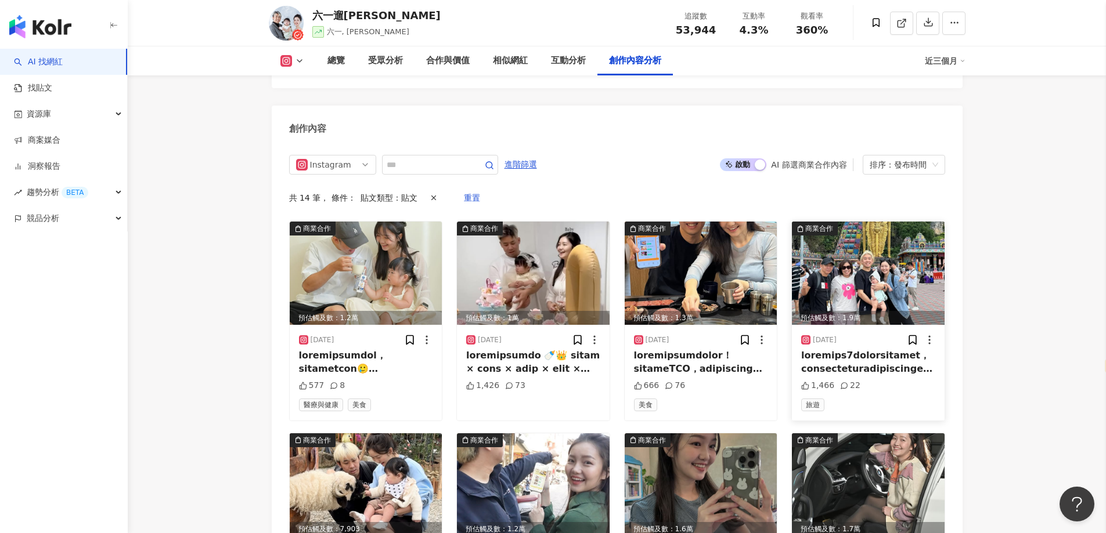
drag, startPoint x: 1049, startPoint y: 189, endPoint x: 805, endPoint y: 207, distance: 244.4
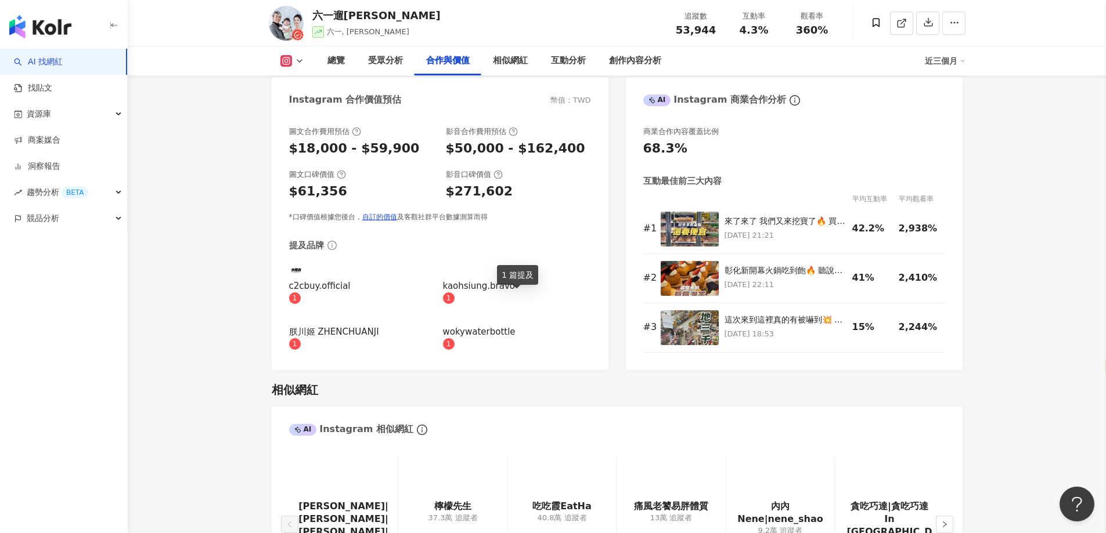
scroll to position [1826, 0]
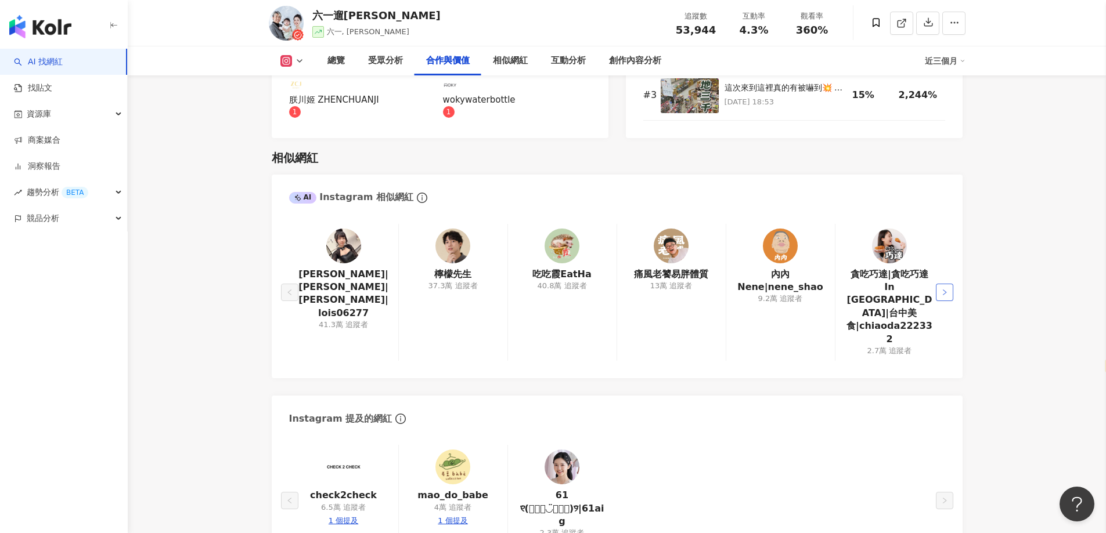
click at [941, 289] on icon "right" at bounding box center [944, 292] width 7 height 7
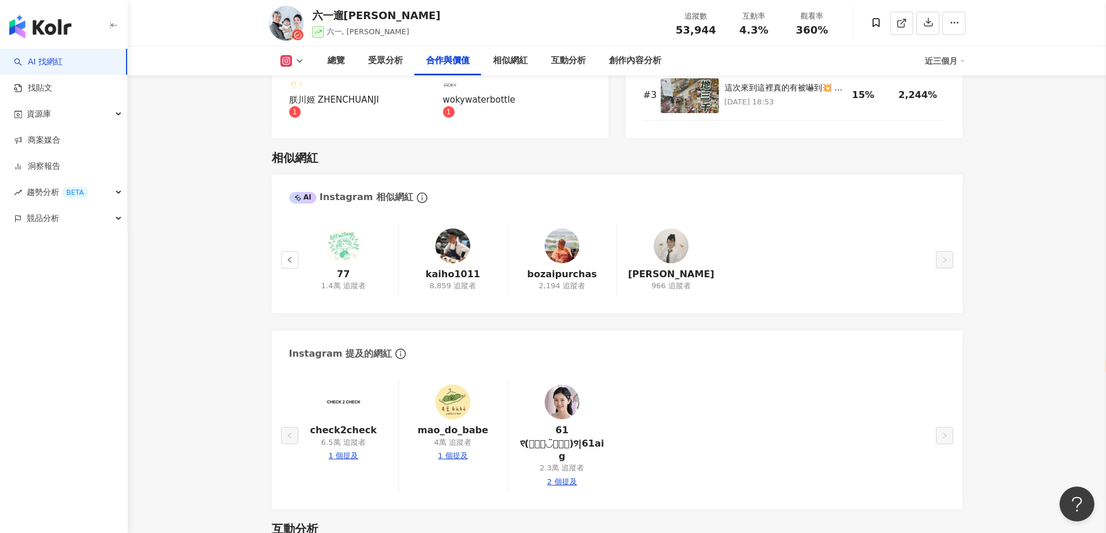
scroll to position [0, 0]
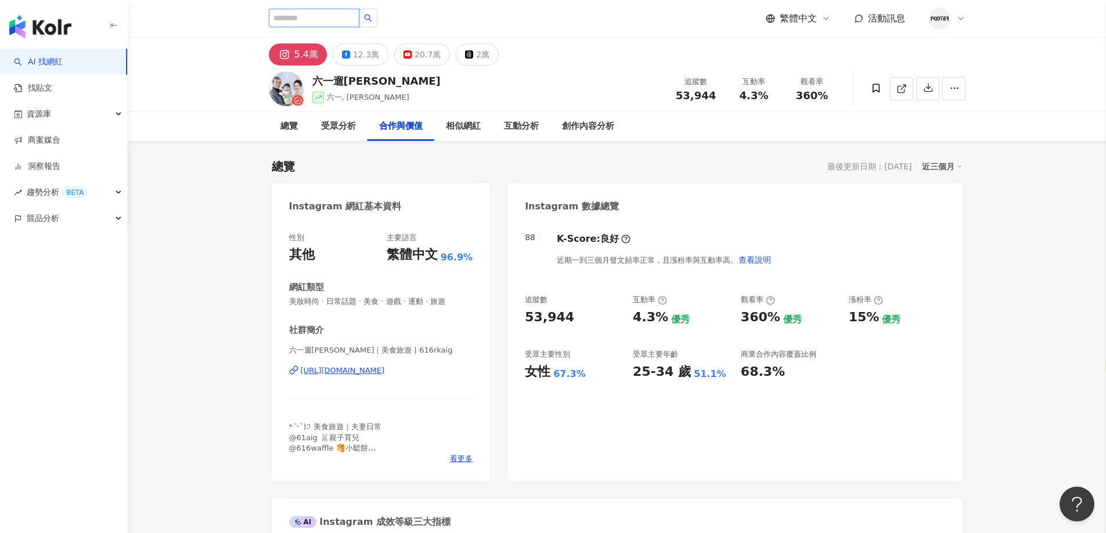
click at [341, 15] on input "search" at bounding box center [314, 18] width 91 height 19
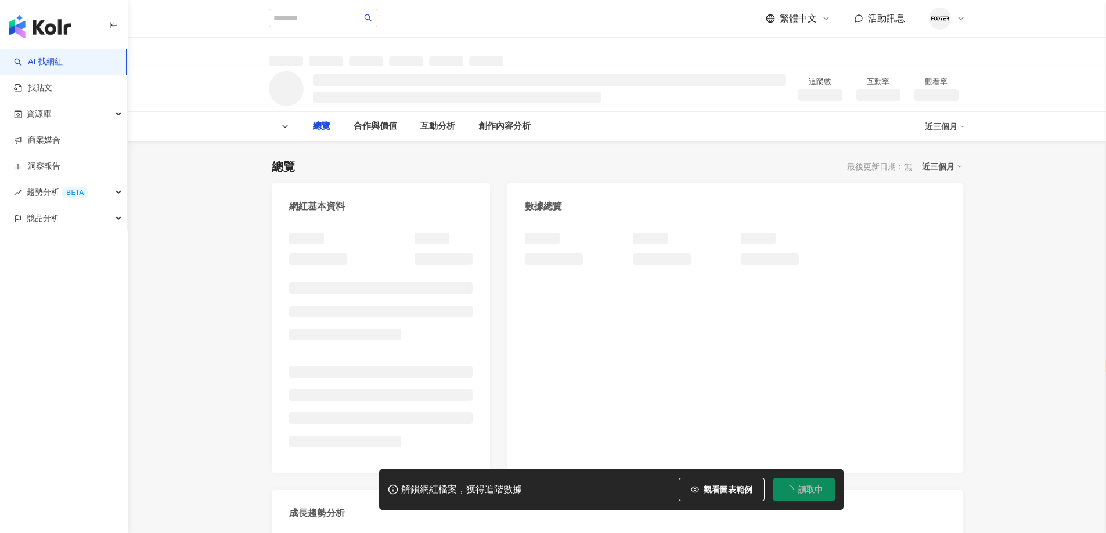
select select "*****"
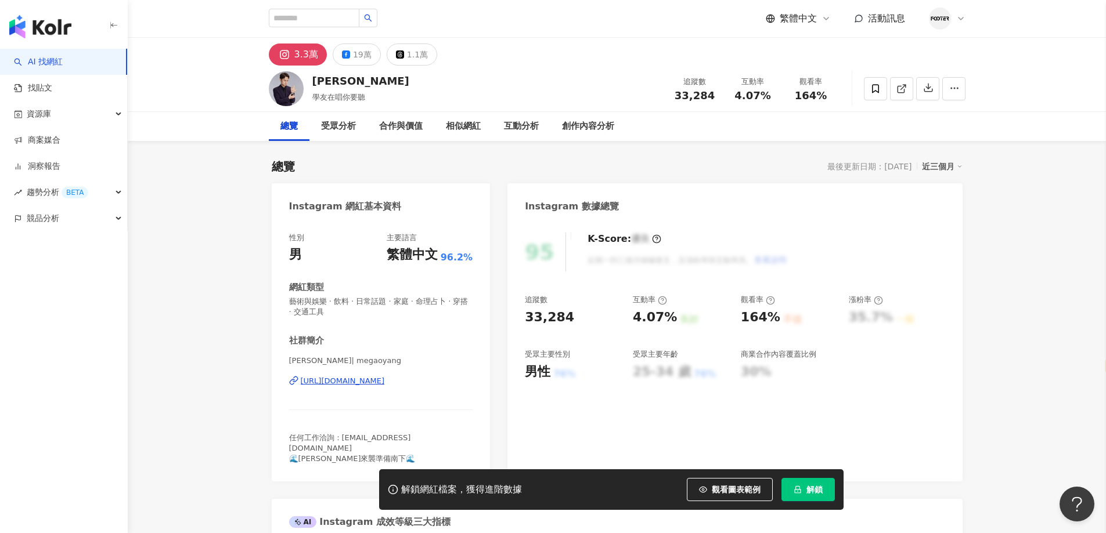
click at [373, 385] on div "[URL][DOMAIN_NAME]" at bounding box center [343, 381] width 84 height 10
drag, startPoint x: 344, startPoint y: 82, endPoint x: 314, endPoint y: 81, distance: 29.7
click at [314, 81] on div "[PERSON_NAME]" at bounding box center [360, 81] width 97 height 15
copy div "[PERSON_NAME]"
click at [354, 56] on div "19萬" at bounding box center [362, 54] width 19 height 16
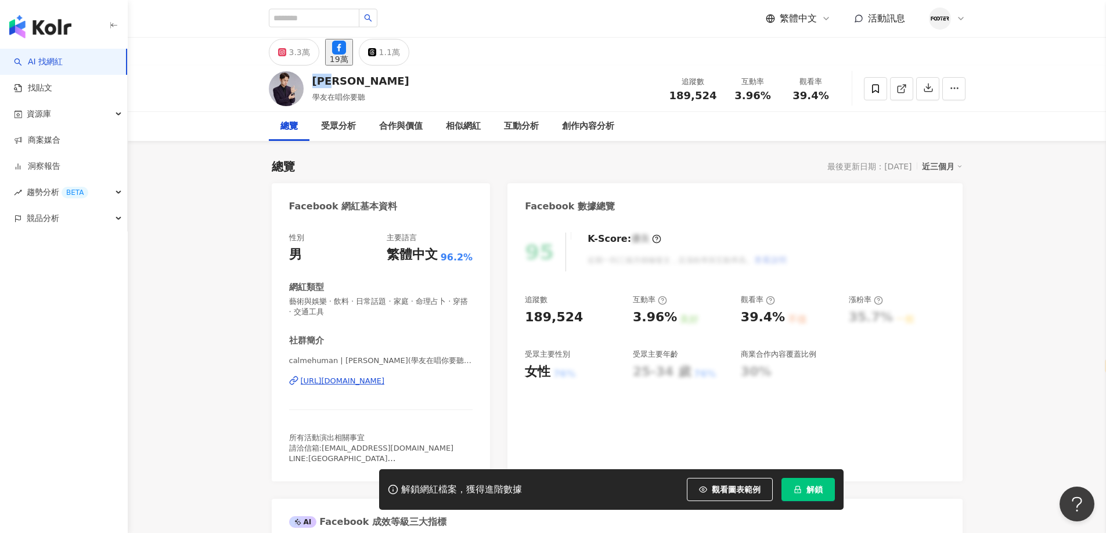
click at [474, 93] on div "[PERSON_NAME] 學友在唱你要聽 追蹤數 189,524 互動率 3.96% 觀看率 39.4%" at bounding box center [617, 89] width 743 height 46
click at [365, 383] on div "[URL][DOMAIN_NAME]" at bounding box center [343, 381] width 84 height 10
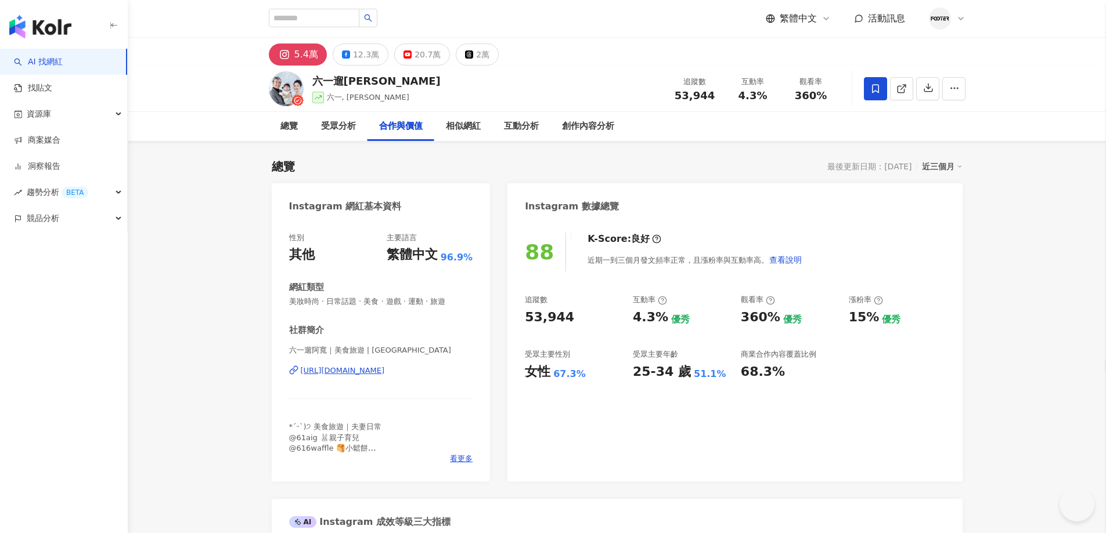
select select "*****"
paste input "***"
type input "***"
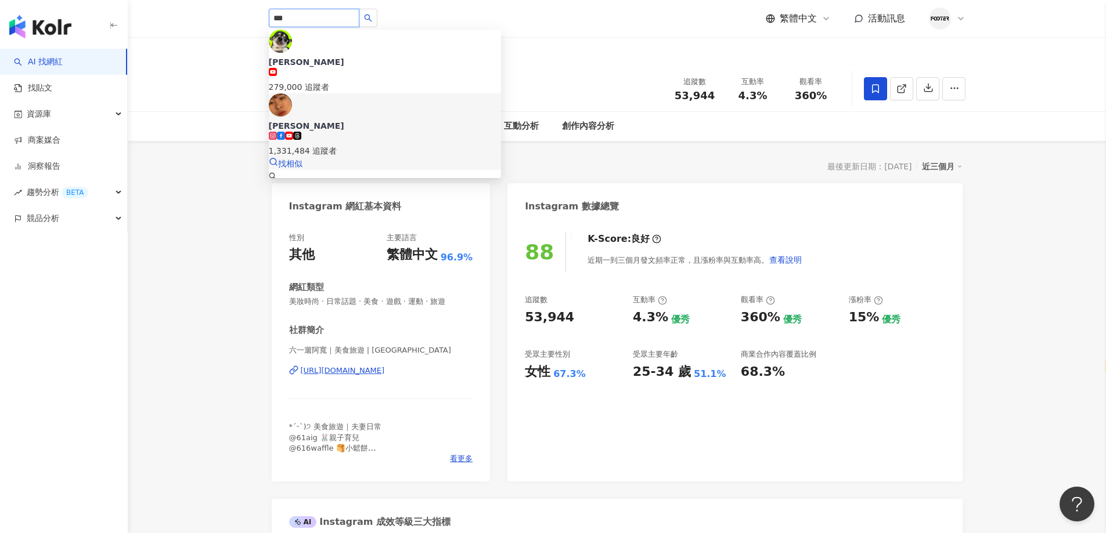
click at [366, 145] on div "1,331,484 追蹤者" at bounding box center [385, 151] width 232 height 13
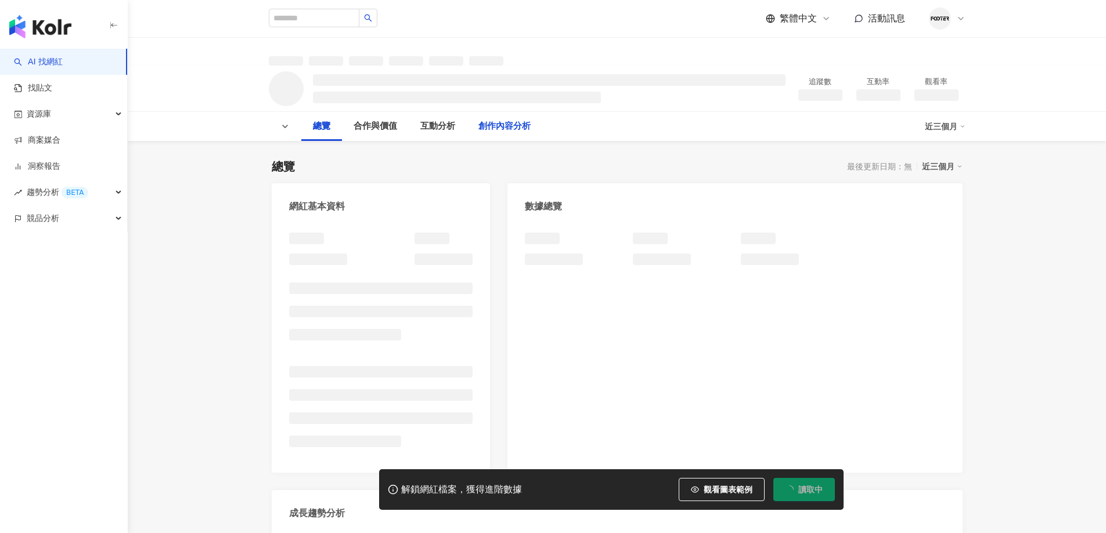
select select "*****"
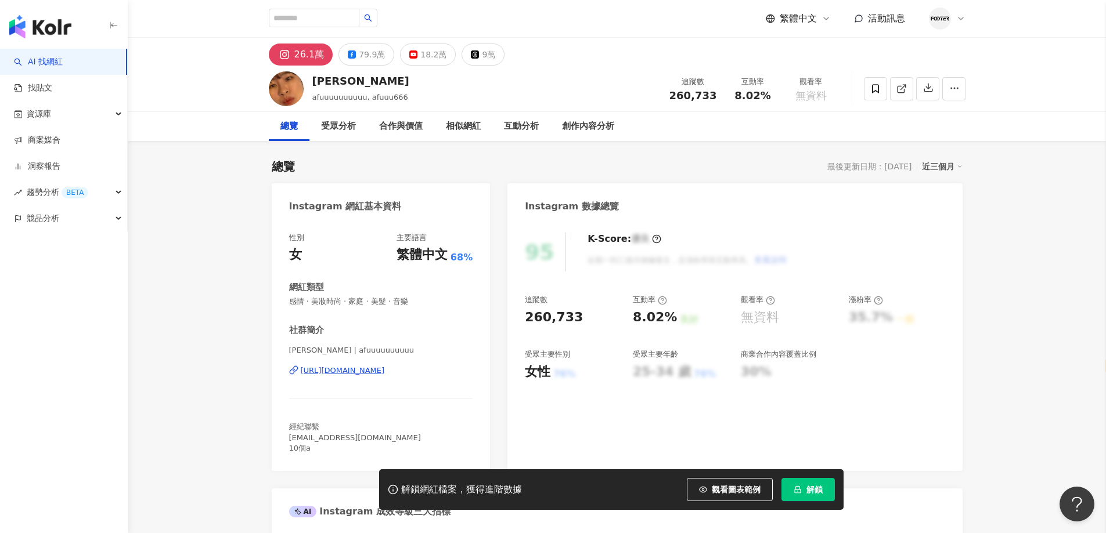
click at [338, 370] on div "[URL][DOMAIN_NAME]" at bounding box center [343, 371] width 84 height 10
click at [800, 495] on button "解鎖" at bounding box center [807, 489] width 53 height 23
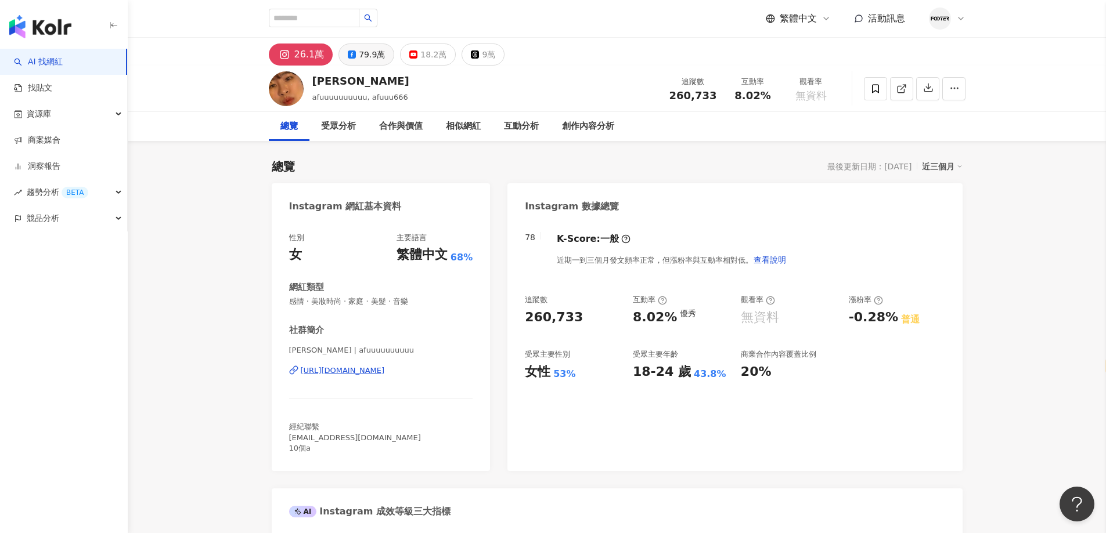
click at [384, 57] on button "79.9萬" at bounding box center [366, 55] width 56 height 22
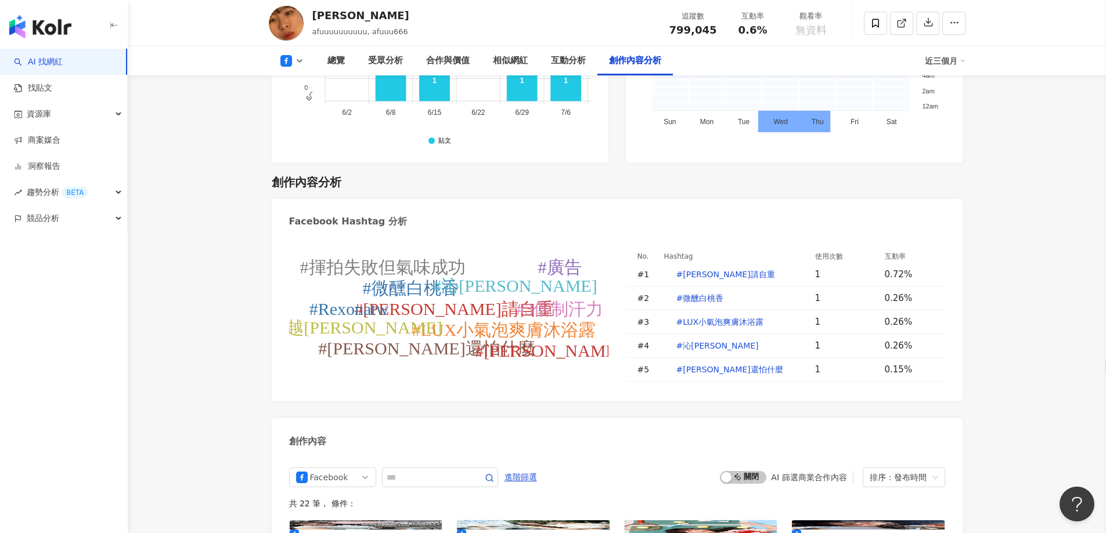
scroll to position [3018, 0]
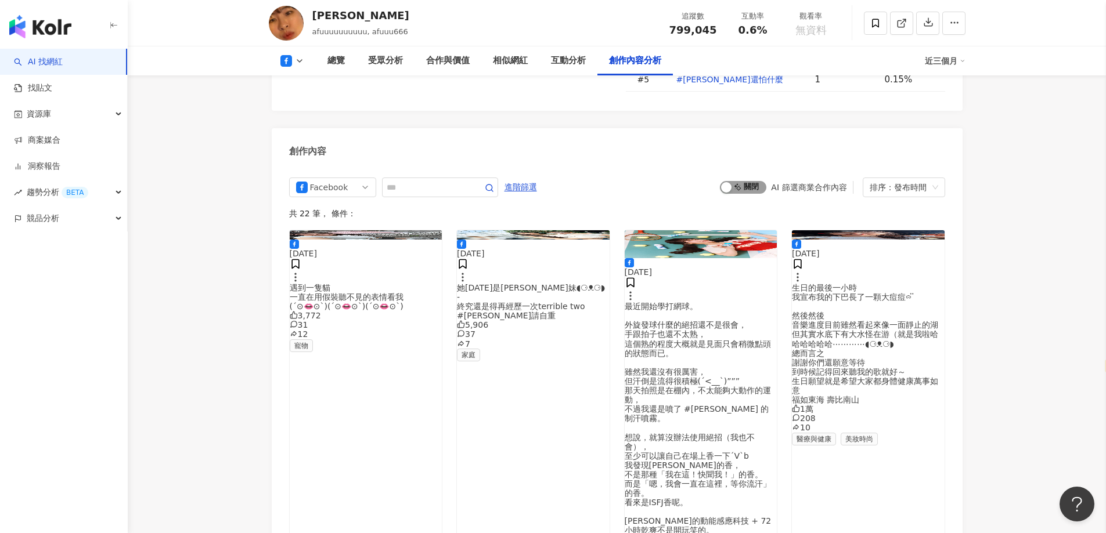
click at [735, 181] on span "啟動 關閉" at bounding box center [743, 187] width 46 height 13
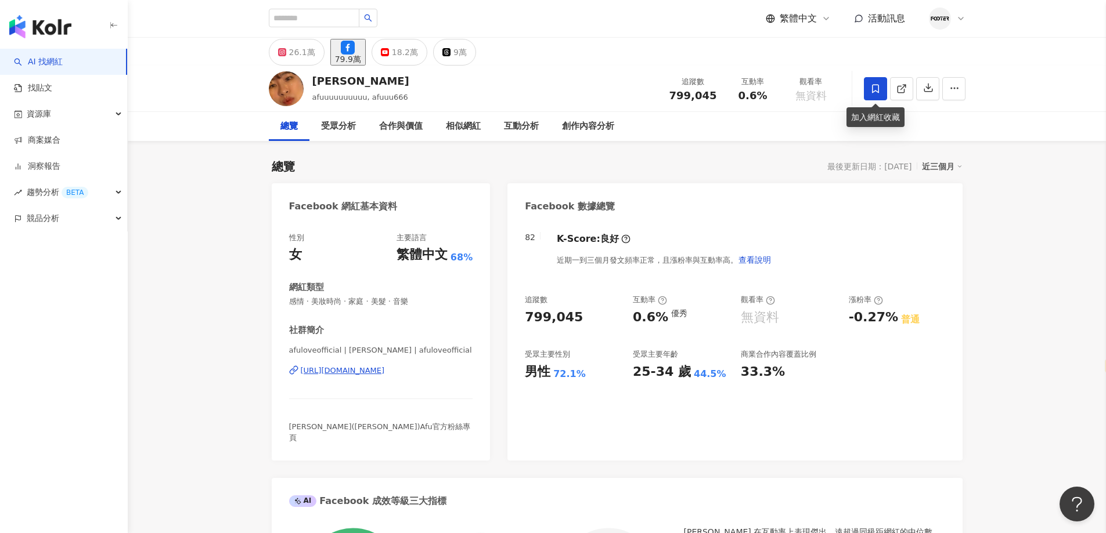
click at [868, 89] on span at bounding box center [875, 88] width 23 height 23
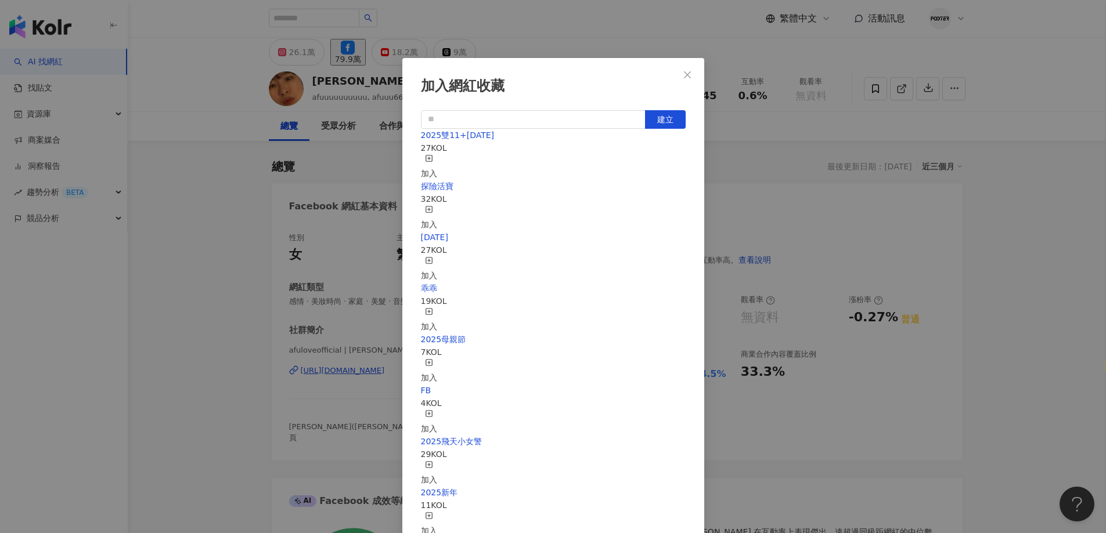
click at [437, 154] on div "加入" at bounding box center [429, 167] width 16 height 26
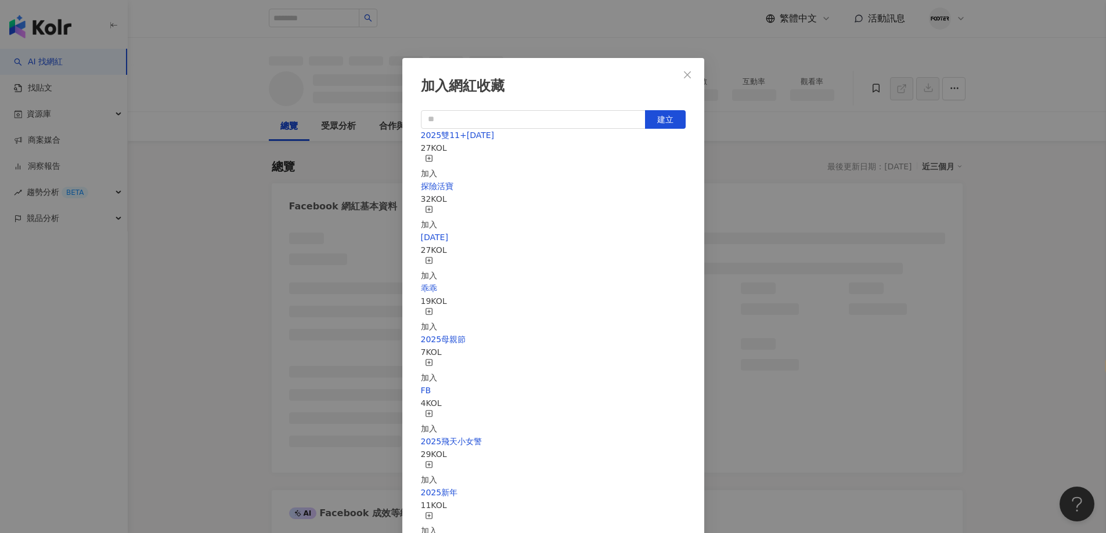
scroll to position [2984, 0]
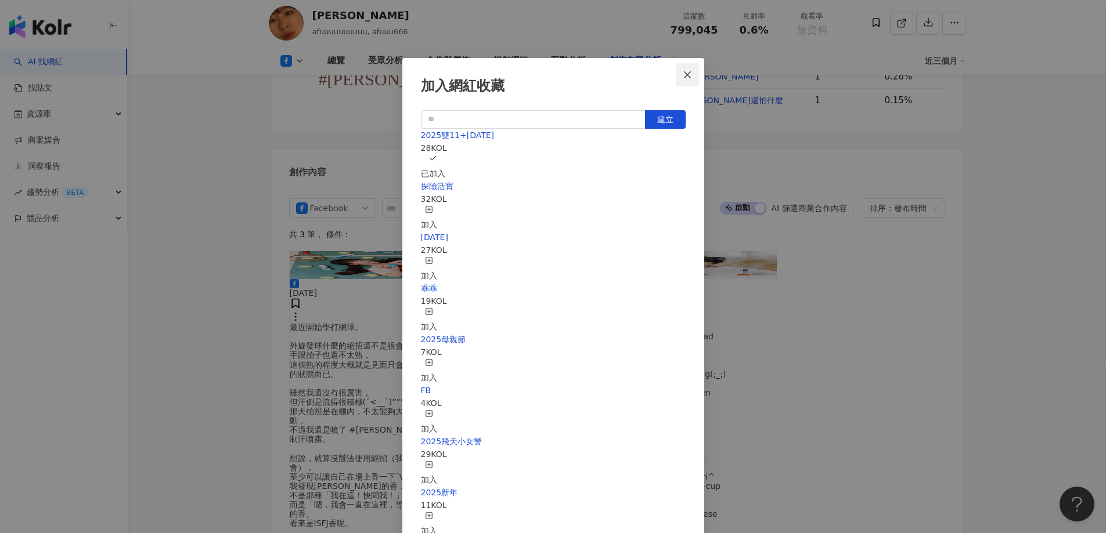
click at [683, 77] on icon "close" at bounding box center [687, 74] width 9 height 9
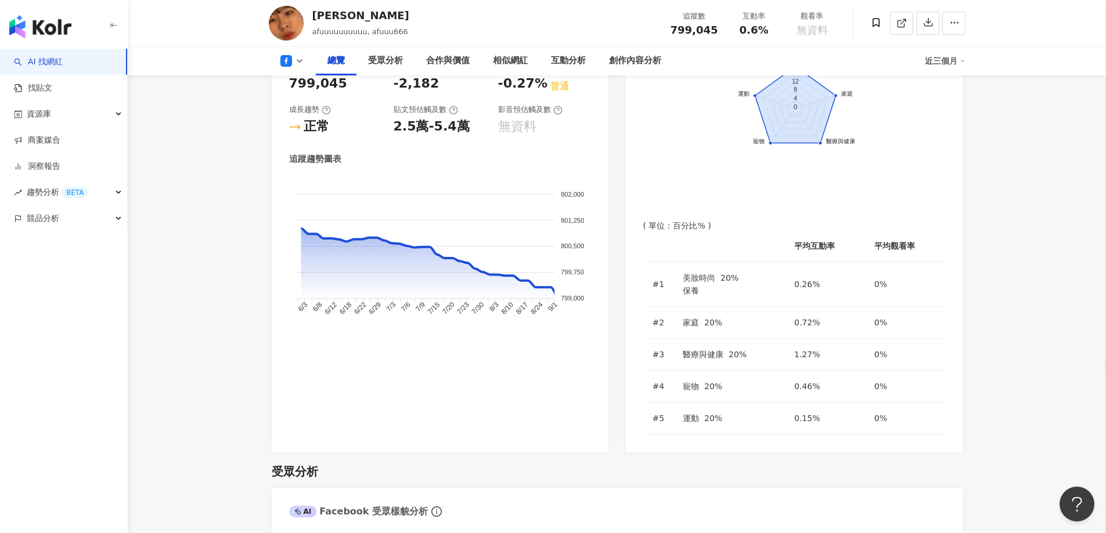
scroll to position [548, 0]
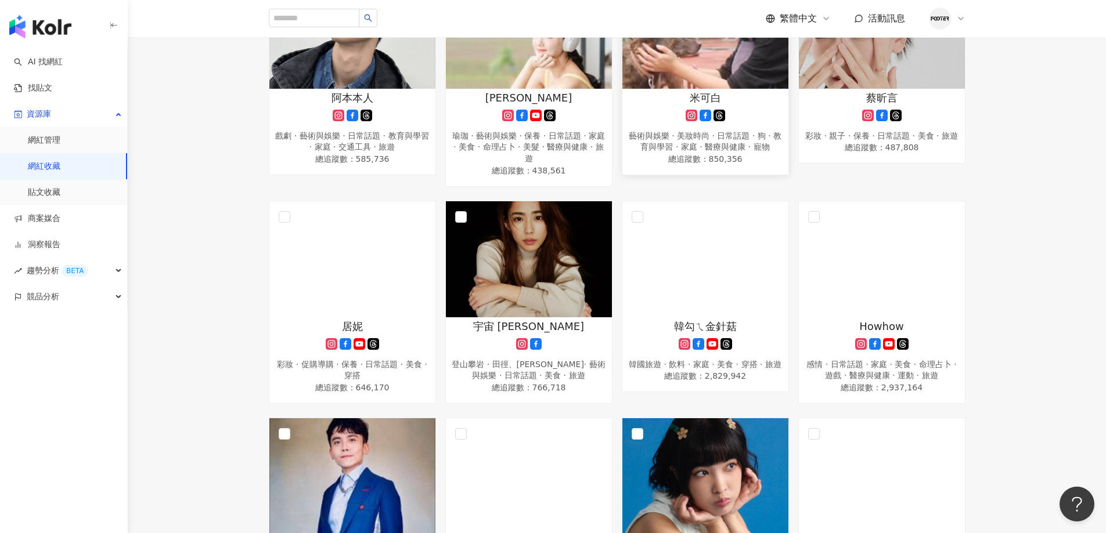
scroll to position [1277, 0]
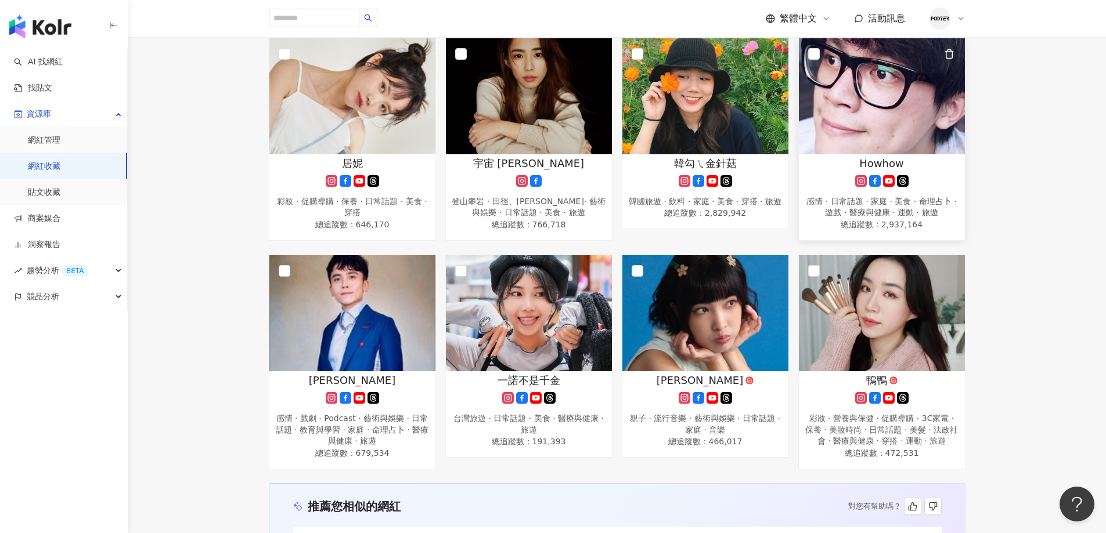
click at [889, 145] on img at bounding box center [882, 96] width 166 height 116
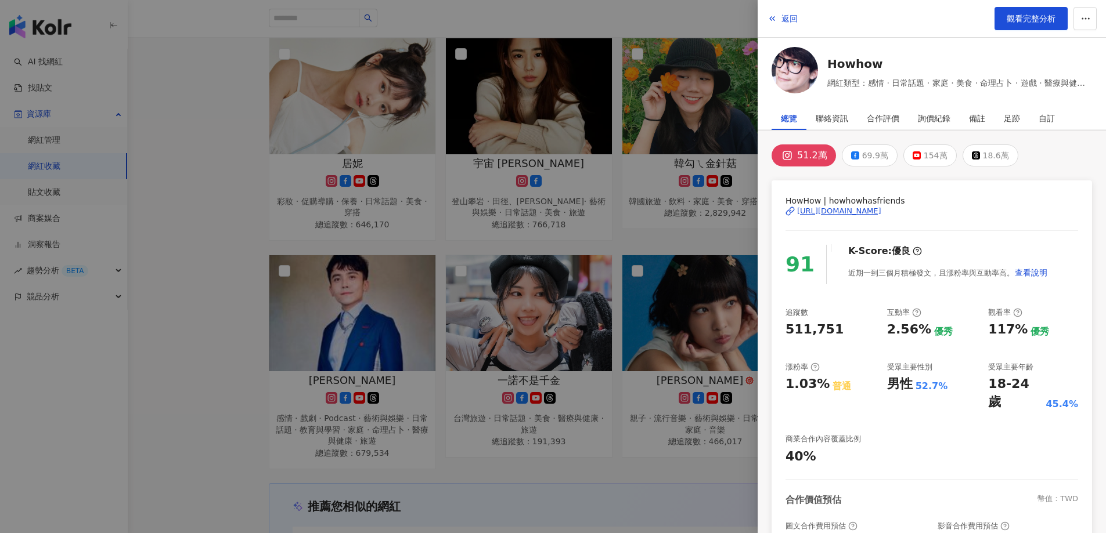
click at [242, 164] on div at bounding box center [553, 266] width 1106 height 533
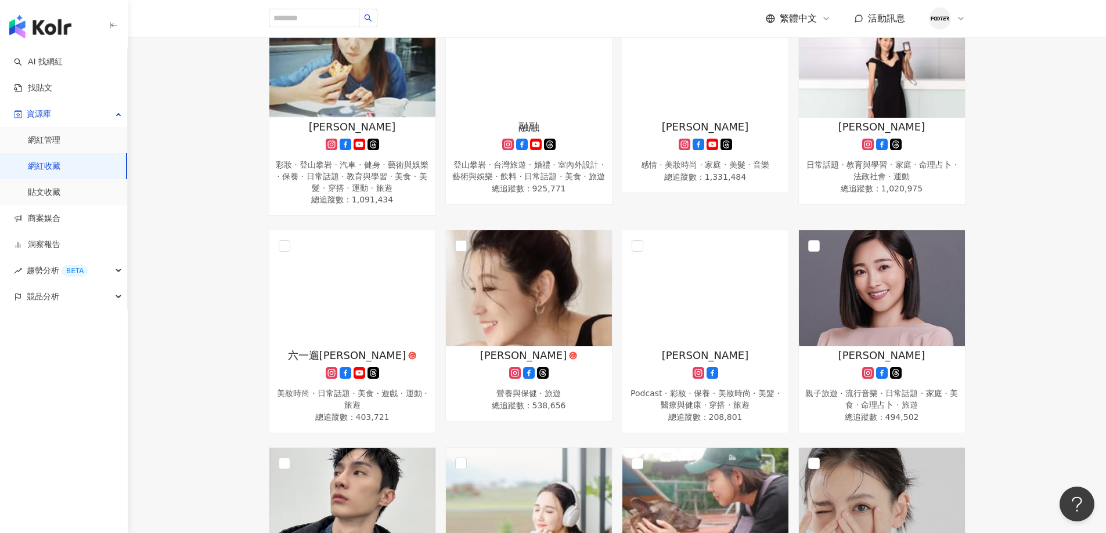
scroll to position [464, 0]
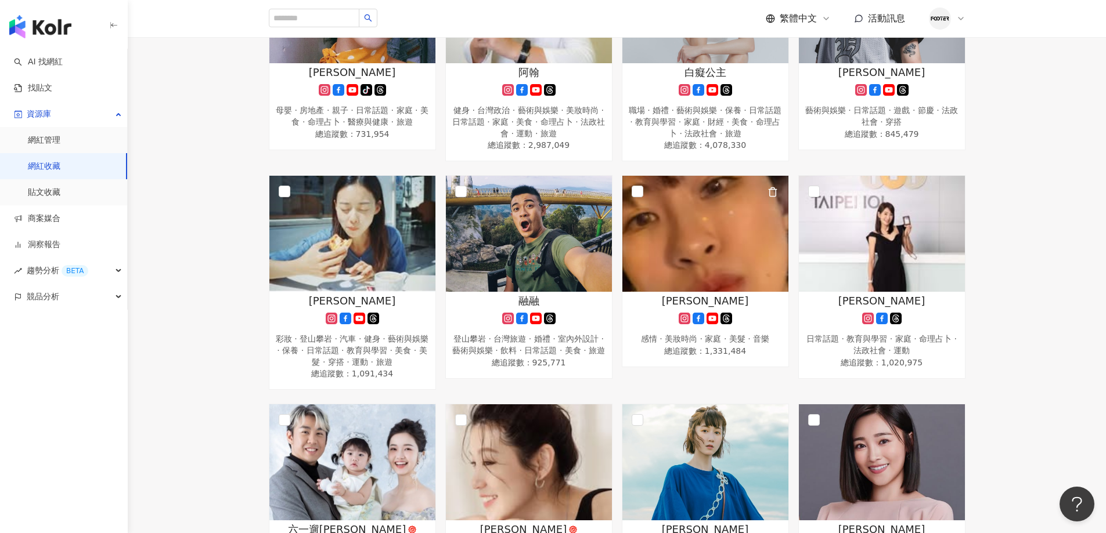
click at [730, 194] on img at bounding box center [705, 234] width 166 height 116
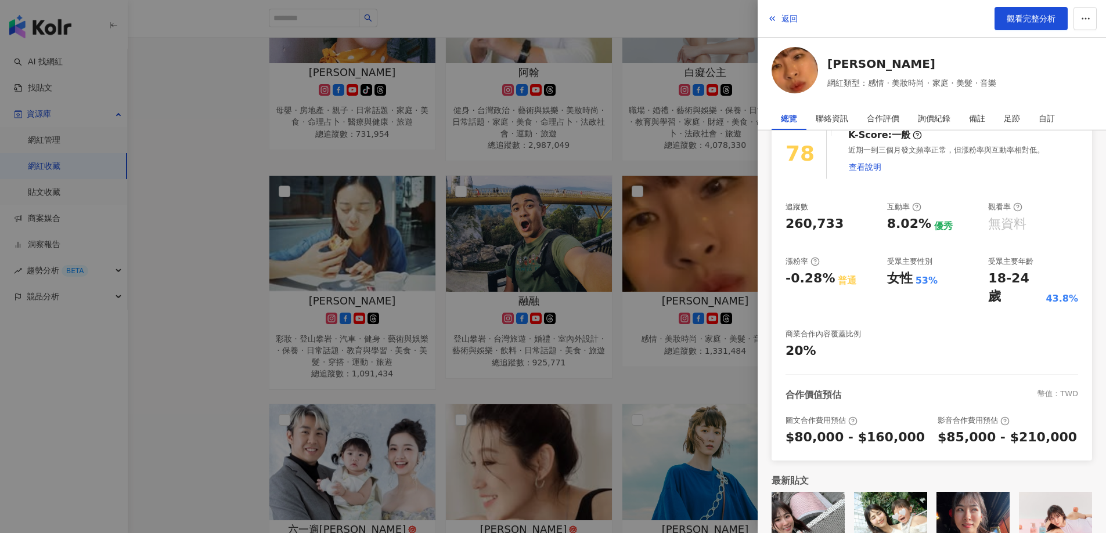
scroll to position [143, 0]
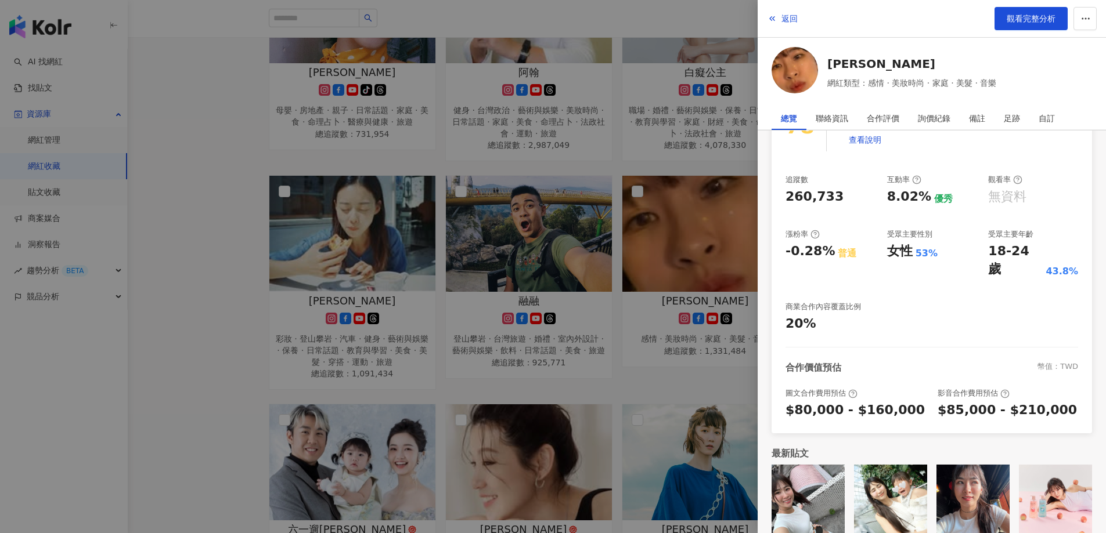
click at [225, 334] on div at bounding box center [553, 266] width 1106 height 533
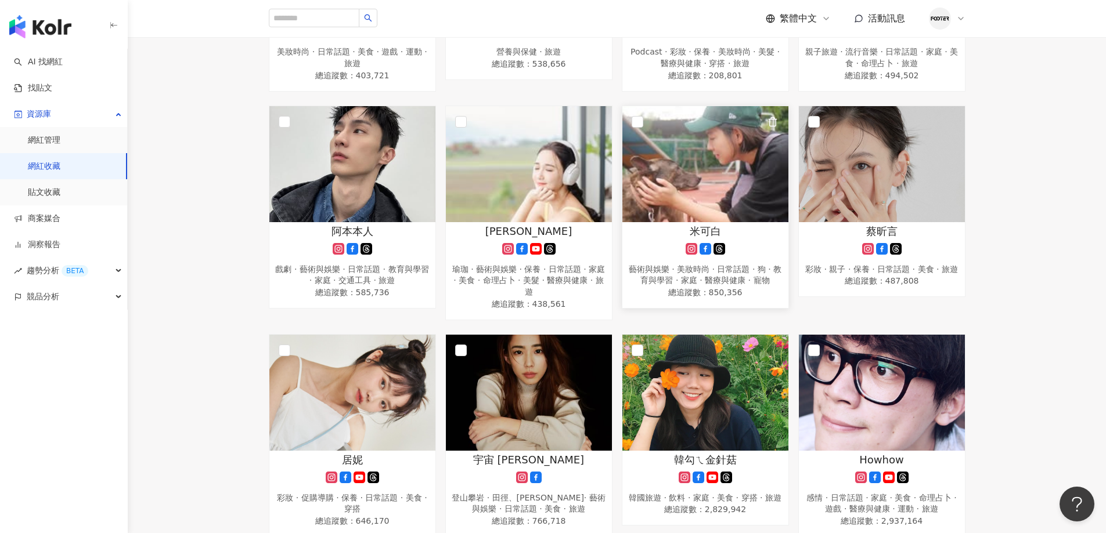
scroll to position [1045, 0]
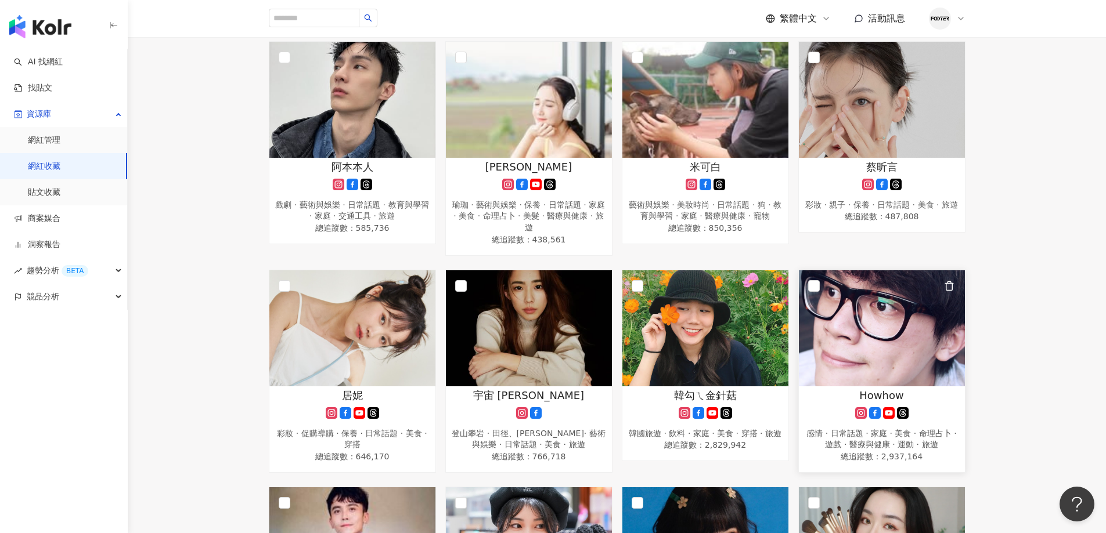
click at [834, 302] on img at bounding box center [882, 328] width 166 height 116
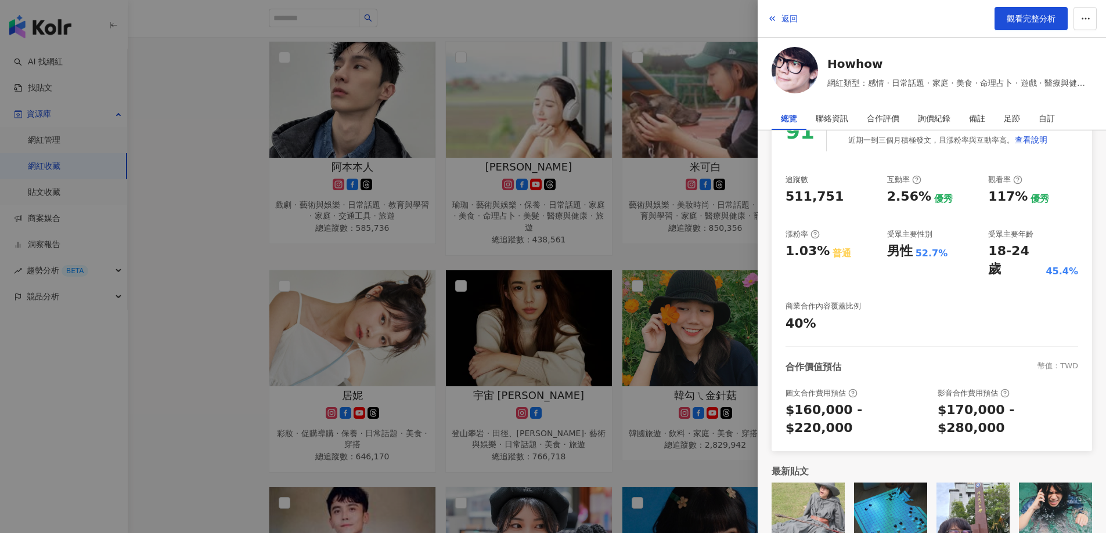
scroll to position [0, 0]
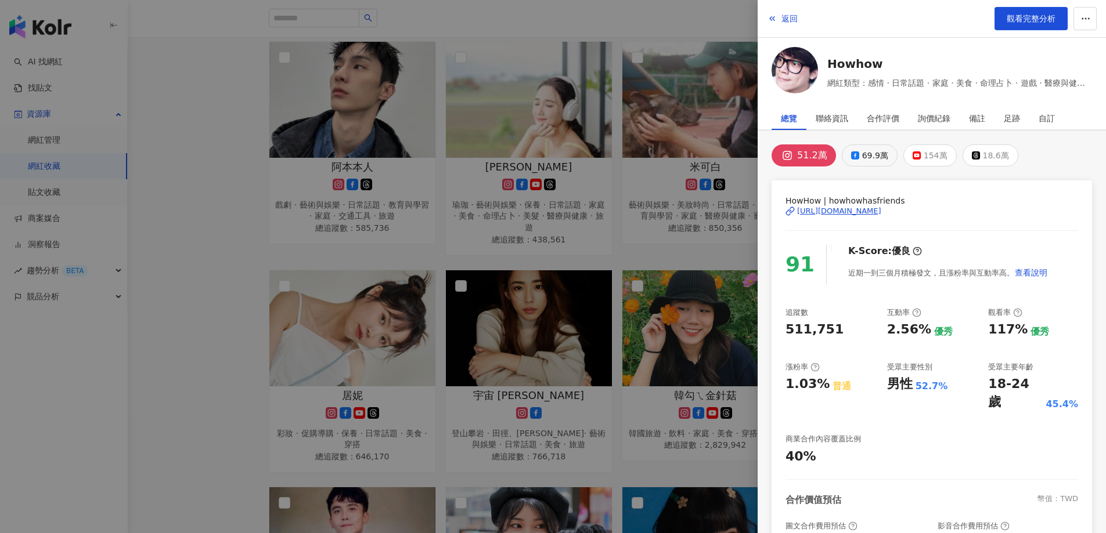
click at [864, 150] on div "69.9萬" at bounding box center [875, 155] width 26 height 16
click at [913, 156] on rect at bounding box center [916, 155] width 7 height 5
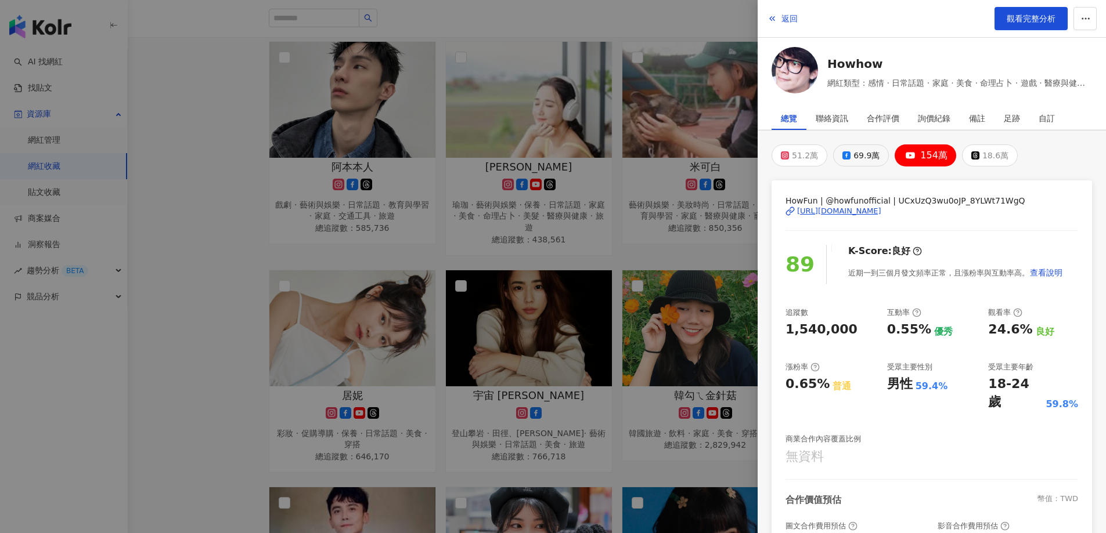
click at [861, 150] on div "69.9萬" at bounding box center [866, 155] width 26 height 16
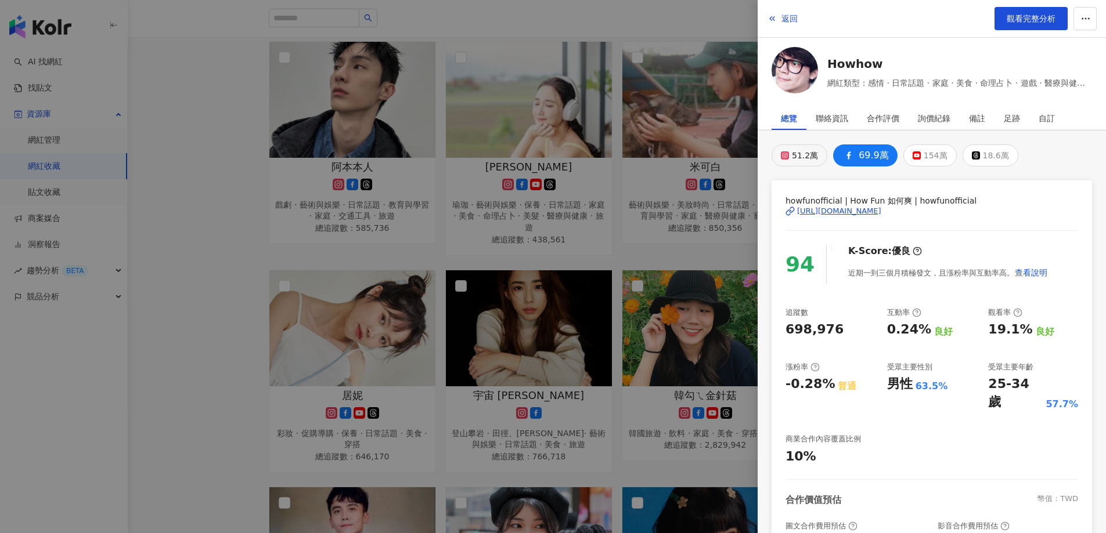
click at [794, 154] on div "51.2萬" at bounding box center [805, 155] width 26 height 16
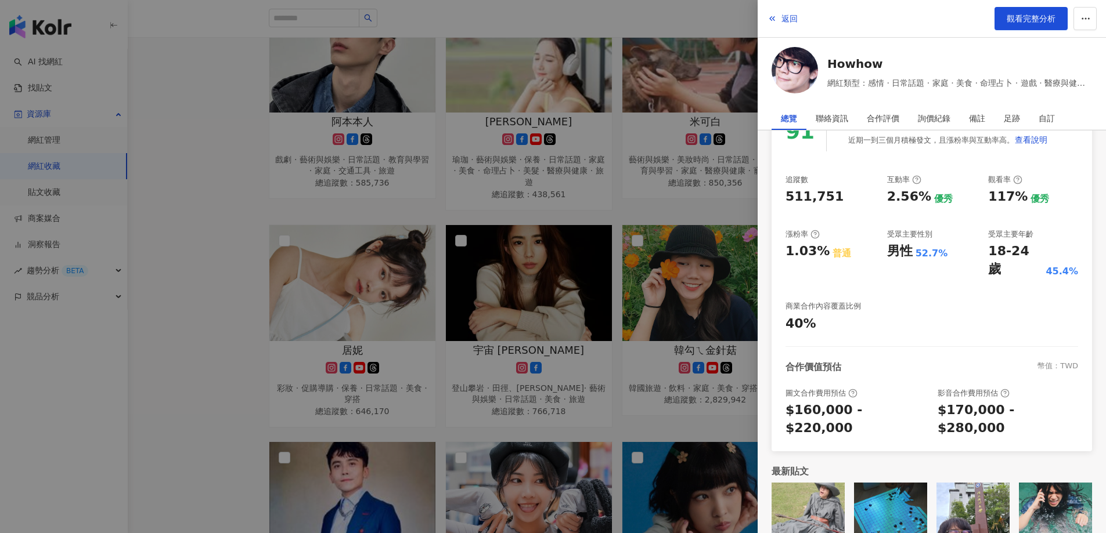
scroll to position [1219, 0]
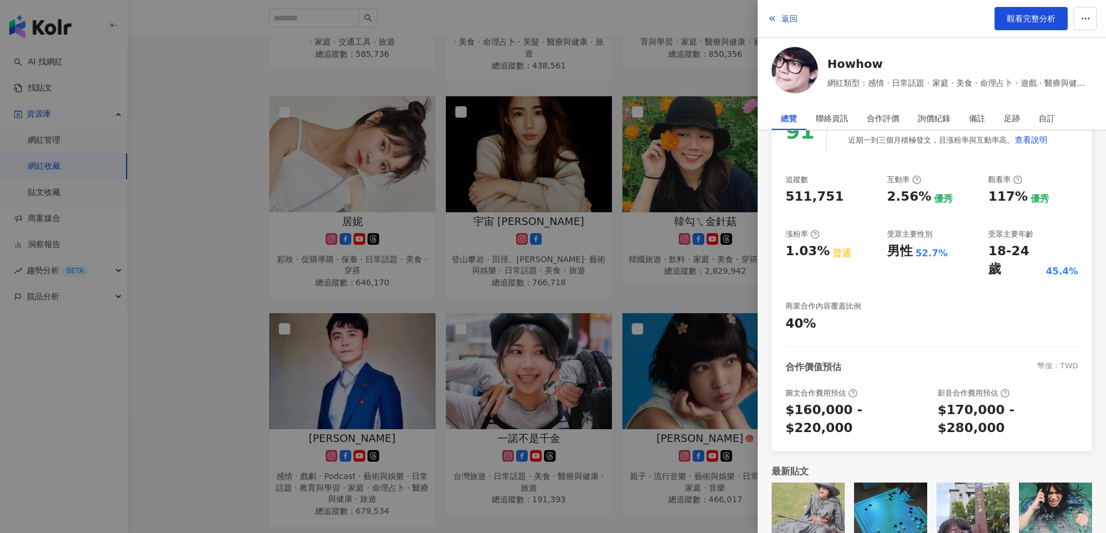
click at [230, 351] on div at bounding box center [553, 266] width 1106 height 533
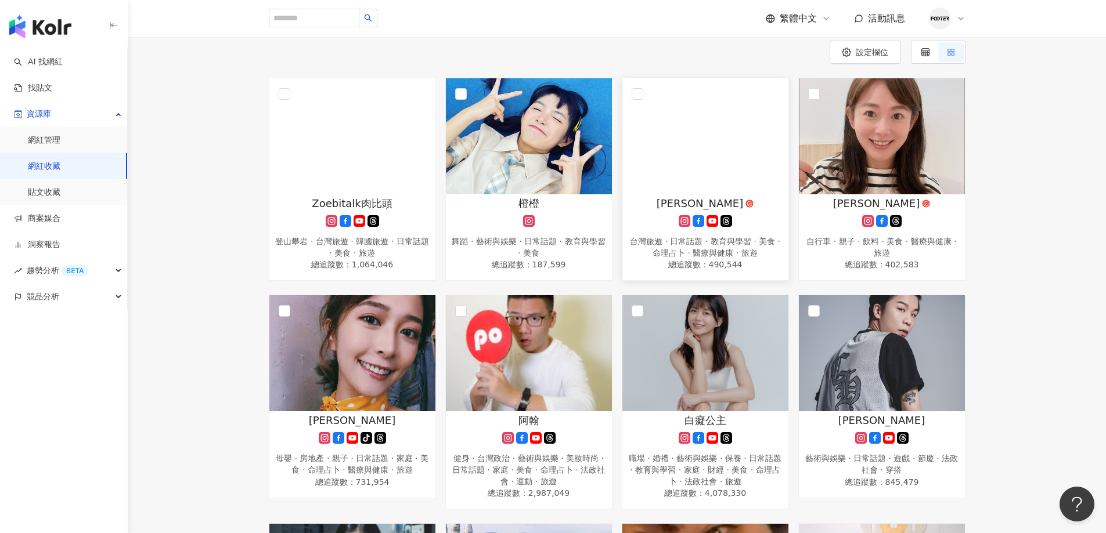
scroll to position [0, 0]
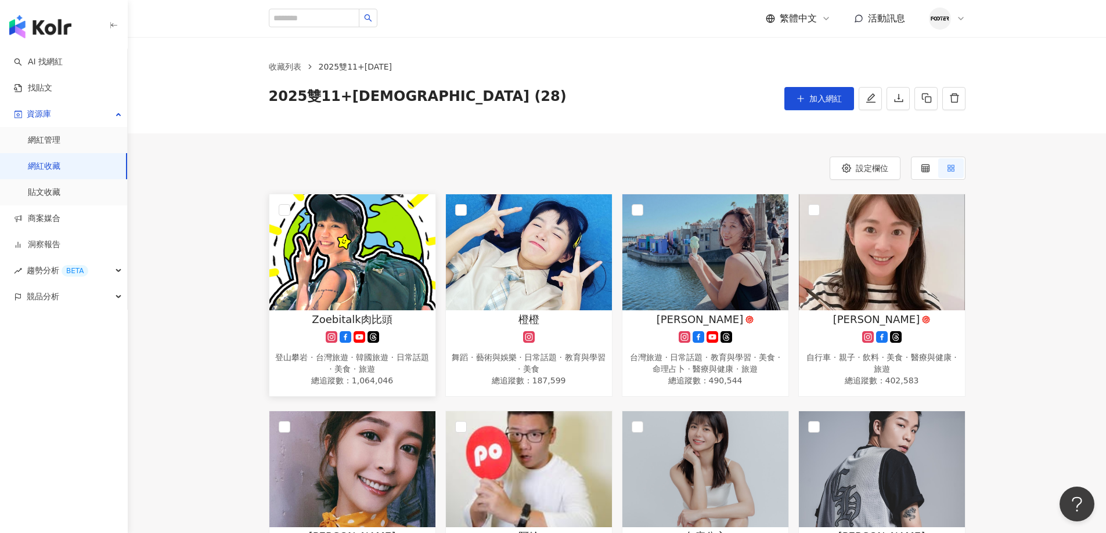
click at [386, 267] on img at bounding box center [352, 252] width 166 height 116
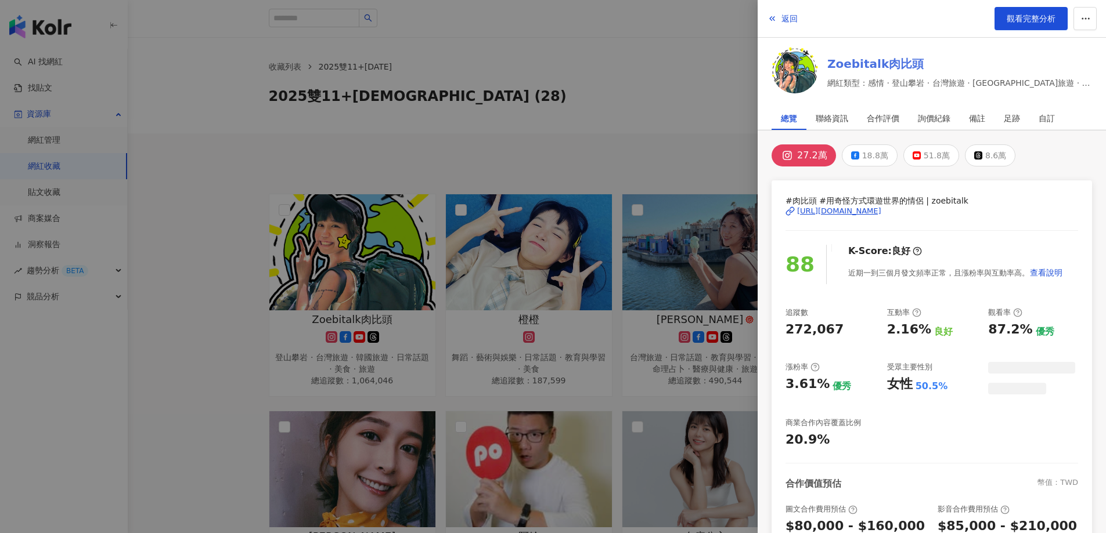
click at [868, 62] on link "Zoebitalk肉比頭" at bounding box center [959, 64] width 265 height 16
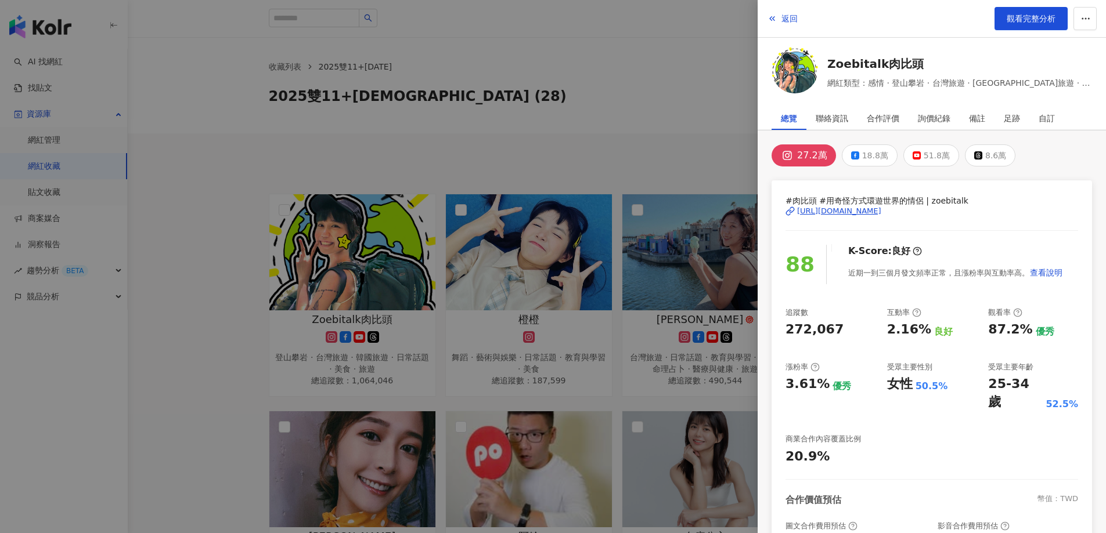
click at [636, 92] on div at bounding box center [553, 266] width 1106 height 533
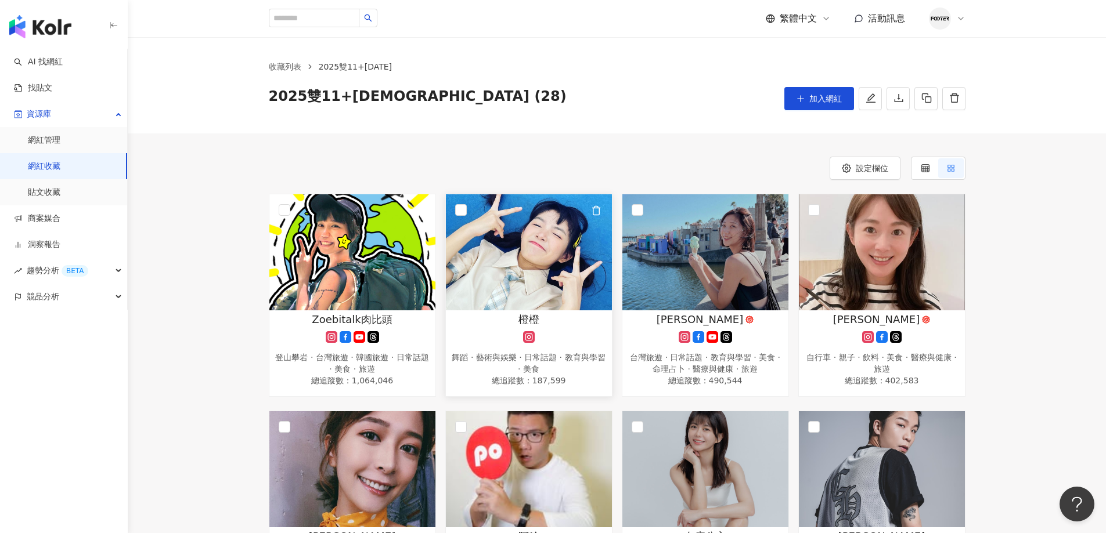
click at [566, 259] on img at bounding box center [529, 252] width 166 height 116
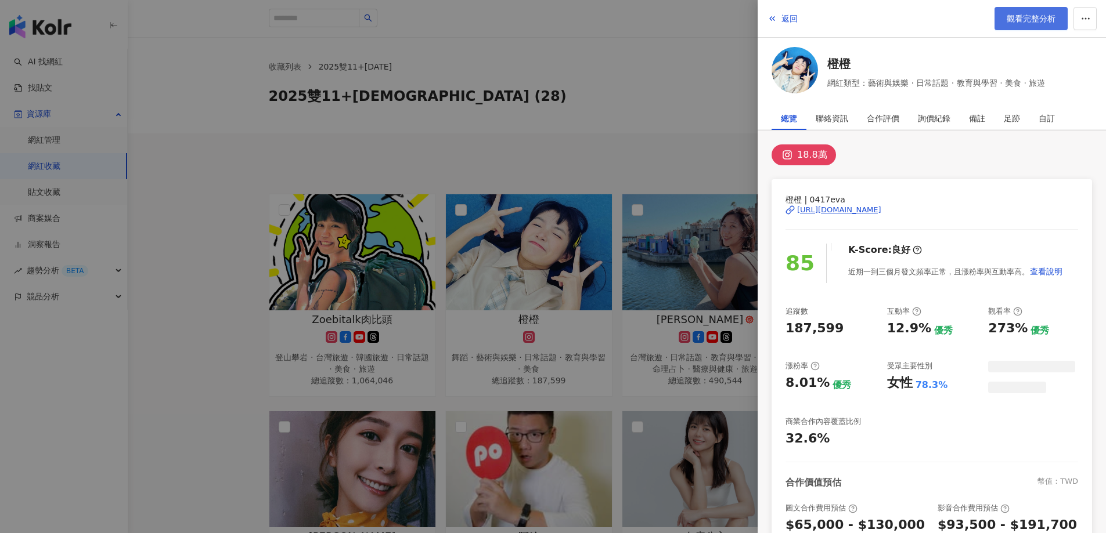
click at [1020, 17] on span "觀看完整分析" at bounding box center [1030, 18] width 49 height 9
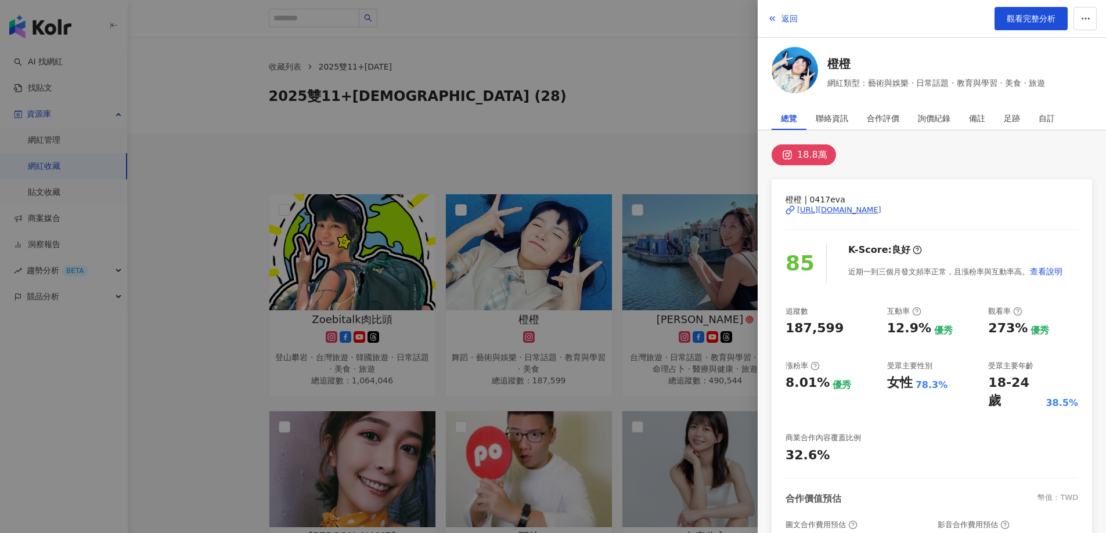
click at [571, 77] on div at bounding box center [553, 266] width 1106 height 533
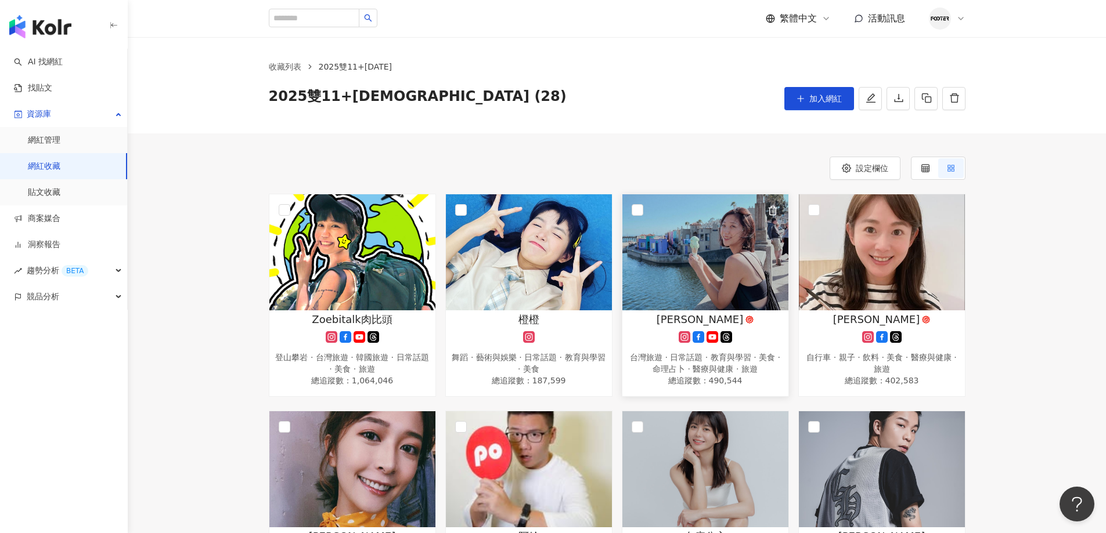
click at [709, 280] on img at bounding box center [705, 252] width 166 height 116
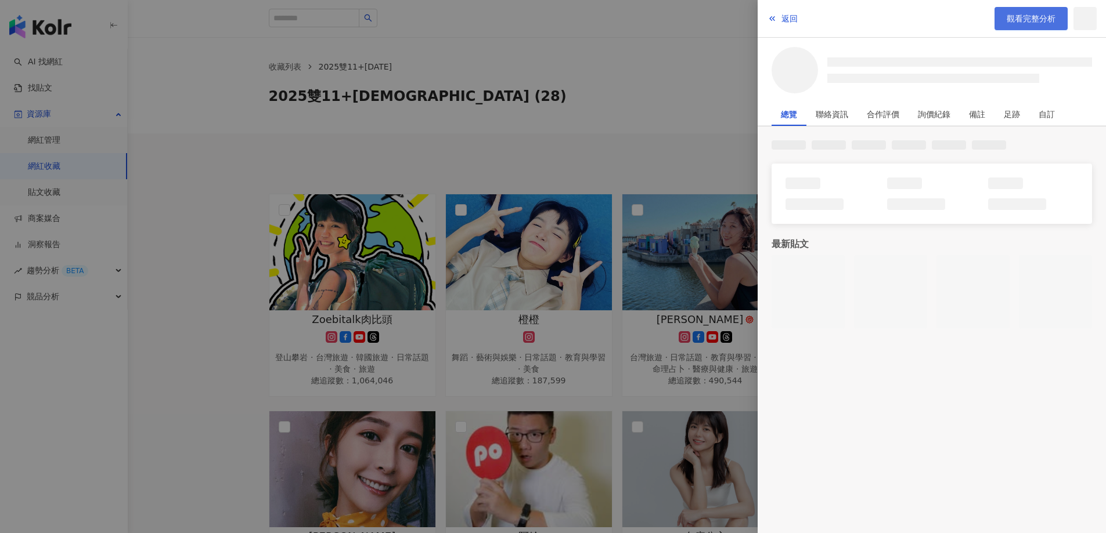
click at [1034, 20] on span "觀看完整分析" at bounding box center [1030, 18] width 49 height 9
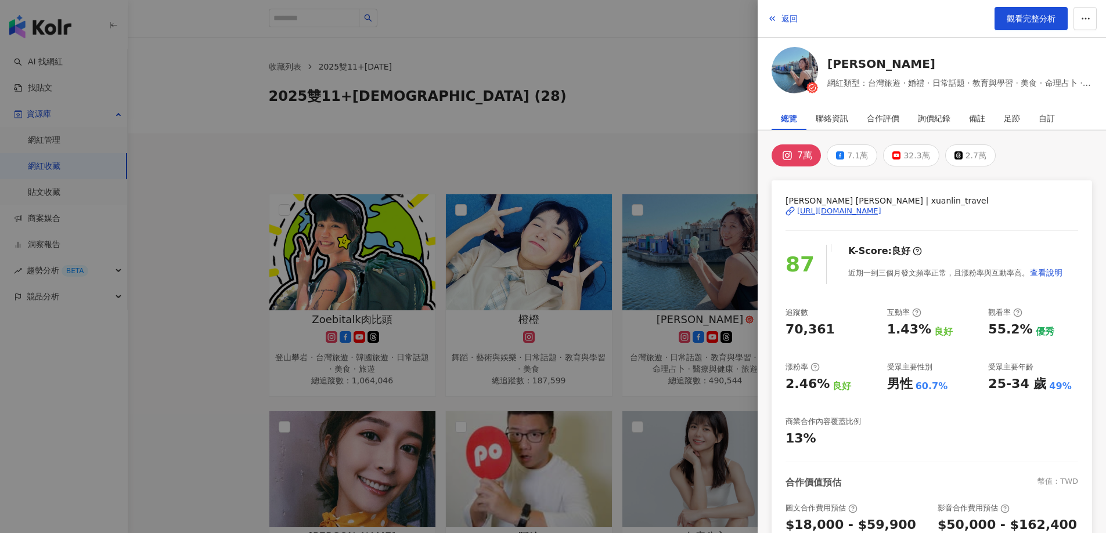
click at [647, 82] on div at bounding box center [553, 266] width 1106 height 533
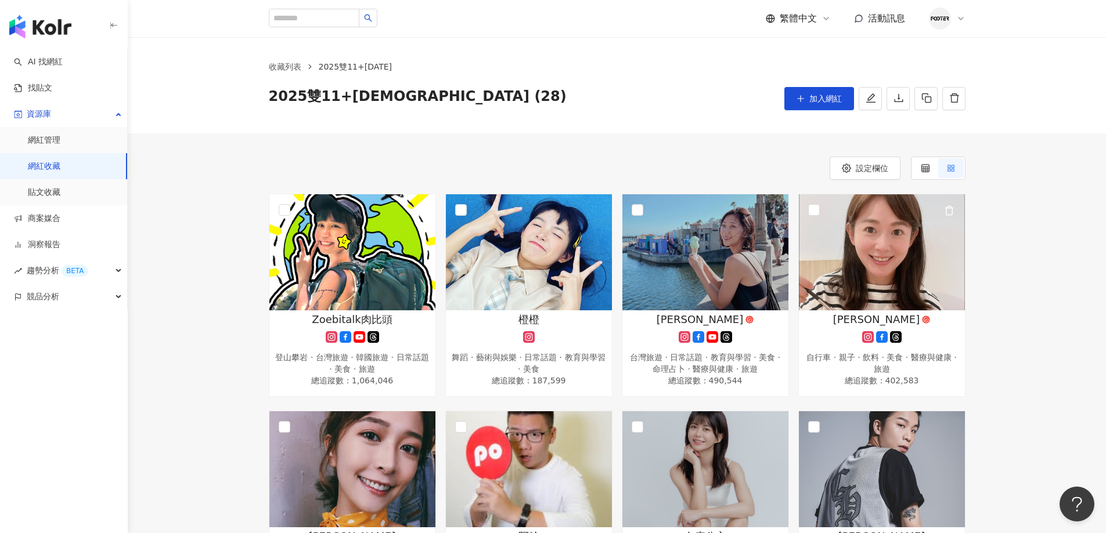
click at [883, 272] on img at bounding box center [882, 252] width 166 height 116
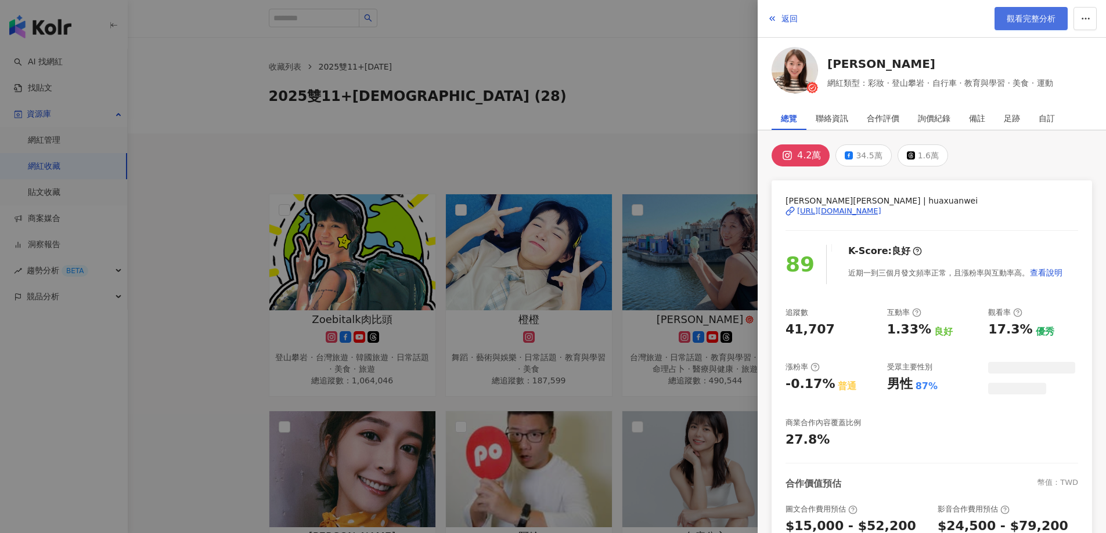
click at [1038, 24] on link "觀看完整分析" at bounding box center [1030, 18] width 73 height 23
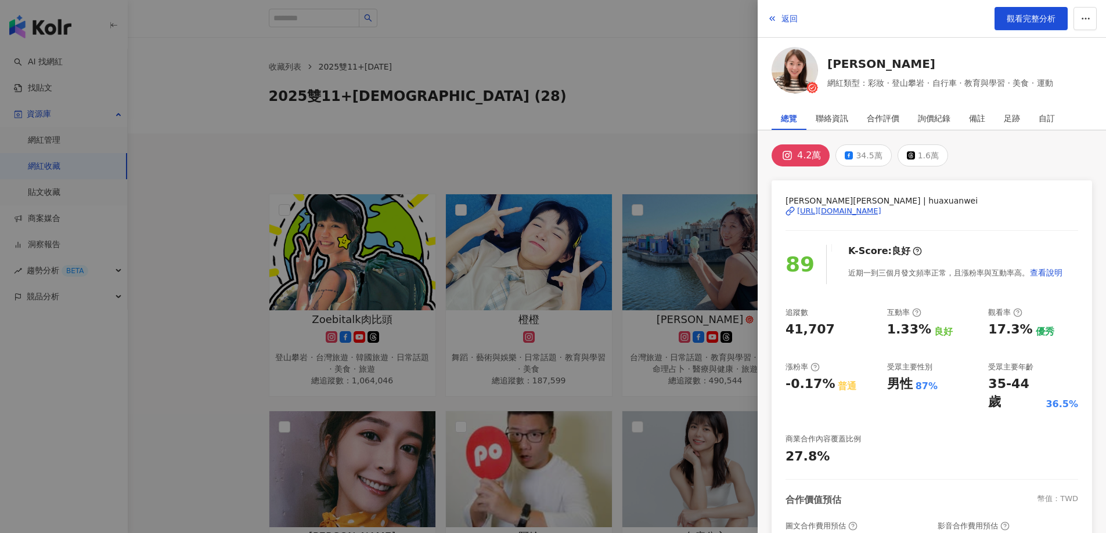
click at [694, 156] on div at bounding box center [553, 266] width 1106 height 533
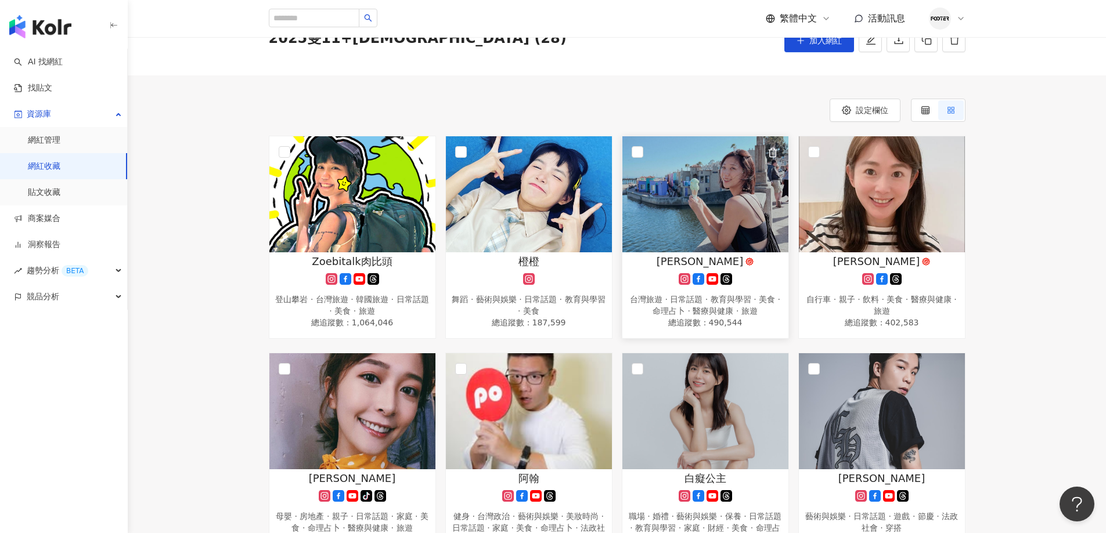
scroll to position [174, 0]
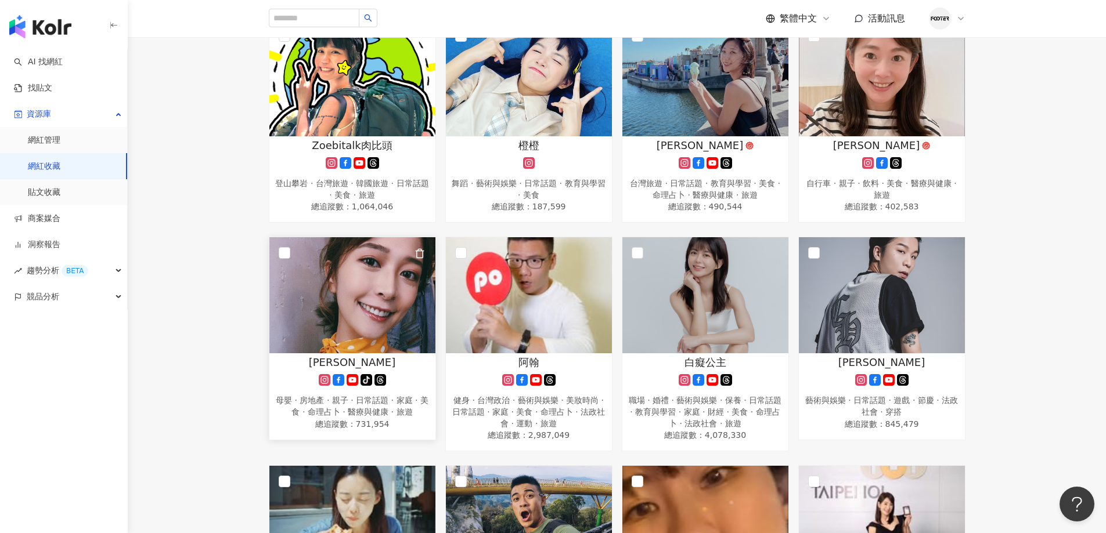
click at [370, 312] on img at bounding box center [352, 295] width 166 height 116
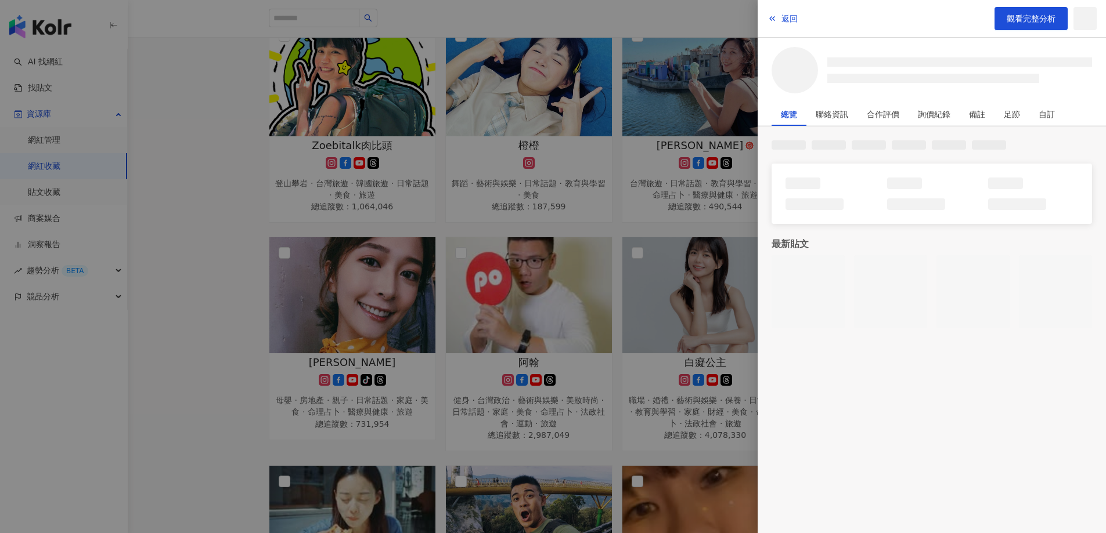
click at [1051, 5] on div "返回 觀看完整分析" at bounding box center [931, 19] width 348 height 38
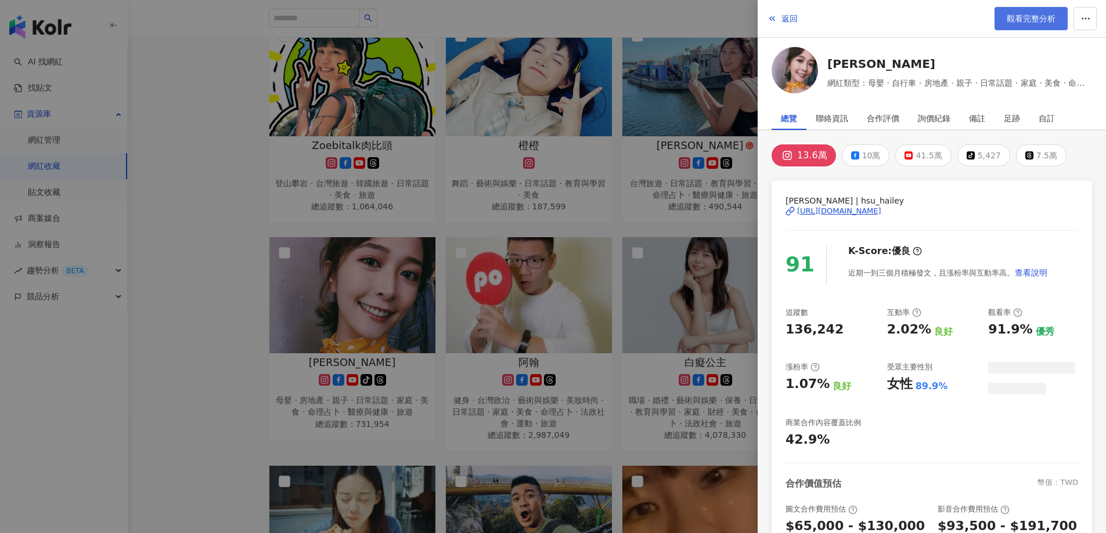
click at [1038, 16] on span "觀看完整分析" at bounding box center [1030, 18] width 49 height 9
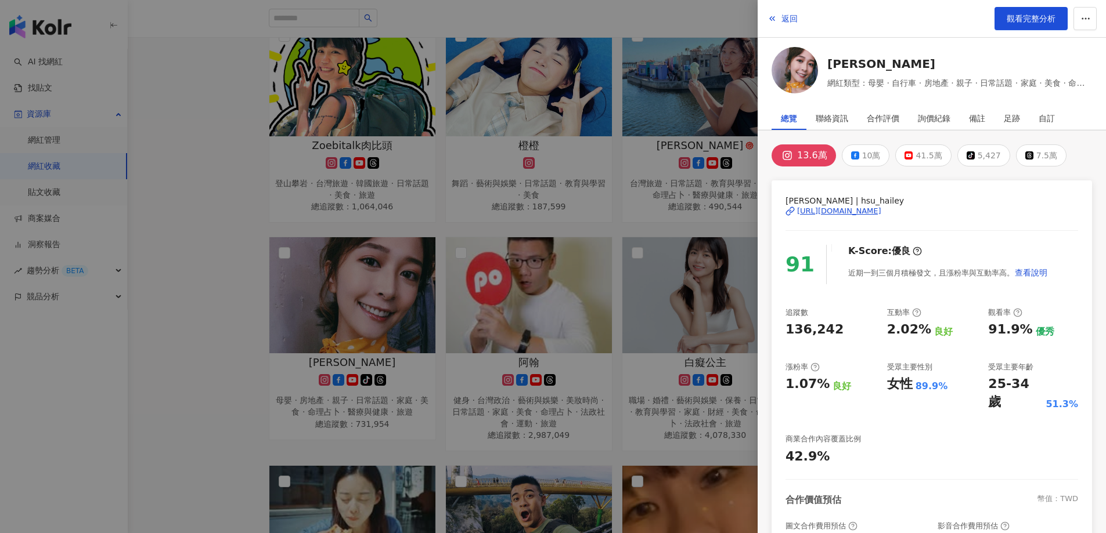
click at [570, 168] on div at bounding box center [553, 266] width 1106 height 533
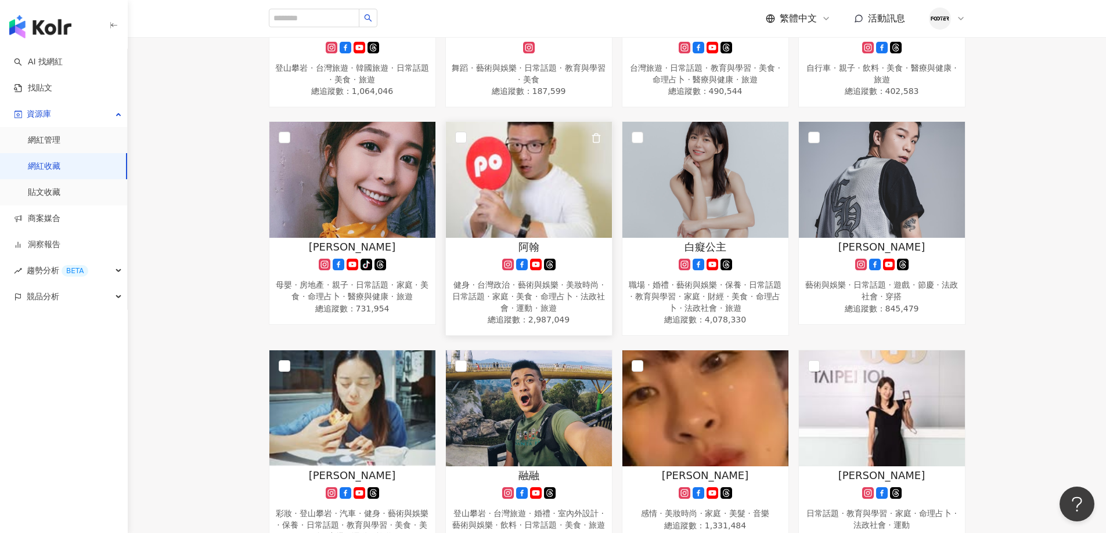
scroll to position [290, 0]
click at [524, 233] on img at bounding box center [529, 179] width 166 height 116
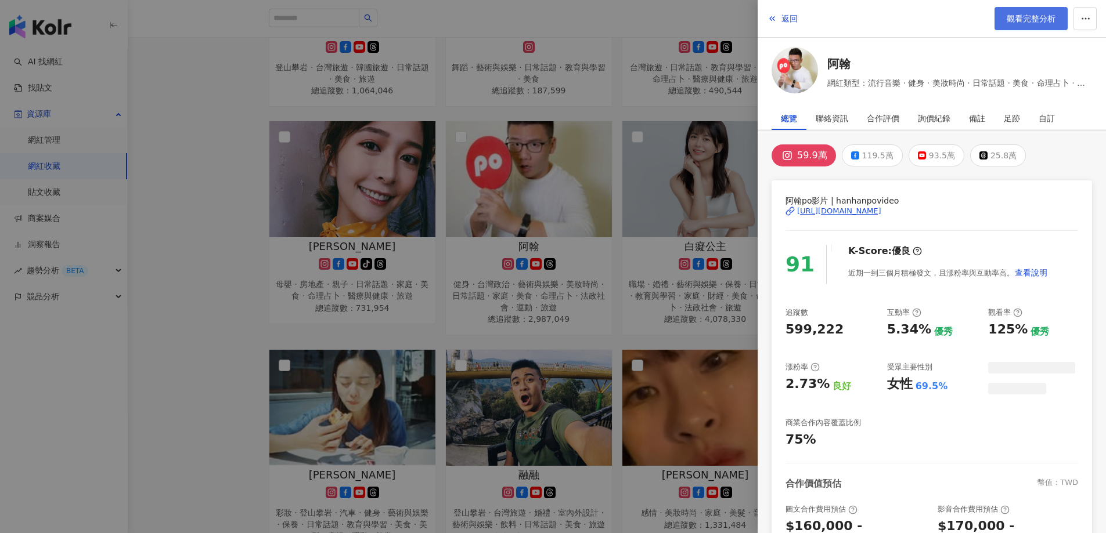
click at [1030, 27] on link "觀看完整分析" at bounding box center [1030, 18] width 73 height 23
click at [515, 322] on div at bounding box center [553, 266] width 1106 height 533
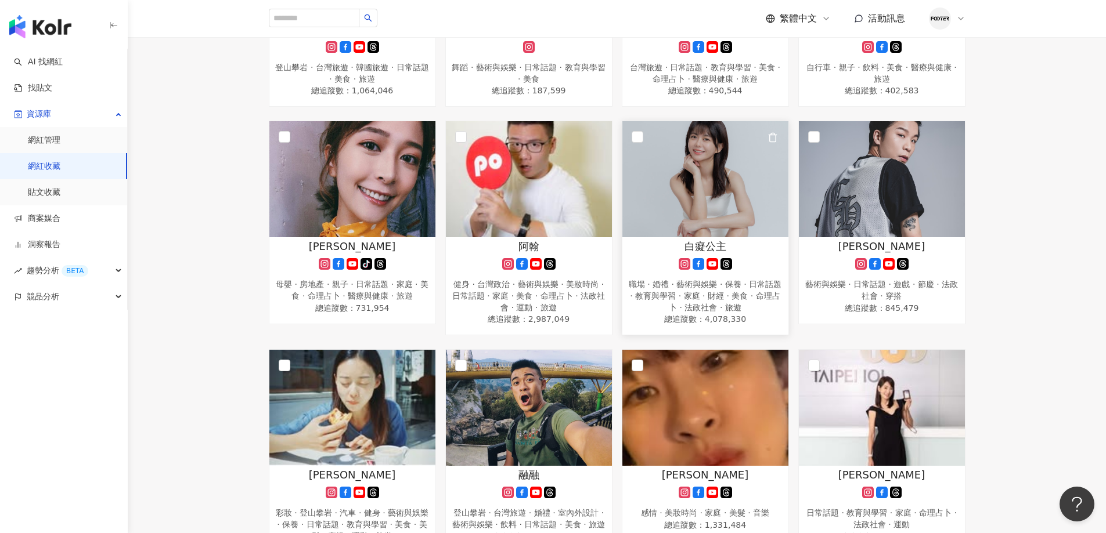
click at [713, 203] on img at bounding box center [705, 179] width 166 height 116
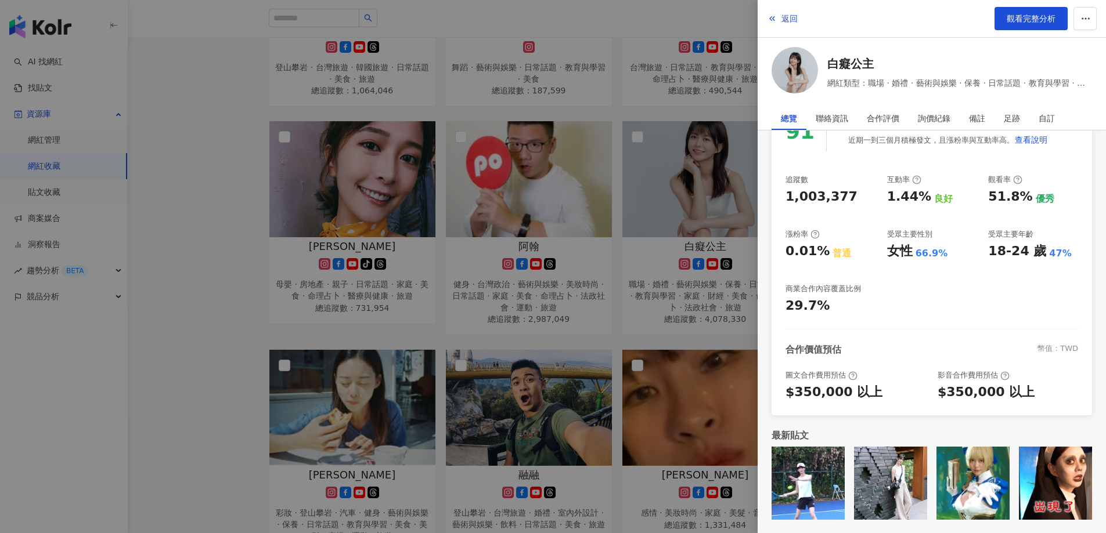
scroll to position [0, 0]
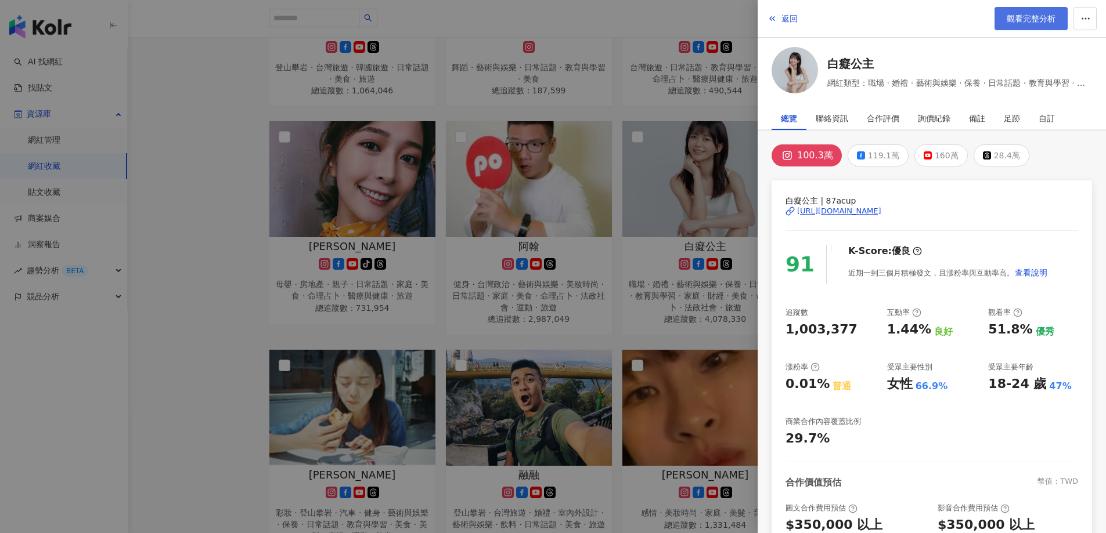
click at [1046, 10] on link "觀看完整分析" at bounding box center [1030, 18] width 73 height 23
click at [449, 120] on div at bounding box center [553, 266] width 1106 height 533
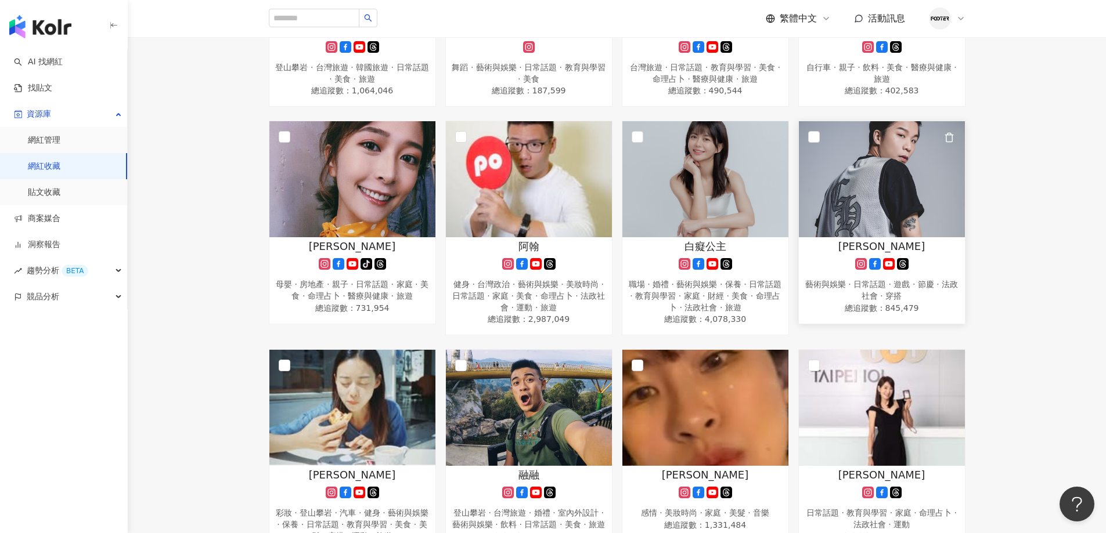
click at [867, 228] on img at bounding box center [882, 179] width 166 height 116
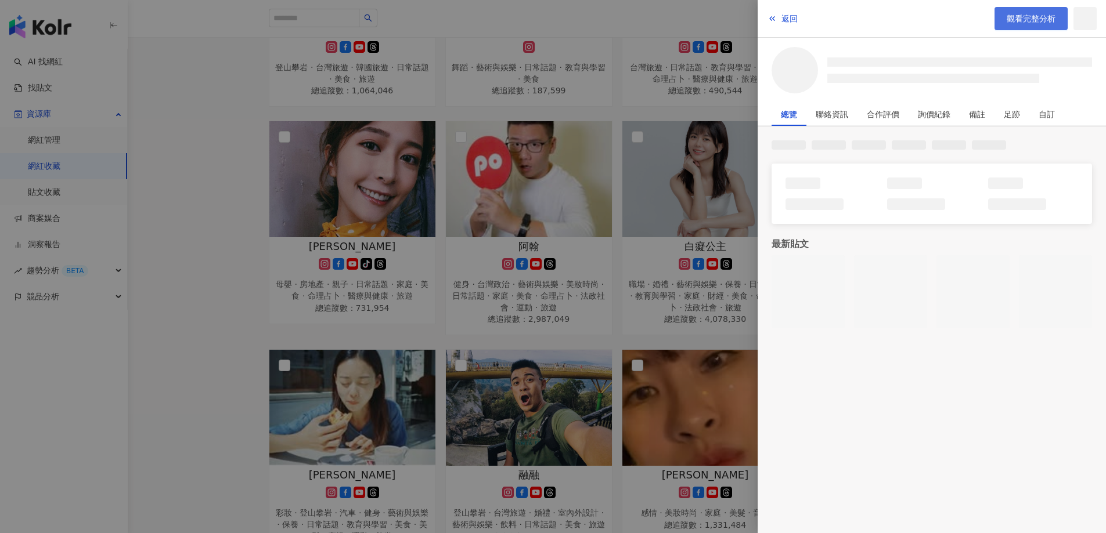
click at [1015, 17] on span "觀看完整分析" at bounding box center [1030, 18] width 49 height 9
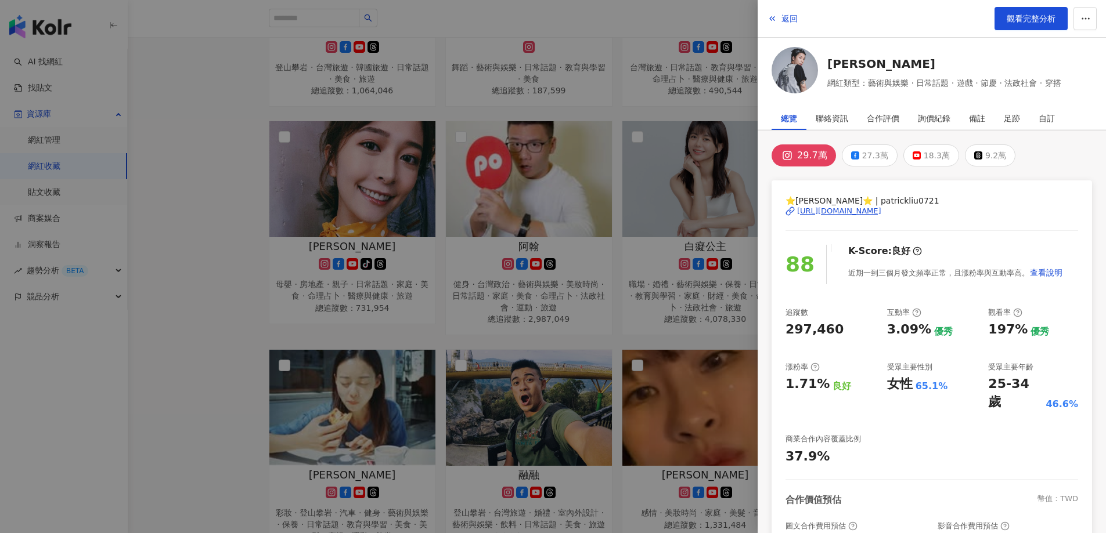
click at [178, 348] on div at bounding box center [553, 266] width 1106 height 533
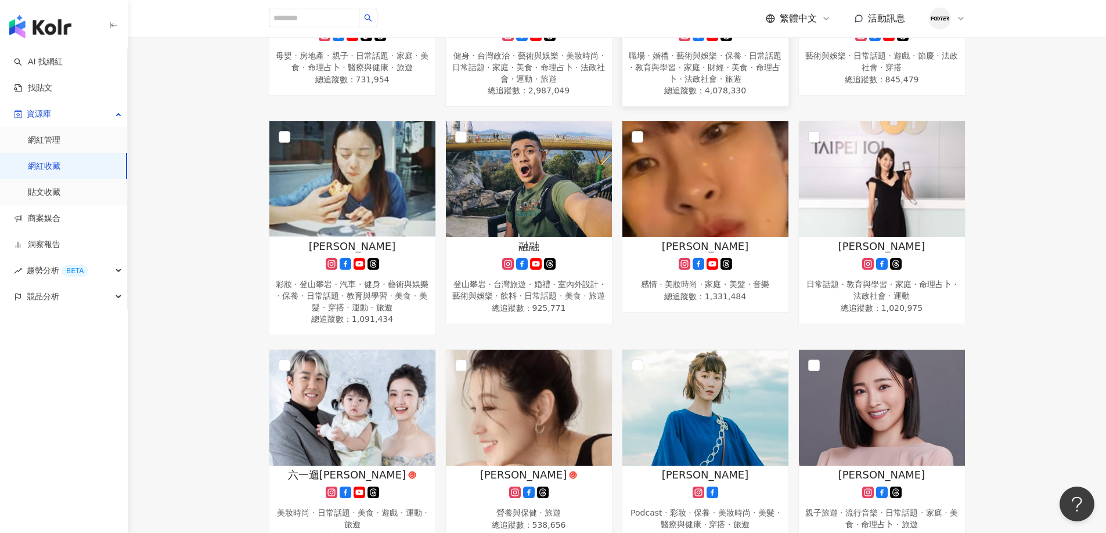
scroll to position [522, 0]
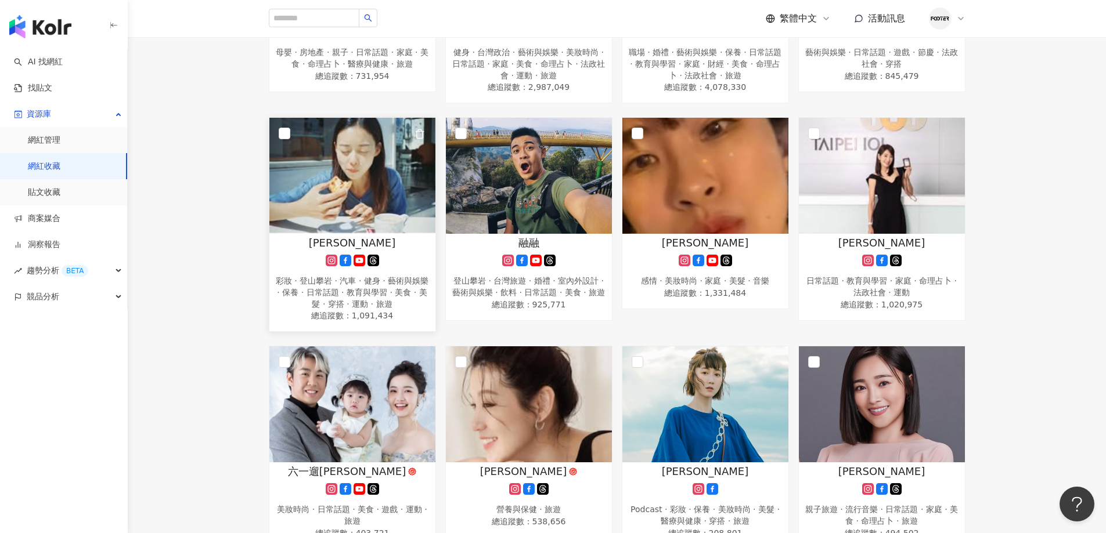
click at [388, 167] on img at bounding box center [352, 176] width 166 height 116
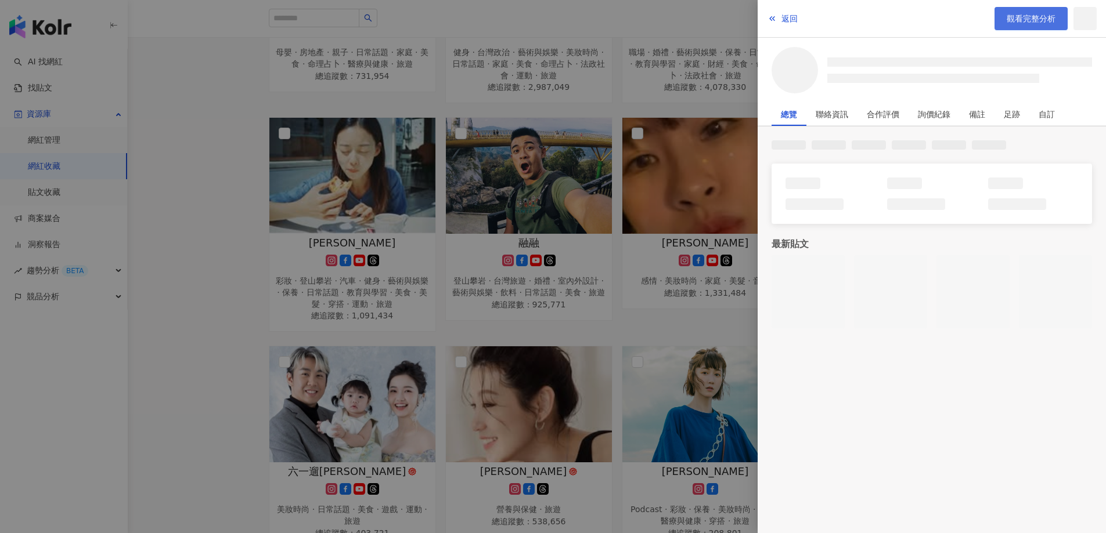
click at [1012, 18] on span "觀看完整分析" at bounding box center [1030, 18] width 49 height 9
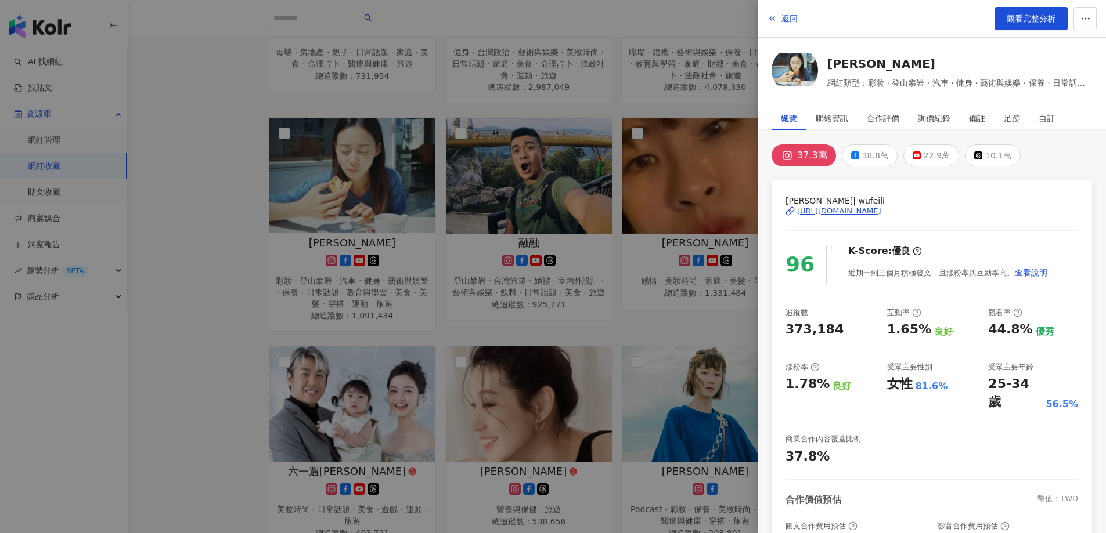
click at [649, 146] on div at bounding box center [553, 266] width 1106 height 533
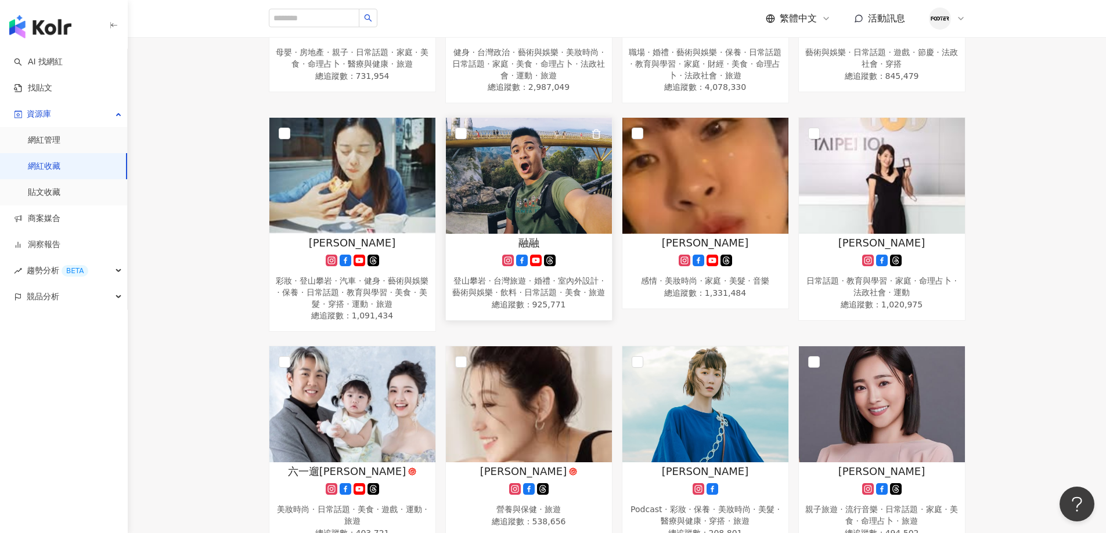
click at [499, 206] on img at bounding box center [529, 176] width 166 height 116
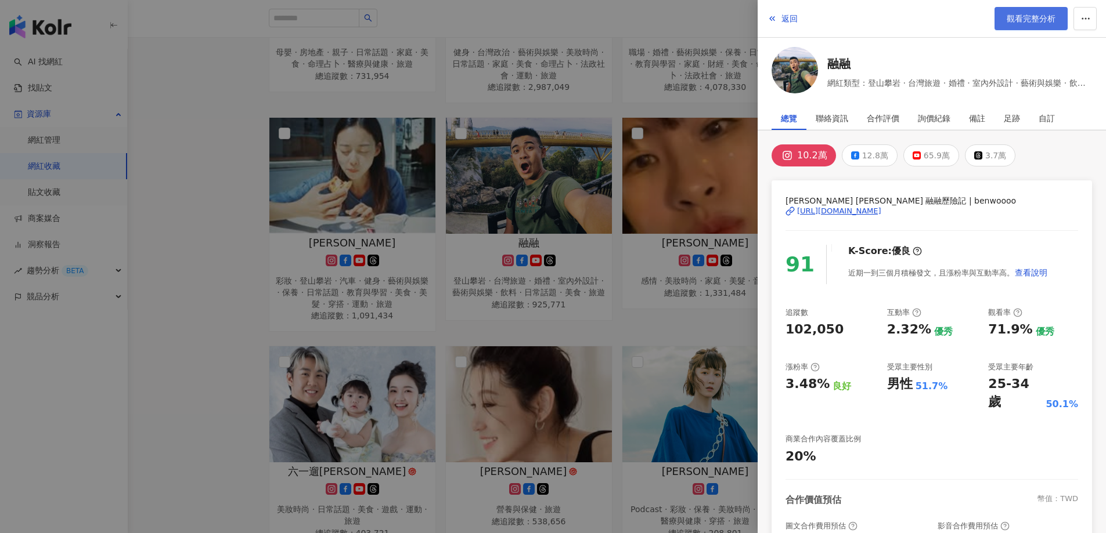
click at [1015, 23] on span "觀看完整分析" at bounding box center [1030, 18] width 49 height 9
click at [463, 217] on div at bounding box center [553, 266] width 1106 height 533
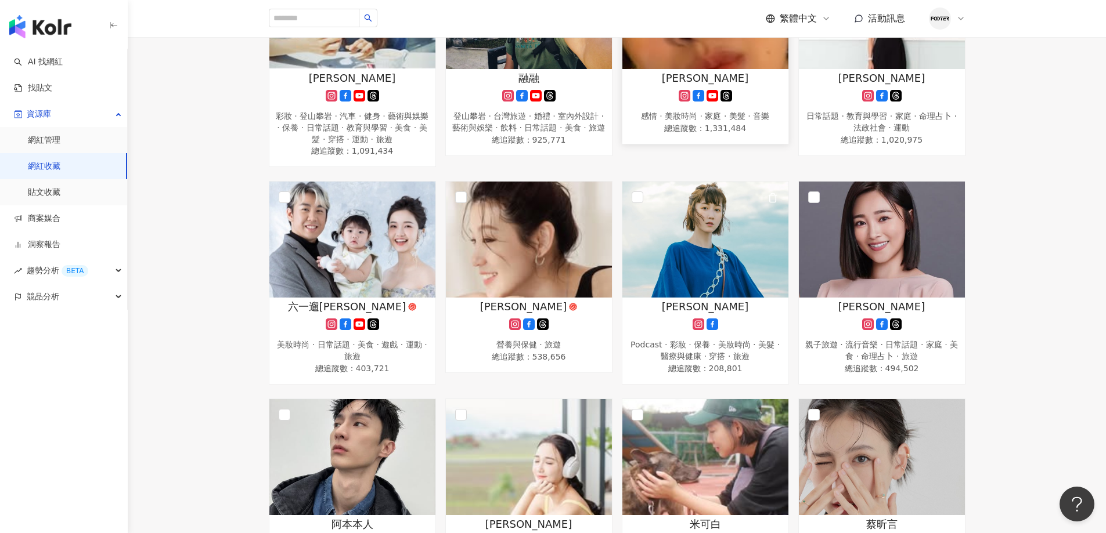
scroll to position [580, 0]
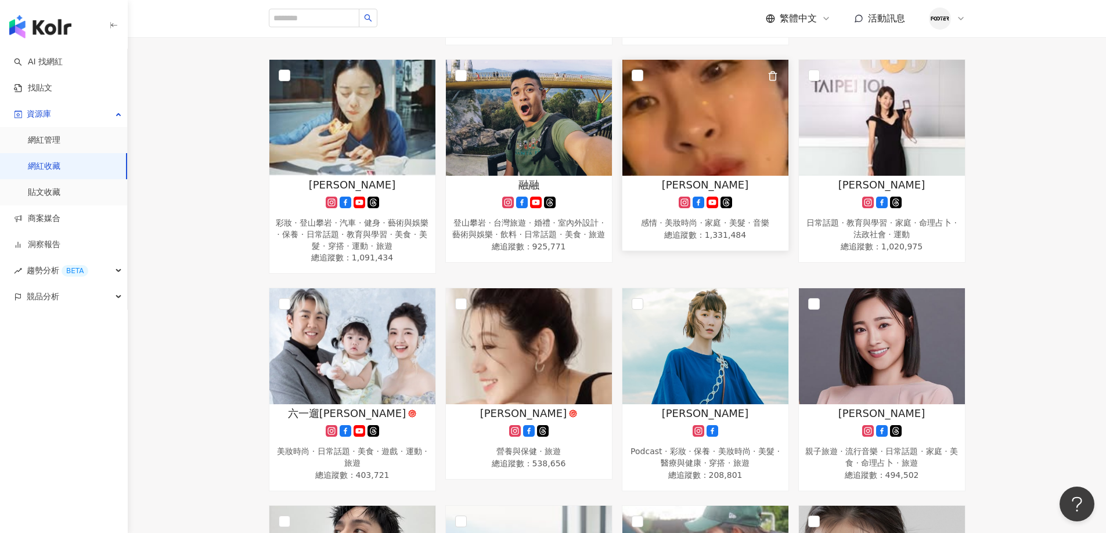
click at [727, 199] on icon at bounding box center [726, 203] width 12 height 12
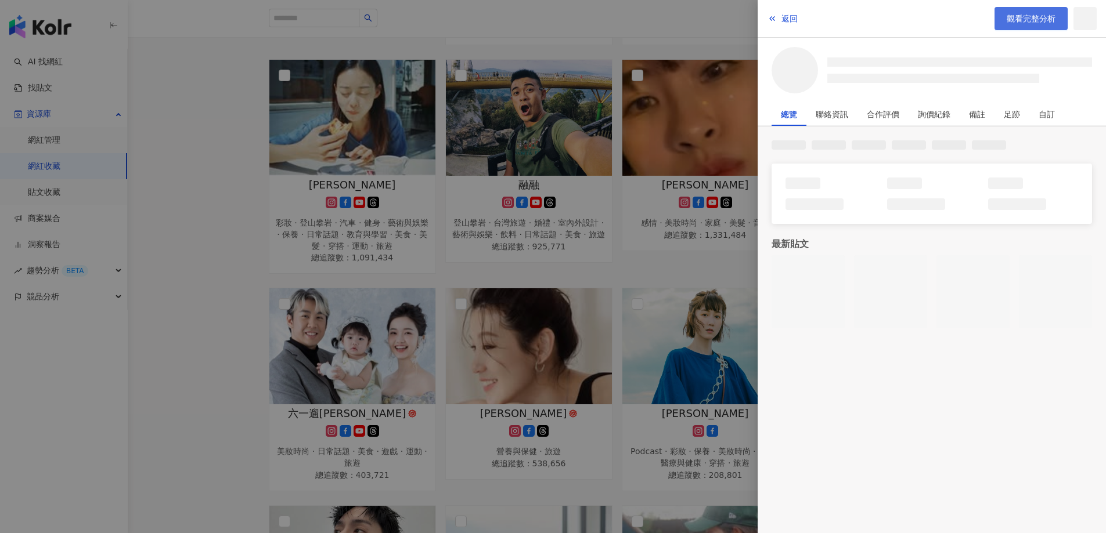
click at [1044, 12] on link "觀看完整分析" at bounding box center [1030, 18] width 73 height 23
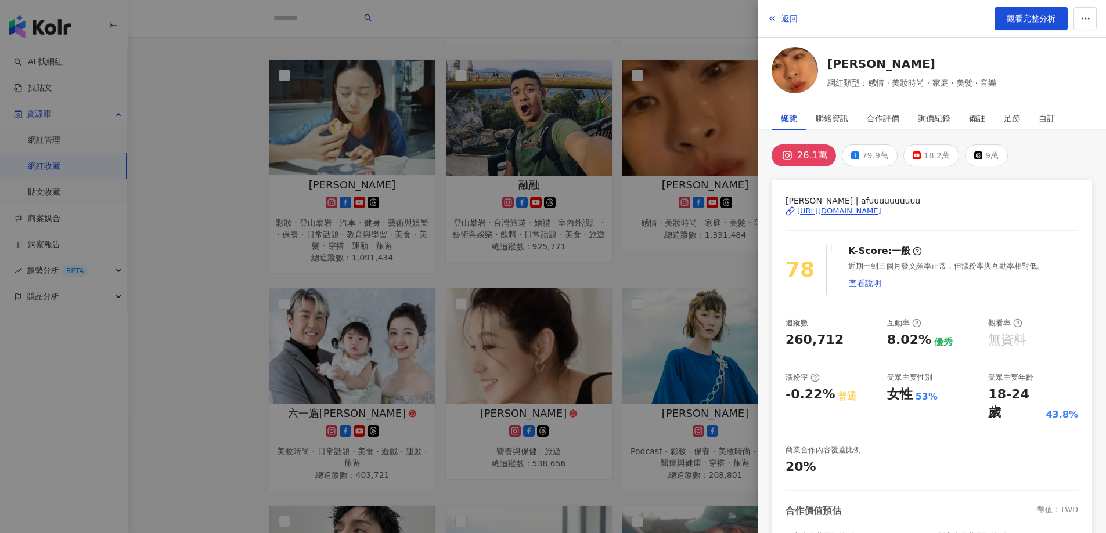
click at [612, 233] on div at bounding box center [553, 266] width 1106 height 533
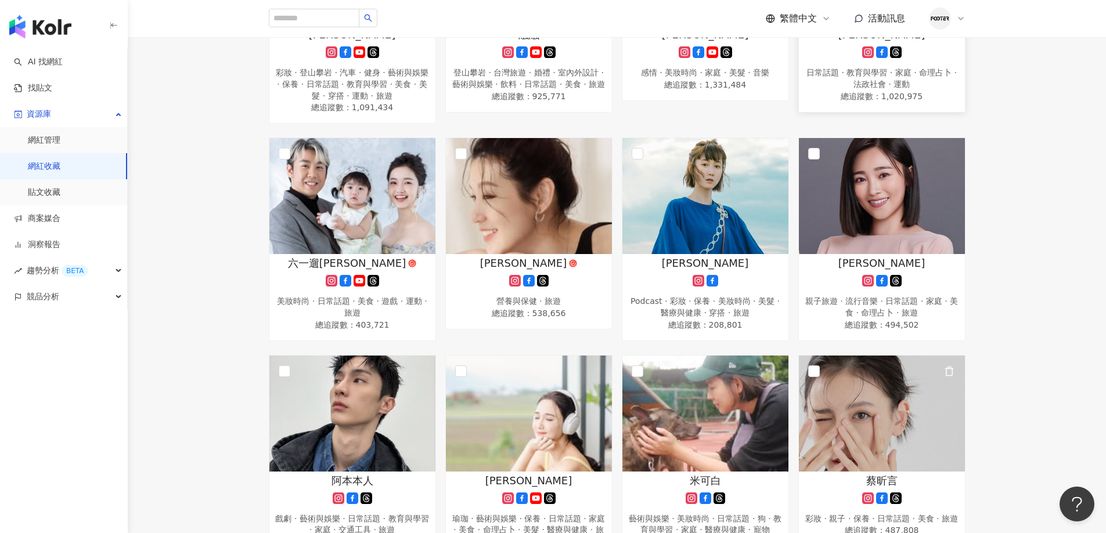
scroll to position [638, 0]
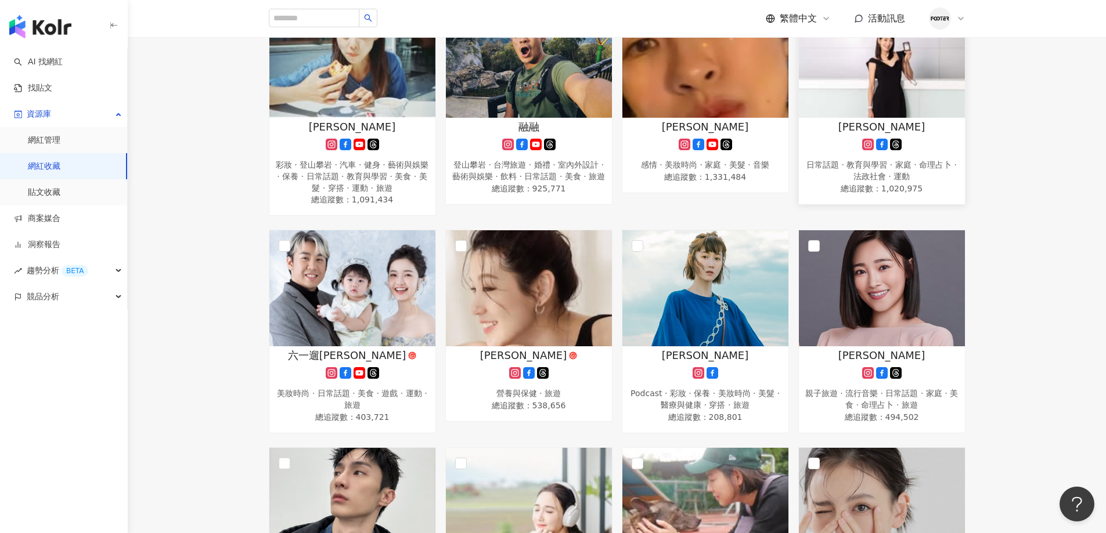
click at [871, 167] on div "日常話題 · 教育與學習 · 家庭 · 命理占卜 · 法政社會 · 運動" at bounding box center [881, 171] width 154 height 23
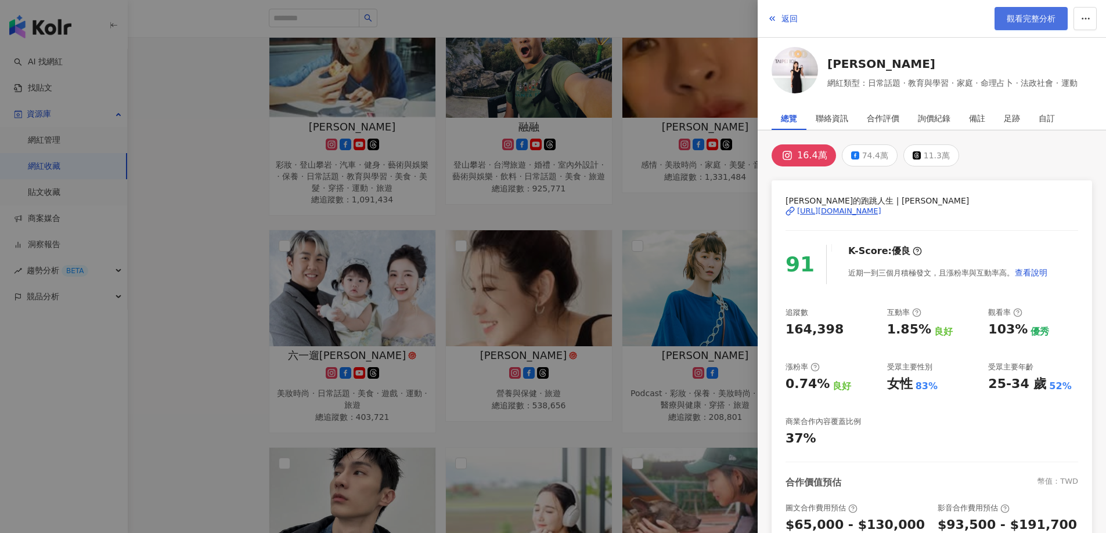
click at [1023, 12] on link "觀看完整分析" at bounding box center [1030, 18] width 73 height 23
click at [626, 161] on div at bounding box center [553, 266] width 1106 height 533
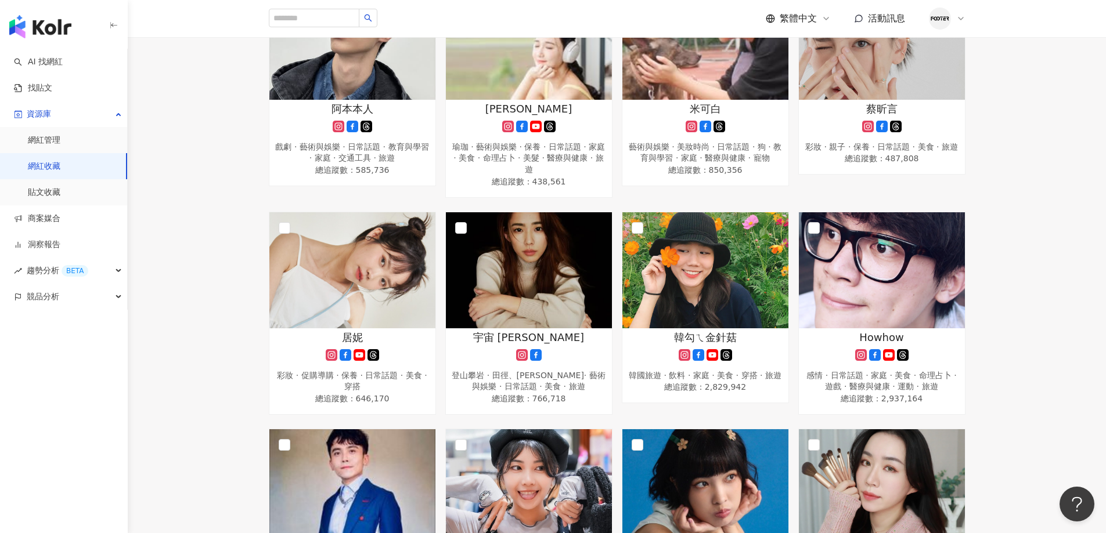
scroll to position [755, 0]
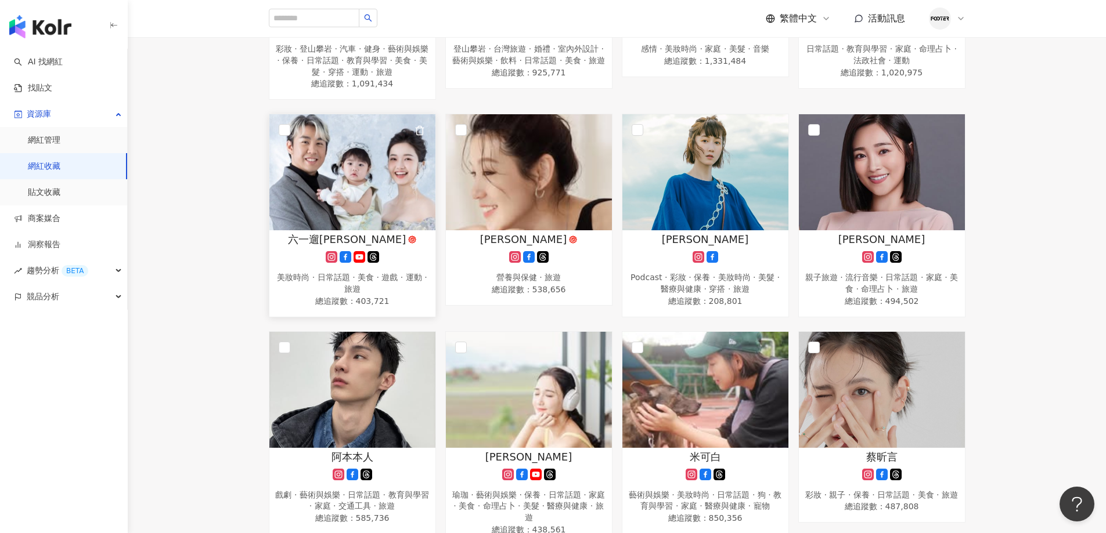
click at [288, 205] on img at bounding box center [352, 172] width 166 height 116
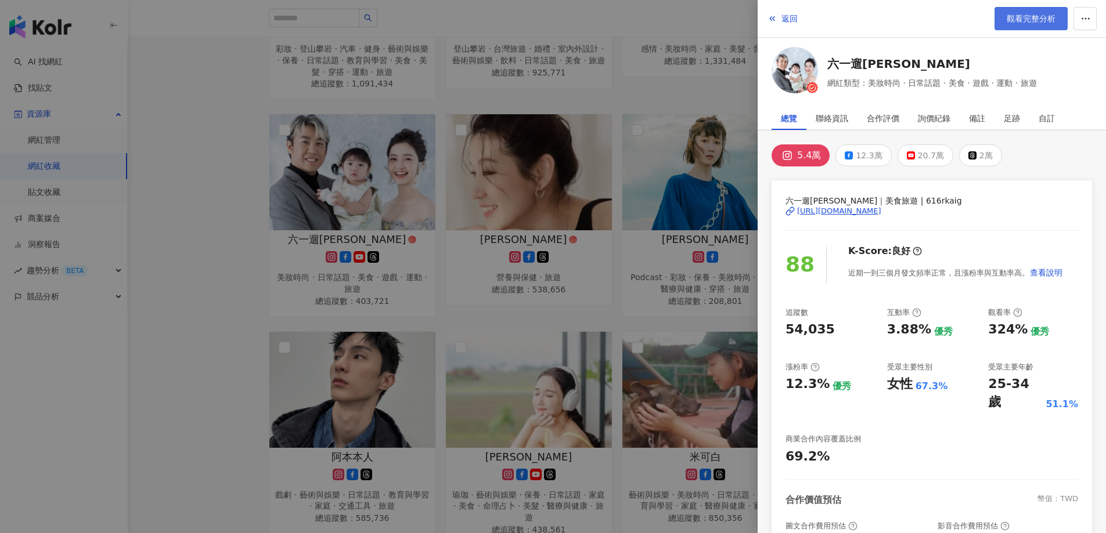
click at [1028, 21] on span "觀看完整分析" at bounding box center [1030, 18] width 49 height 9
click at [474, 216] on div at bounding box center [553, 266] width 1106 height 533
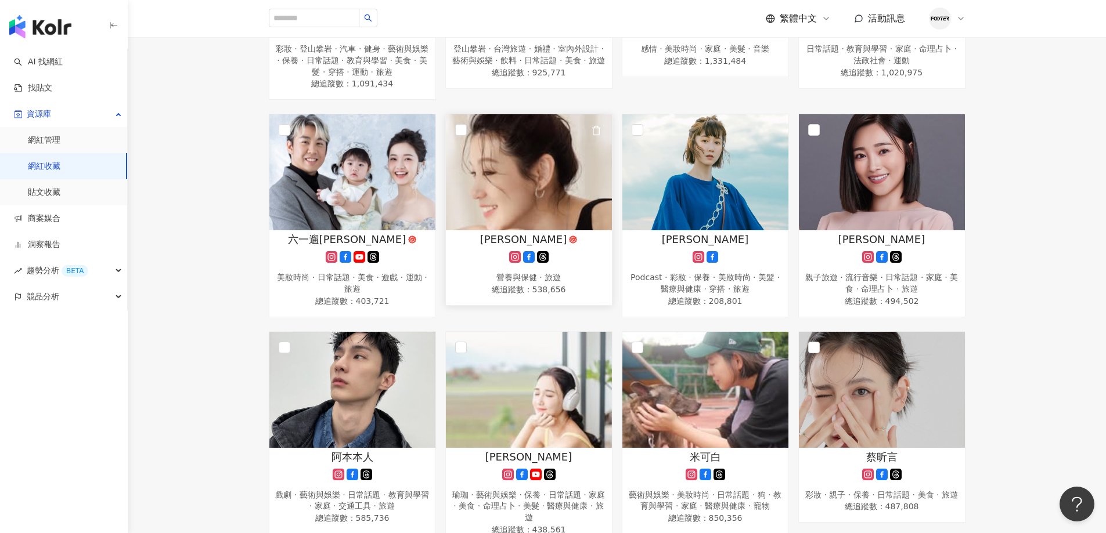
click at [552, 272] on div "營養與保健 · 旅遊" at bounding box center [529, 278] width 154 height 12
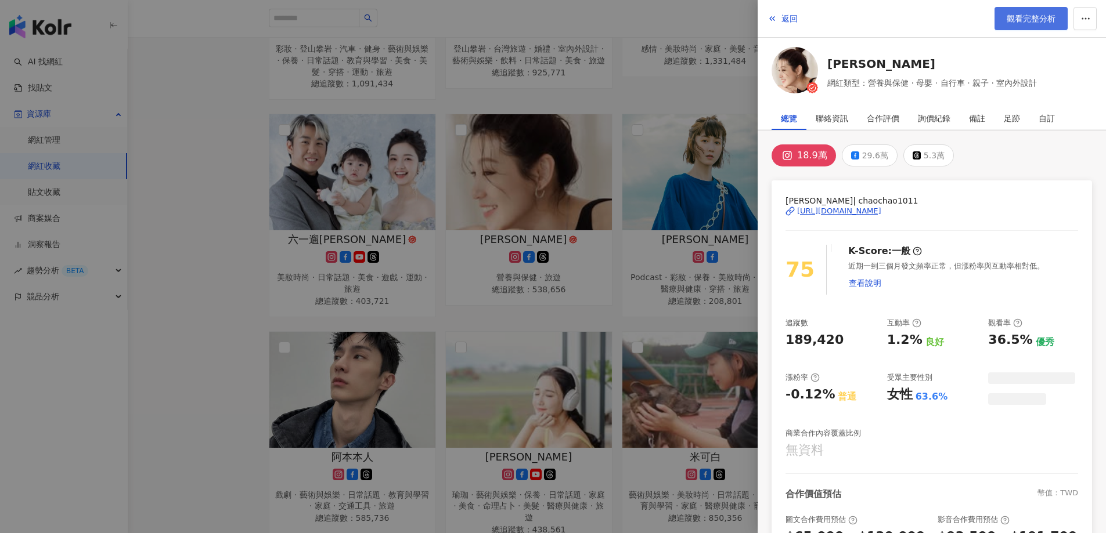
click at [1013, 26] on link "觀看完整分析" at bounding box center [1030, 18] width 73 height 23
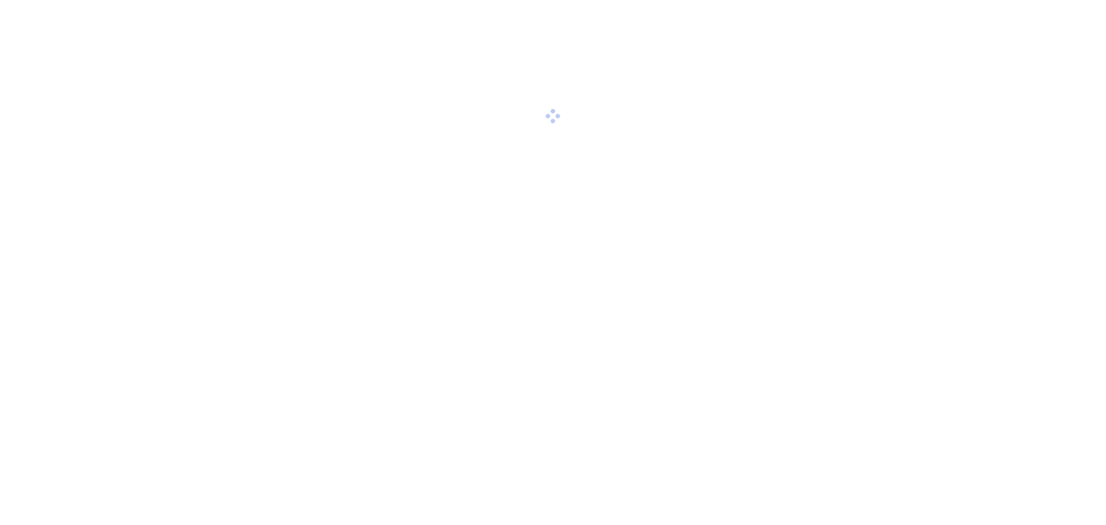
select select "*****"
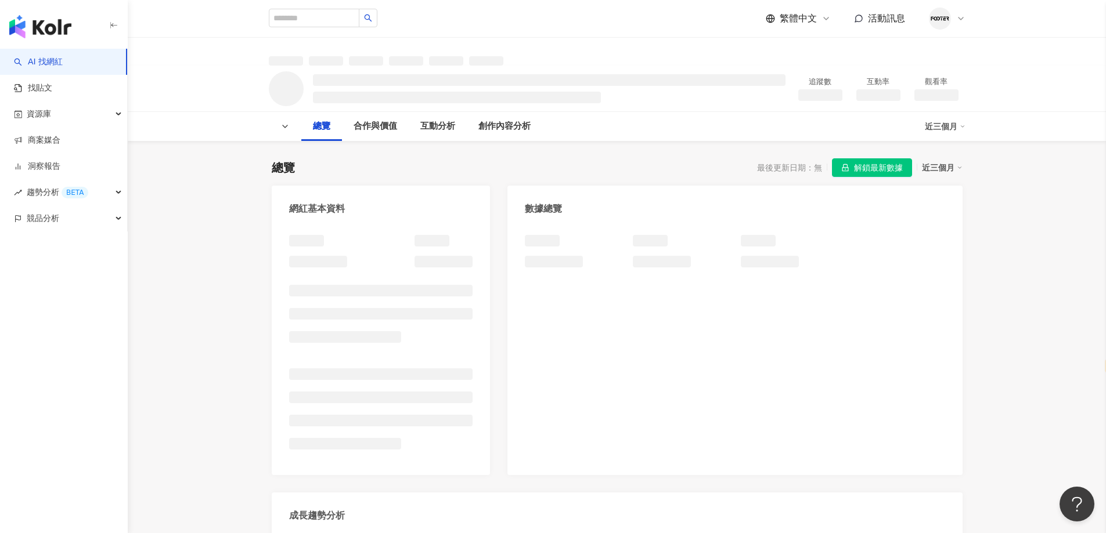
click at [883, 169] on span "解鎖最新數據" at bounding box center [878, 168] width 49 height 19
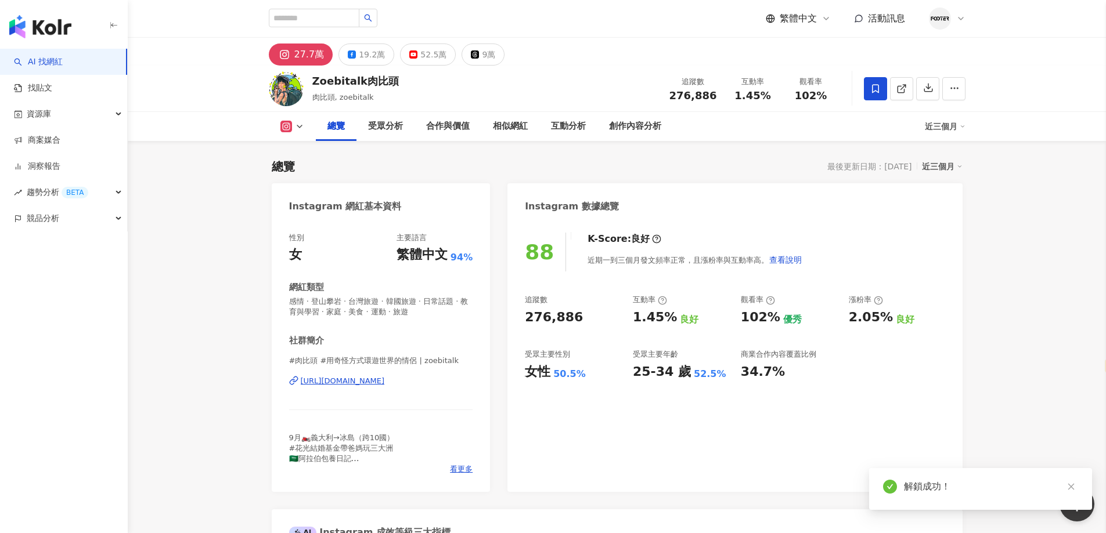
drag, startPoint x: 381, startPoint y: 91, endPoint x: 527, endPoint y: 533, distance: 465.7
click at [391, 84] on div "Zoebitalk肉比頭" at bounding box center [355, 81] width 87 height 15
click at [385, 386] on div "[URL][DOMAIN_NAME]" at bounding box center [343, 381] width 84 height 10
click at [370, 46] on div "19.2萬" at bounding box center [372, 54] width 26 height 16
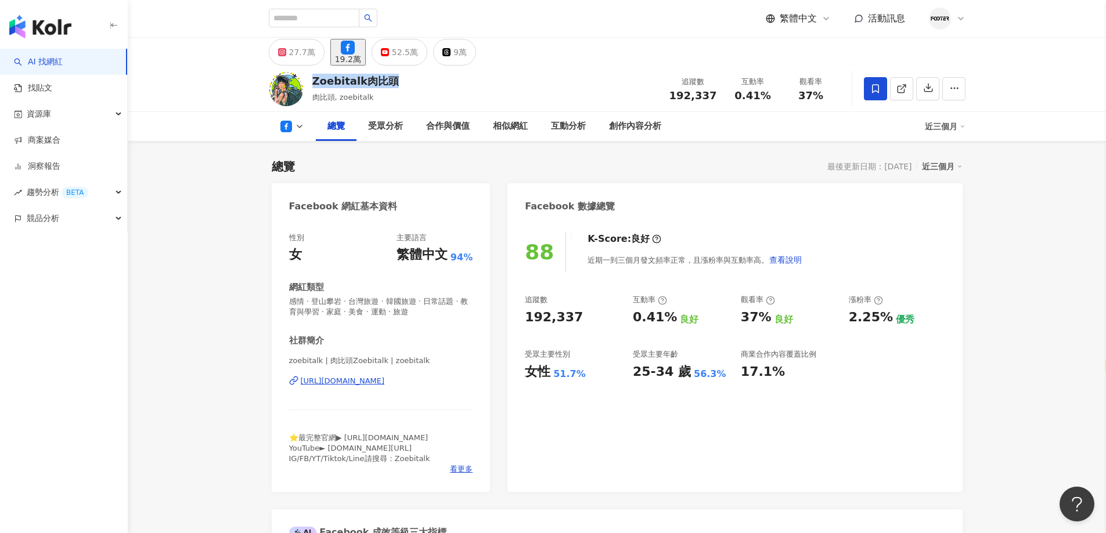
click at [358, 380] on div "[URL][DOMAIN_NAME]" at bounding box center [343, 381] width 84 height 10
click at [418, 50] on div "52.5萬" at bounding box center [405, 52] width 26 height 16
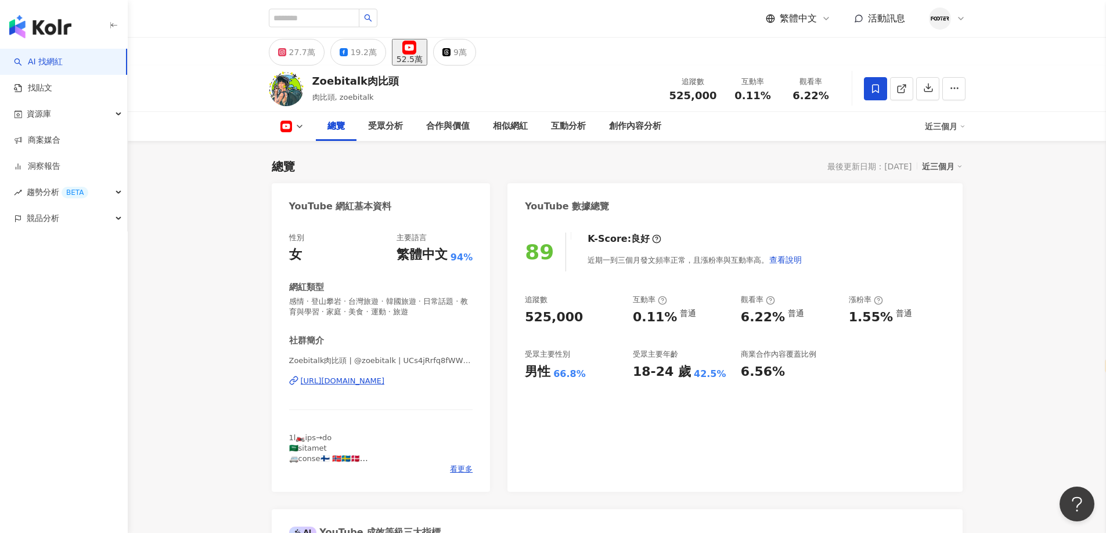
click at [385, 382] on div "[URL][DOMAIN_NAME]" at bounding box center [343, 381] width 84 height 10
select select "*****"
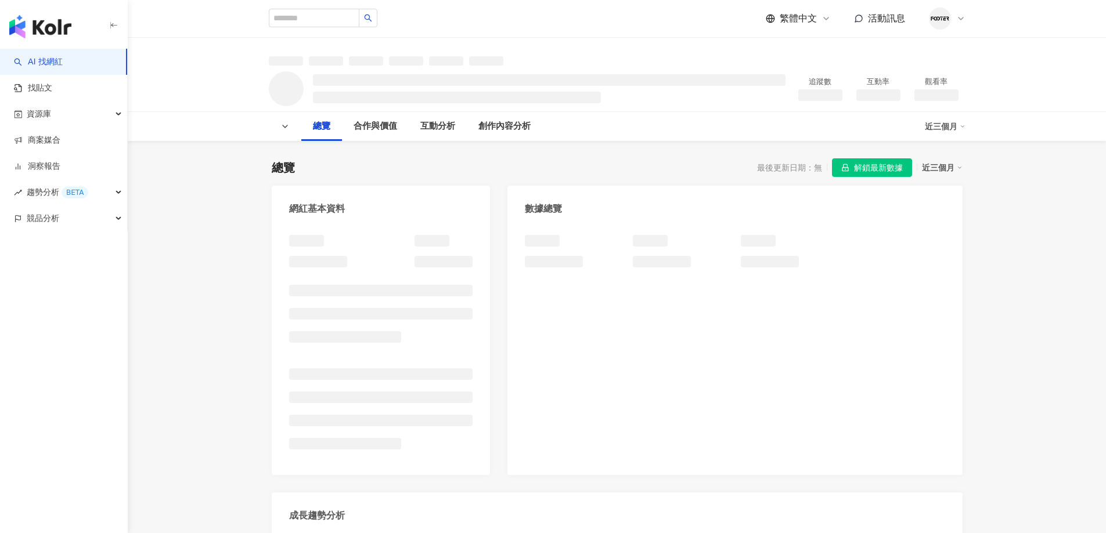
select select "*****"
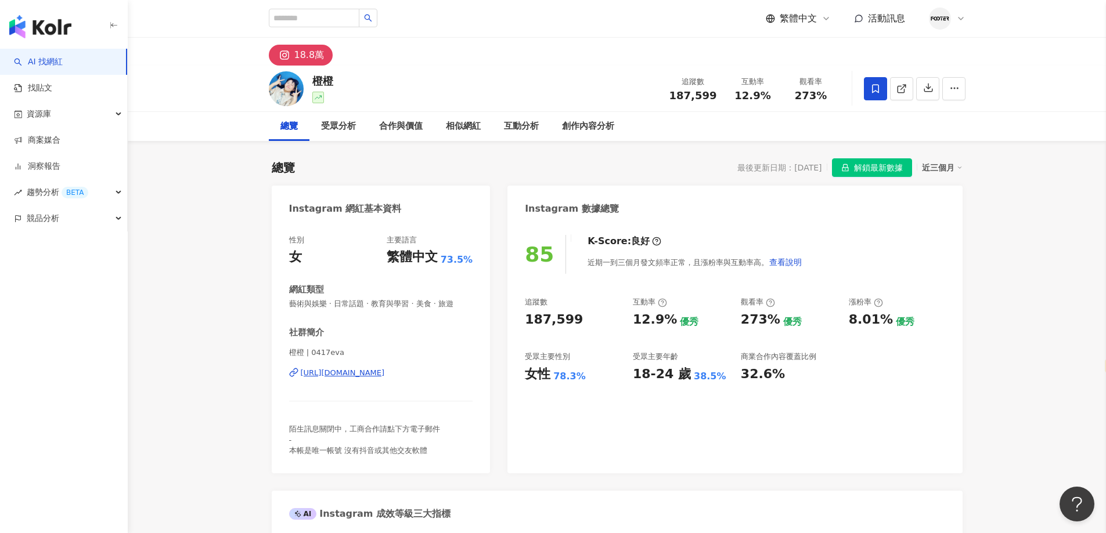
click at [858, 169] on span "解鎖最新數據" at bounding box center [878, 168] width 49 height 19
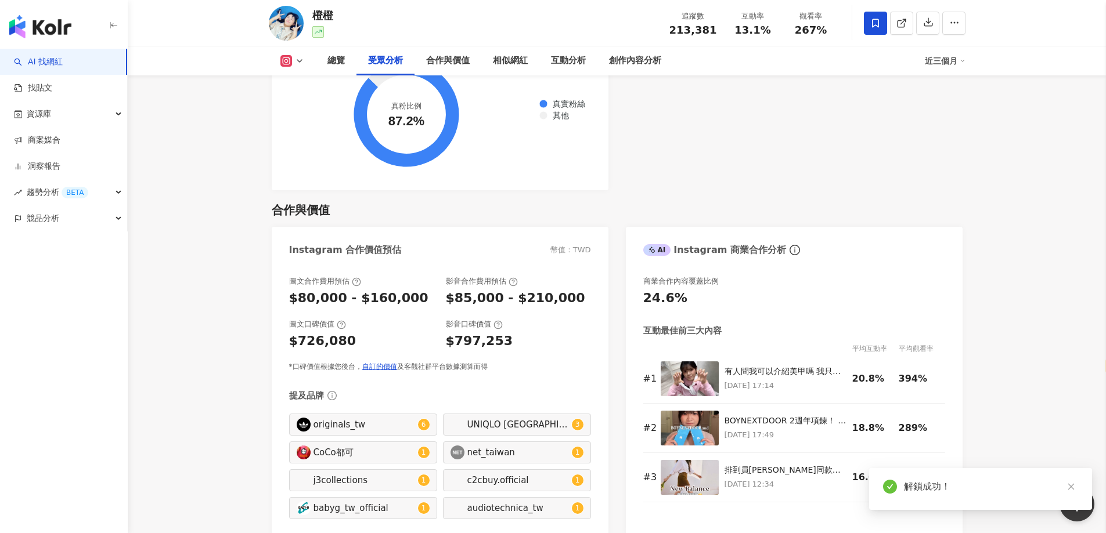
scroll to position [813, 0]
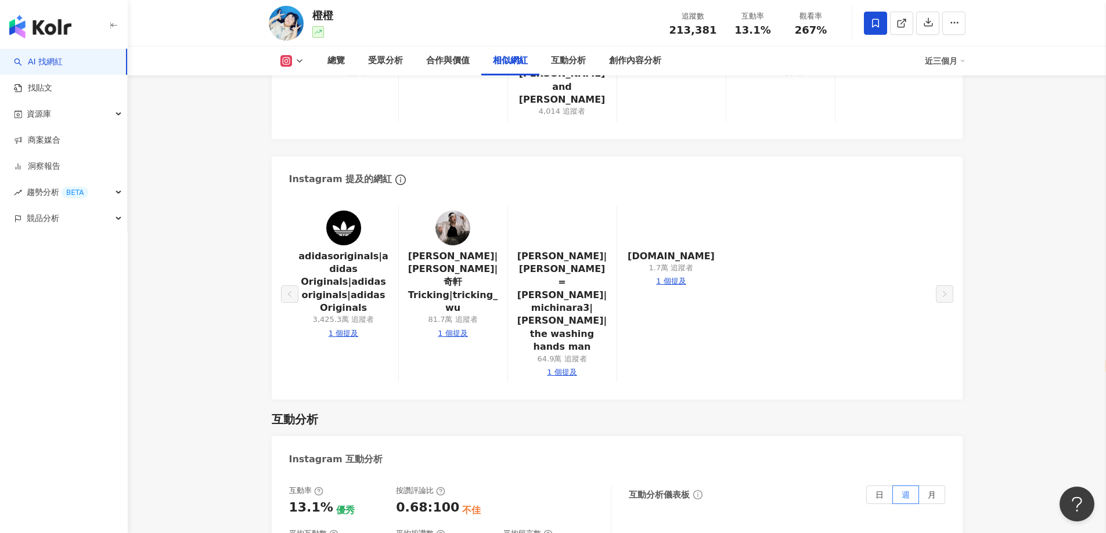
scroll to position [1625, 0]
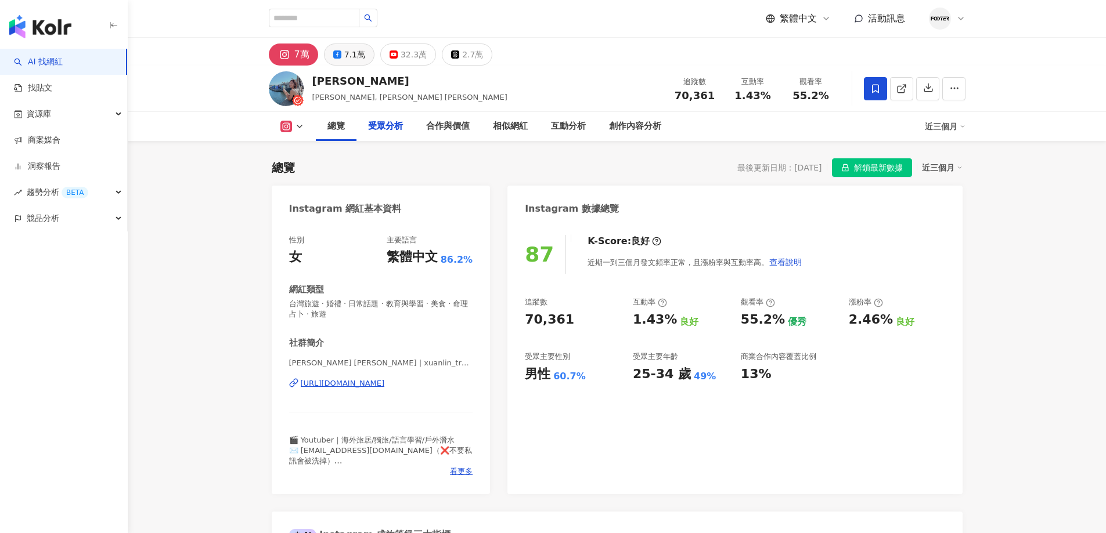
click at [345, 49] on div "7.1萬" at bounding box center [354, 54] width 21 height 16
select select "*****"
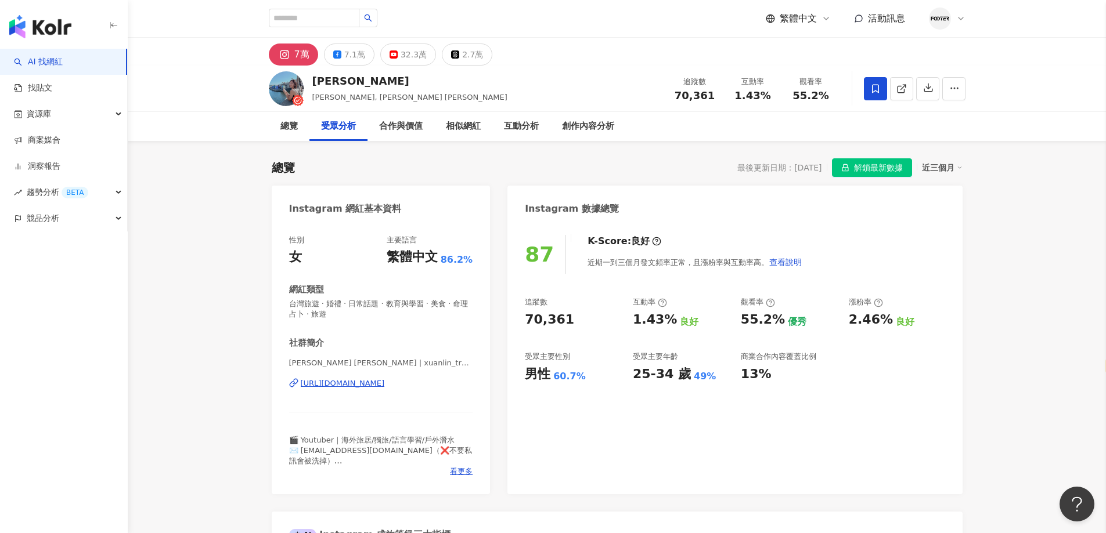
click at [353, 57] on div "7.1萬" at bounding box center [354, 54] width 21 height 16
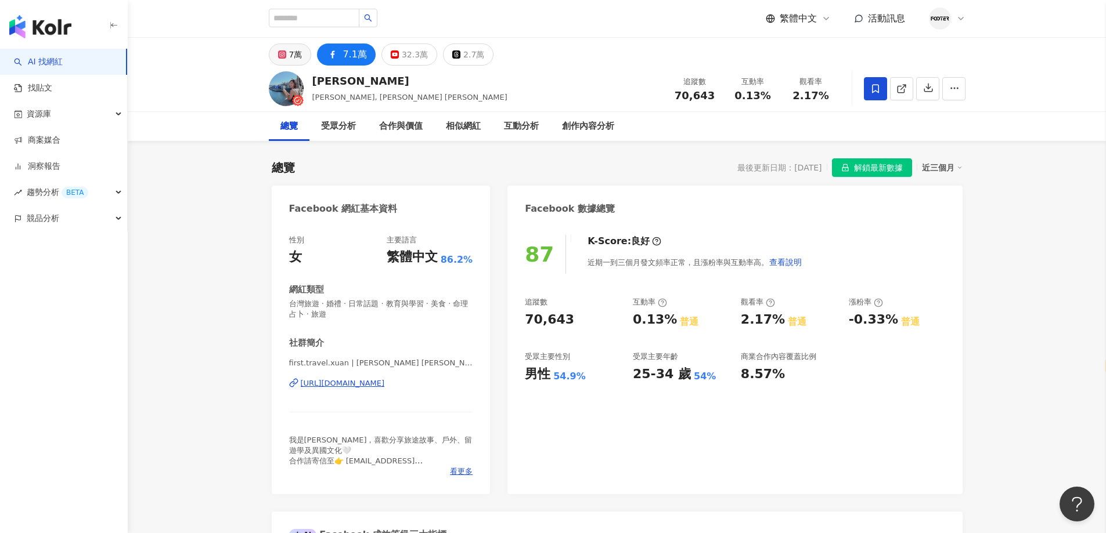
click at [289, 55] on div "7萬" at bounding box center [295, 54] width 13 height 16
click at [854, 169] on span "解鎖最新數據" at bounding box center [878, 168] width 49 height 19
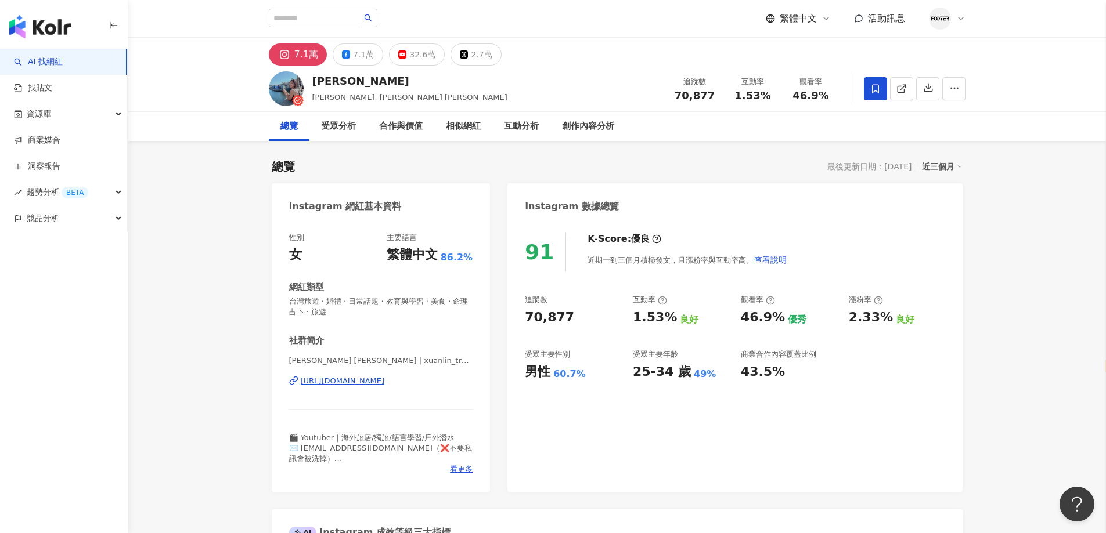
drag, startPoint x: 572, startPoint y: 29, endPoint x: 460, endPoint y: 228, distance: 227.9
click at [572, 29] on div "繁體中文 活動訊息" at bounding box center [617, 18] width 696 height 37
click at [366, 385] on div "https://www.instagram.com/xuanlin_travel/" at bounding box center [343, 381] width 84 height 10
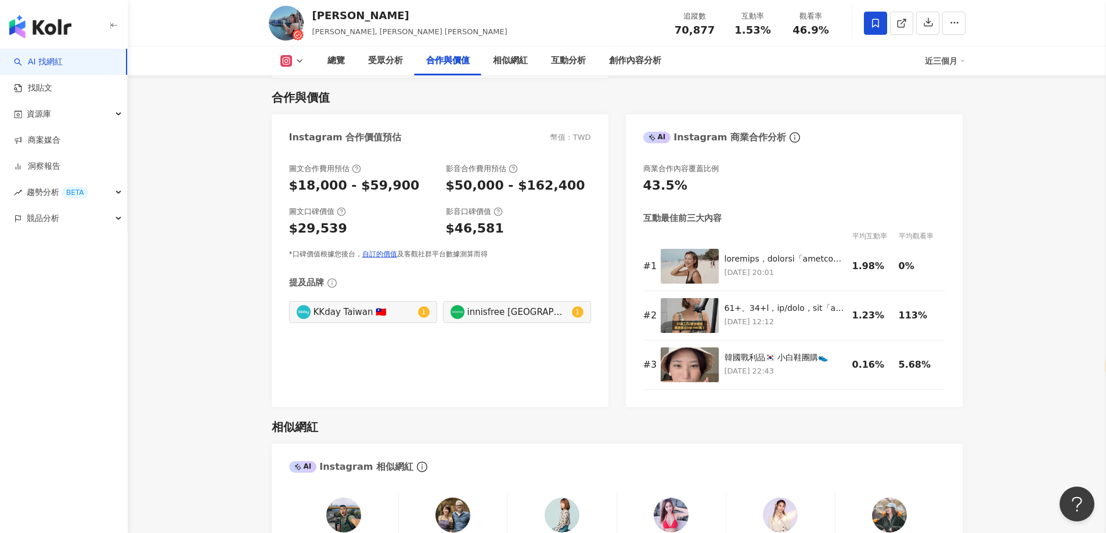
click at [413, 89] on div "合作與價值" at bounding box center [617, 97] width 691 height 16
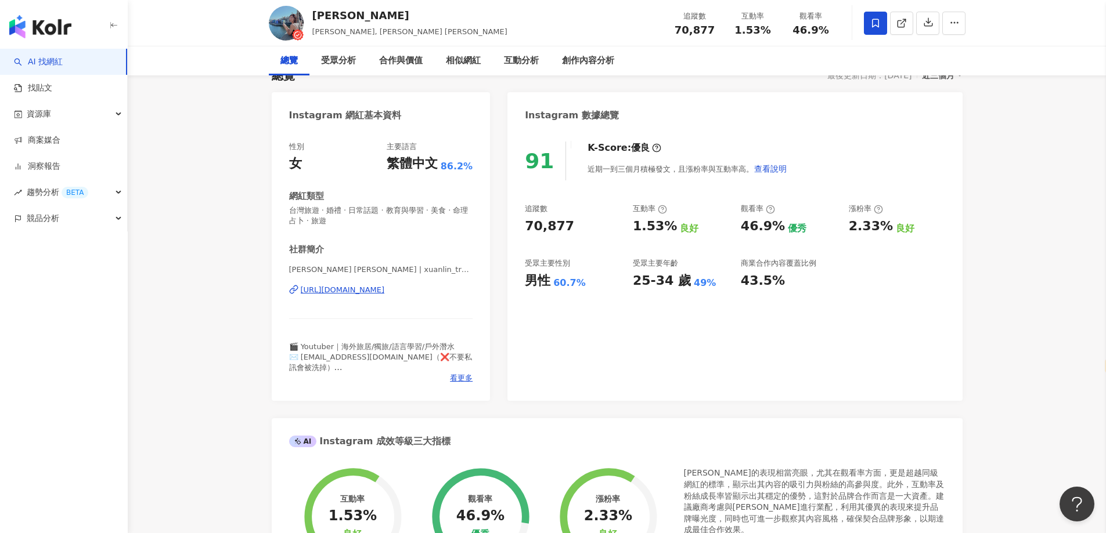
scroll to position [0, 0]
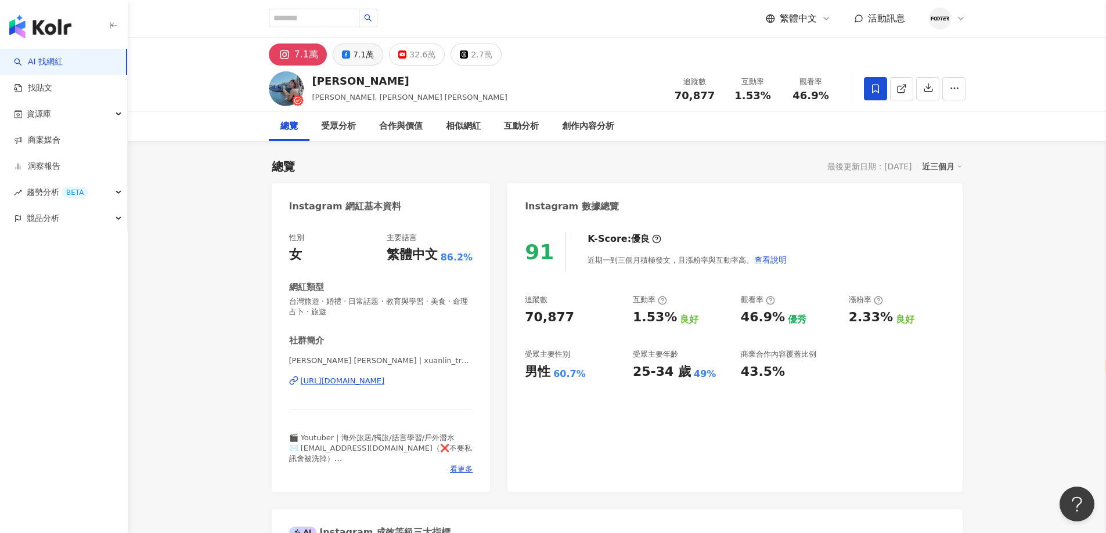
click at [336, 53] on button "7.1萬" at bounding box center [358, 55] width 50 height 22
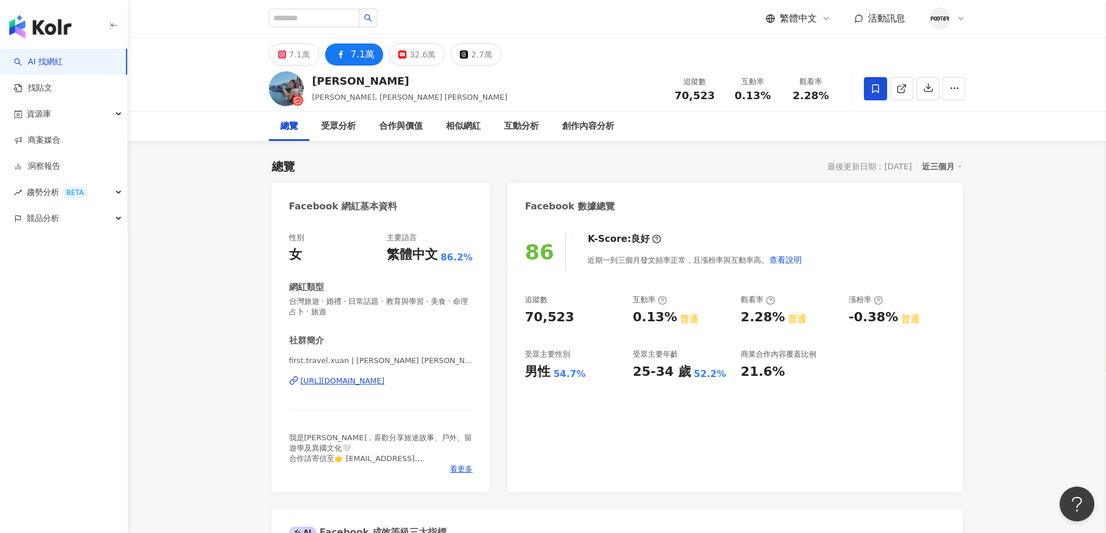
click at [358, 374] on div "first.travel.xuan | 林宣 Xuan Lin | first.travel.xuan https://www.facebook.com/23…" at bounding box center [381, 390] width 184 height 68
click at [366, 386] on div "https://www.facebook.com/232604367079329" at bounding box center [343, 381] width 84 height 10
click at [367, 385] on div "https://www.facebook.com/232604367079329" at bounding box center [343, 381] width 84 height 10
select select "*****"
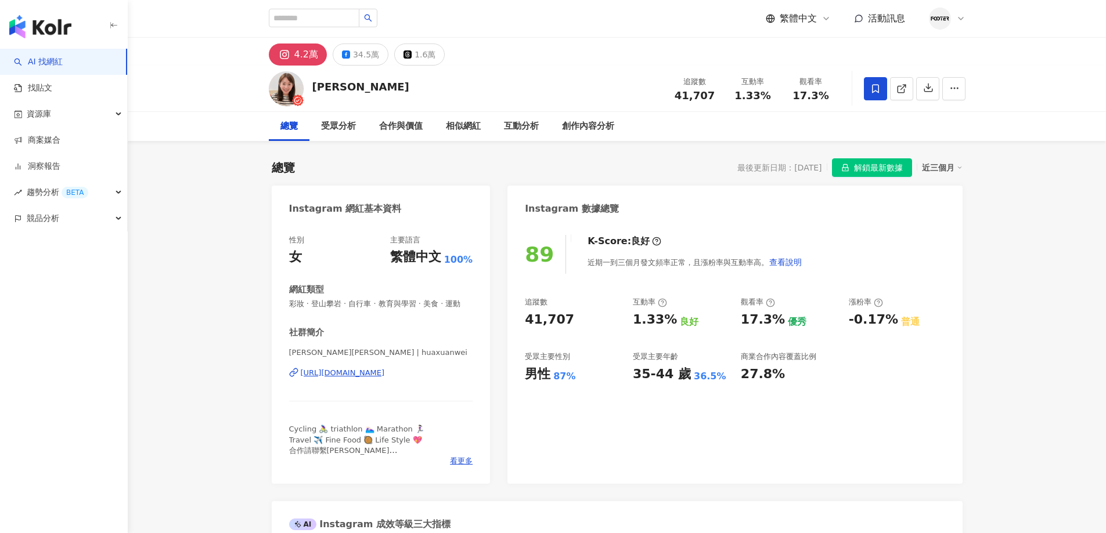
select select "*****"
click at [674, 35] on div "繁體中文 活動訊息" at bounding box center [617, 18] width 696 height 37
click at [874, 167] on span "解鎖最新數據" at bounding box center [878, 168] width 49 height 19
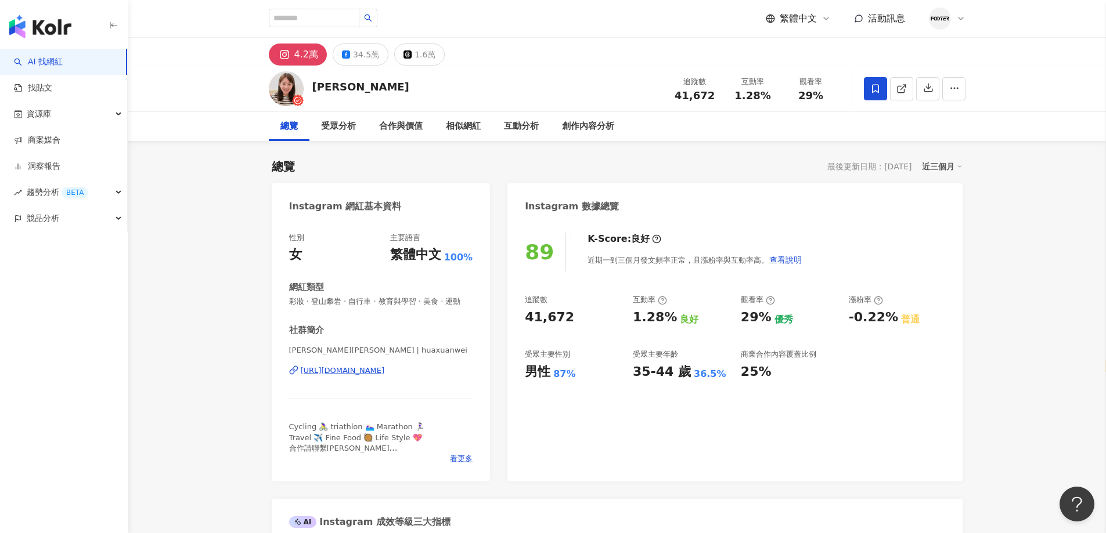
click at [948, 266] on div "89 K-Score : 良好 近期一到三個月發文頻率正常，且漲粉率與互動率高。 查看說明 追蹤數 41,672 互動率 1.28% 良好 觀看率 29% 優…" at bounding box center [734, 351] width 454 height 261
click at [354, 376] on div "[URL][DOMAIN_NAME]" at bounding box center [343, 371] width 84 height 10
click at [342, 50] on button "34.5萬" at bounding box center [361, 55] width 56 height 22
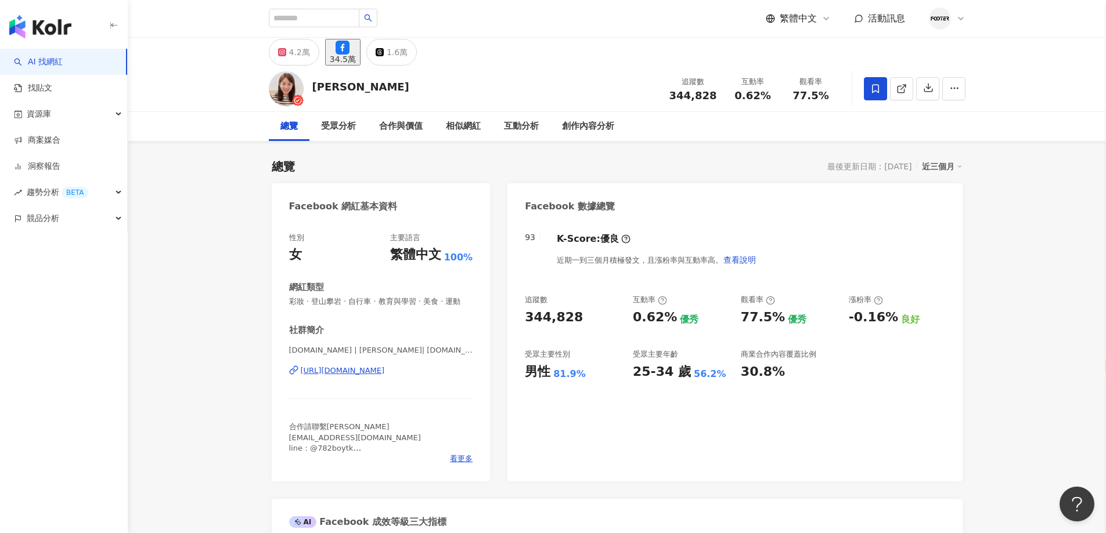
click at [299, 46] on button "4.2萬" at bounding box center [294, 52] width 50 height 27
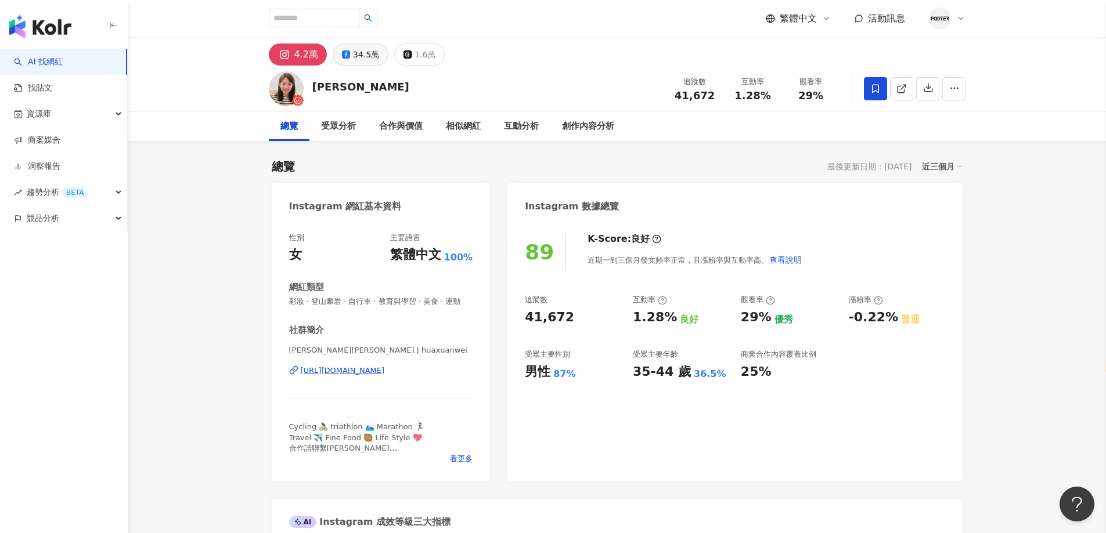
click at [364, 60] on div "34.5萬" at bounding box center [366, 54] width 26 height 16
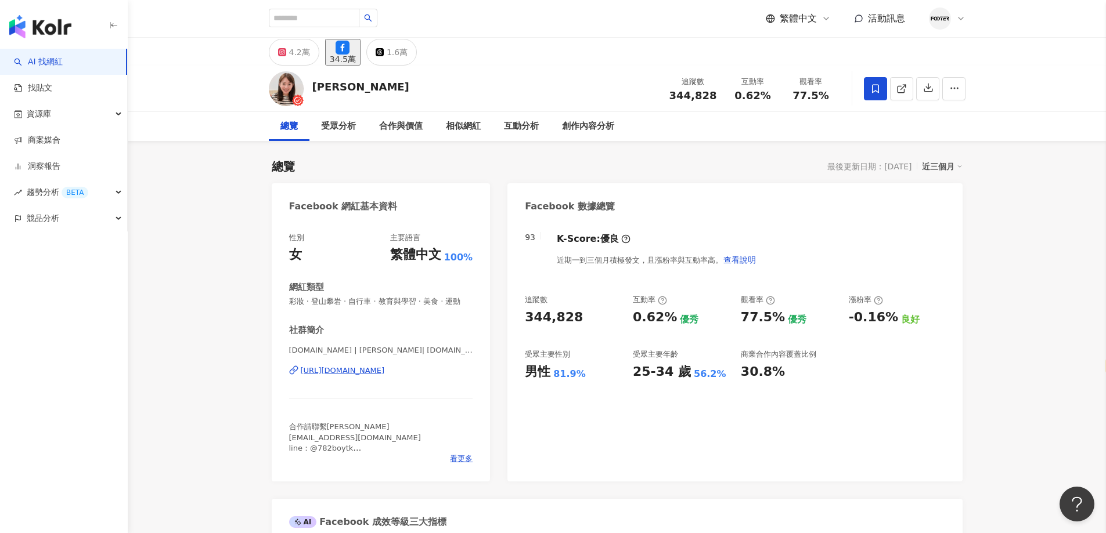
click at [380, 387] on div "www.monkeyway.net | 魏華萱 | www.monkeyway.net https://www.facebook.com/3187007852…" at bounding box center [381, 379] width 184 height 68
click at [380, 376] on div "https://www.facebook.com/318700785260" at bounding box center [343, 371] width 84 height 10
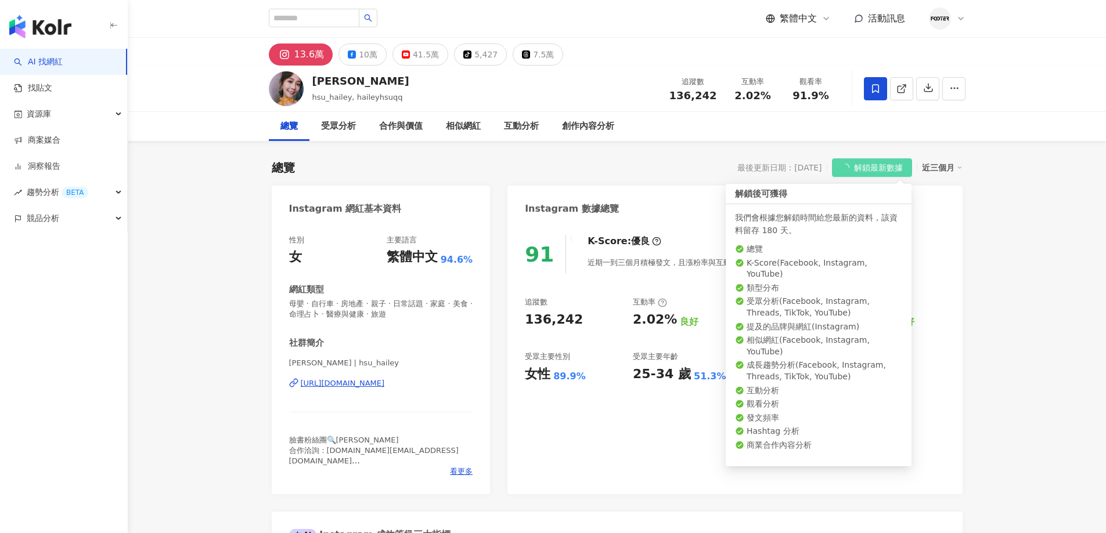
select select "*****"
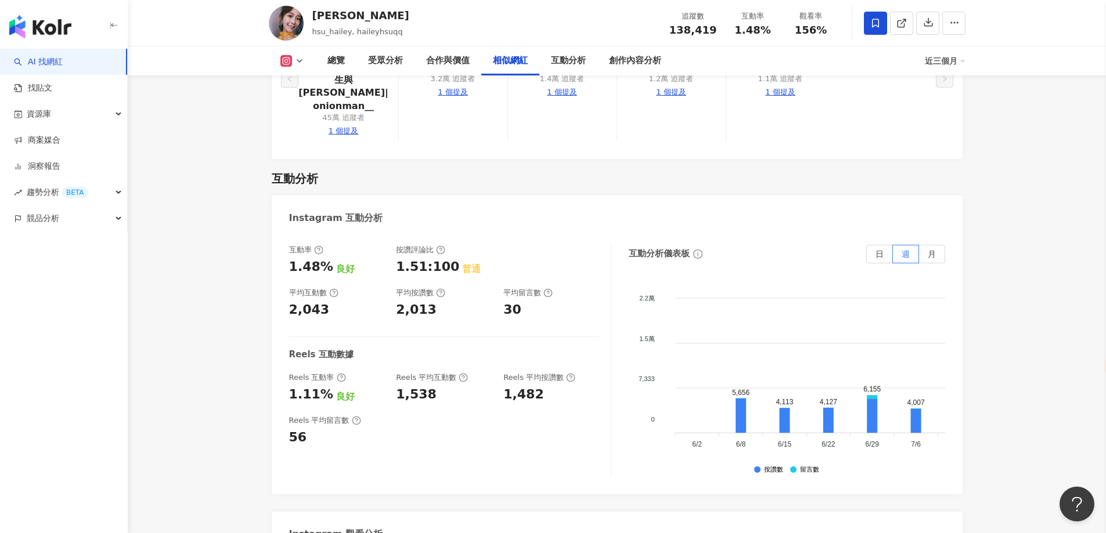
scroll to position [1828, 0]
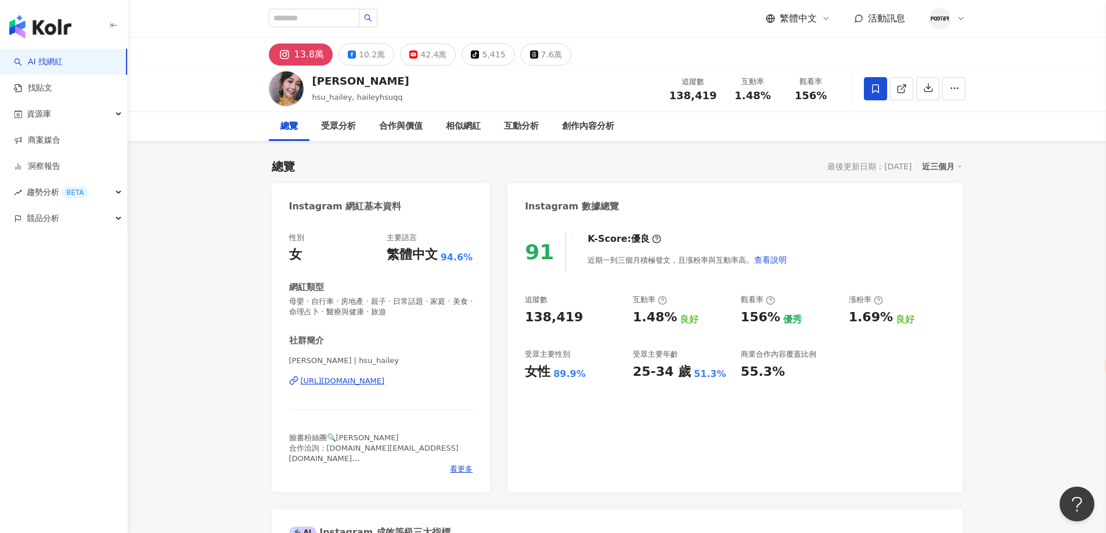
click at [367, 376] on div "徐海莉 Hailey | hsu_hailey https://www.instagram.com/hsu_hailey/" at bounding box center [381, 390] width 184 height 68
click at [373, 382] on div "https://www.instagram.com/hsu_hailey/" at bounding box center [343, 381] width 84 height 10
click at [364, 55] on div "10.2萬" at bounding box center [372, 54] width 26 height 16
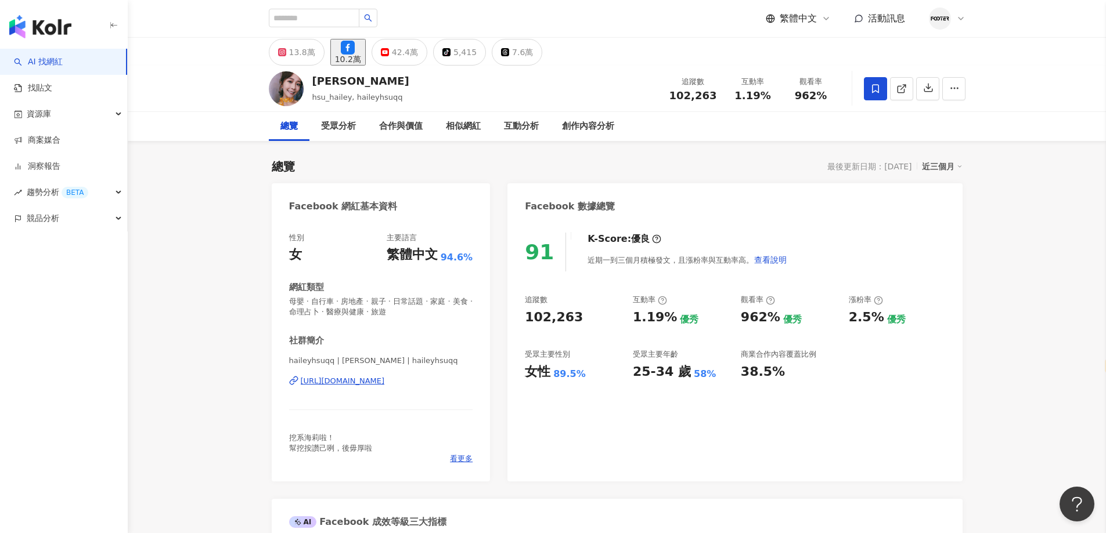
click at [363, 383] on div "https://www.facebook.com/106875853991390" at bounding box center [343, 381] width 84 height 10
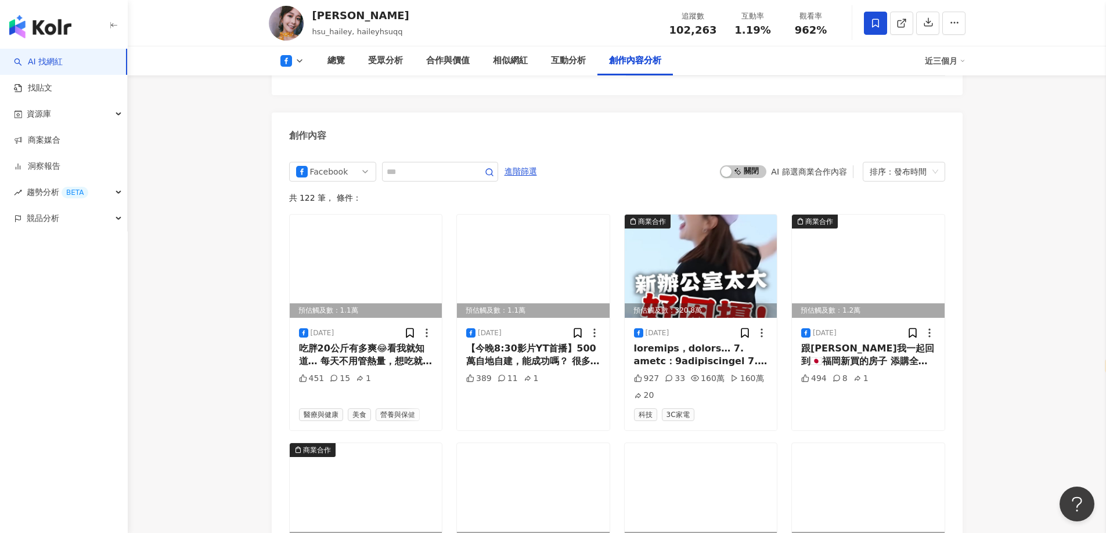
scroll to position [2960, 0]
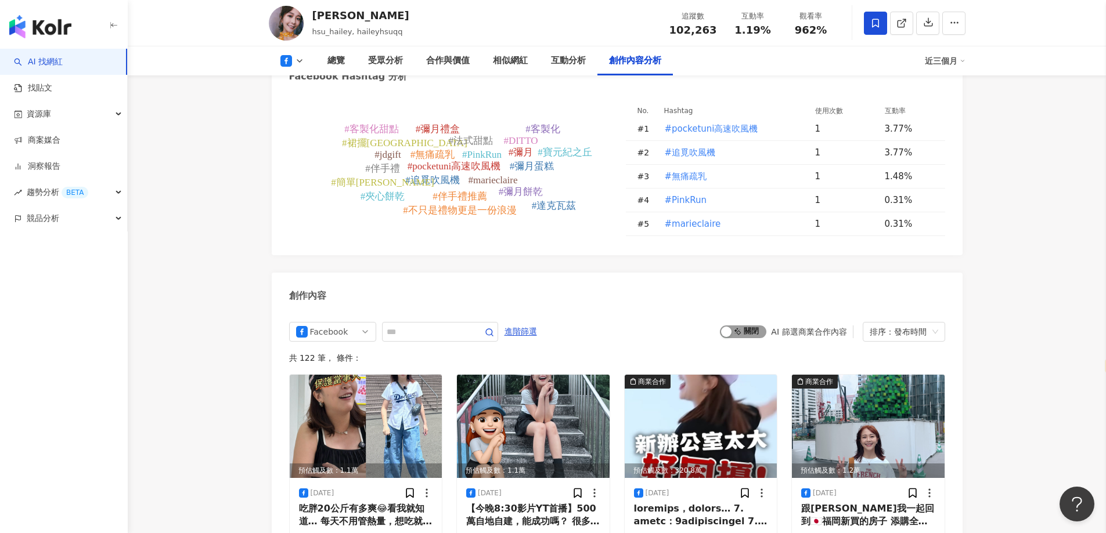
click at [727, 327] on div "button" at bounding box center [726, 332] width 10 height 10
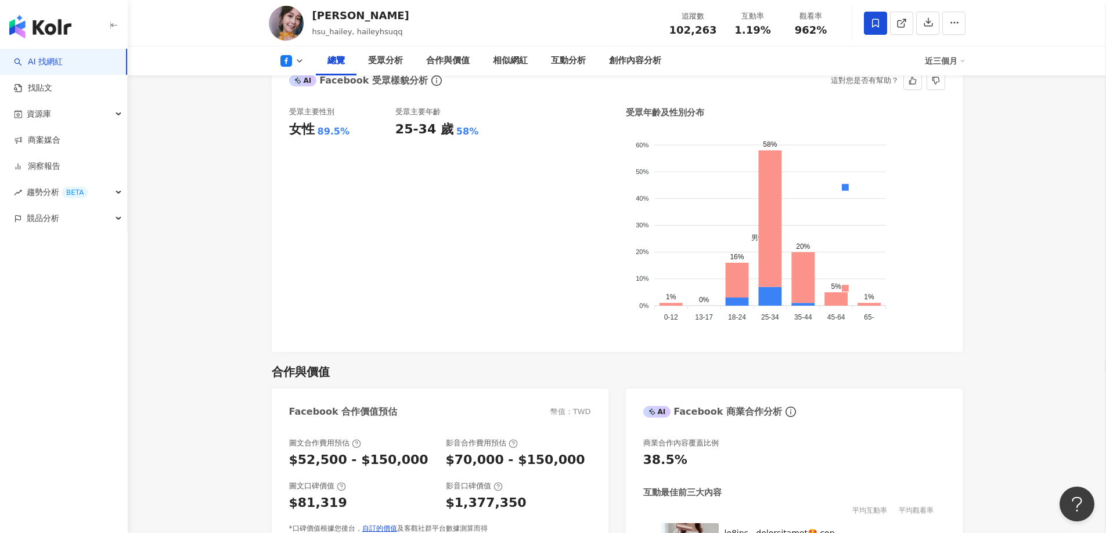
scroll to position [644, 0]
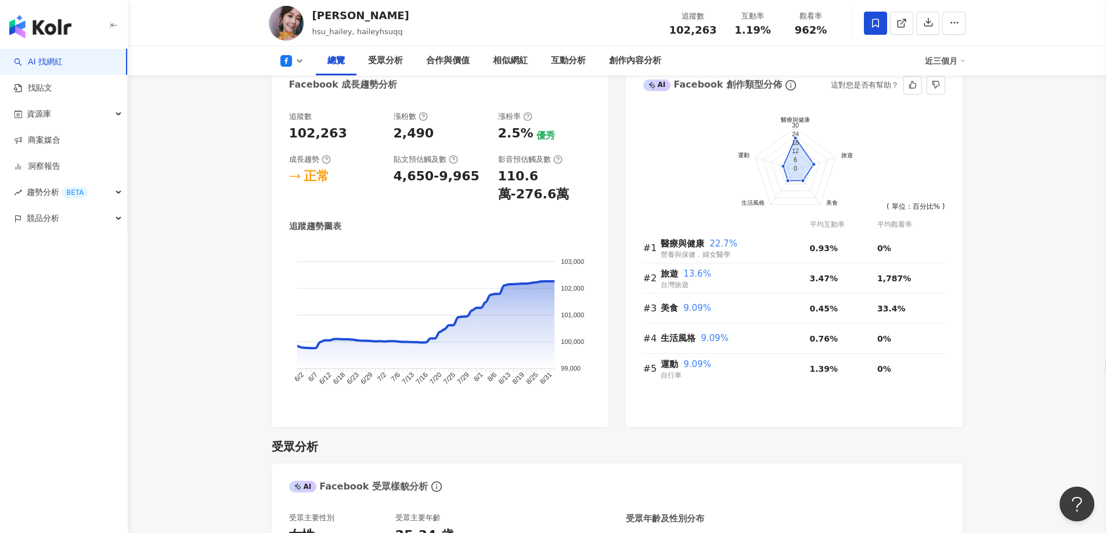
drag, startPoint x: 694, startPoint y: 405, endPoint x: 658, endPoint y: 388, distance: 39.2
click at [694, 405] on div "前往申請試用方案解鎖 ( 立即註冊 ) 醫療與健康 旅遊 美食 生活風格 運動 30 24 18 12 6 0 ( 單位：百分比% ) 平均互動率 平均觀看率…" at bounding box center [794, 264] width 337 height 328
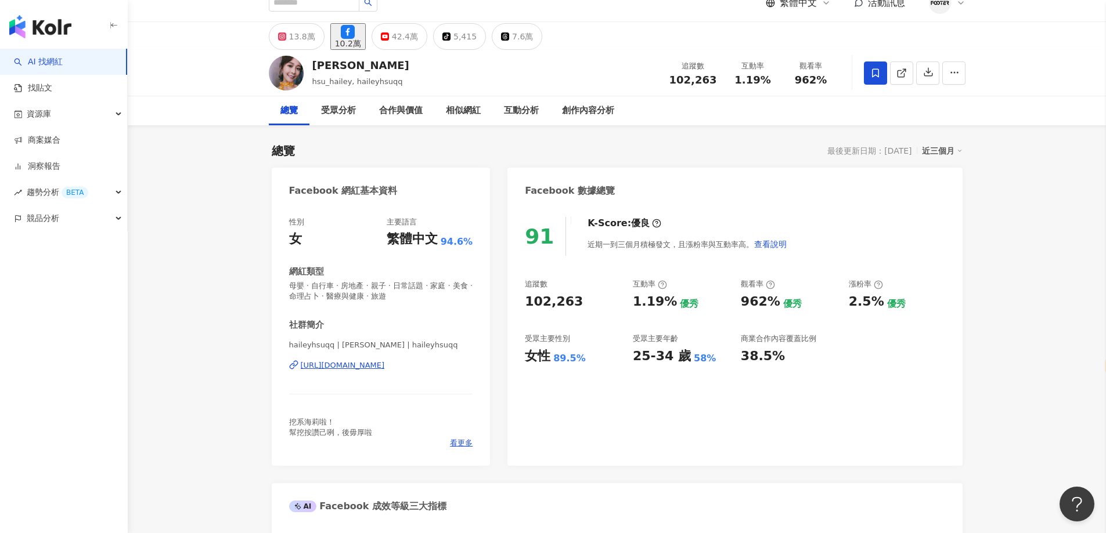
scroll to position [0, 0]
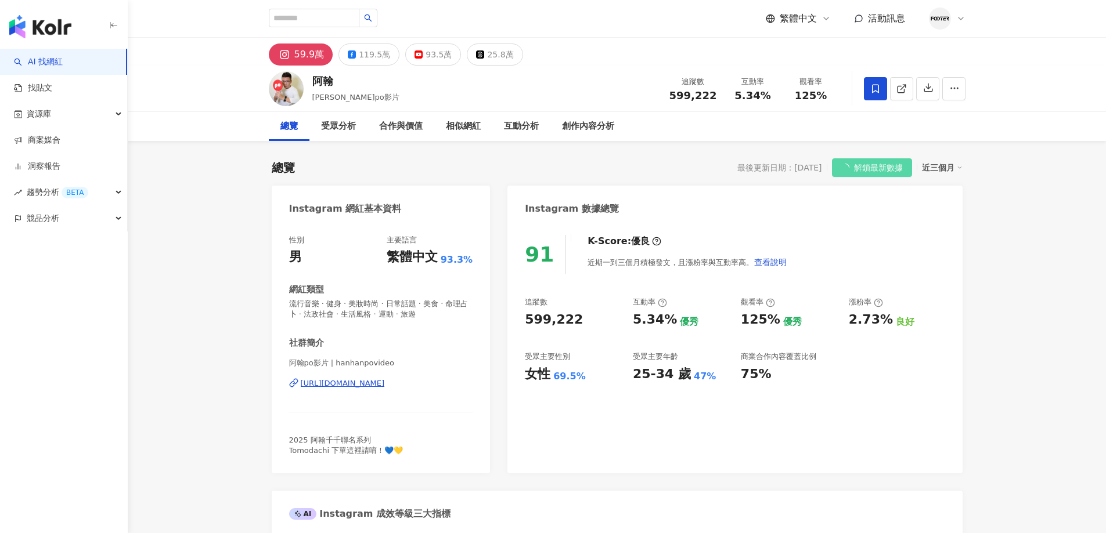
select select "*****"
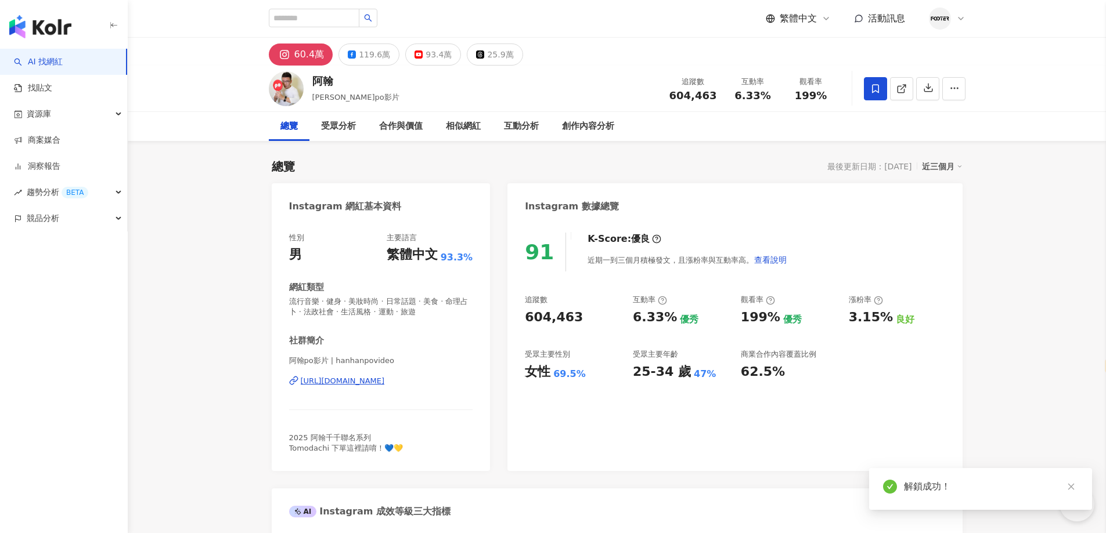
click at [385, 378] on div "https://www.instagram.com/hanhanpovideo/" at bounding box center [343, 381] width 84 height 10
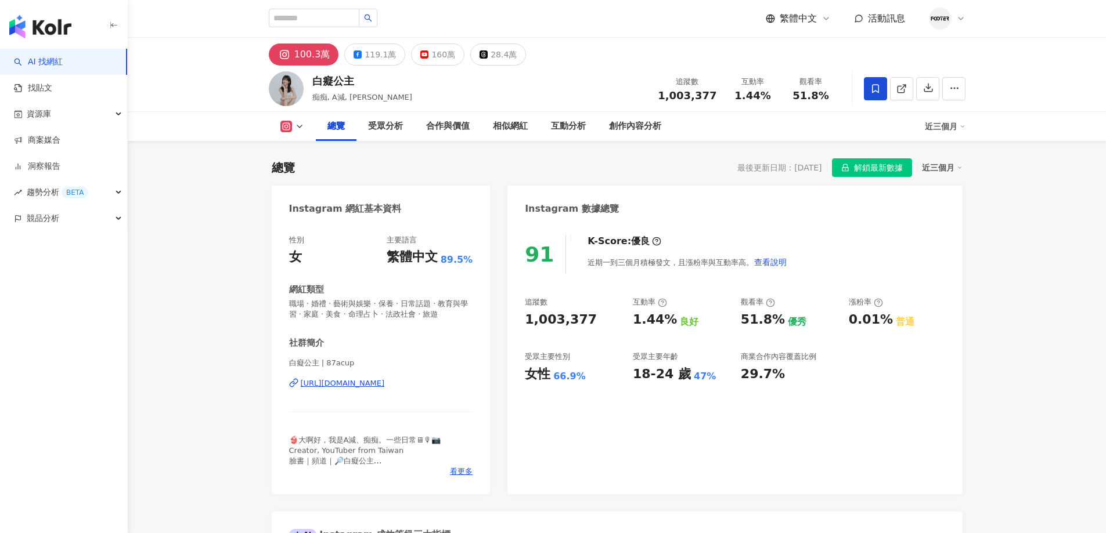
select select "*****"
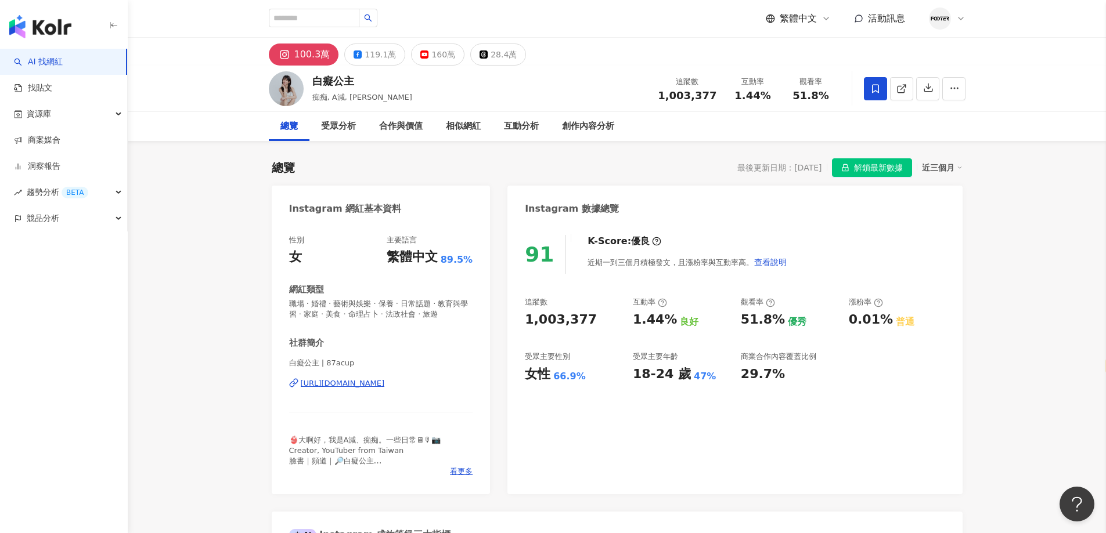
click at [876, 166] on span "解鎖最新數據" at bounding box center [878, 168] width 49 height 19
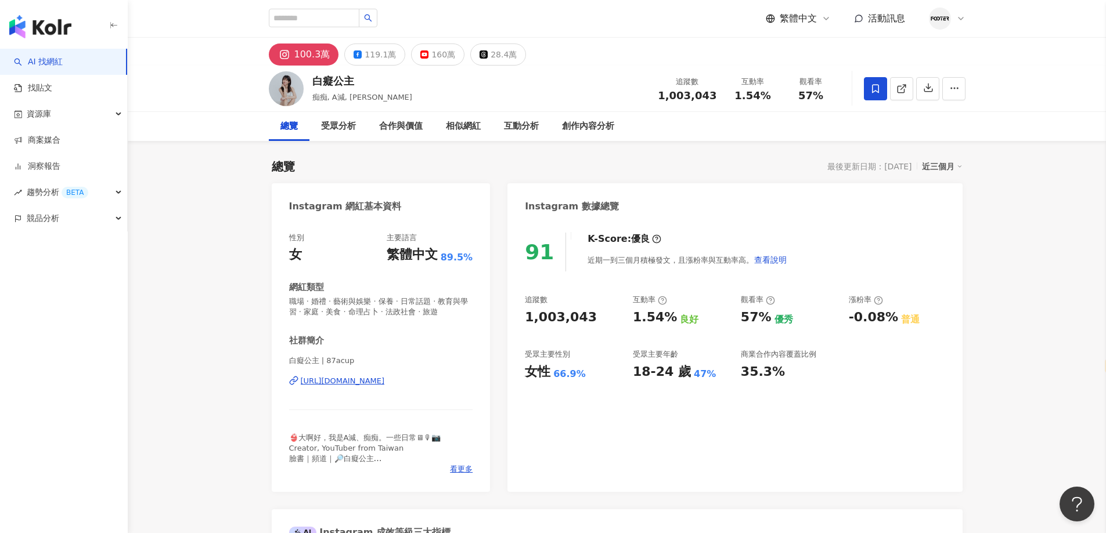
click at [672, 186] on div "Instagram 數據總覽" at bounding box center [734, 202] width 454 height 38
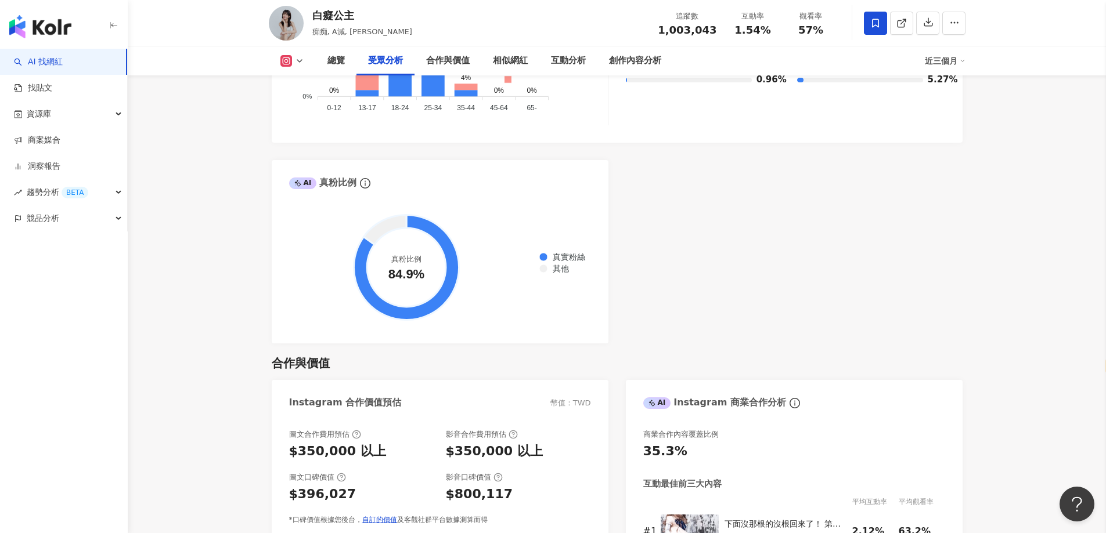
scroll to position [1335, 0]
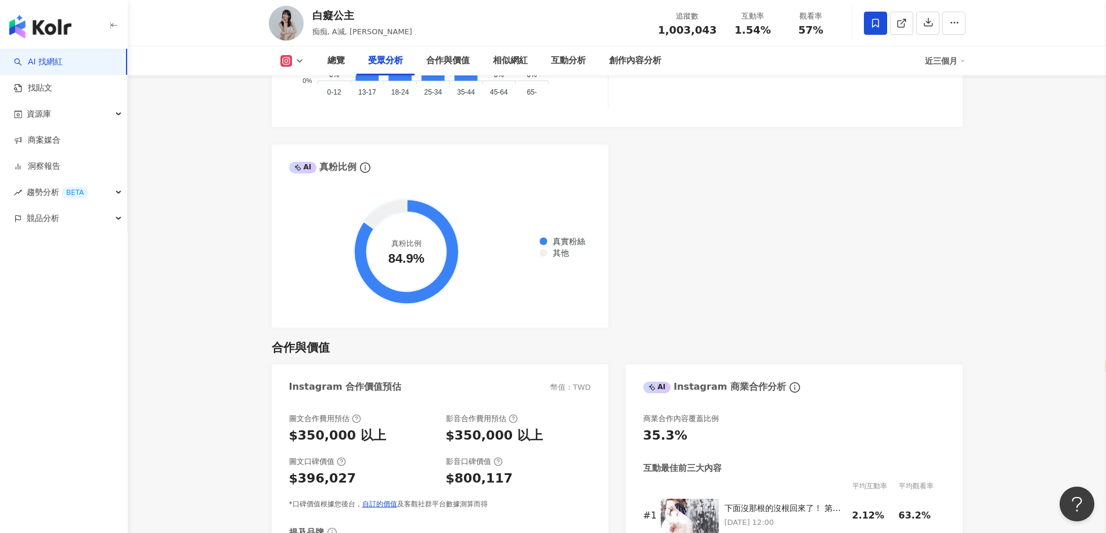
click at [709, 233] on div "AI Instagram 受眾樣貌分析 受眾主要性別 女性 66.9% 受眾主要年齡 18-24 歲 47% 受眾年齡及性別分布 男性 女性 50% 50% …" at bounding box center [617, 56] width 691 height 544
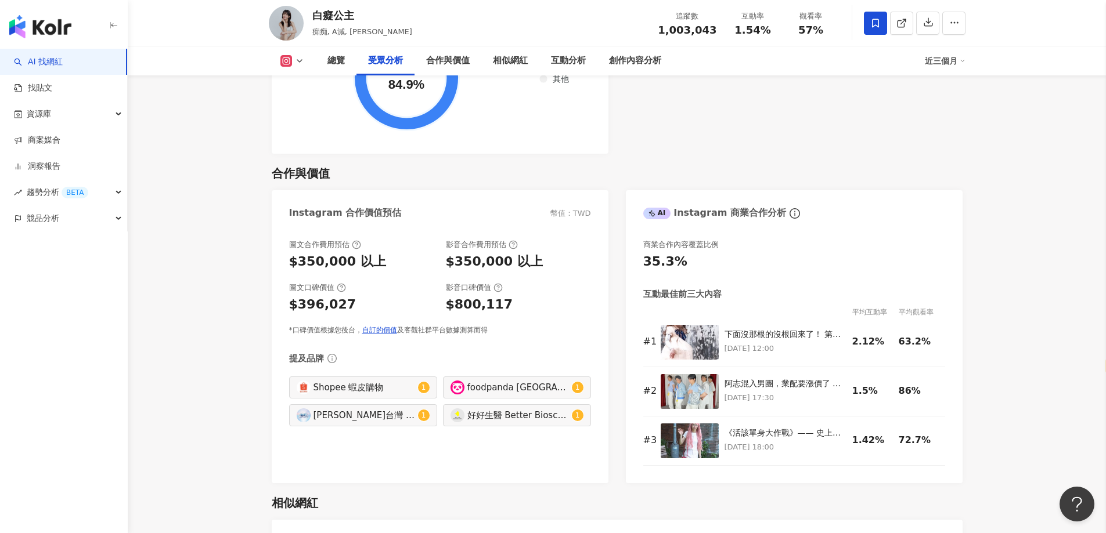
click at [291, 61] on icon at bounding box center [286, 61] width 12 height 12
click at [319, 110] on button "Facebook" at bounding box center [305, 109] width 59 height 16
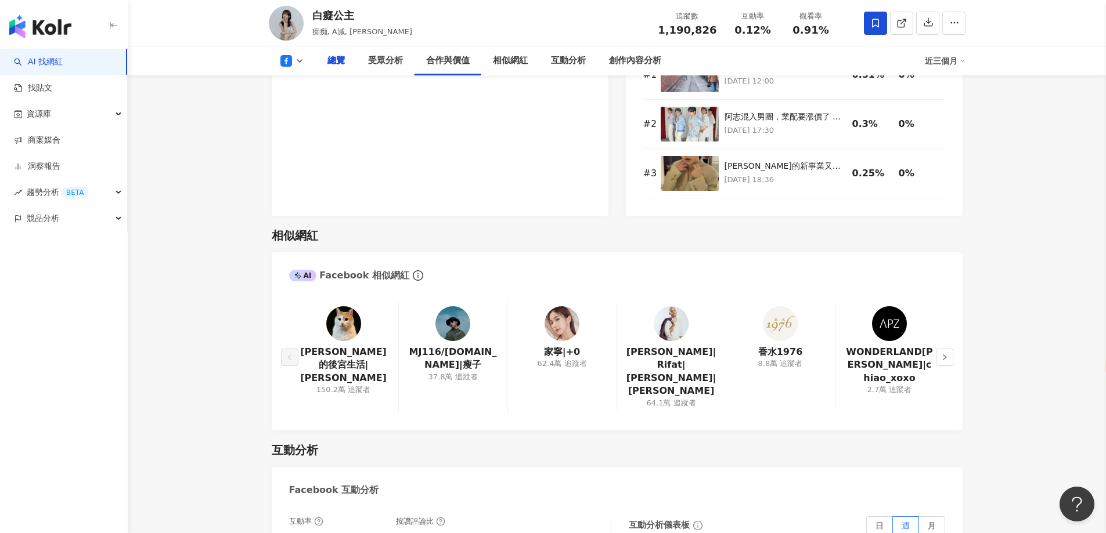
scroll to position [560, 0]
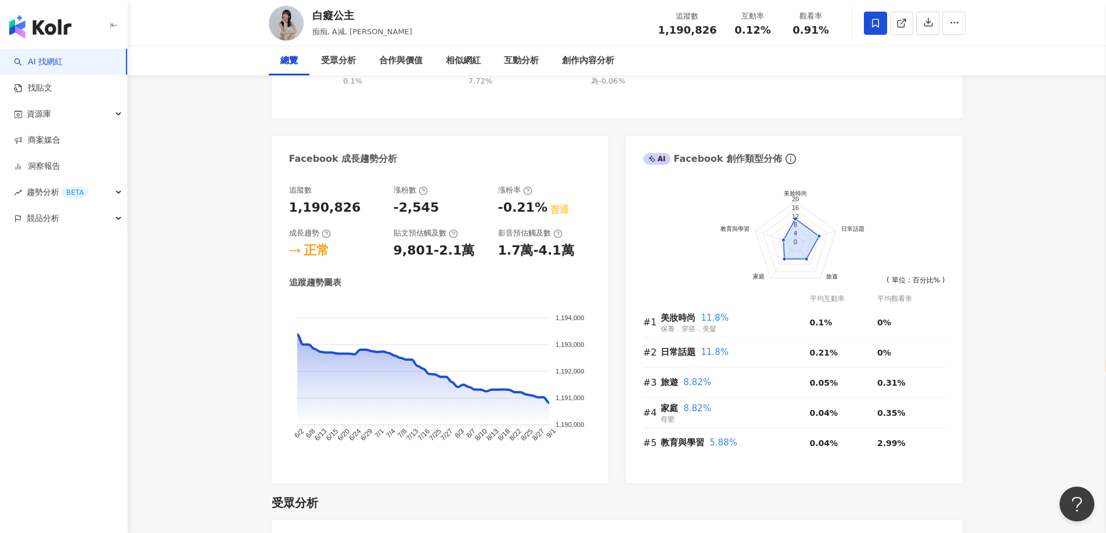
click at [337, 23] on div "白癡公主" at bounding box center [362, 15] width 100 height 15
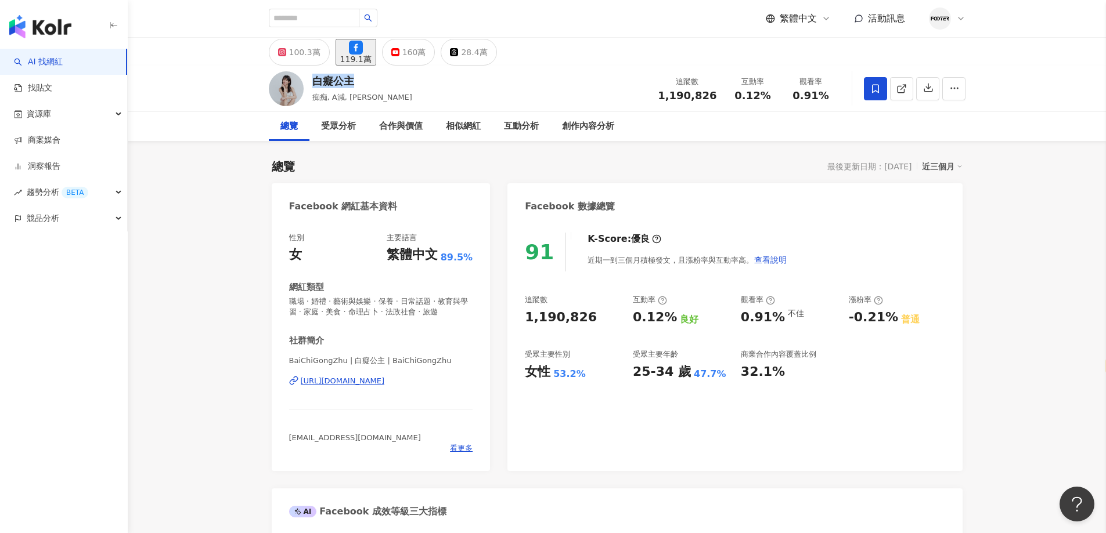
click at [337, 81] on div "白癡公主" at bounding box center [362, 81] width 100 height 15
select select "*****"
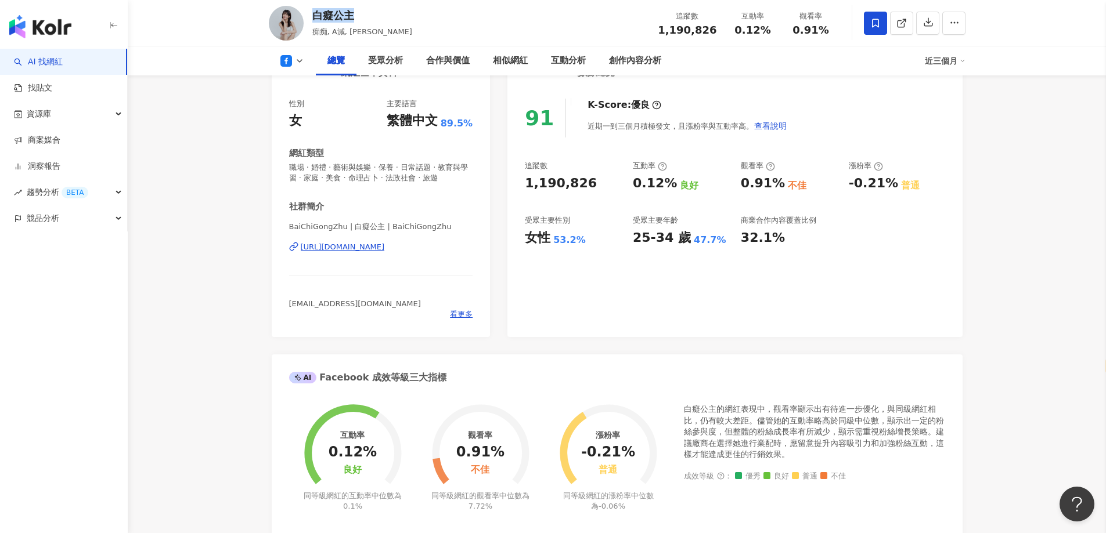
scroll to position [58, 0]
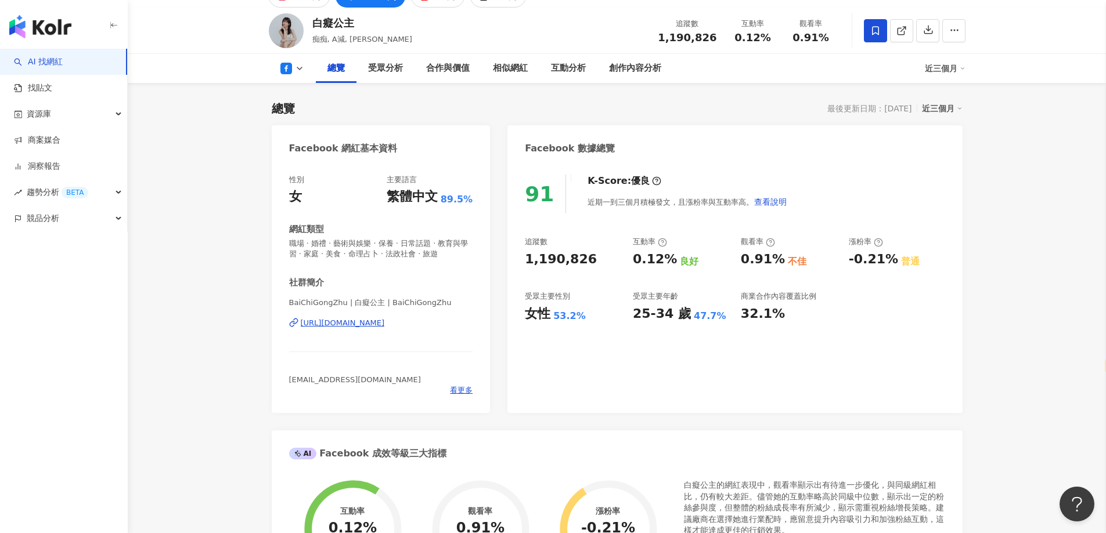
click at [562, 264] on div "1,190,826" at bounding box center [561, 260] width 72 height 18
click at [375, 327] on div "https://www.facebook.com/363734540324168" at bounding box center [343, 323] width 84 height 10
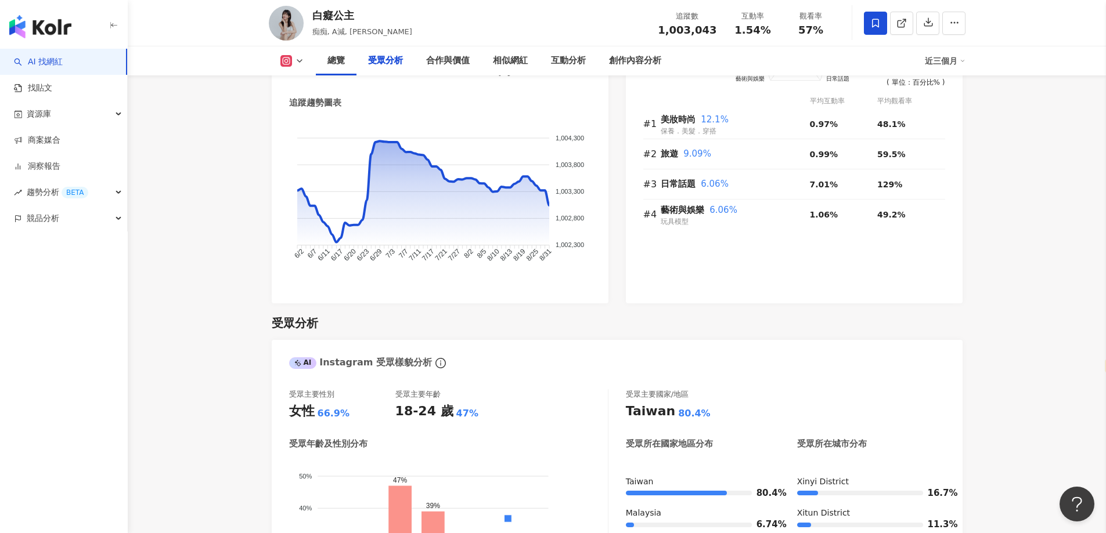
scroll to position [1451, 0]
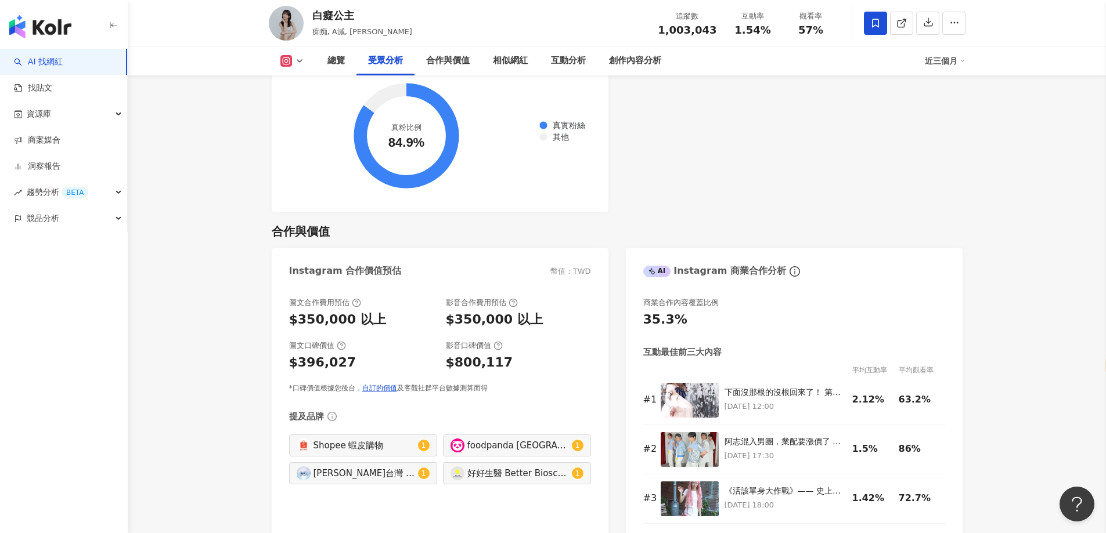
click at [357, 298] on icon at bounding box center [356, 302] width 9 height 9
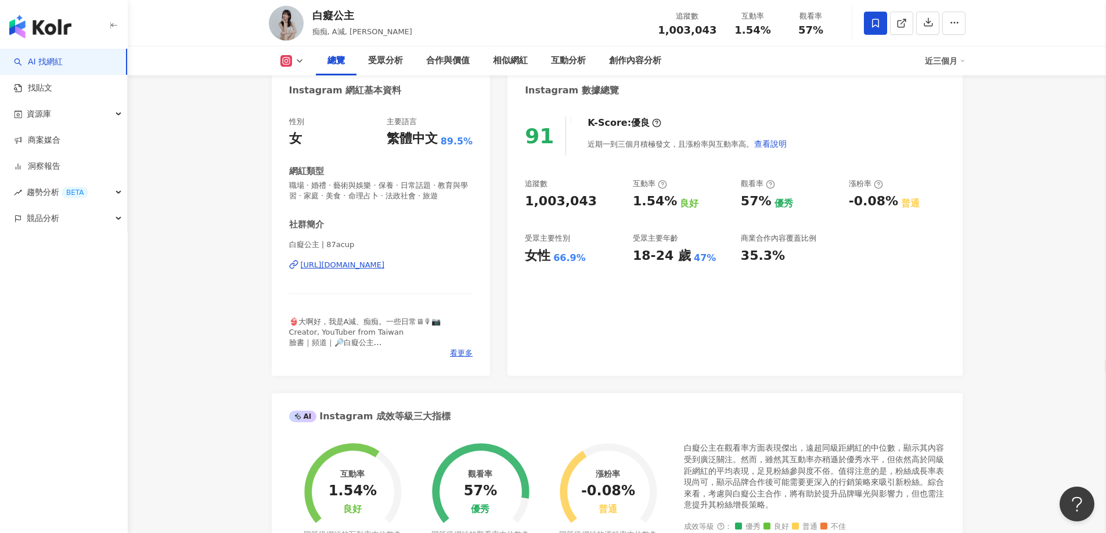
scroll to position [0, 0]
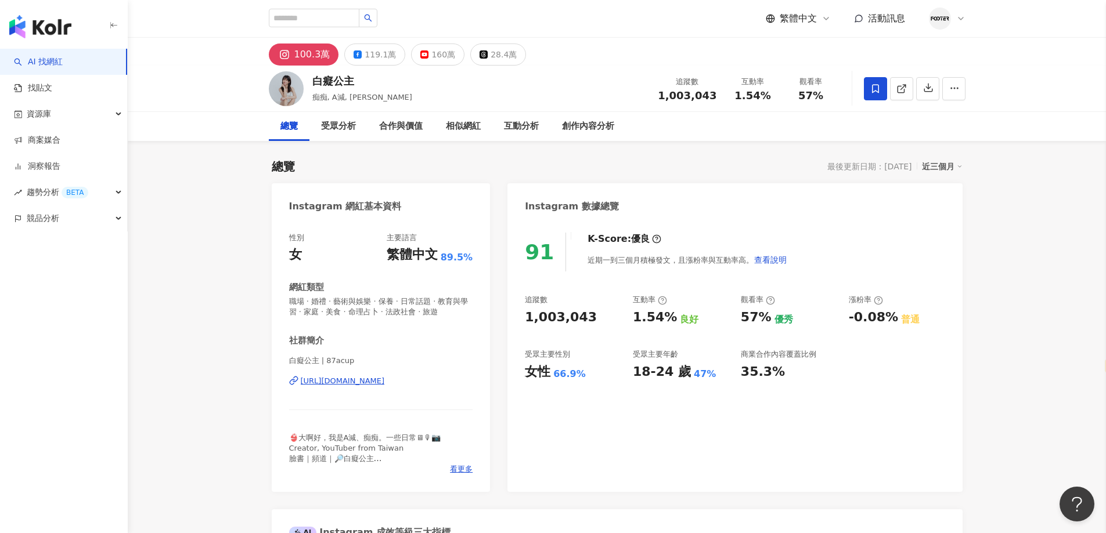
click at [335, 378] on div "https://www.instagram.com/87acup/" at bounding box center [343, 381] width 84 height 10
click at [431, 59] on div "160萬" at bounding box center [443, 54] width 24 height 16
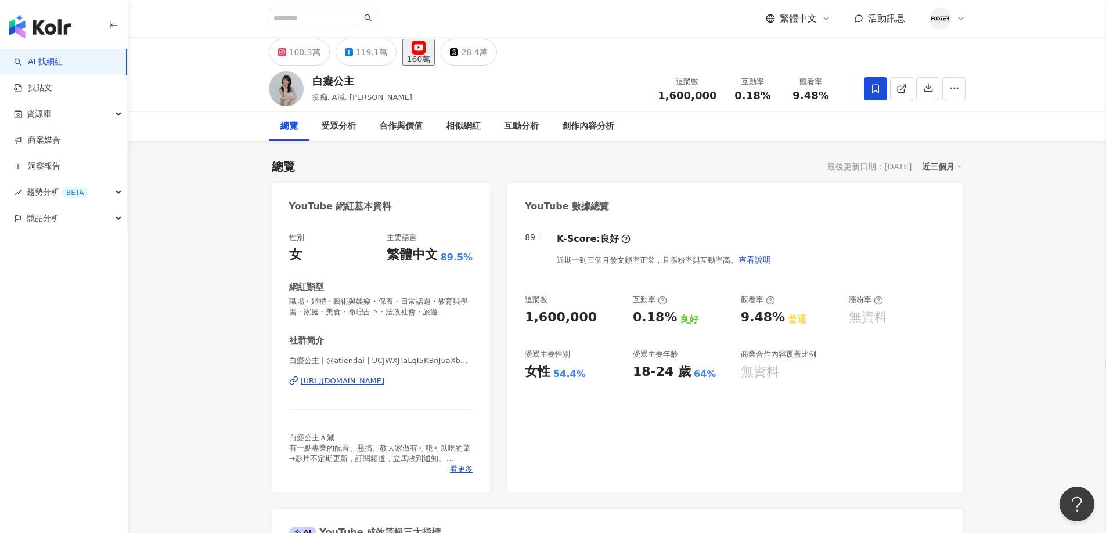
click at [331, 381] on div "https://www.youtube.com/channel/UCJWXJTaLqI5KBnJuaXbCaTg" at bounding box center [343, 381] width 84 height 10
click at [351, 61] on button "119.1萬" at bounding box center [365, 52] width 61 height 27
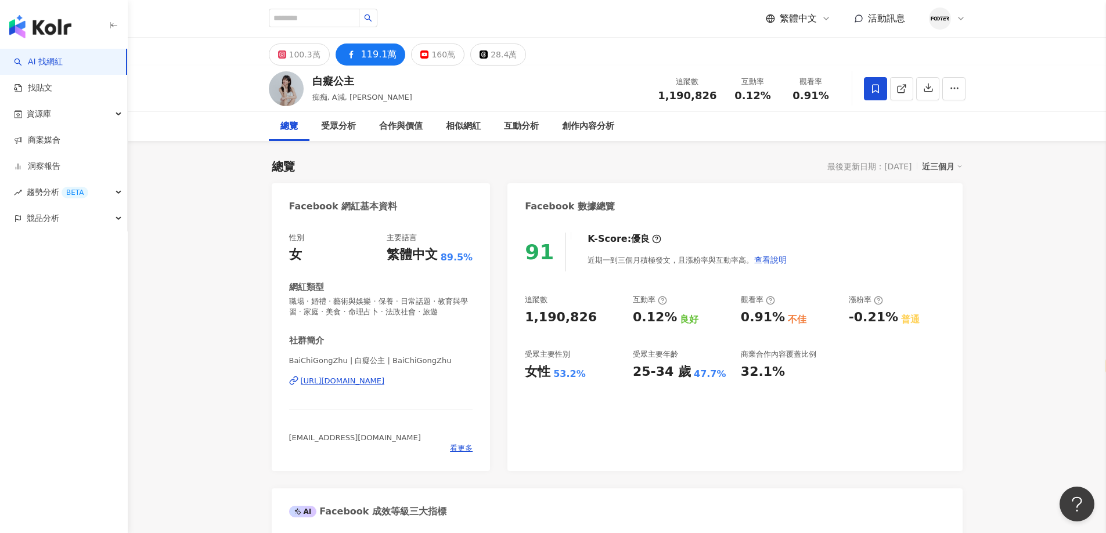
click at [373, 384] on div "https://www.facebook.com/363734540324168" at bounding box center [343, 381] width 84 height 10
select select "*****"
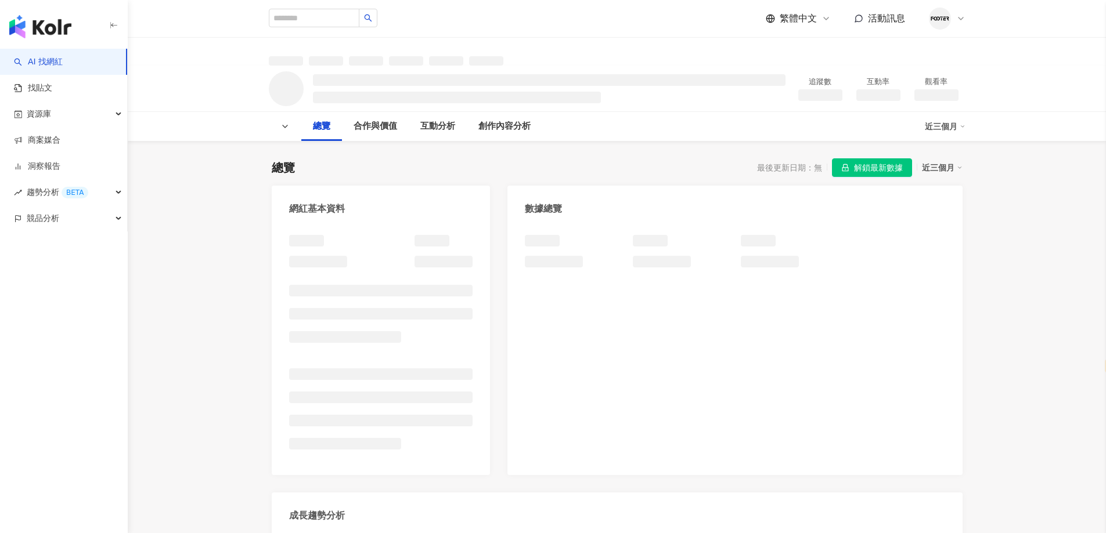
select select "*****"
click at [870, 171] on span "解鎖最新數據" at bounding box center [878, 168] width 49 height 19
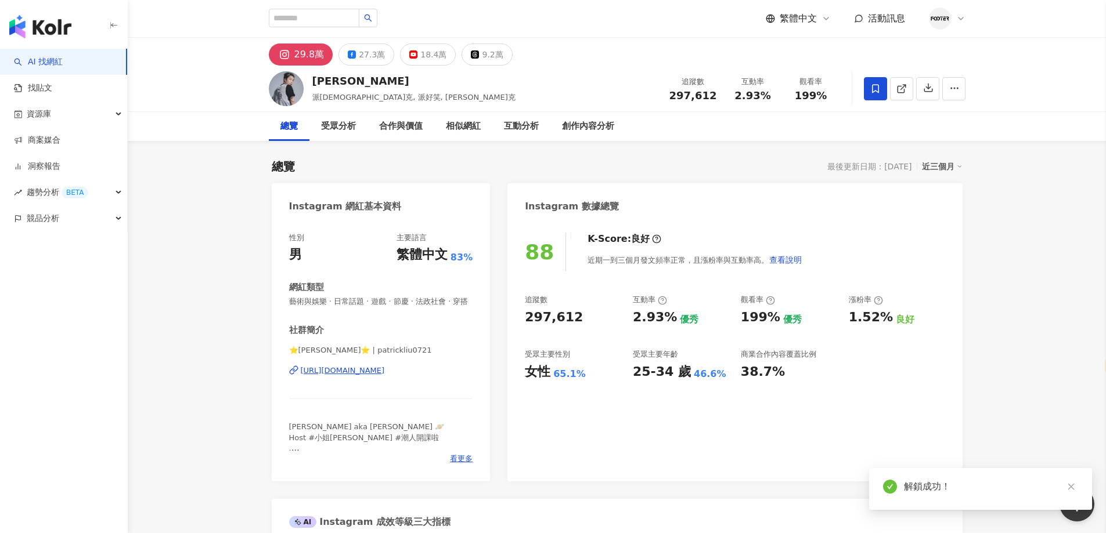
click at [385, 376] on div "https://www.instagram.com/patrickliu0721/" at bounding box center [343, 371] width 84 height 10
click at [355, 60] on button "27.3萬" at bounding box center [366, 55] width 56 height 22
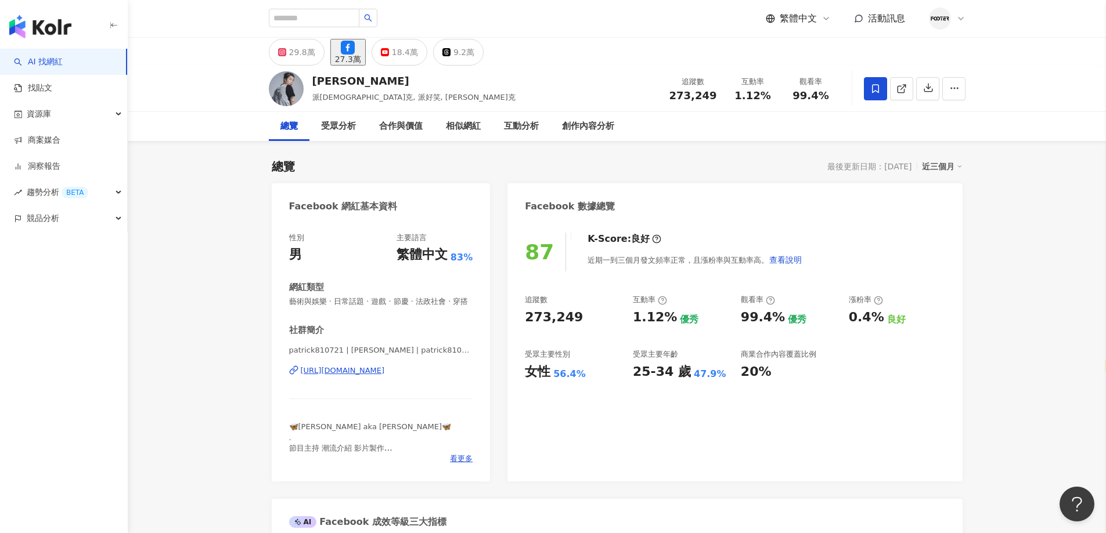
click at [372, 376] on div "https://www.facebook.com/745551292196952" at bounding box center [343, 371] width 84 height 10
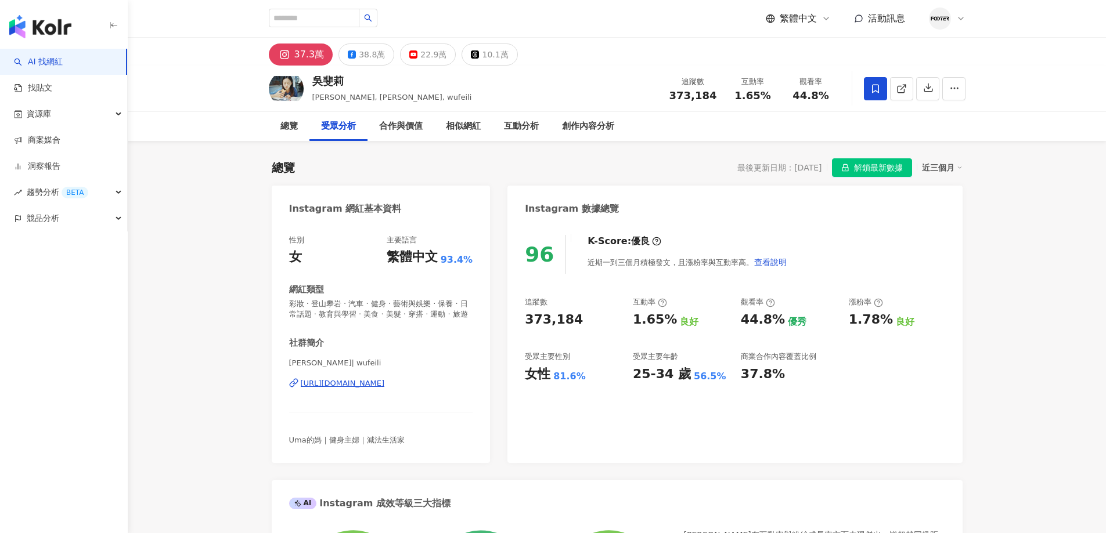
select select "*****"
click at [730, 232] on div "96 K-Score : 優良 近期一到三個月積極發文，且漲粉率與互動率高。 查看說明 追蹤數 373,184 互動率 1.65% 良好 觀看率 44.8% …" at bounding box center [734, 343] width 454 height 240
click at [377, 389] on div "[URL][DOMAIN_NAME]" at bounding box center [343, 383] width 84 height 10
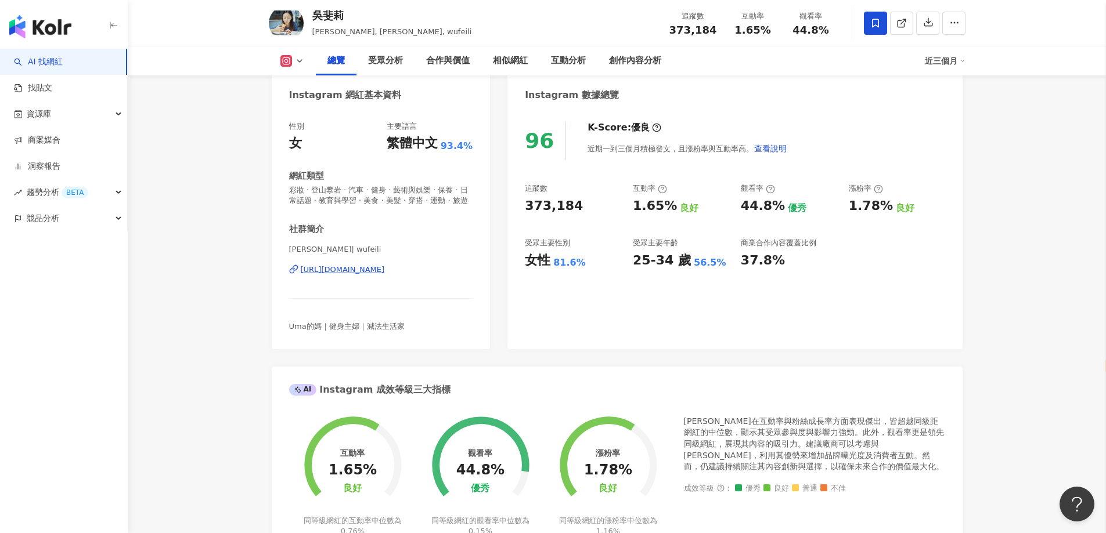
scroll to position [58, 0]
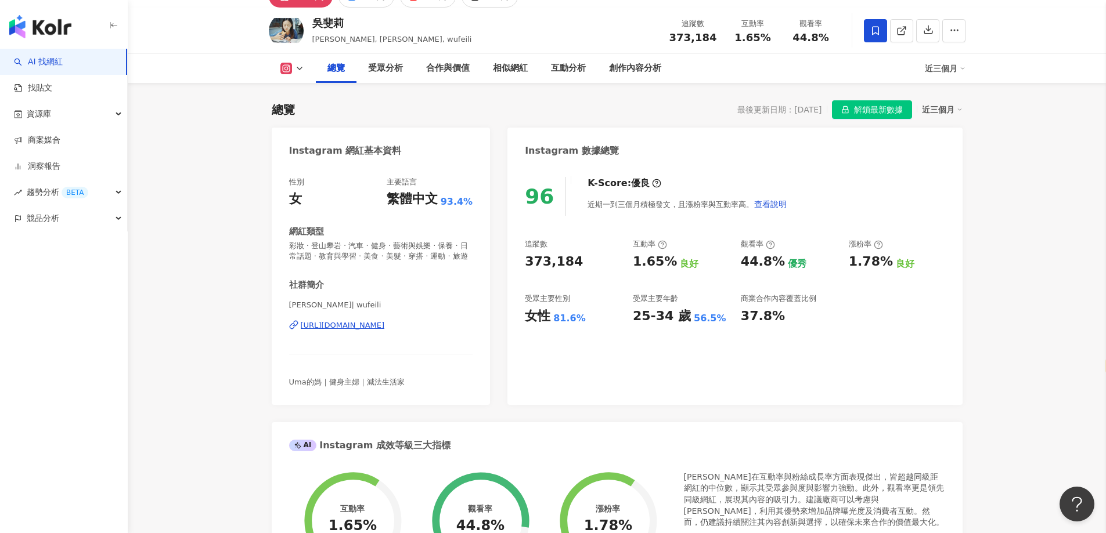
click at [851, 115] on button "解鎖最新數據" at bounding box center [872, 109] width 80 height 19
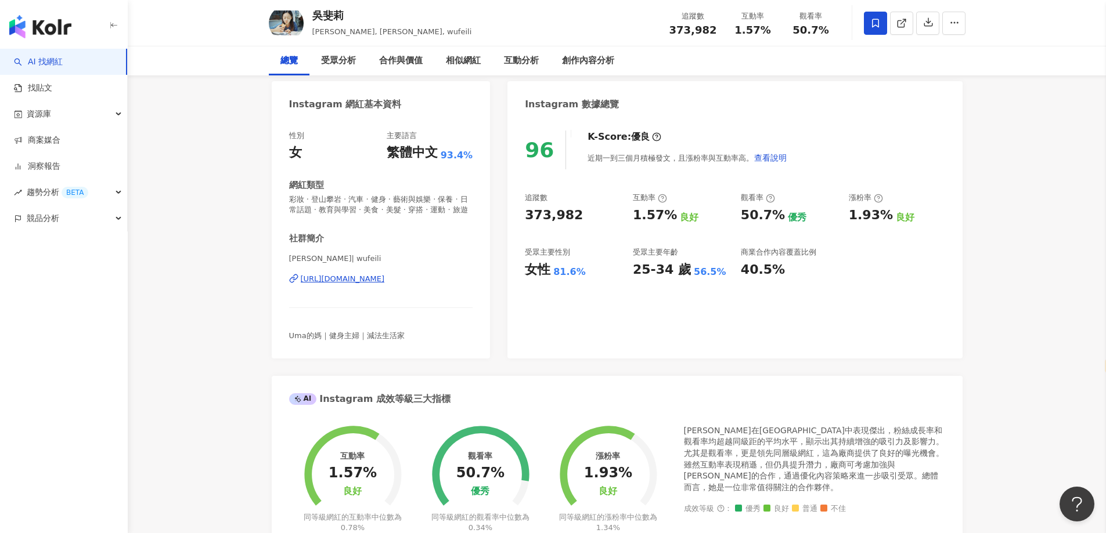
scroll to position [15, 0]
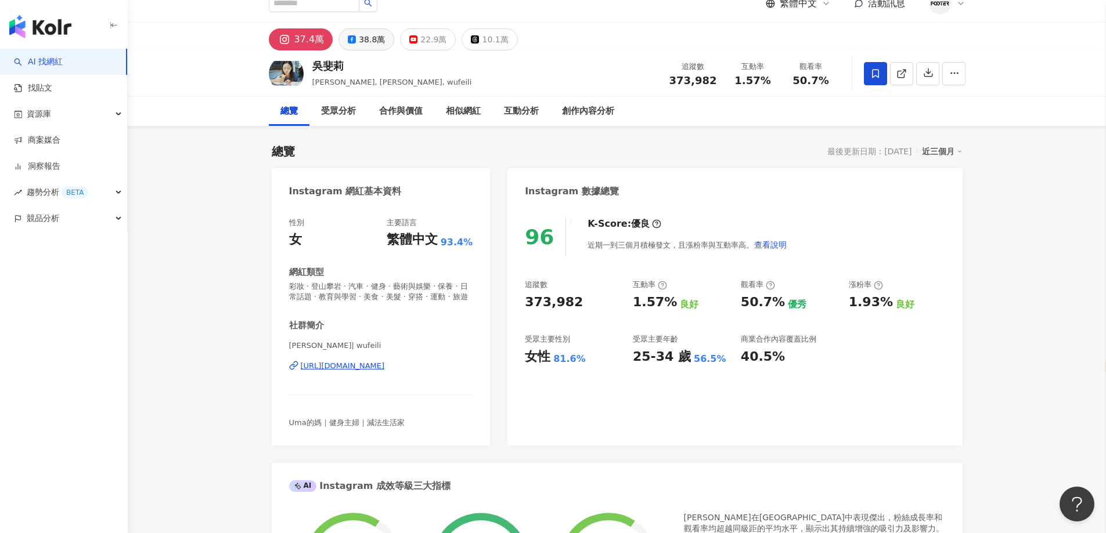
click at [355, 46] on button "38.8萬" at bounding box center [366, 39] width 56 height 22
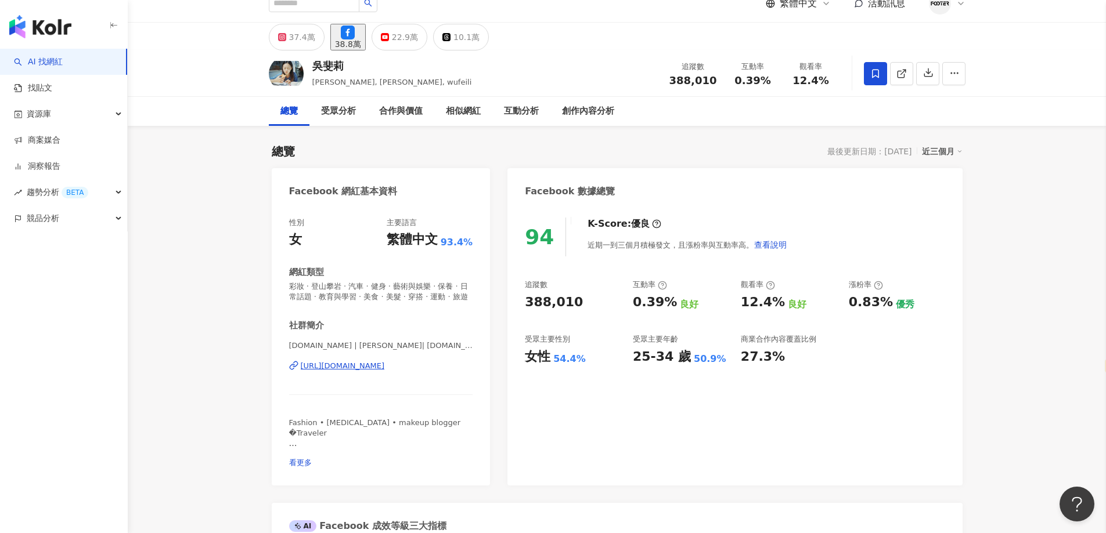
click at [385, 371] on div "[URL][DOMAIN_NAME]" at bounding box center [343, 366] width 84 height 10
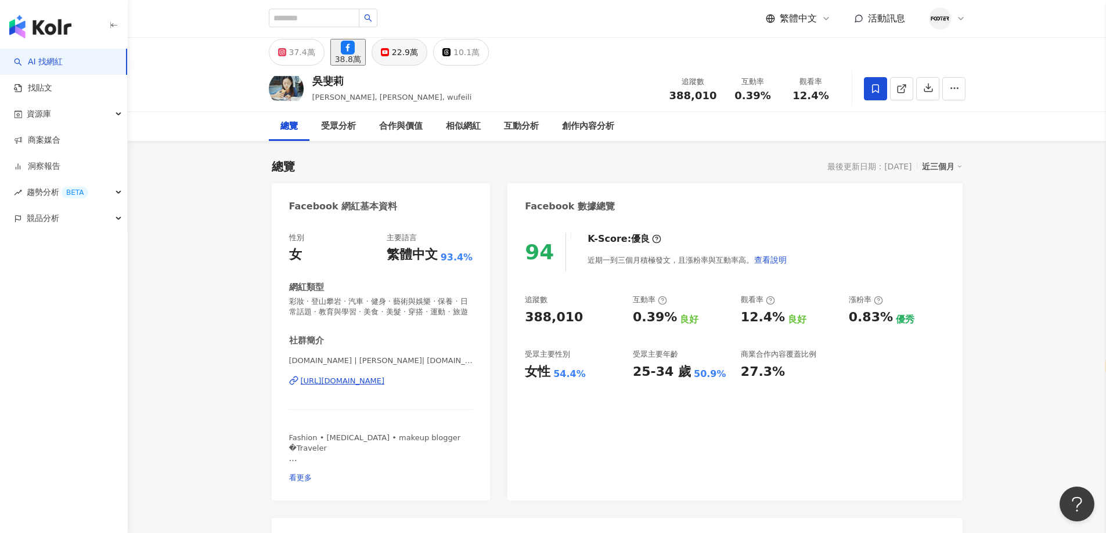
click at [418, 56] on div "22.9萬" at bounding box center [405, 52] width 26 height 16
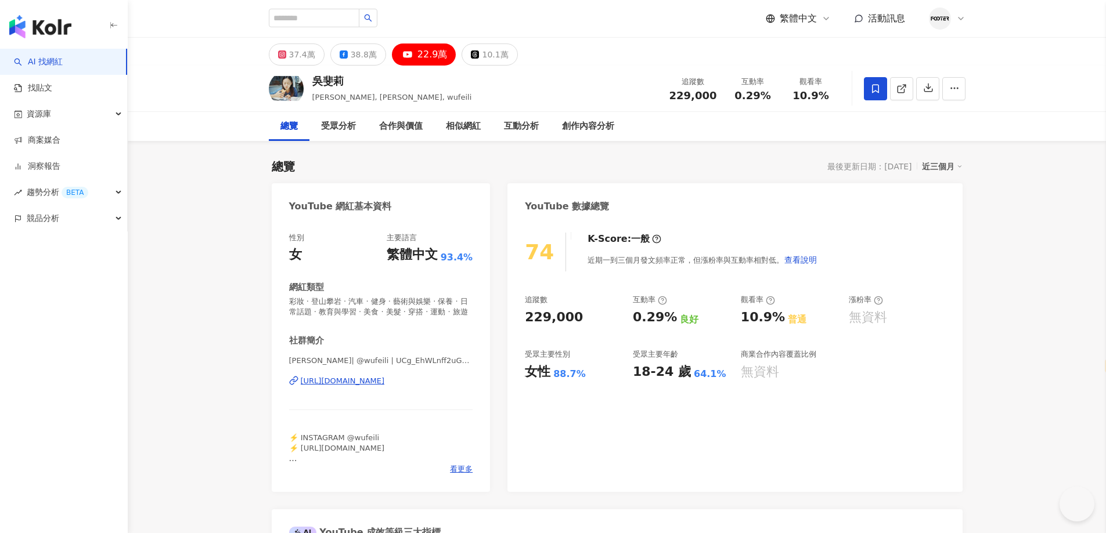
select select "*****"
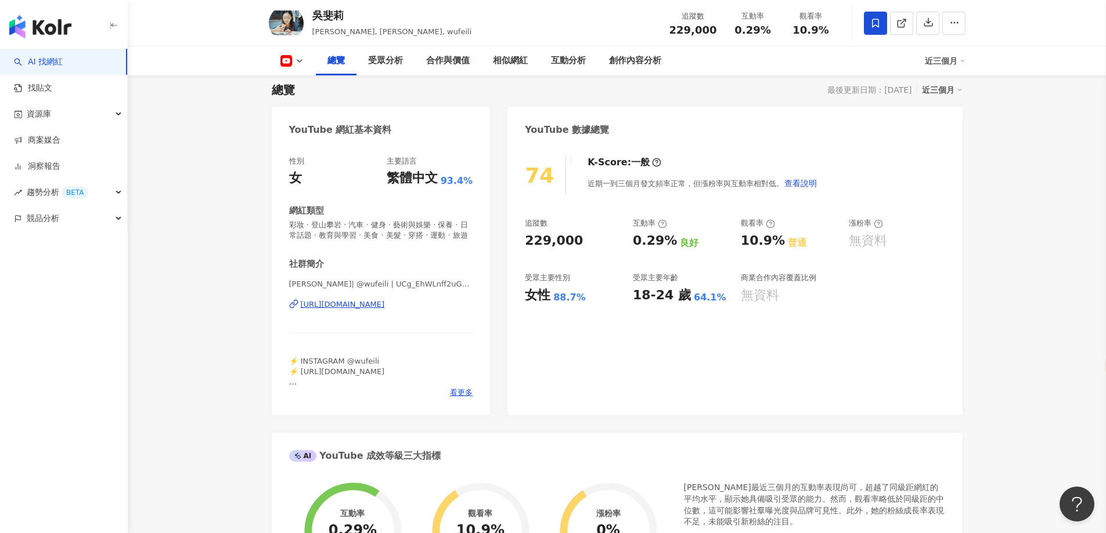
scroll to position [174, 0]
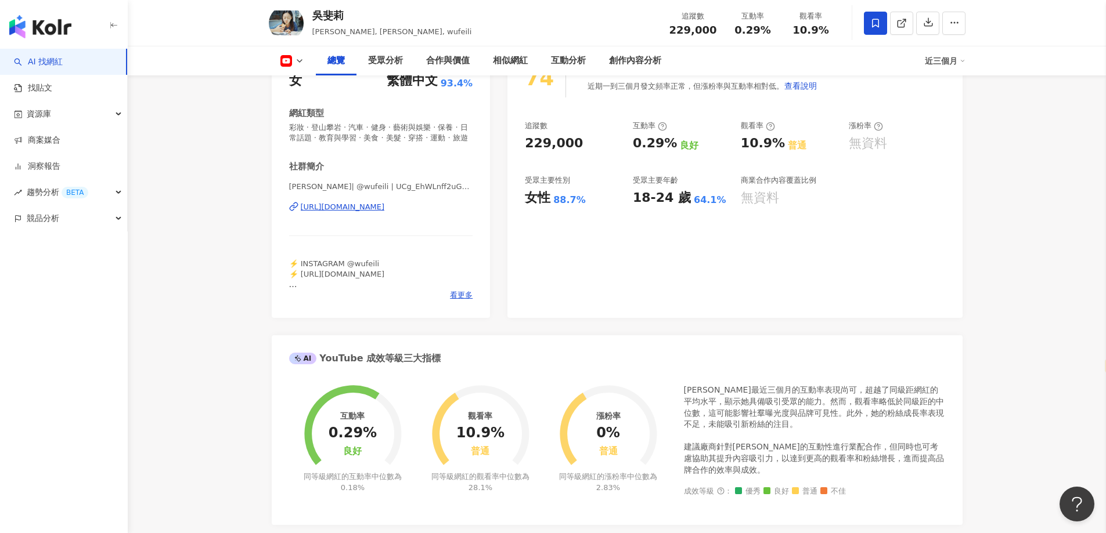
click at [385, 212] on div "[URL][DOMAIN_NAME]" at bounding box center [343, 207] width 84 height 10
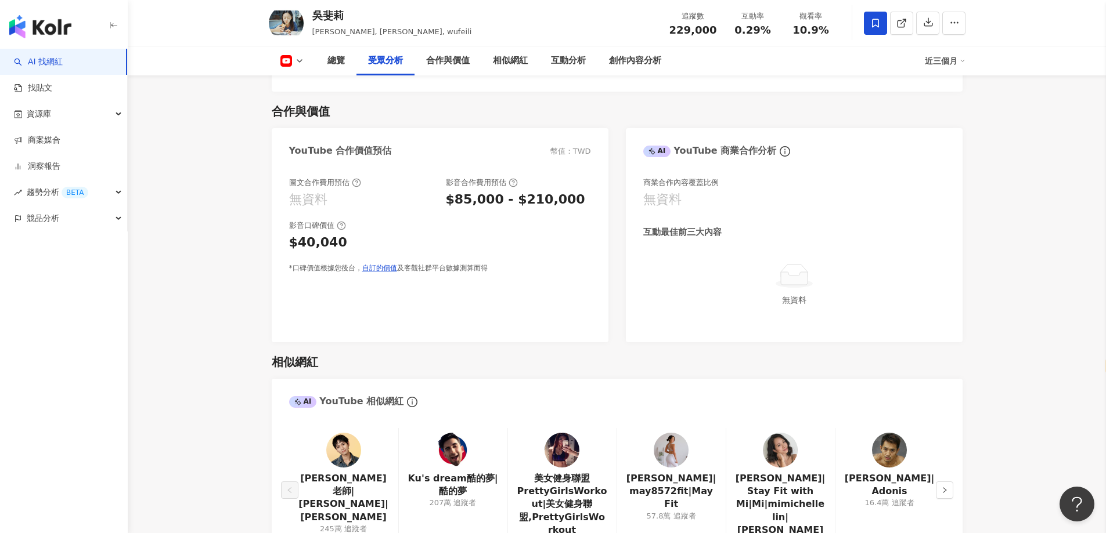
scroll to position [1219, 0]
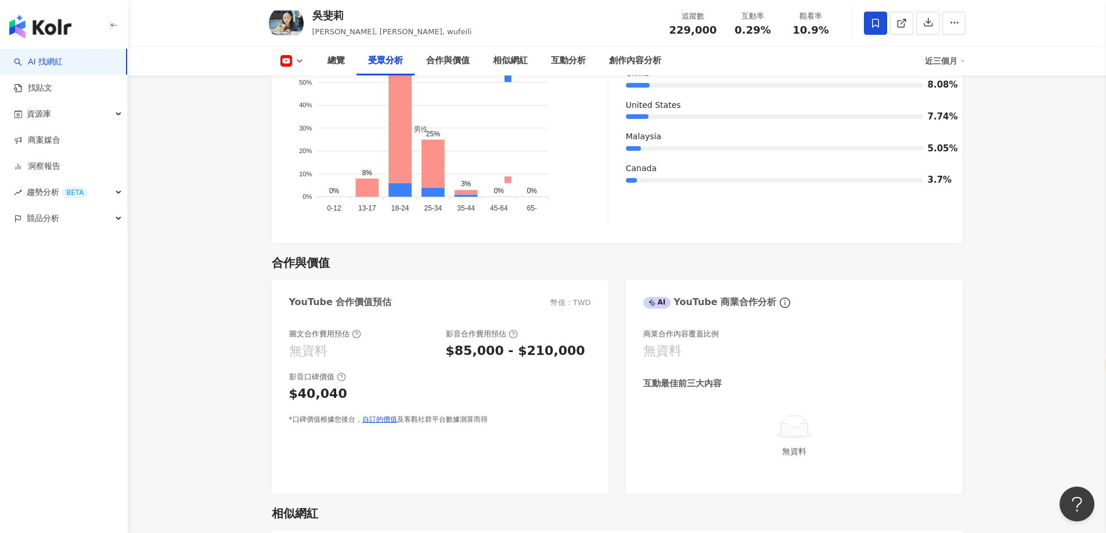
click at [295, 64] on icon at bounding box center [299, 60] width 9 height 9
click at [287, 107] on button "Facebook" at bounding box center [305, 109] width 59 height 16
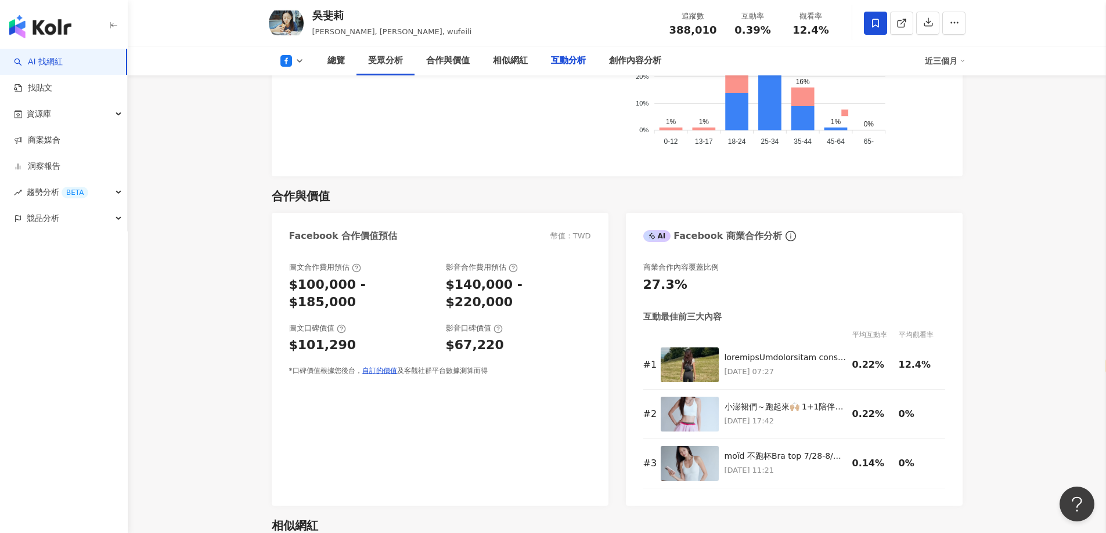
scroll to position [2554, 0]
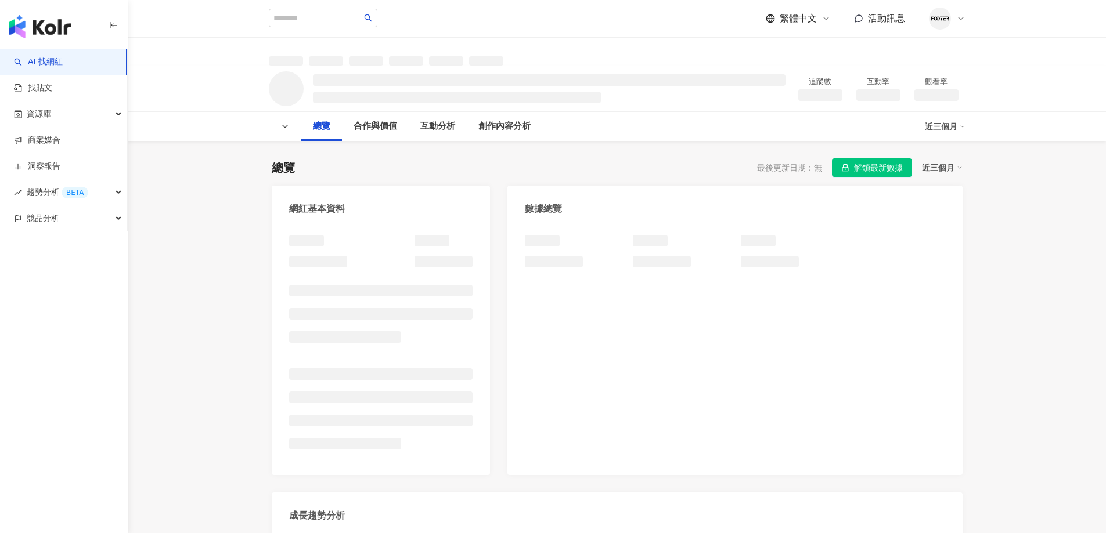
select select "*****"
click at [854, 161] on span "解鎖最新數據" at bounding box center [878, 168] width 49 height 19
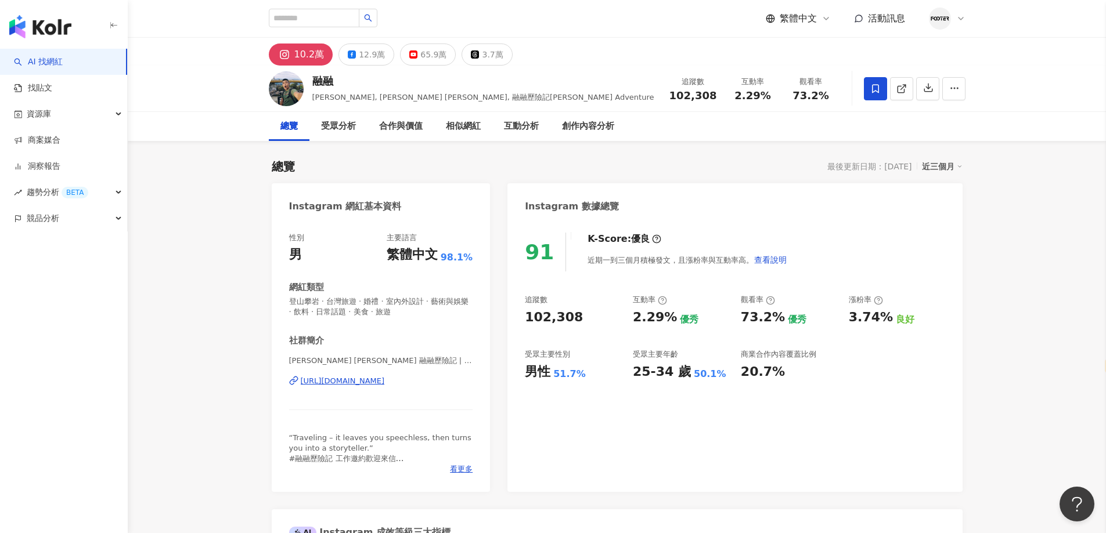
click at [713, 203] on div "Instagram 數據總覽" at bounding box center [734, 202] width 454 height 38
click at [355, 50] on button "12.9萬" at bounding box center [366, 55] width 56 height 22
click at [385, 384] on div "https://www.instagram.com/benwoooo/" at bounding box center [343, 381] width 84 height 10
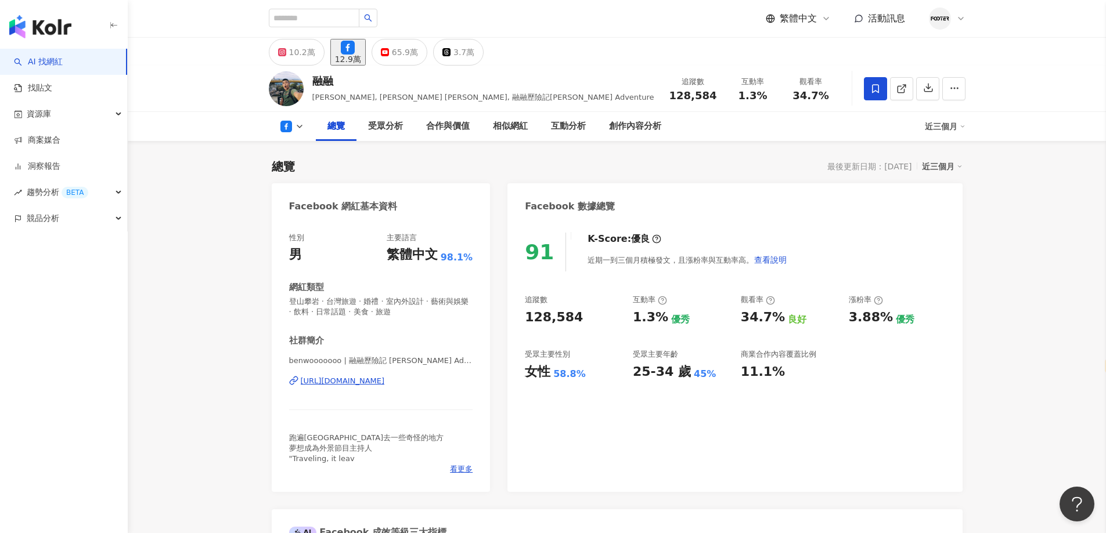
scroll to position [410, 0]
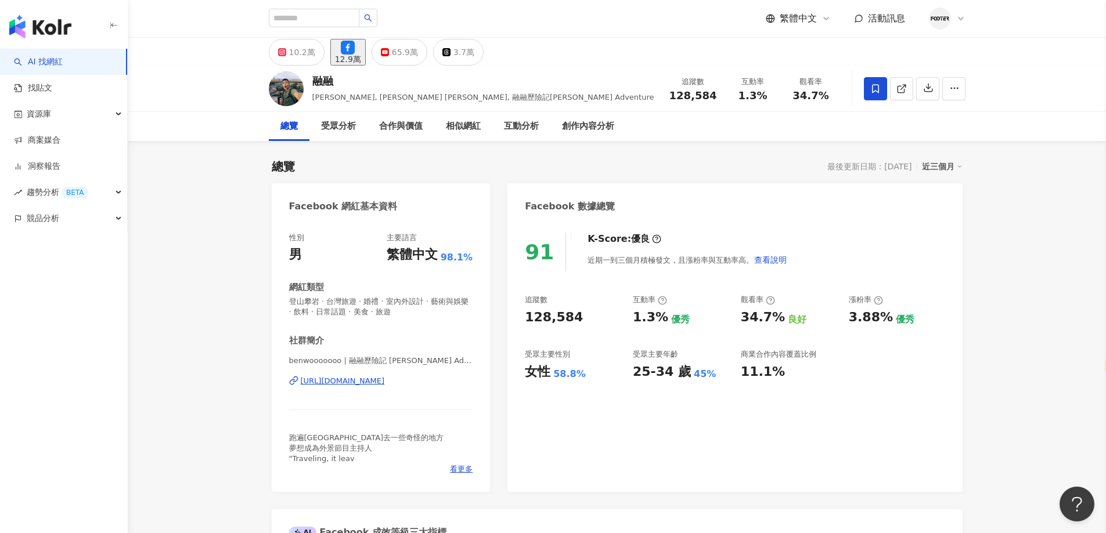
click at [340, 380] on div "https://www.facebook.com/177656306293074" at bounding box center [343, 381] width 84 height 10
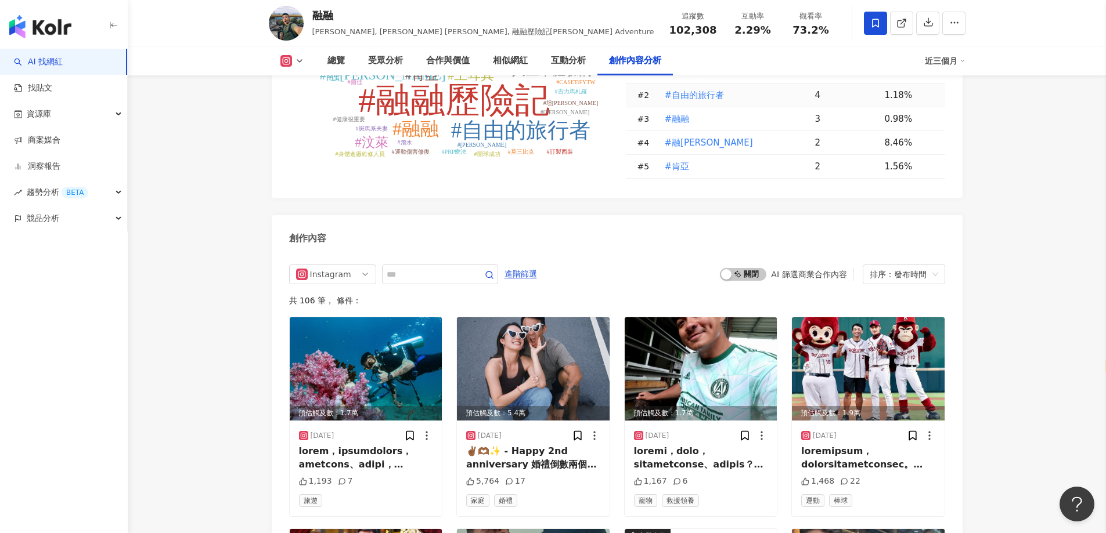
scroll to position [3599, 0]
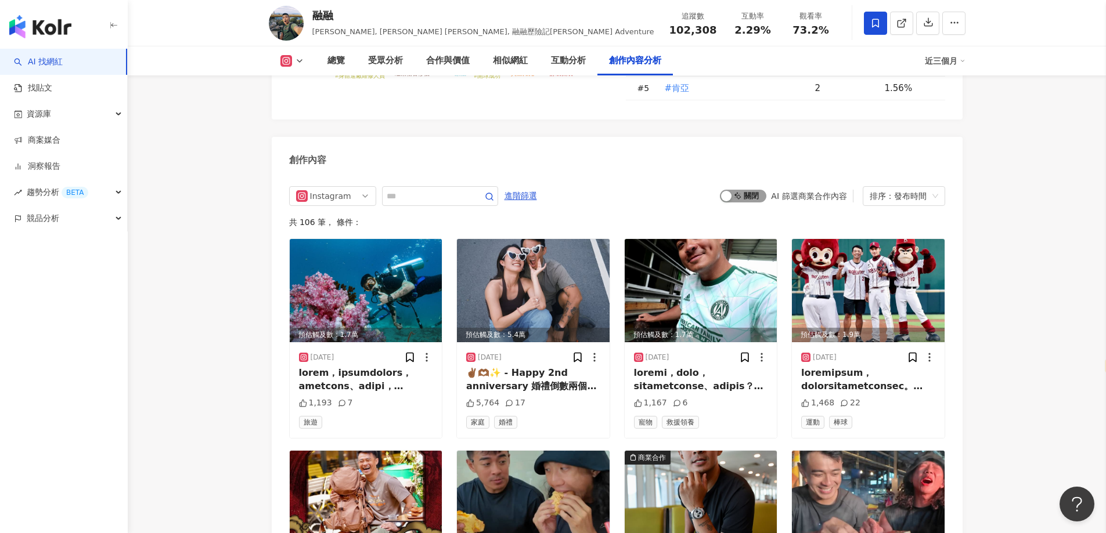
click at [723, 191] on div "button" at bounding box center [726, 196] width 10 height 10
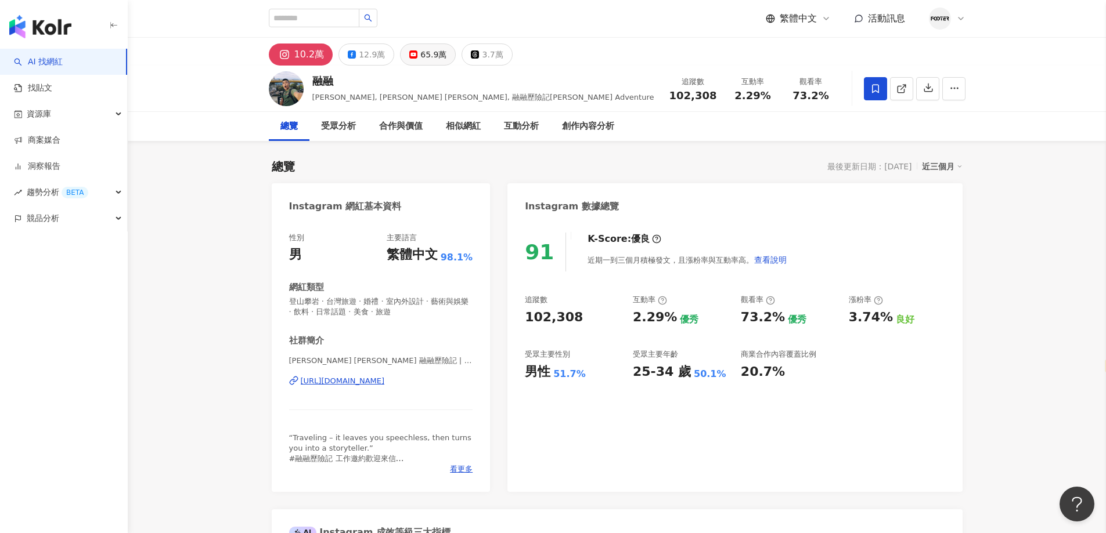
click at [428, 44] on button "65.9萬" at bounding box center [428, 55] width 56 height 22
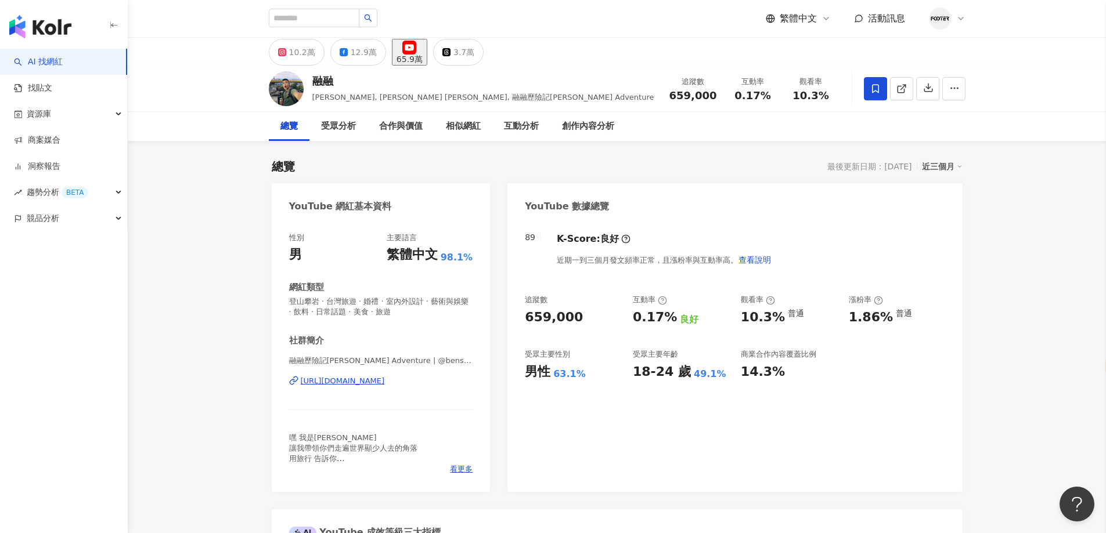
click at [385, 382] on div "https://www.youtube.com/channel/UCF2y898jwk1W6_nwHuVKvwQ" at bounding box center [343, 381] width 84 height 10
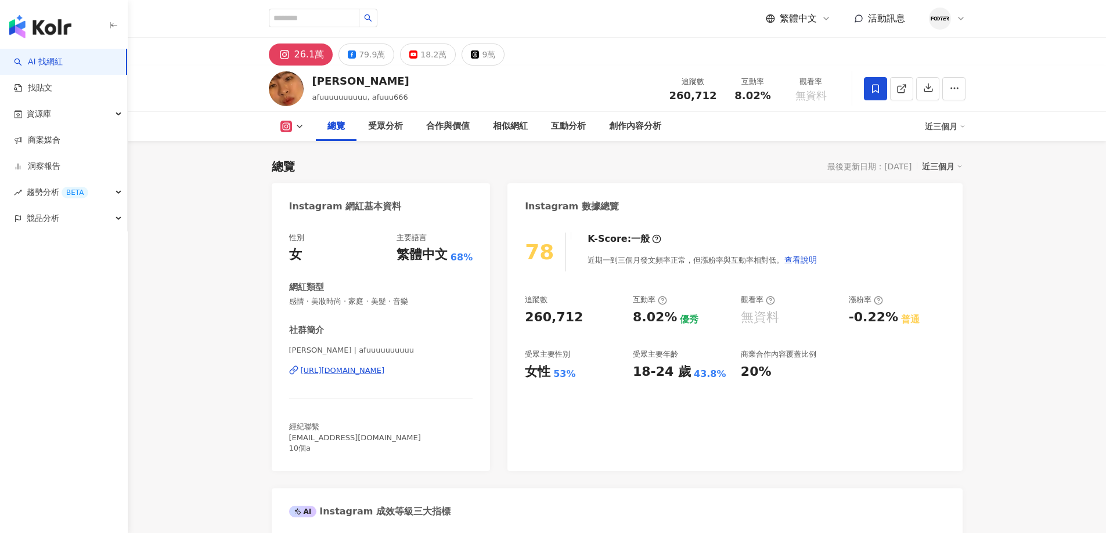
select select "*****"
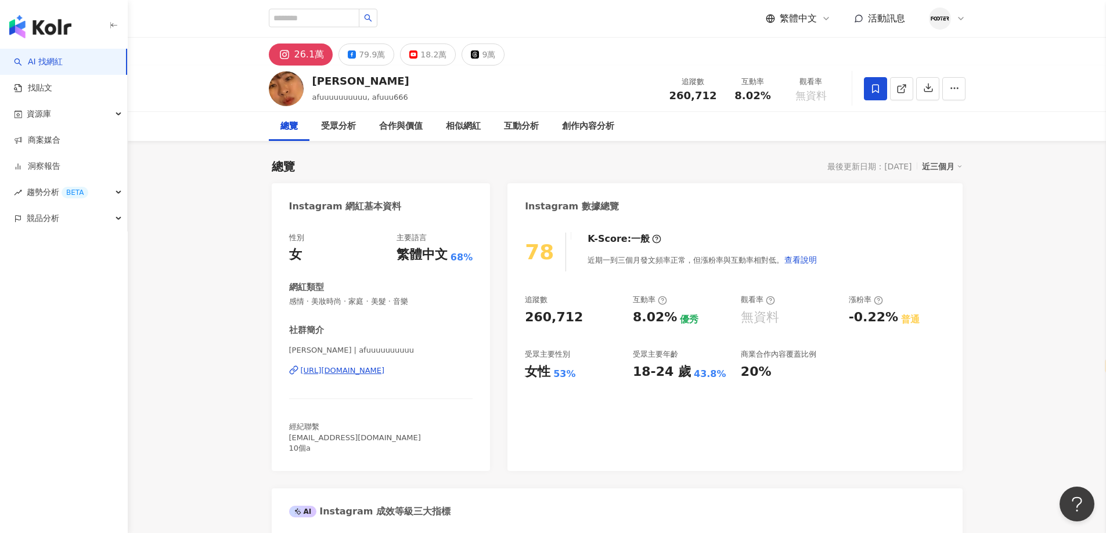
click at [828, 212] on div "Instagram 數據總覽" at bounding box center [734, 202] width 454 height 38
click at [377, 367] on div "https://www.instagram.com/afuuuuuuuuuu/" at bounding box center [343, 371] width 84 height 10
click at [382, 50] on button "79.9萬" at bounding box center [366, 55] width 56 height 22
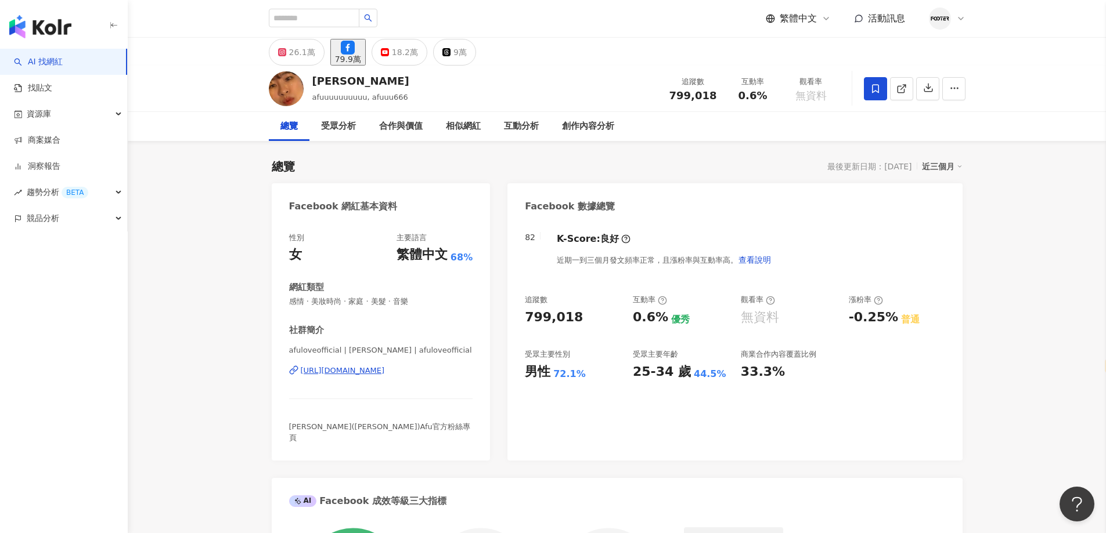
click at [350, 370] on div "https://www.facebook.com/148034568575303" at bounding box center [343, 371] width 84 height 10
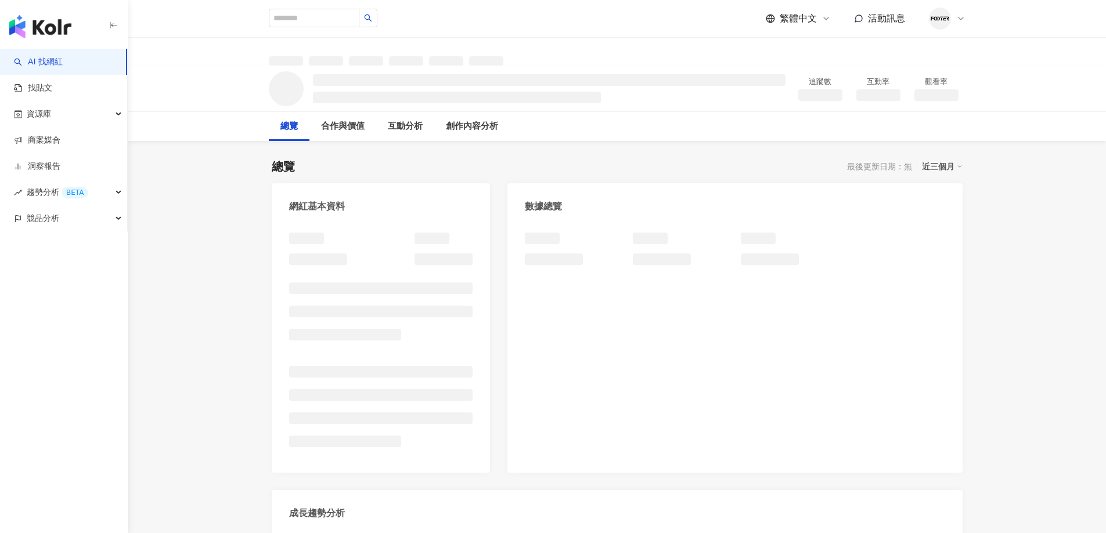
select select "*****"
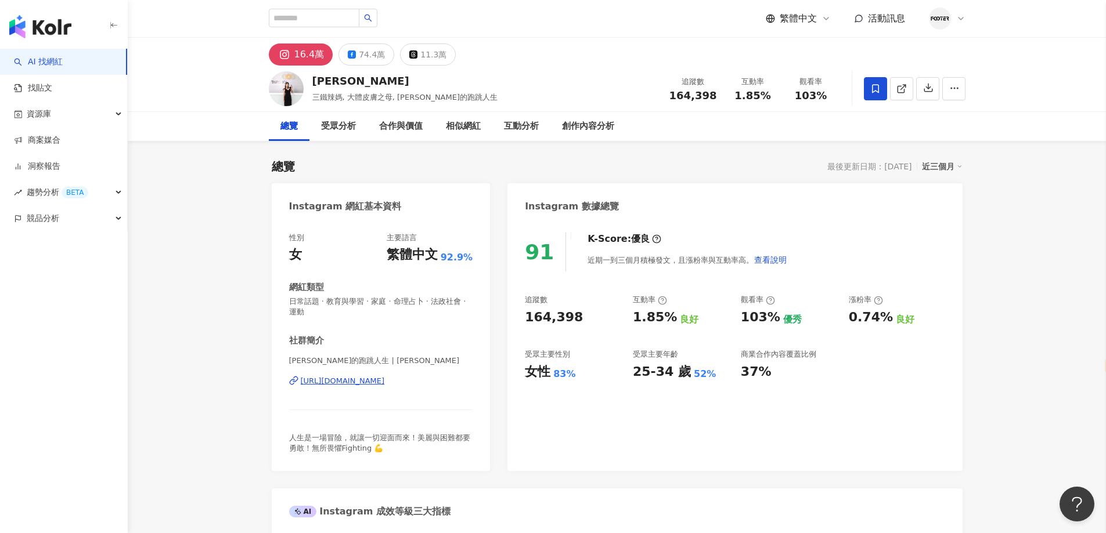
click at [555, 58] on div "16.4萬 74.4萬 11.3萬" at bounding box center [617, 52] width 743 height 28
click at [381, 381] on div "[URL][DOMAIN_NAME]" at bounding box center [343, 381] width 84 height 10
click at [369, 60] on div "74.4萬" at bounding box center [372, 54] width 26 height 16
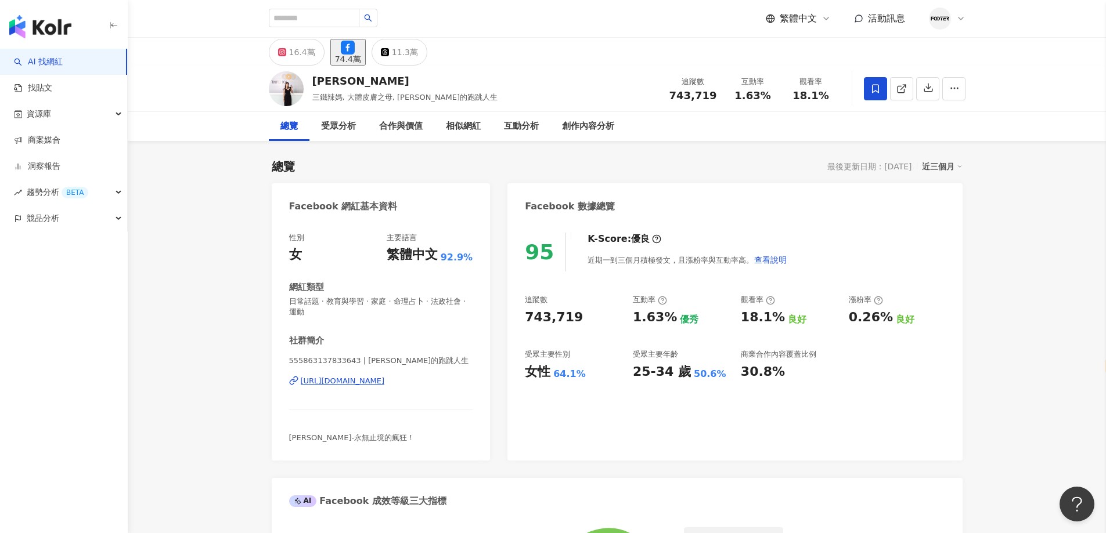
click at [382, 380] on div "https://www.facebook.com/555863137833643" at bounding box center [343, 381] width 84 height 10
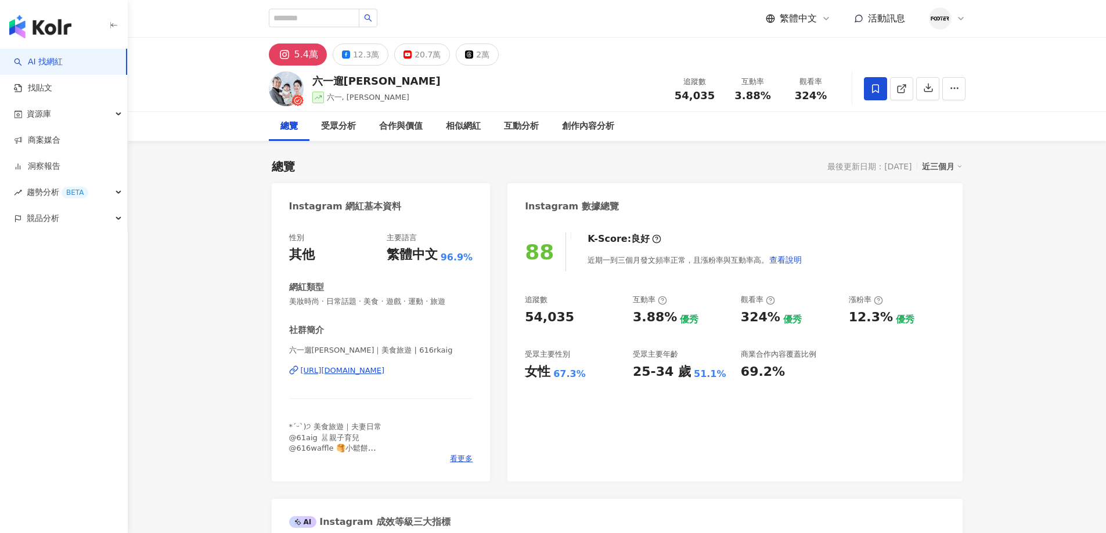
select select "*****"
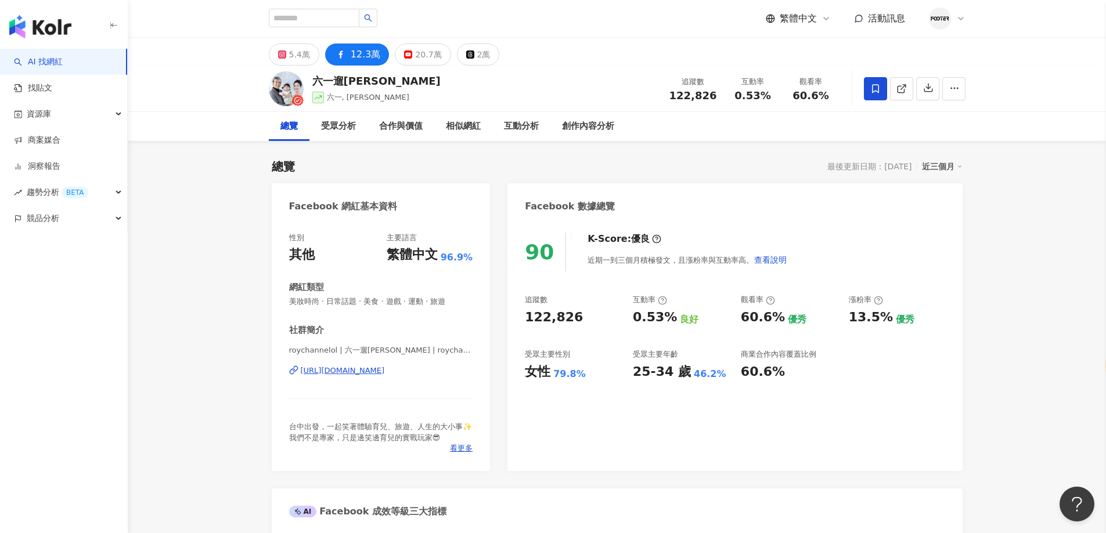
click at [692, 186] on div "Facebook 數據總覽" at bounding box center [734, 202] width 454 height 38
click at [385, 374] on div "https://www.facebook.com/1334213859974566" at bounding box center [343, 371] width 84 height 10
click at [294, 56] on div "5.4萬" at bounding box center [299, 54] width 21 height 16
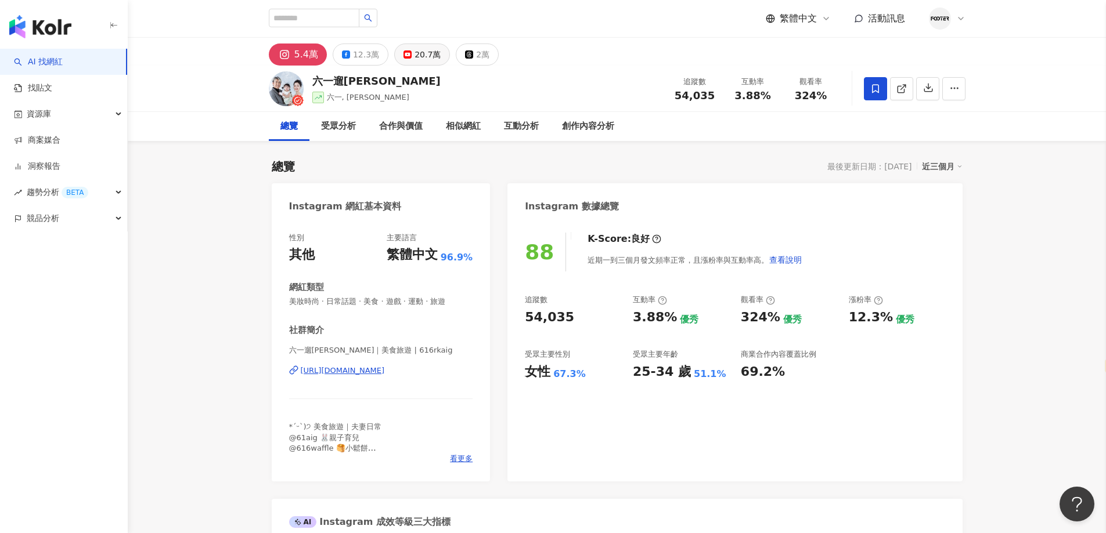
click at [416, 51] on div "20.7萬" at bounding box center [427, 54] width 26 height 16
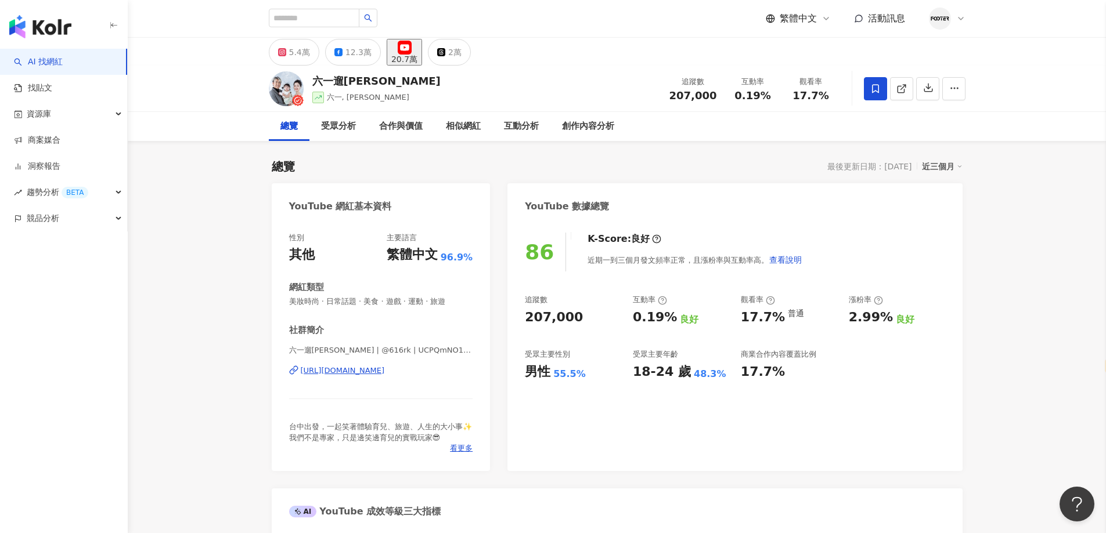
click at [418, 362] on div "六一遛阿寬 | @616rk | UCPQmNO12JiJ7AjoQBZGzDBw https://www.youtube.com/channel/UCPQm…" at bounding box center [381, 379] width 184 height 68
click at [385, 367] on div "[URL][DOMAIN_NAME]" at bounding box center [343, 371] width 84 height 10
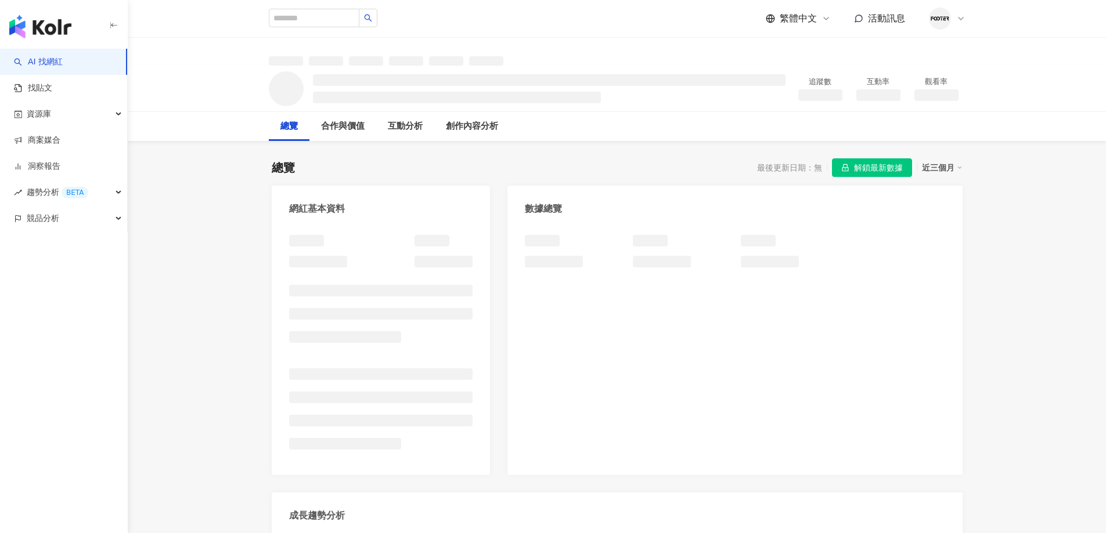
select select "*****"
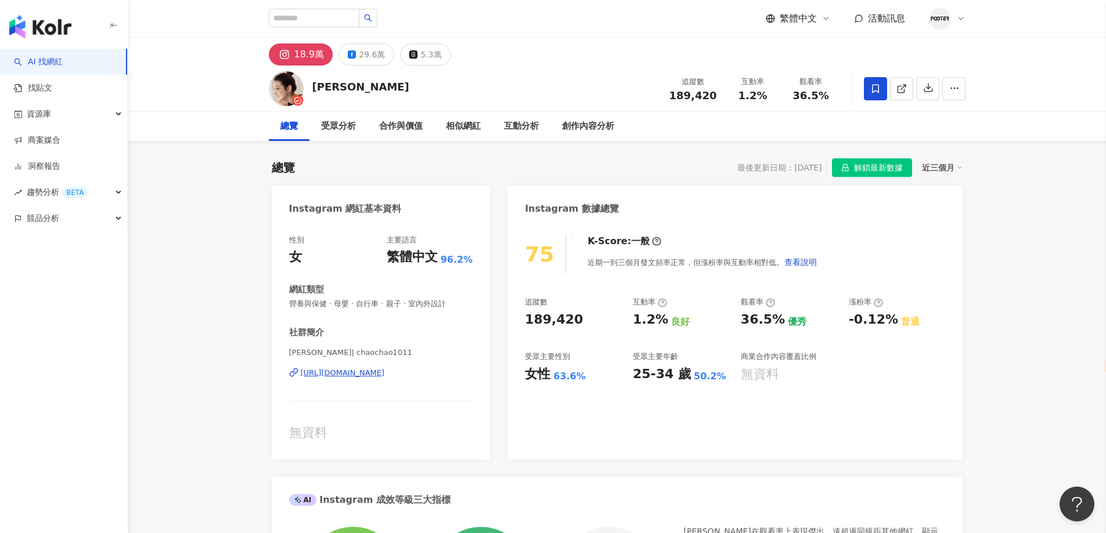
click at [385, 372] on div "[URL][DOMAIN_NAME]" at bounding box center [343, 373] width 84 height 10
click at [370, 63] on button "29.6萬" at bounding box center [366, 55] width 56 height 22
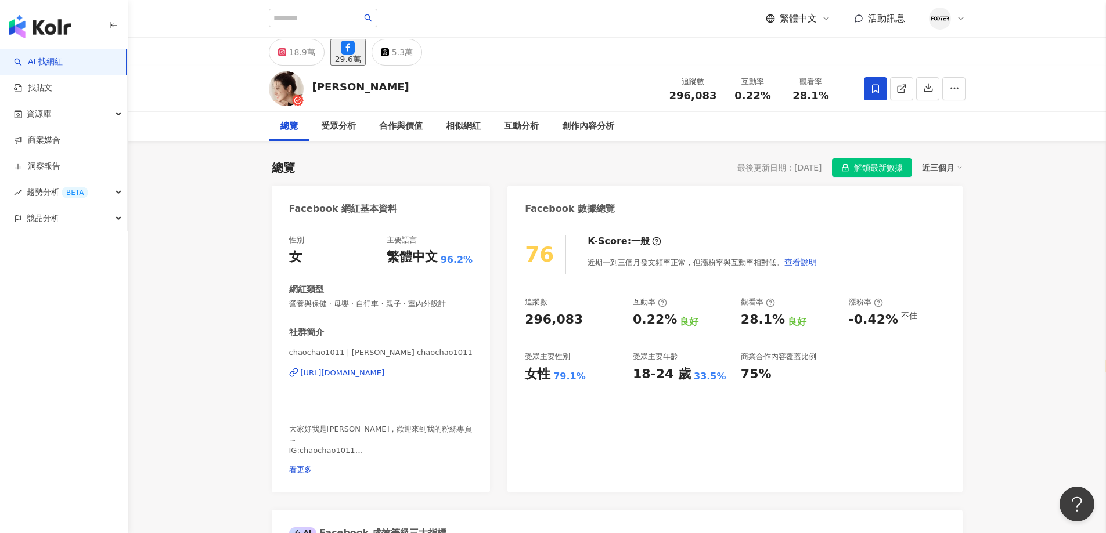
click at [385, 376] on div "[URL][DOMAIN_NAME]" at bounding box center [343, 373] width 84 height 10
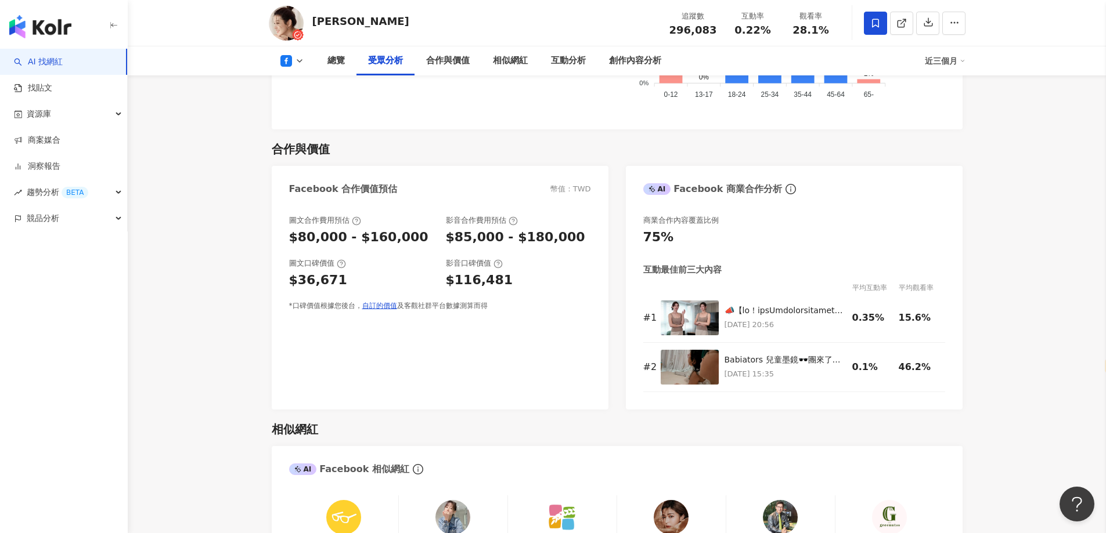
scroll to position [1277, 0]
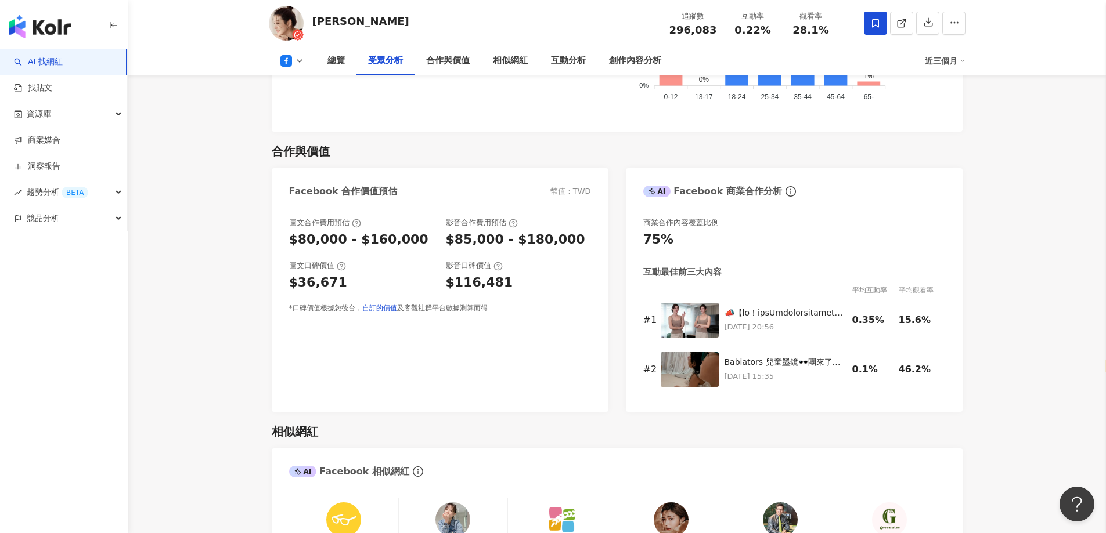
click at [288, 63] on icon at bounding box center [286, 61] width 12 height 12
click at [308, 91] on li "Instagram" at bounding box center [307, 82] width 76 height 27
click at [750, 40] on div "追蹤數 296,083 互動率 0.22% 觀看率 28.1%" at bounding box center [751, 23] width 178 height 34
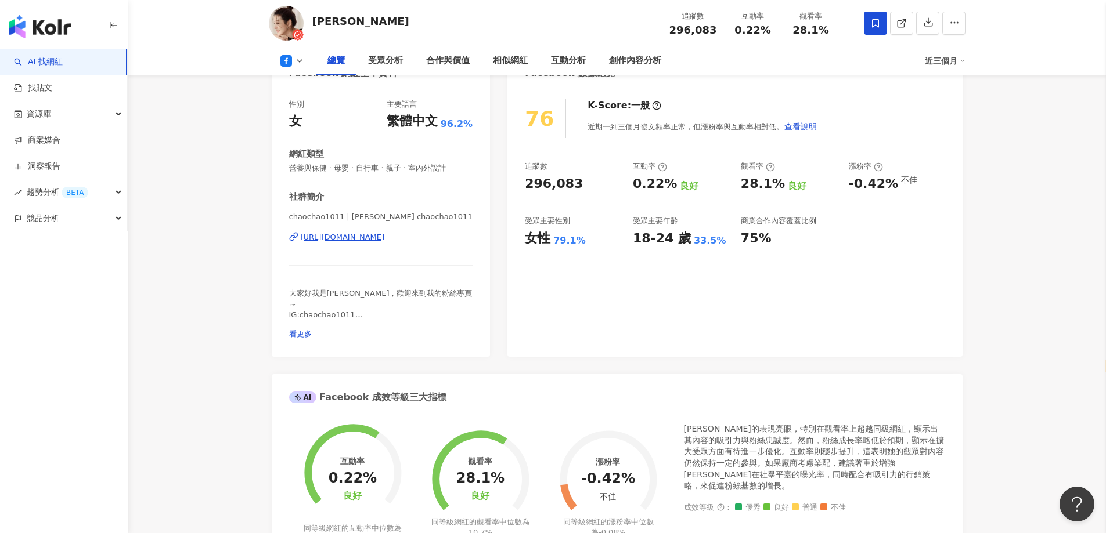
scroll to position [0, 0]
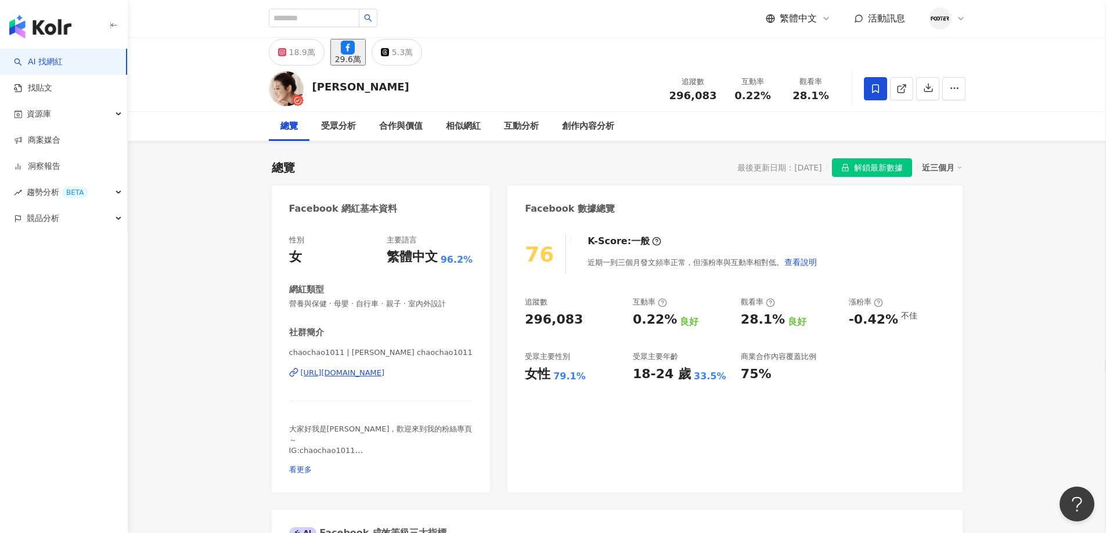
click at [341, 84] on div "趙孟姿" at bounding box center [360, 87] width 97 height 15
copy div "趙孟姿"
click at [448, 88] on div "趙孟姿 追蹤數 296,083 互動率 0.22% 觀看率 28.1%" at bounding box center [617, 89] width 743 height 46
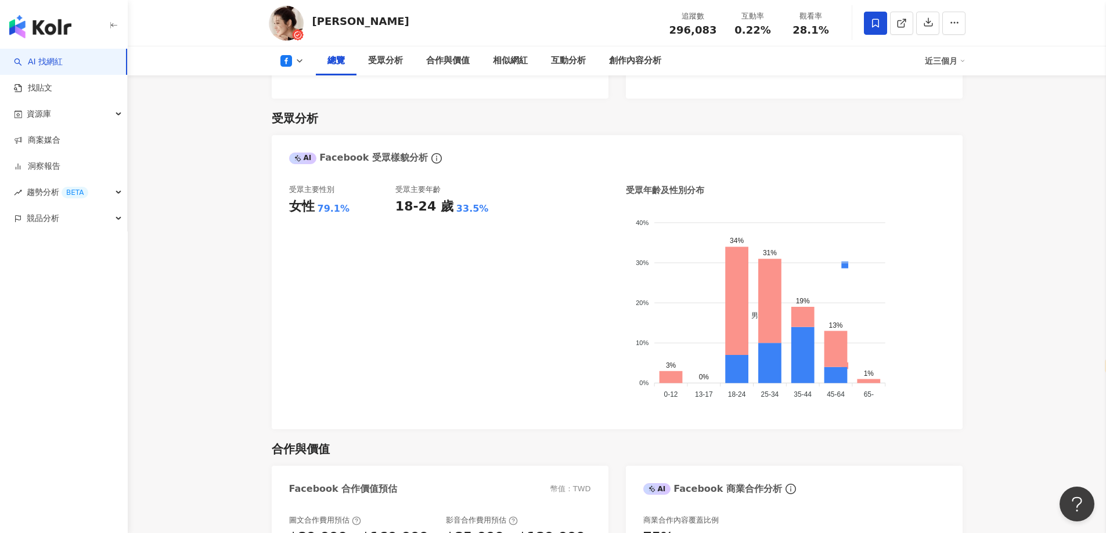
scroll to position [813, 0]
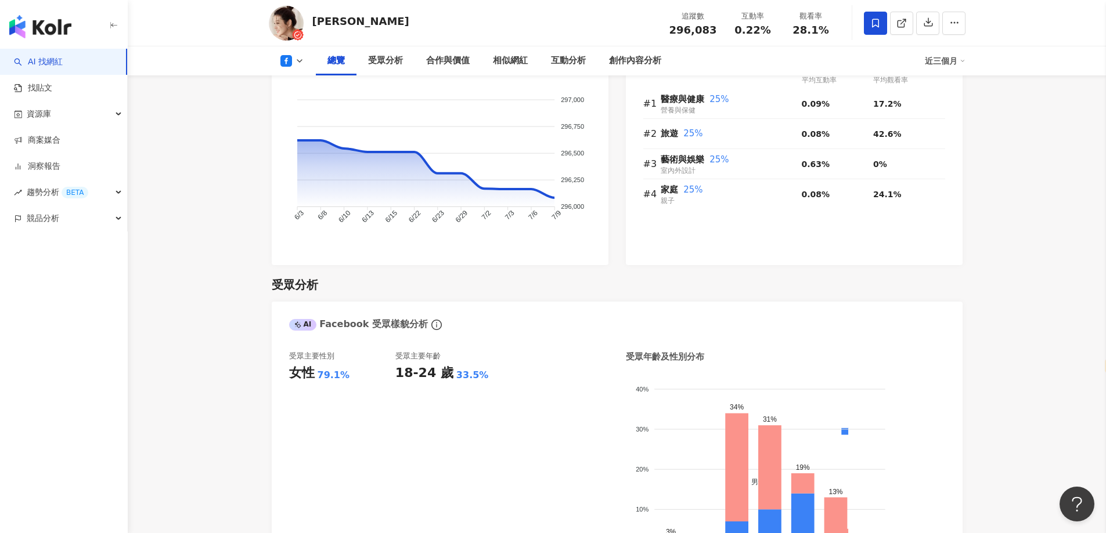
click at [304, 59] on button at bounding box center [292, 61] width 47 height 12
click at [301, 91] on li "Instagram" at bounding box center [307, 82] width 76 height 27
click at [299, 59] on icon at bounding box center [299, 60] width 9 height 9
click at [308, 82] on button "Instagram" at bounding box center [307, 82] width 62 height 16
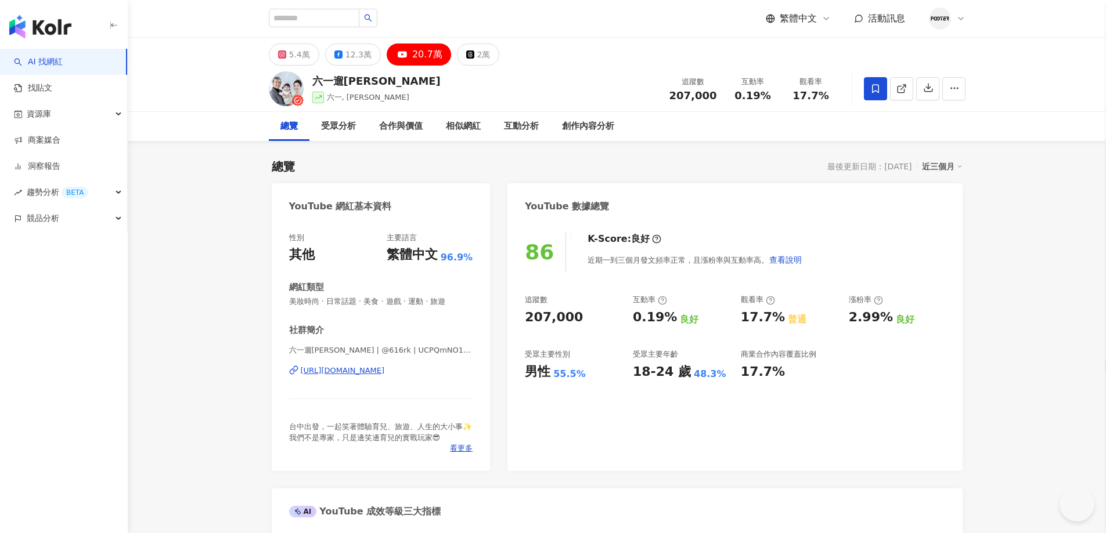
select select "*****"
